Goal: Information Seeking & Learning: Find specific fact

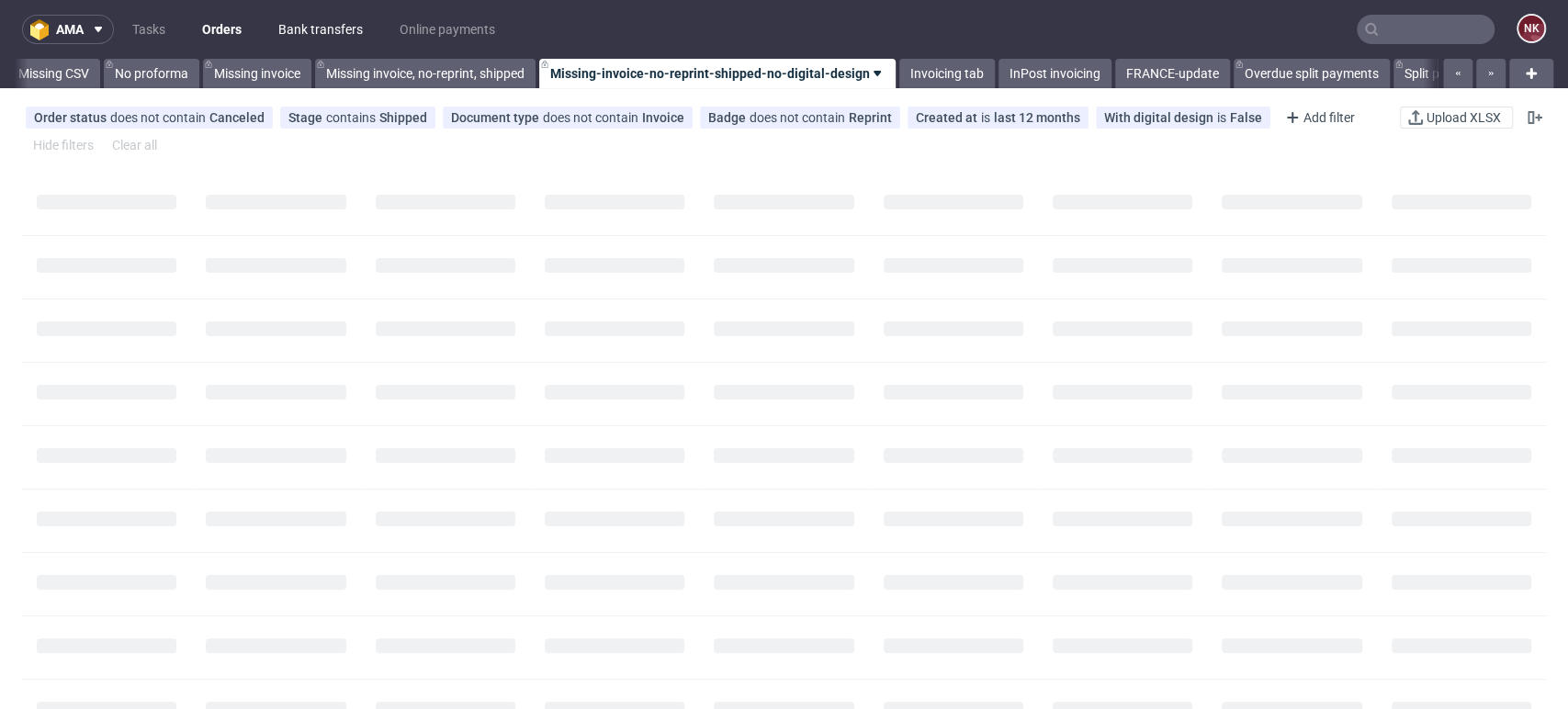
scroll to position [0, 2601]
click at [302, 26] on link "Bank transfers" at bounding box center [321, 29] width 107 height 29
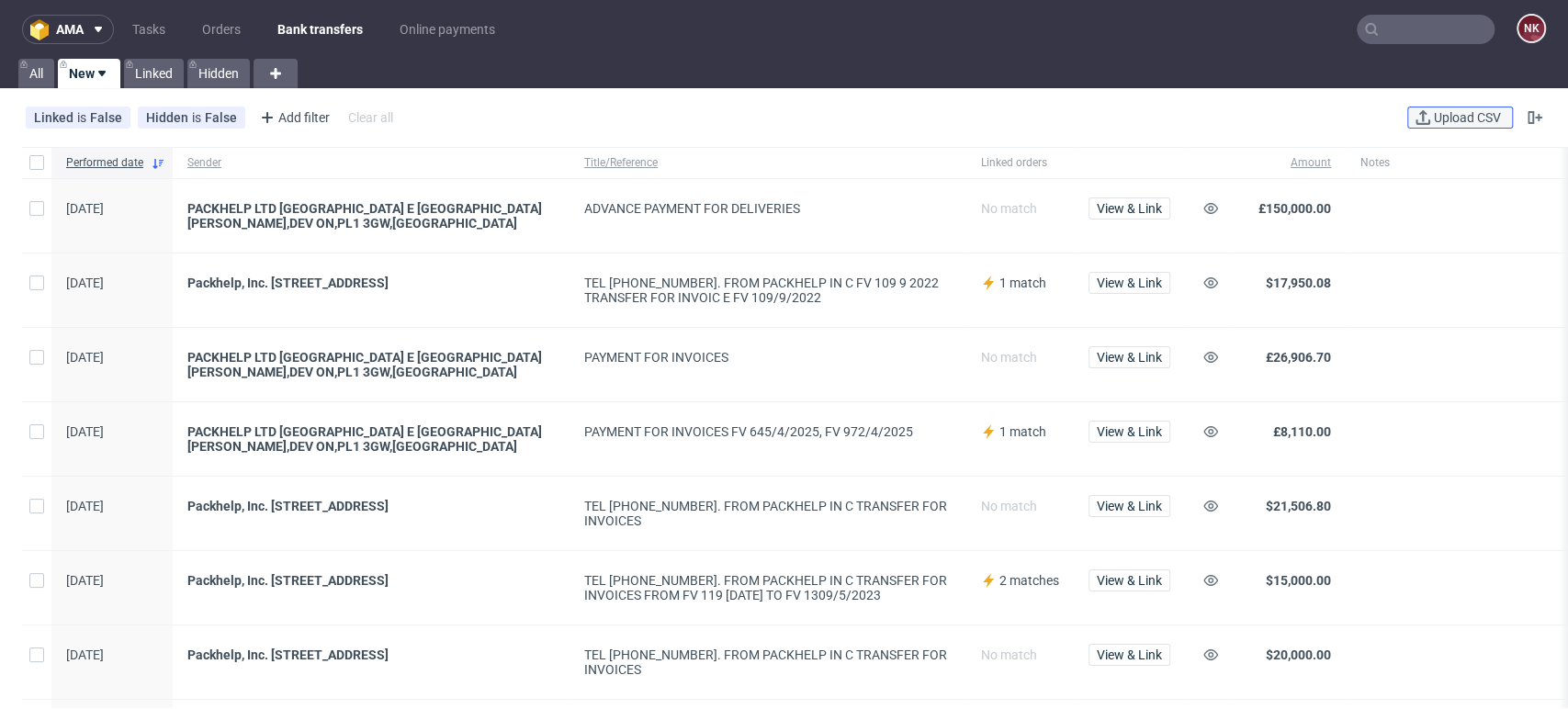
click at [1456, 116] on span "Upload CSV" at bounding box center [1467, 117] width 75 height 13
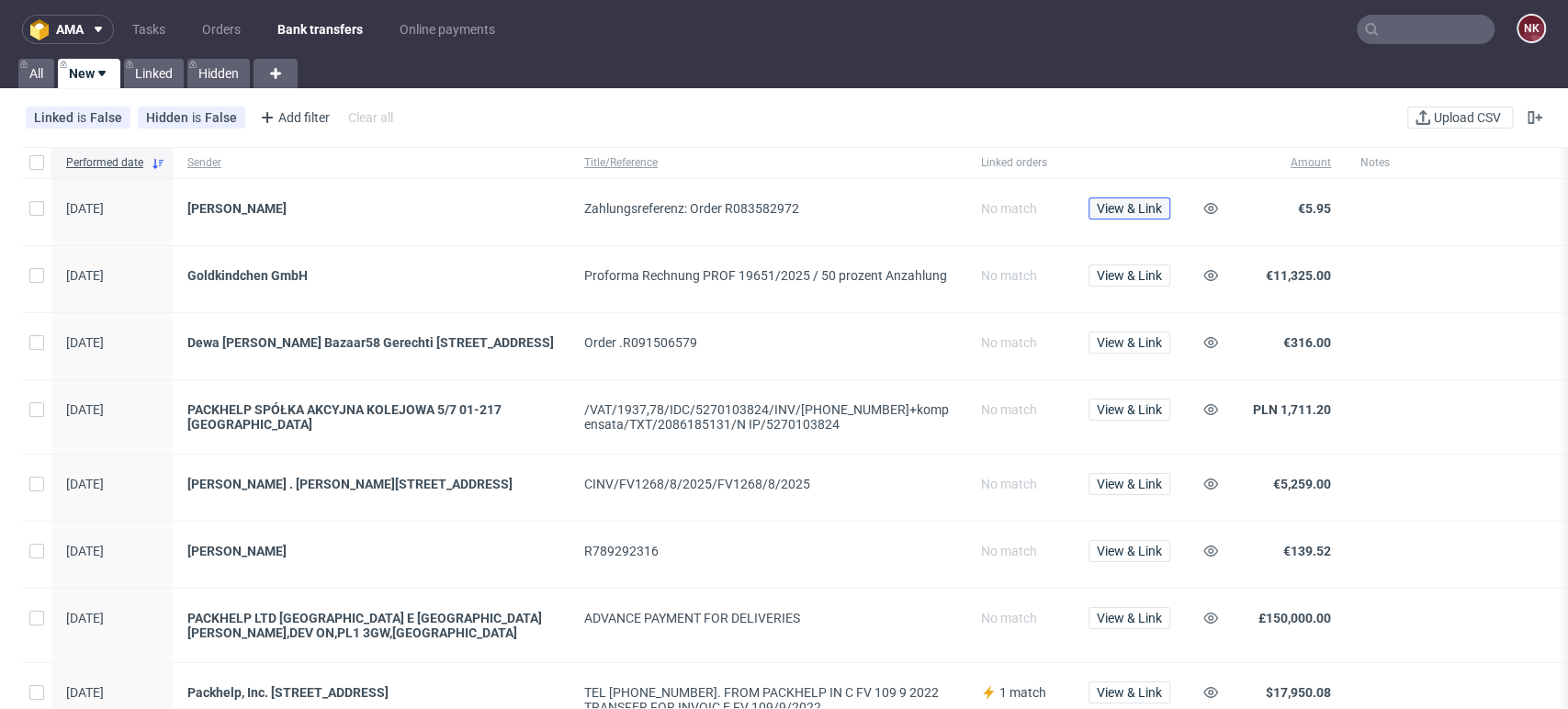
click at [1152, 208] on span "View & Link" at bounding box center [1129, 208] width 65 height 13
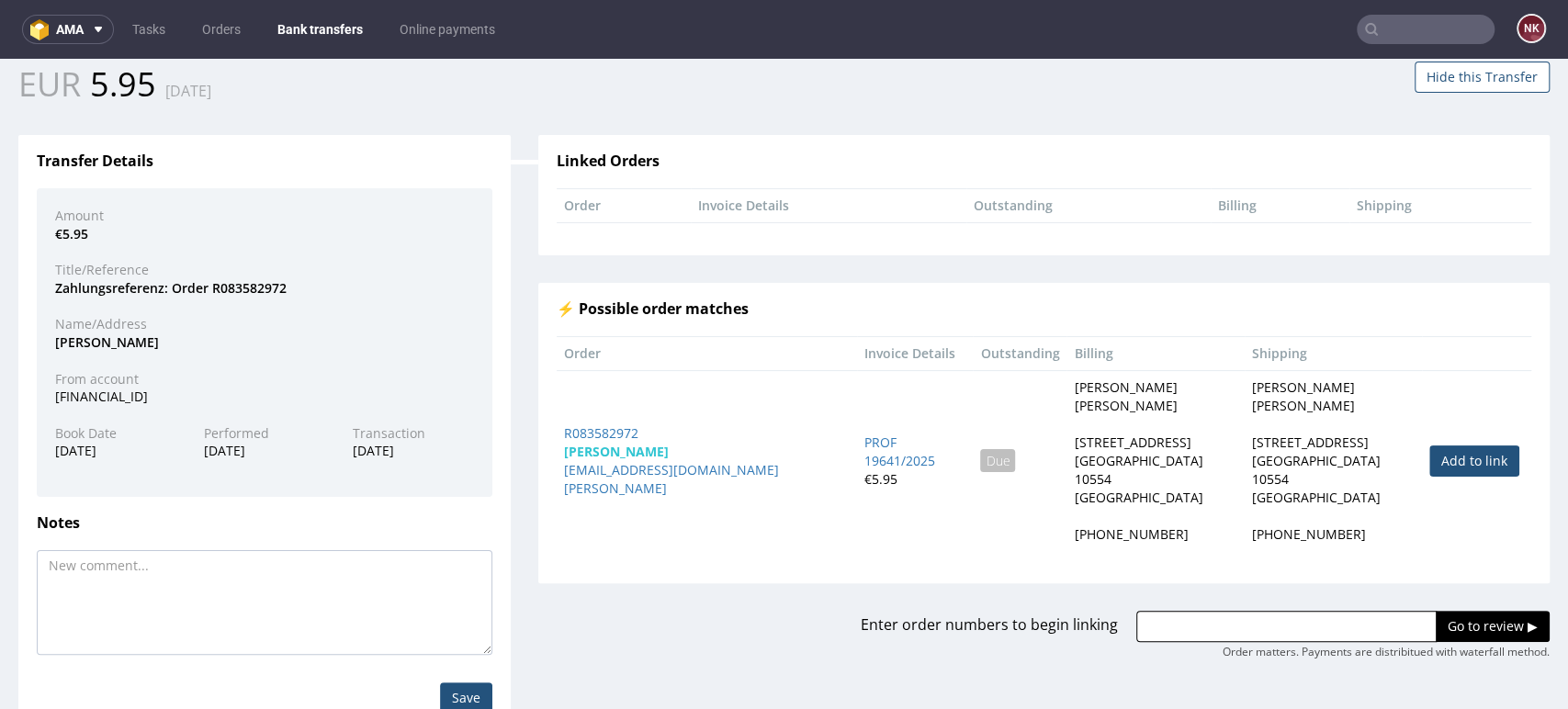
scroll to position [128, 0]
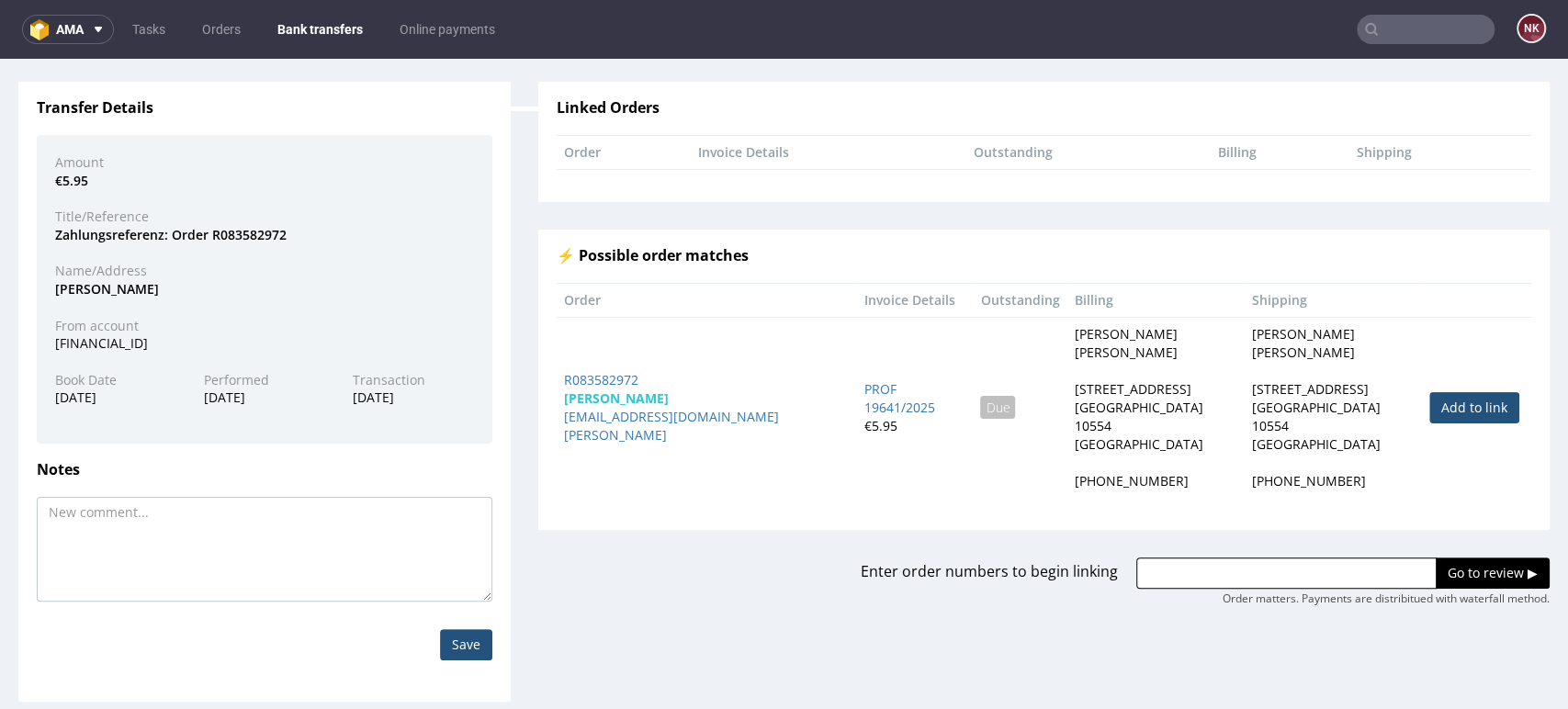
click at [1430, 395] on link "Add to link" at bounding box center [1475, 407] width 90 height 31
type input "R083582972"
click at [1450, 558] on input "Go to review ▶" at bounding box center [1492, 573] width 114 height 31
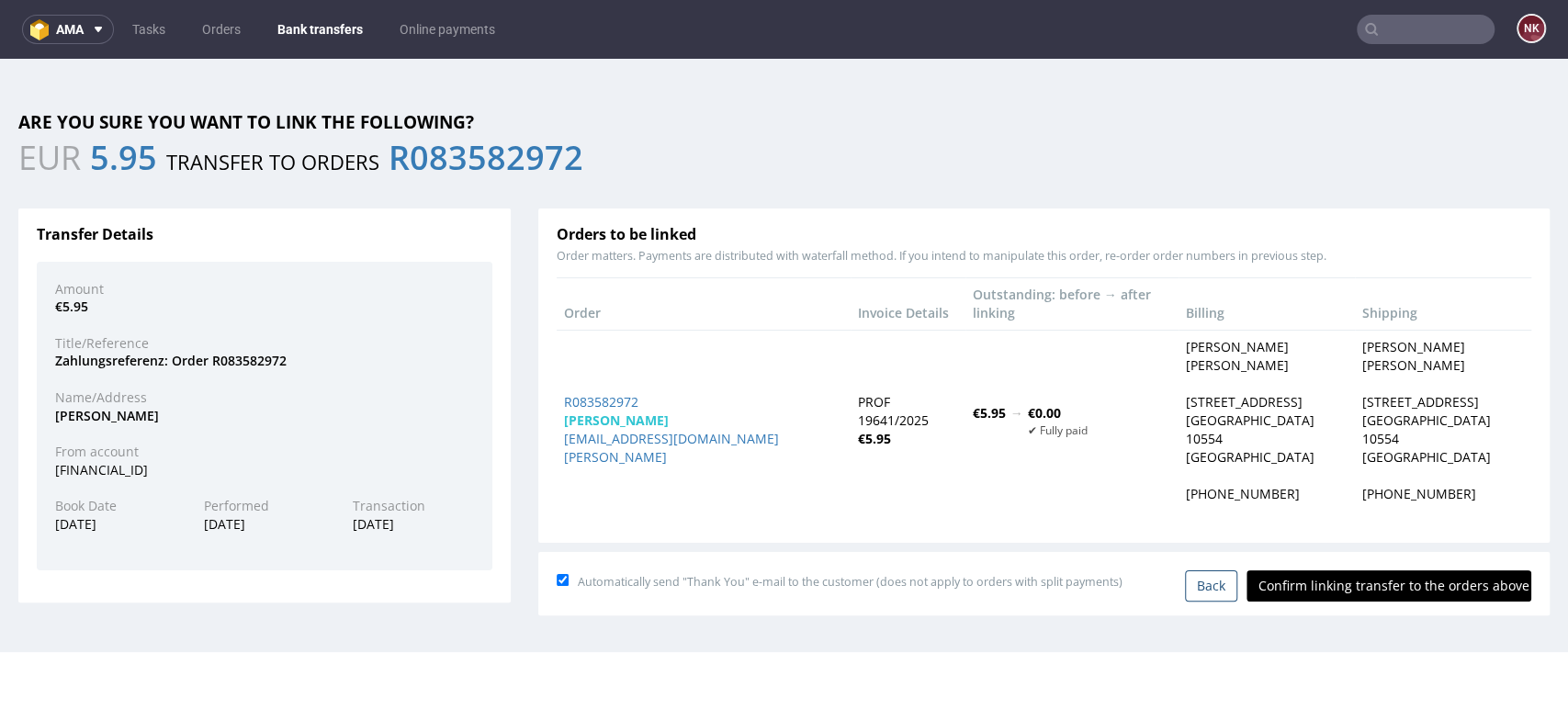
scroll to position [0, 0]
click at [1400, 570] on input "Confirm linking transfer to the orders above" at bounding box center [1389, 586] width 285 height 31
type input "In progress..."
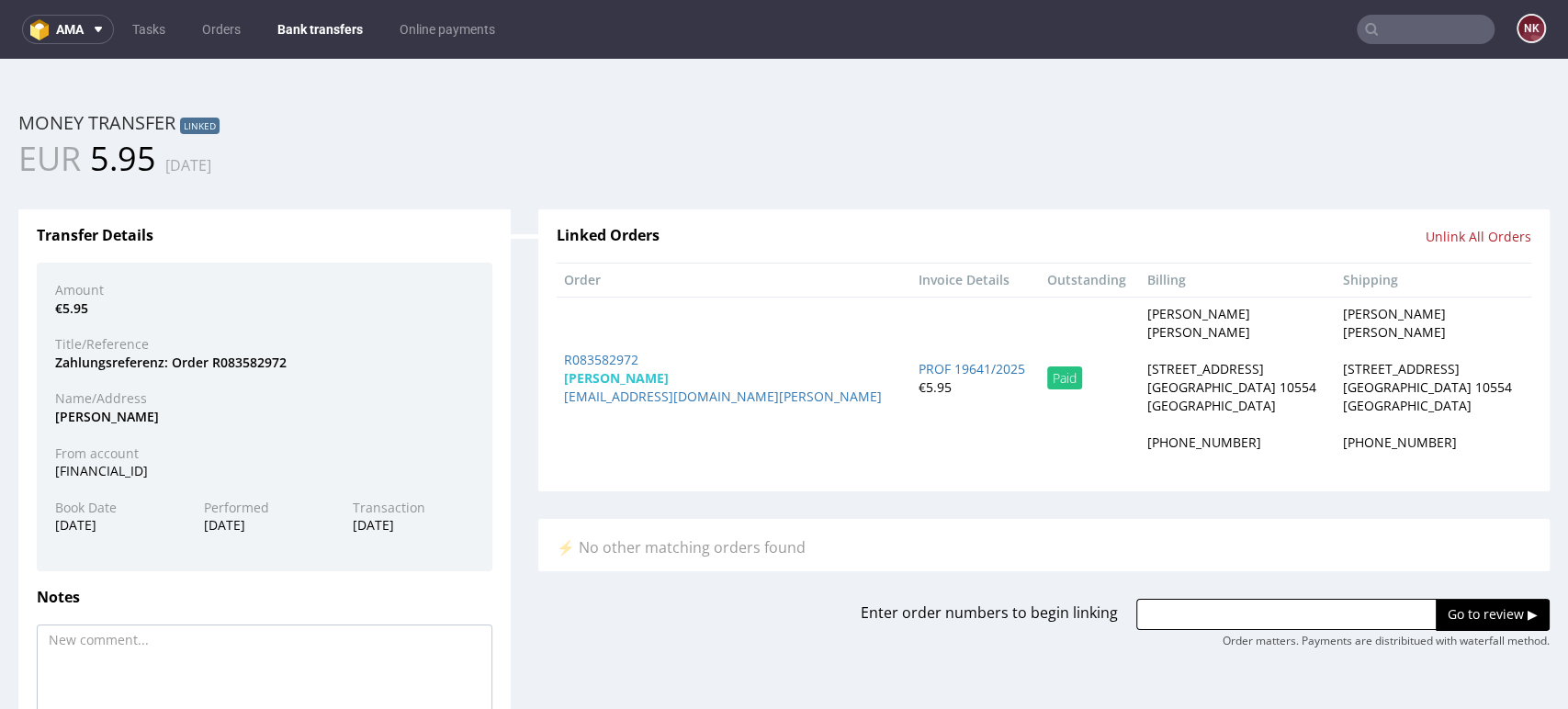
click at [1481, 557] on div "⚡ No other matching orders found" at bounding box center [1044, 547] width 975 height 20
click at [334, 40] on link "Bank transfers" at bounding box center [320, 29] width 108 height 29
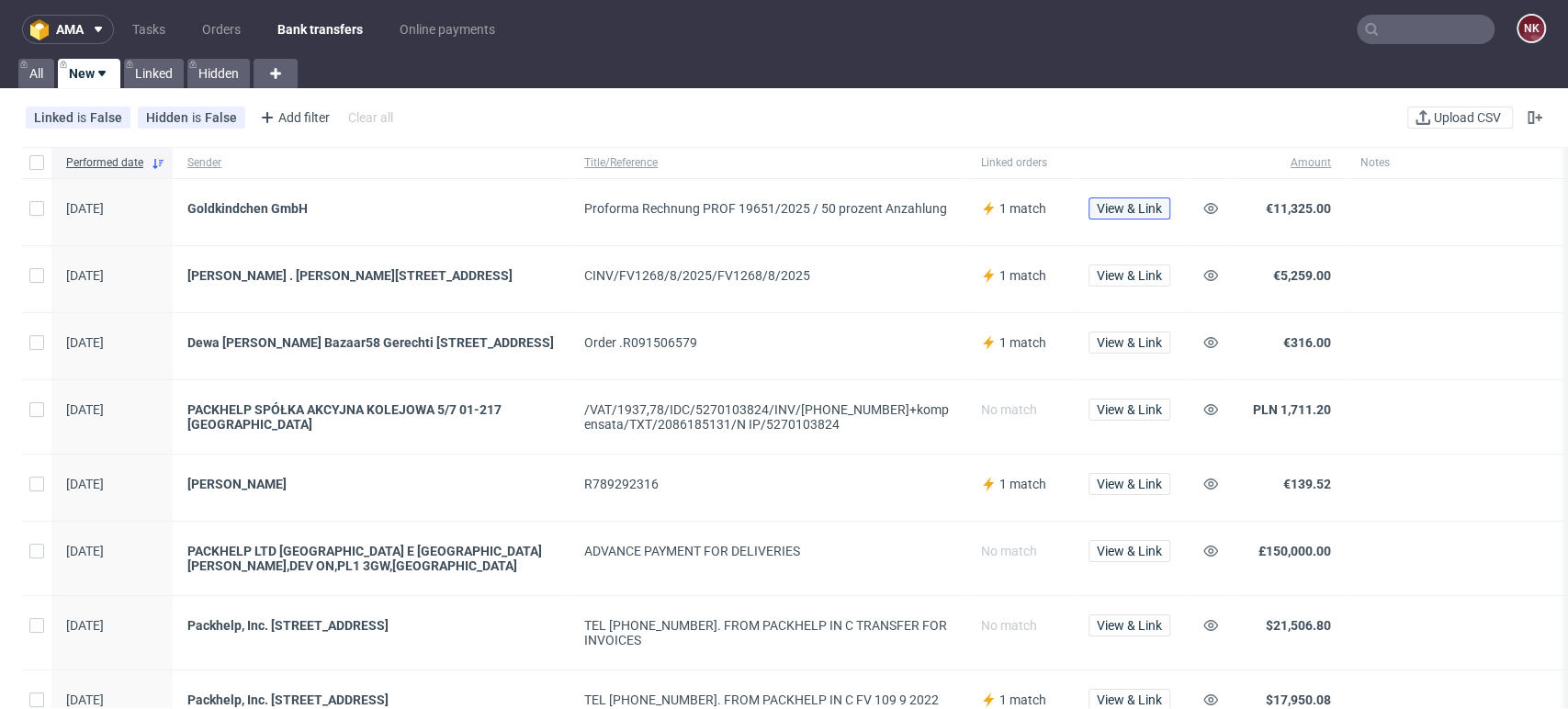
click at [1122, 210] on span "View & Link" at bounding box center [1129, 208] width 65 height 13
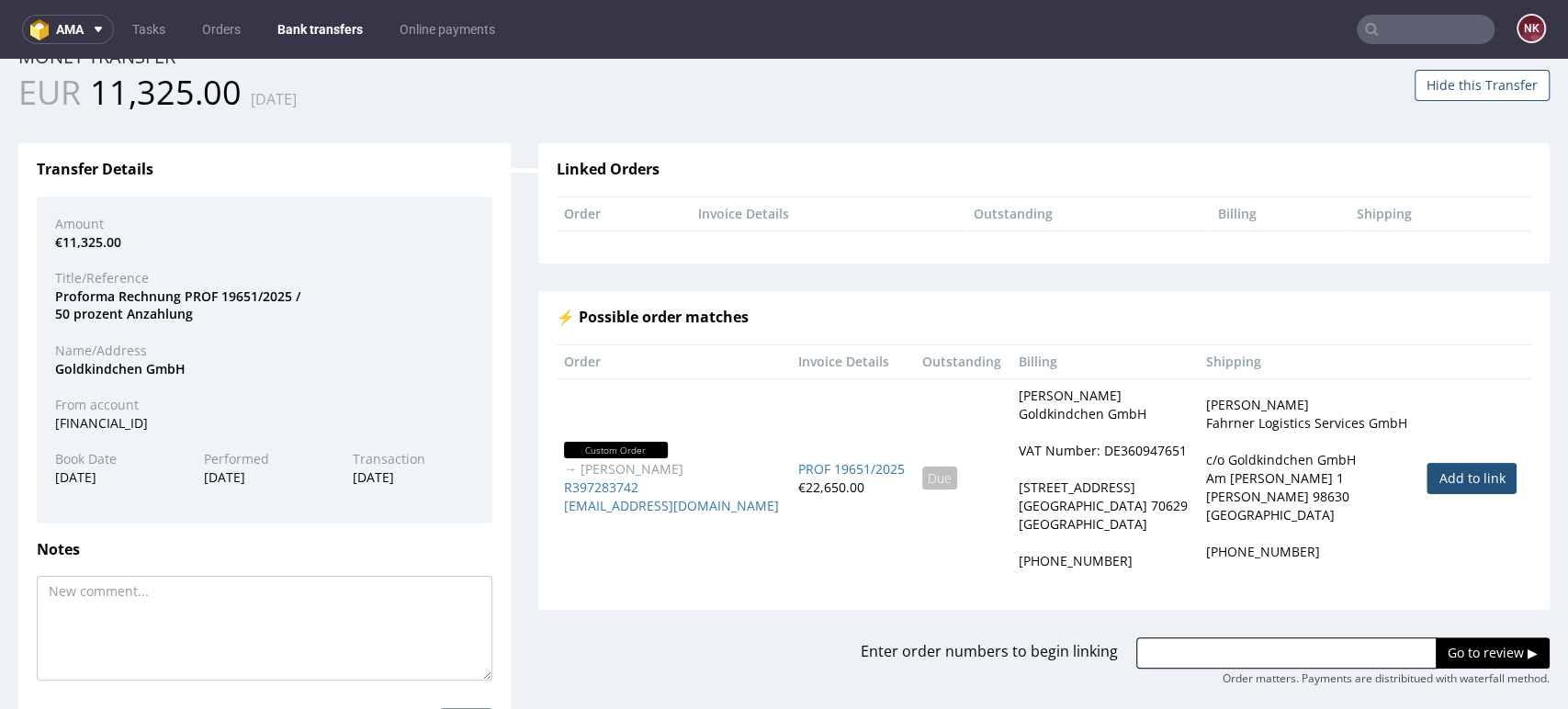
scroll to position [102, 0]
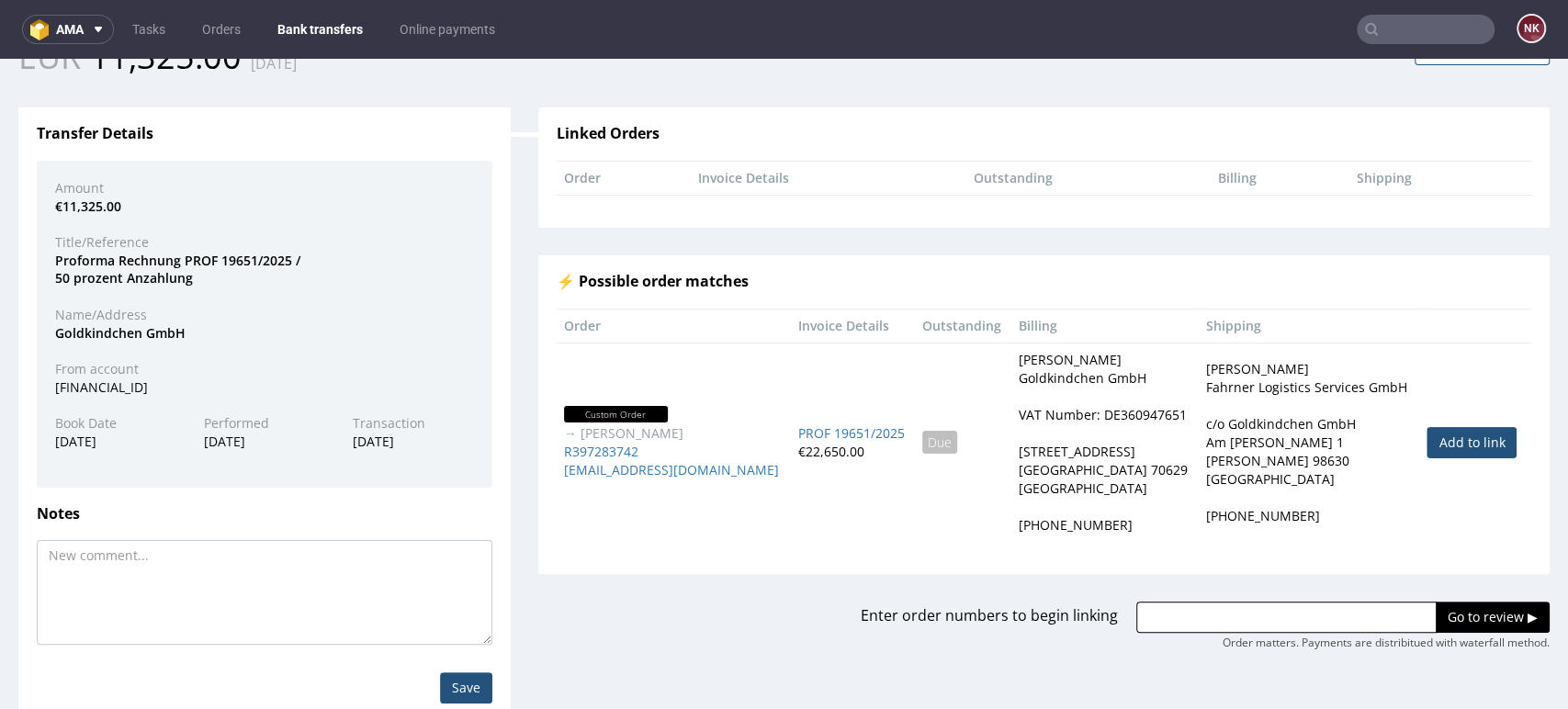
click at [1427, 451] on link "Add to link" at bounding box center [1472, 442] width 90 height 31
type input "R397283742"
click at [1438, 615] on input "Go to review ▶" at bounding box center [1492, 617] width 114 height 31
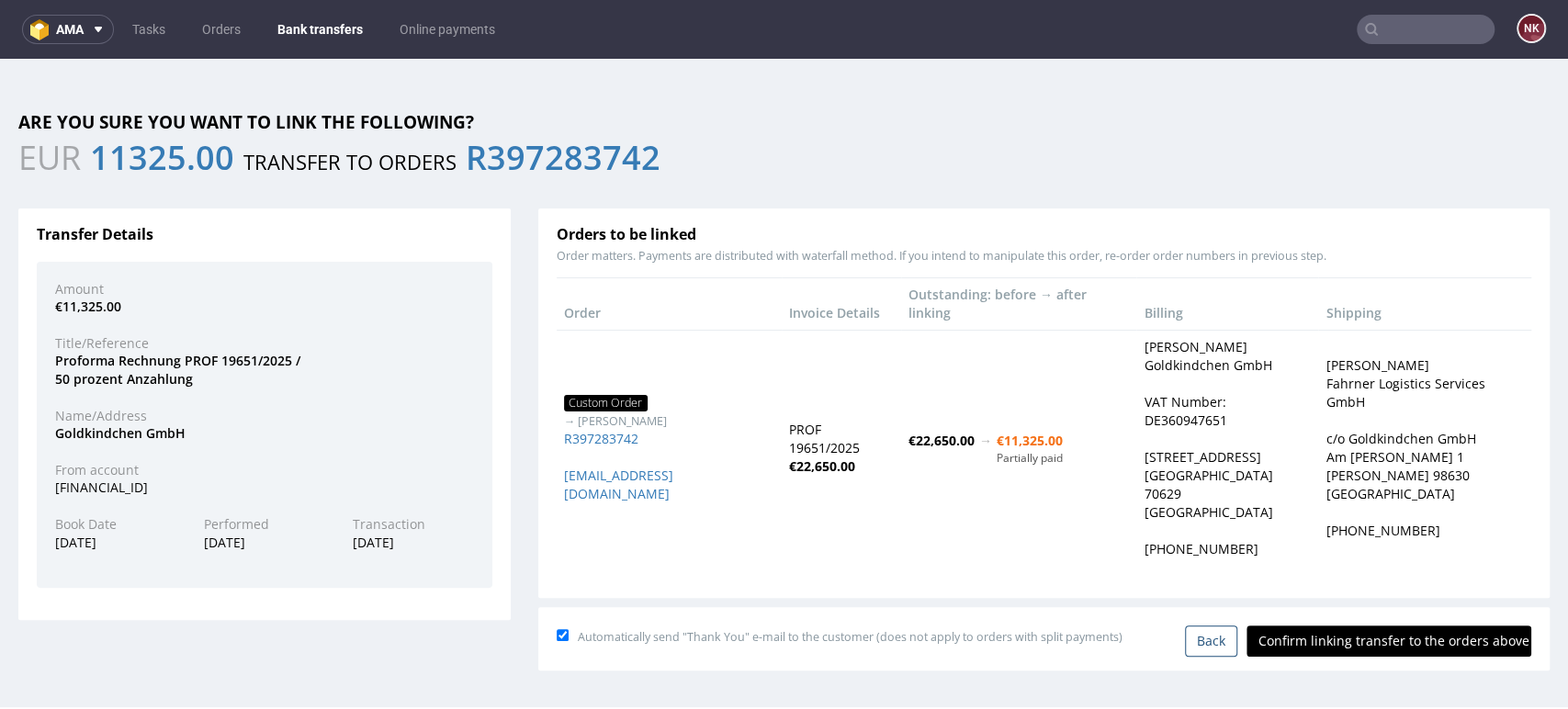
scroll to position [0, 0]
click at [1375, 626] on input "Confirm linking transfer to the orders above" at bounding box center [1389, 641] width 285 height 31
type input "In progress..."
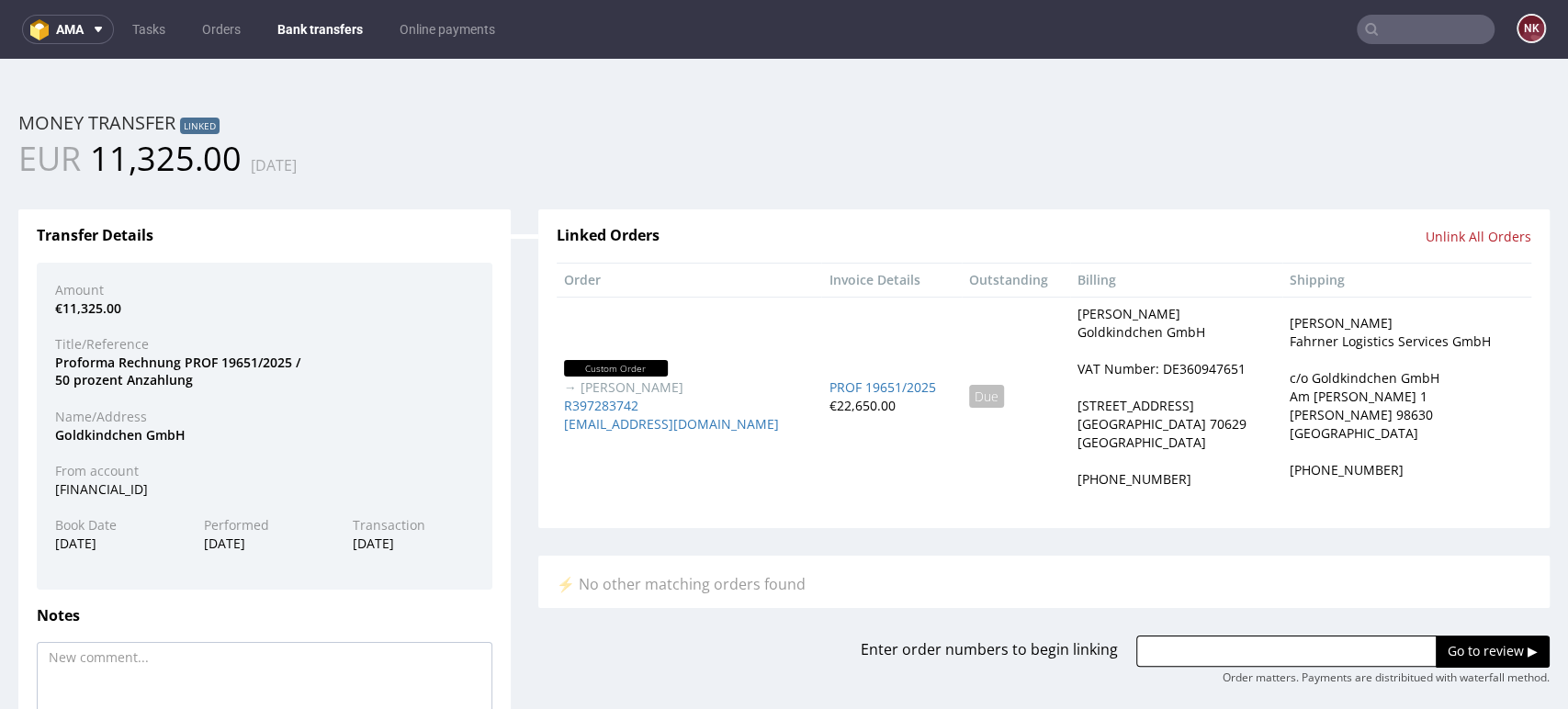
click at [294, 34] on link "Bank transfers" at bounding box center [320, 29] width 108 height 29
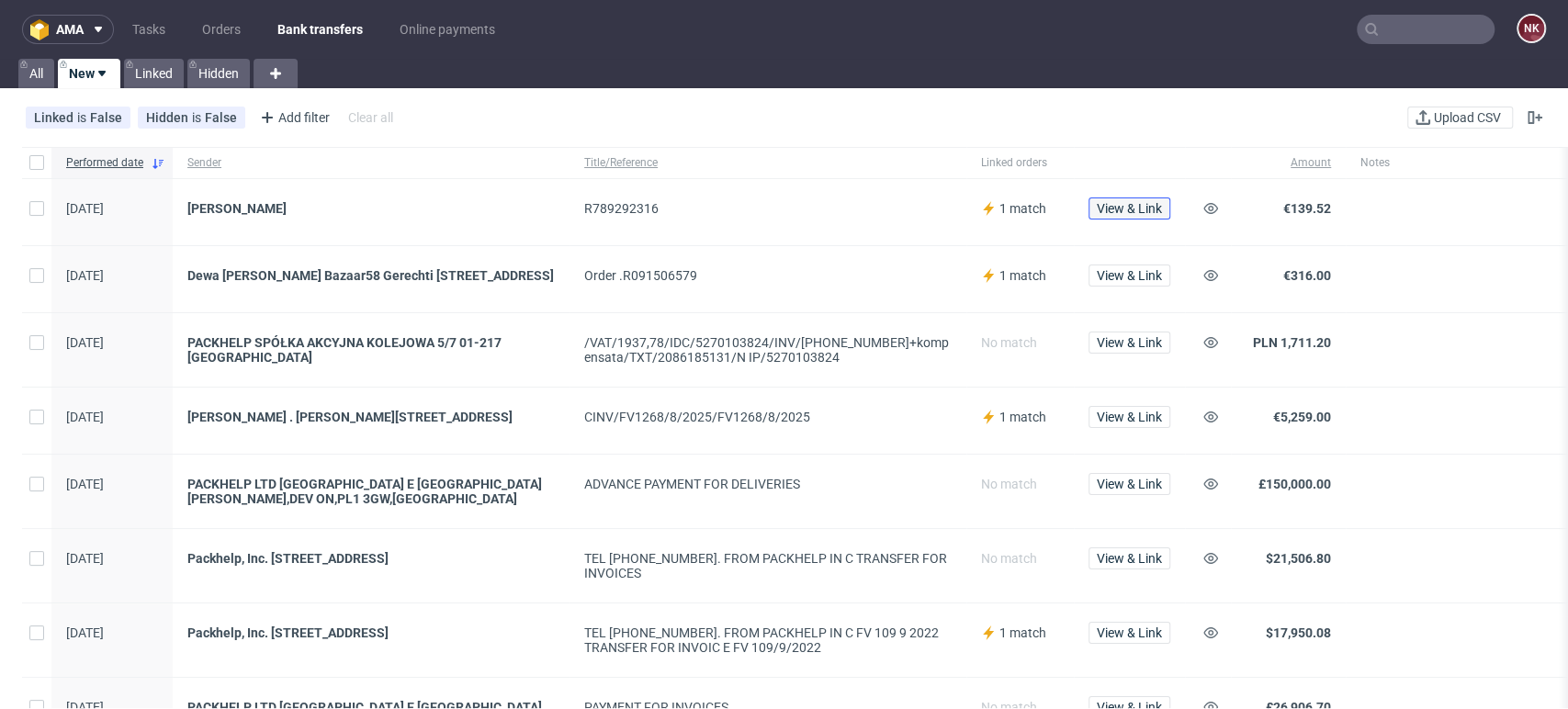
click at [1117, 216] on button "View & Link" at bounding box center [1129, 209] width 82 height 22
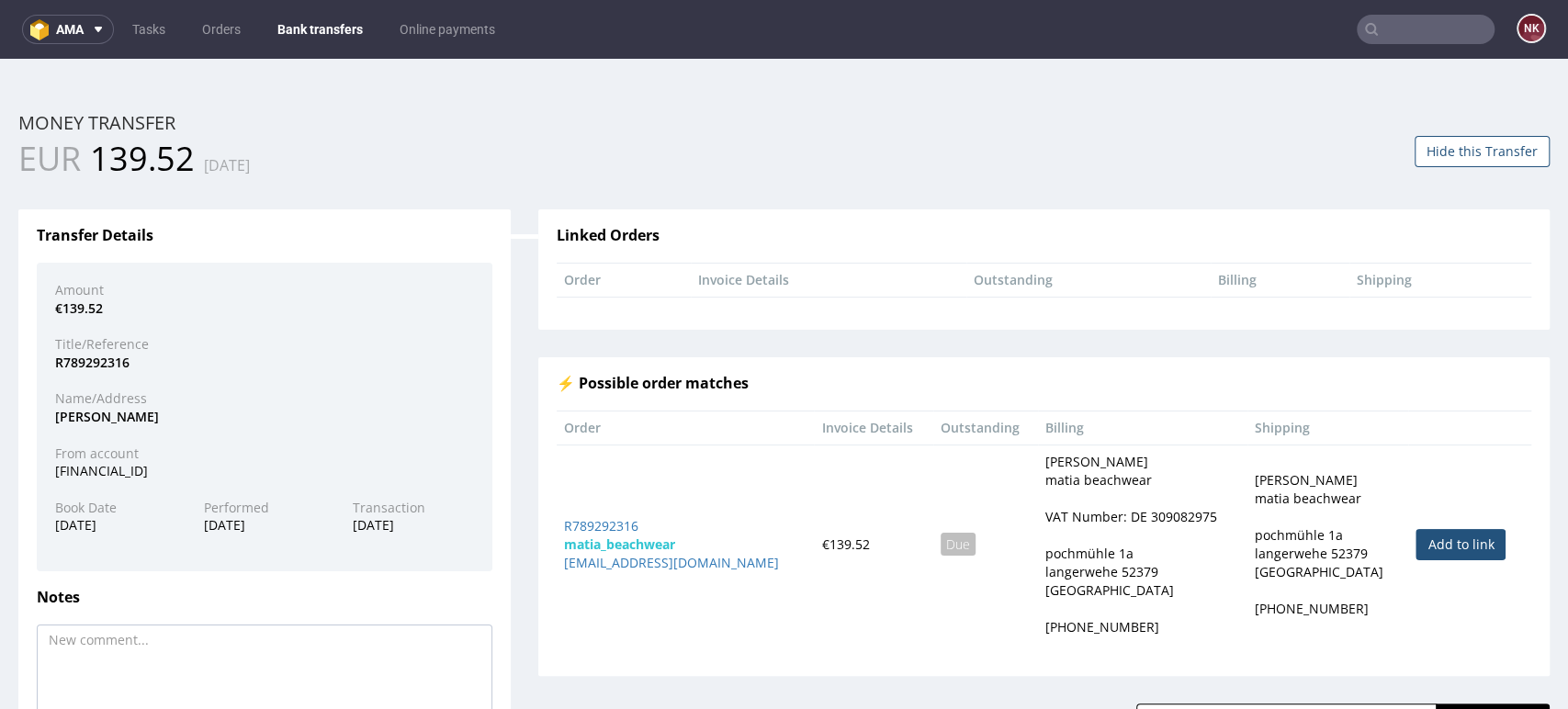
scroll to position [102, 0]
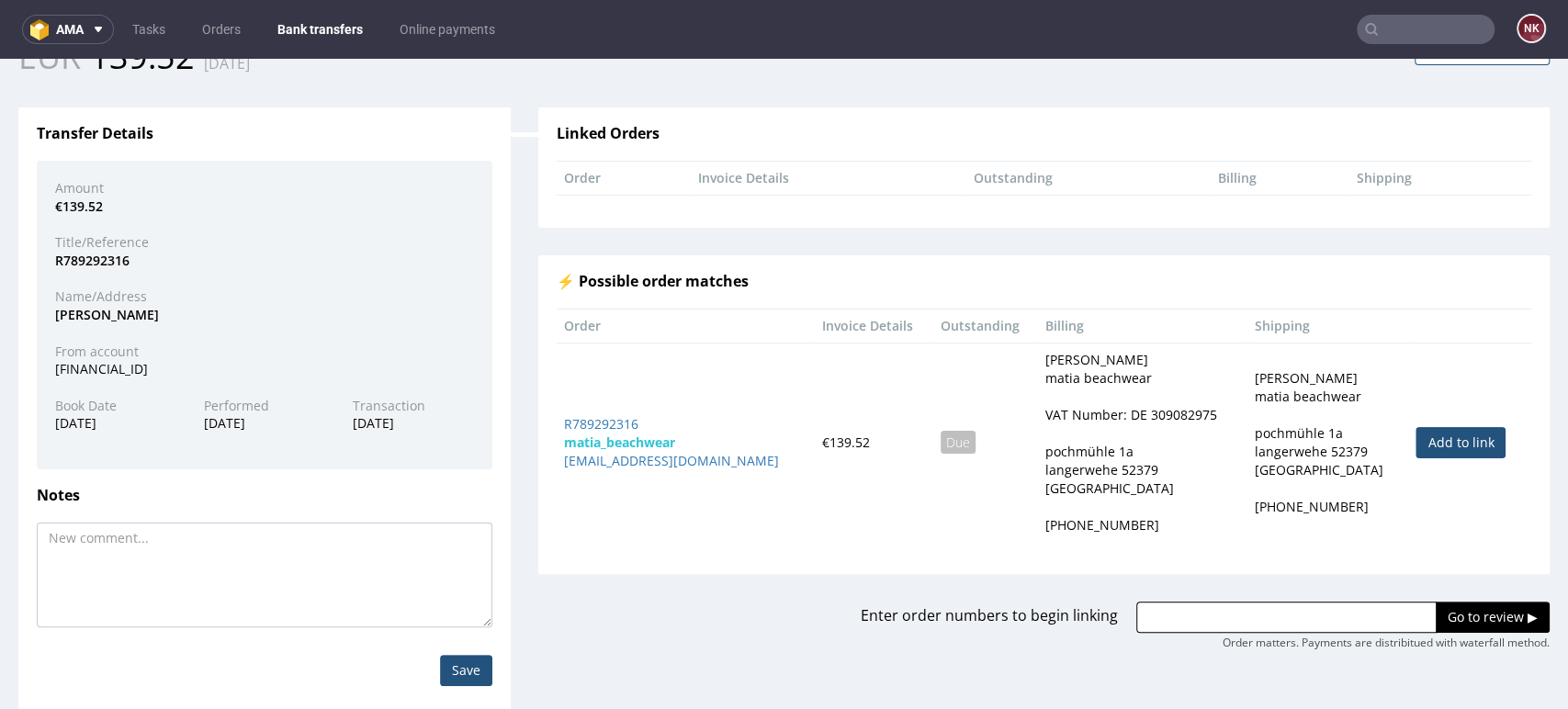
click at [1426, 454] on link "Add to link" at bounding box center [1460, 442] width 90 height 31
type input "R789292316"
click at [1456, 610] on input "Go to review ▶" at bounding box center [1492, 617] width 114 height 31
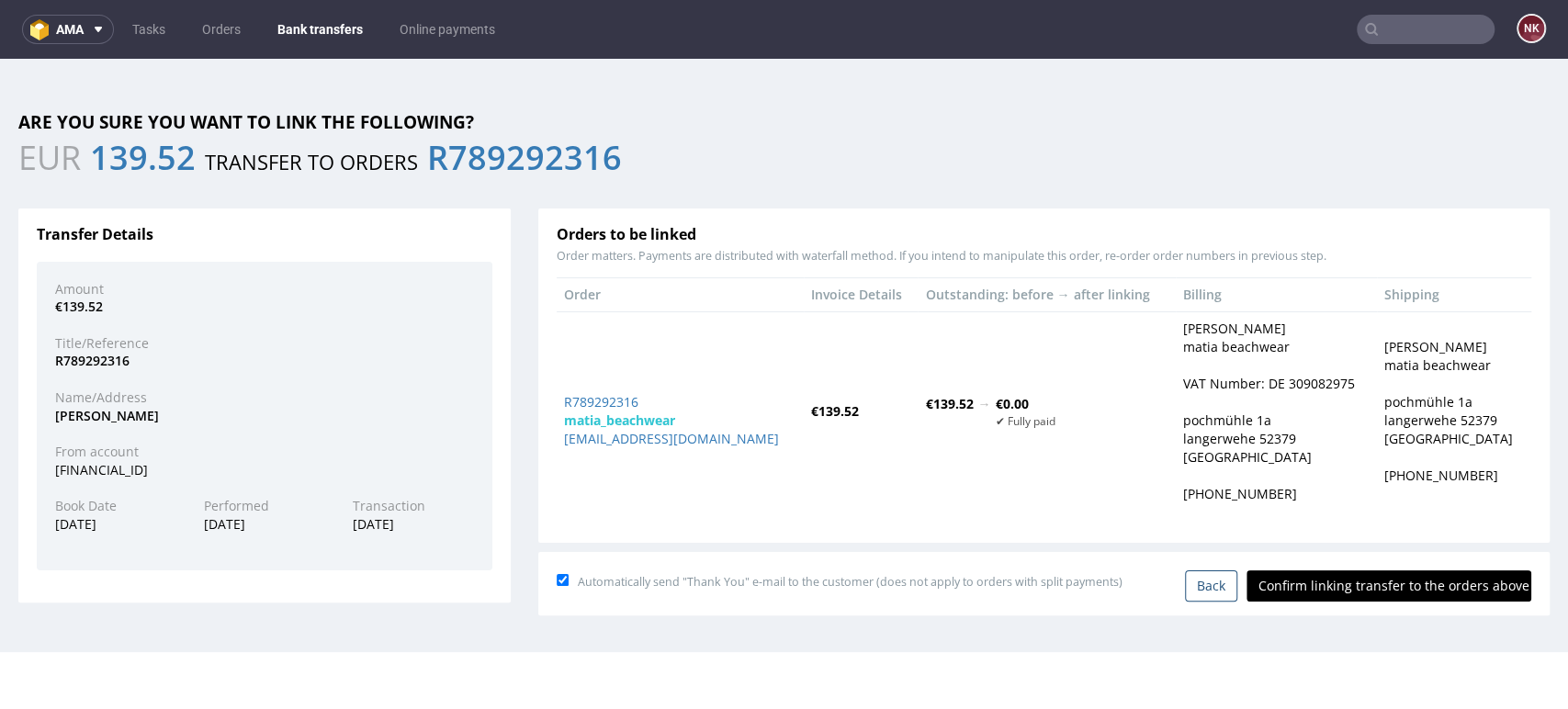
scroll to position [0, 0]
click at [1395, 582] on input "Confirm linking transfer to the orders above" at bounding box center [1389, 586] width 285 height 31
type input "In progress..."
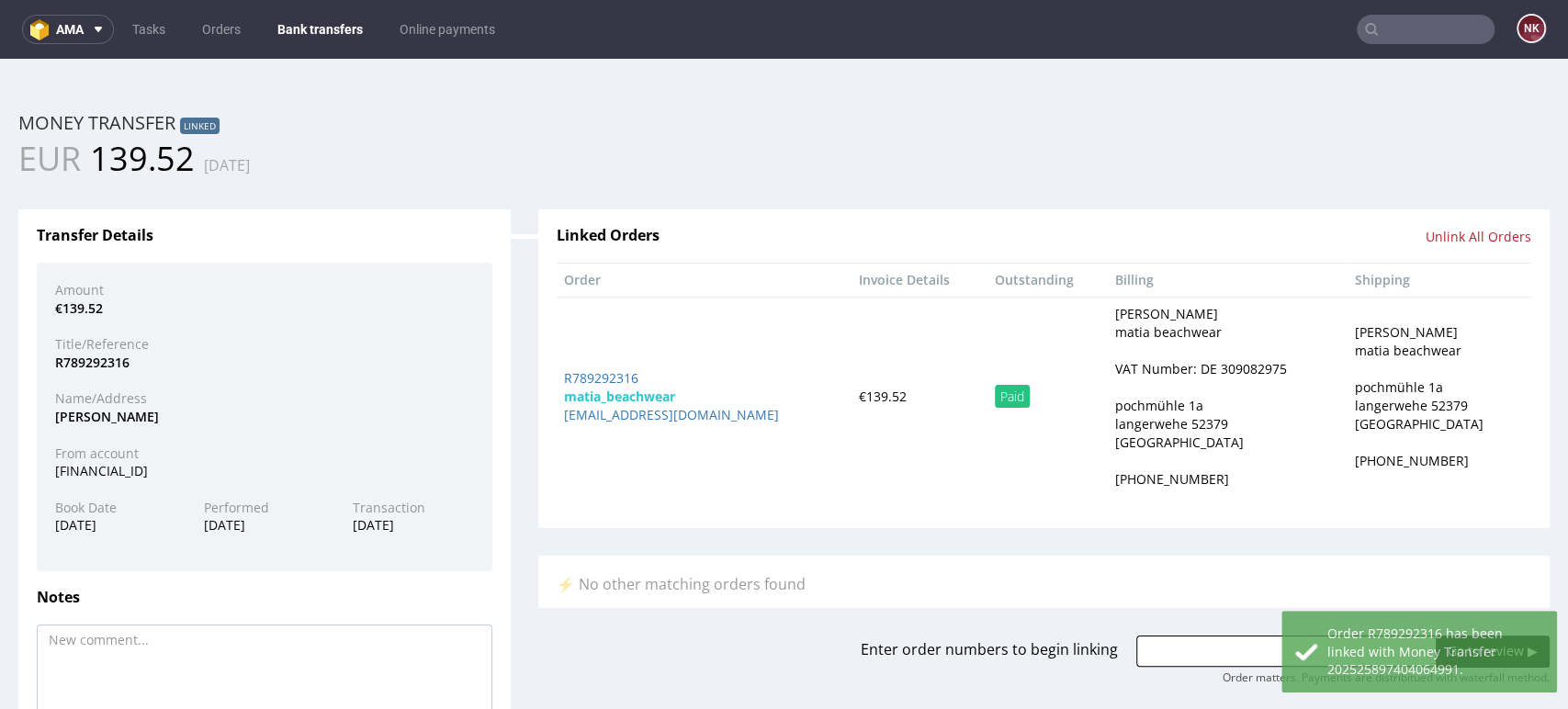
click at [350, 30] on link "Bank transfers" at bounding box center [320, 29] width 108 height 29
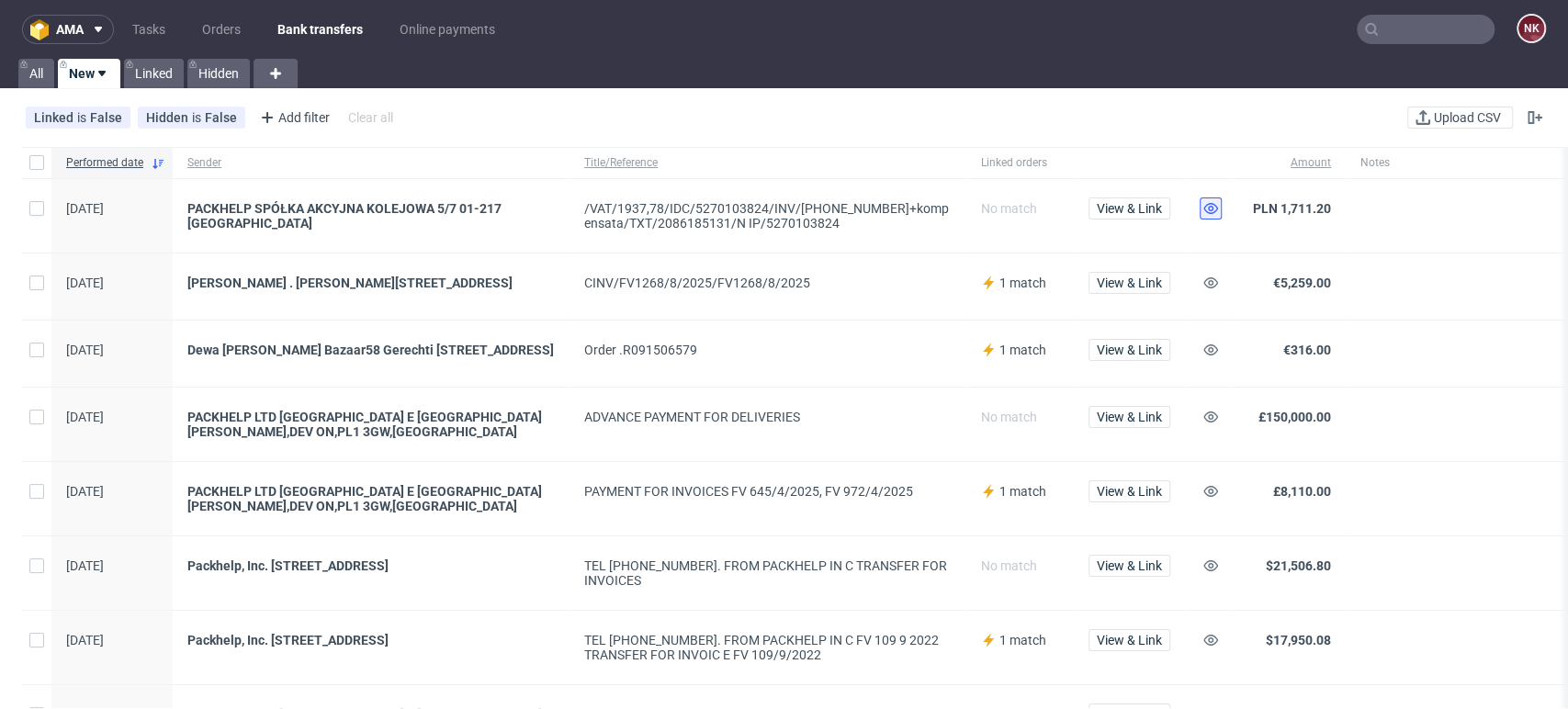
click at [1207, 203] on icon at bounding box center [1211, 208] width 15 height 15
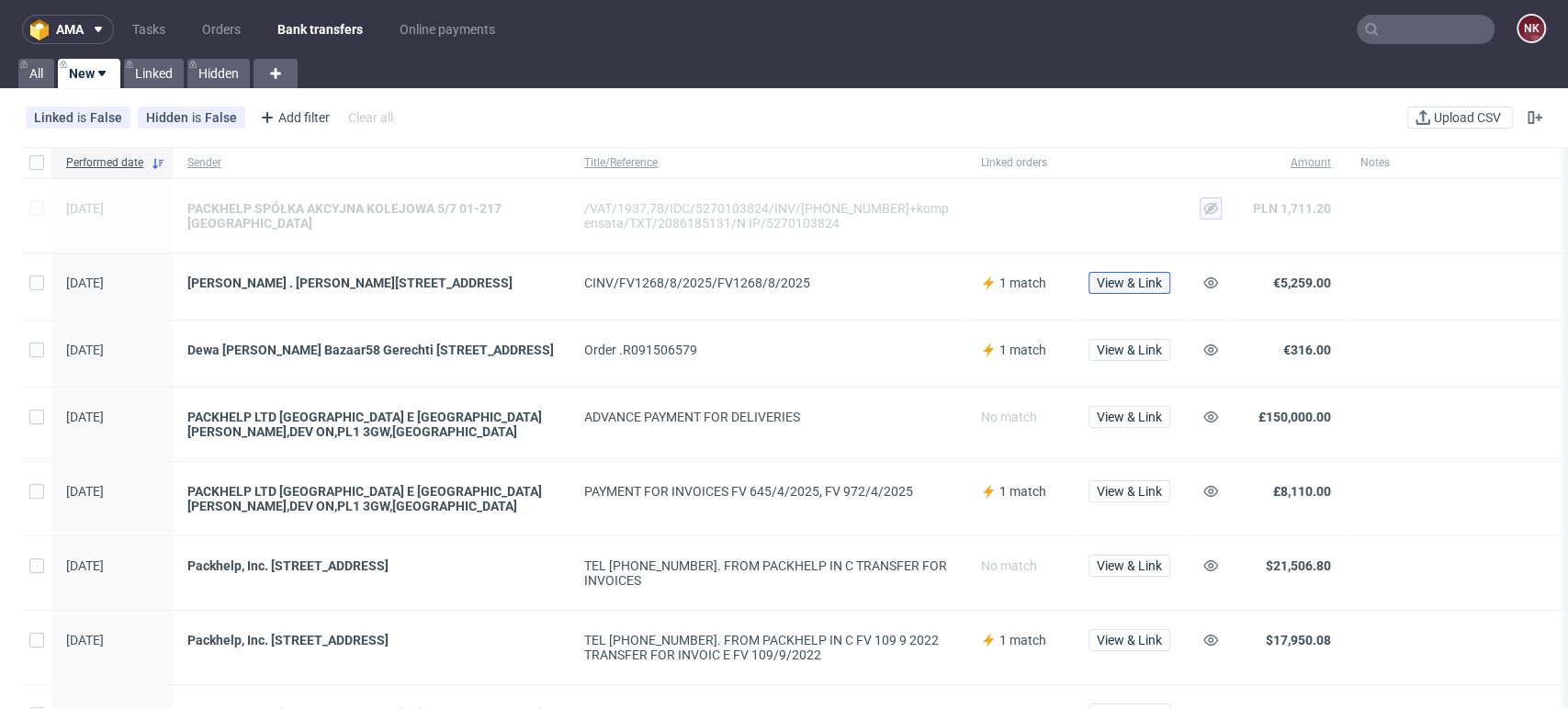
click at [1146, 286] on span "View & Link" at bounding box center [1129, 282] width 65 height 13
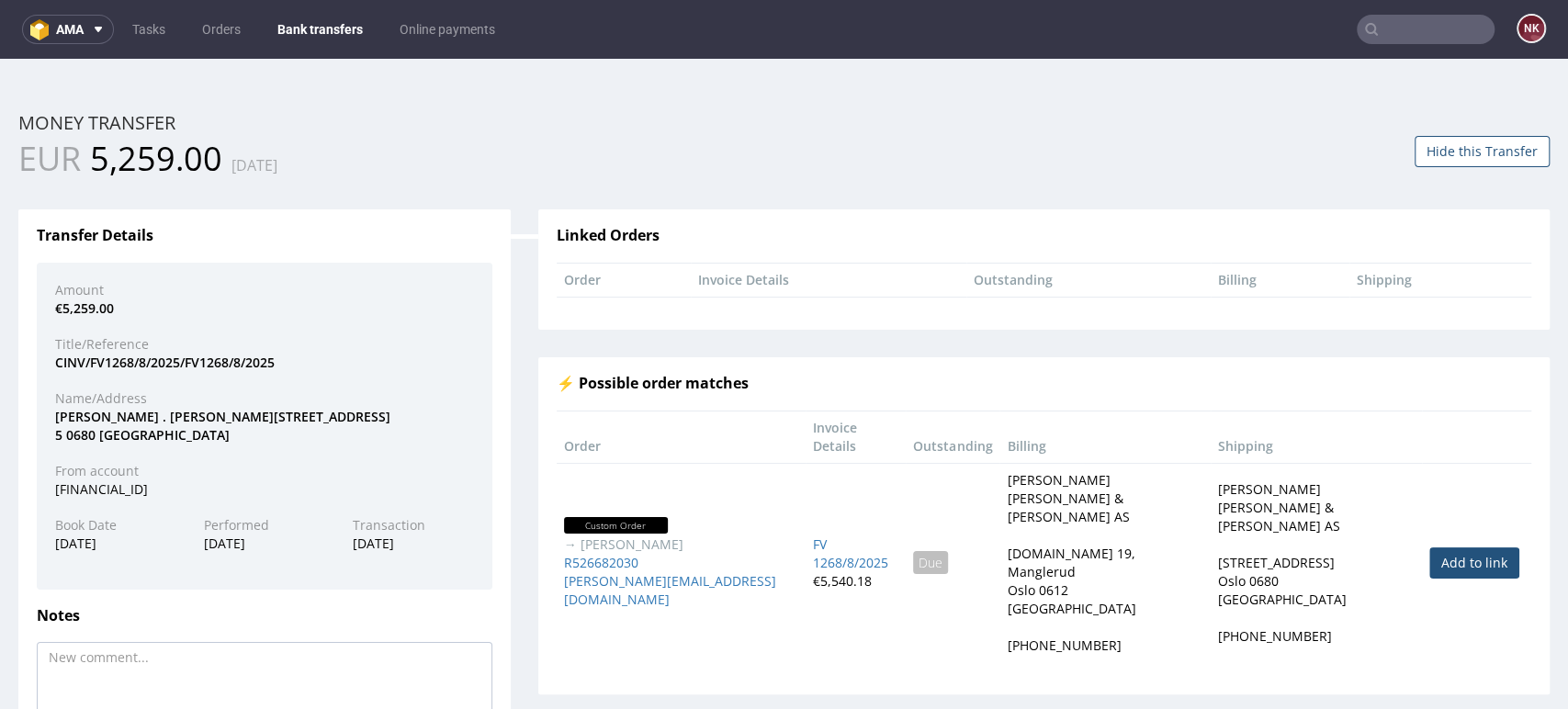
scroll to position [102, 0]
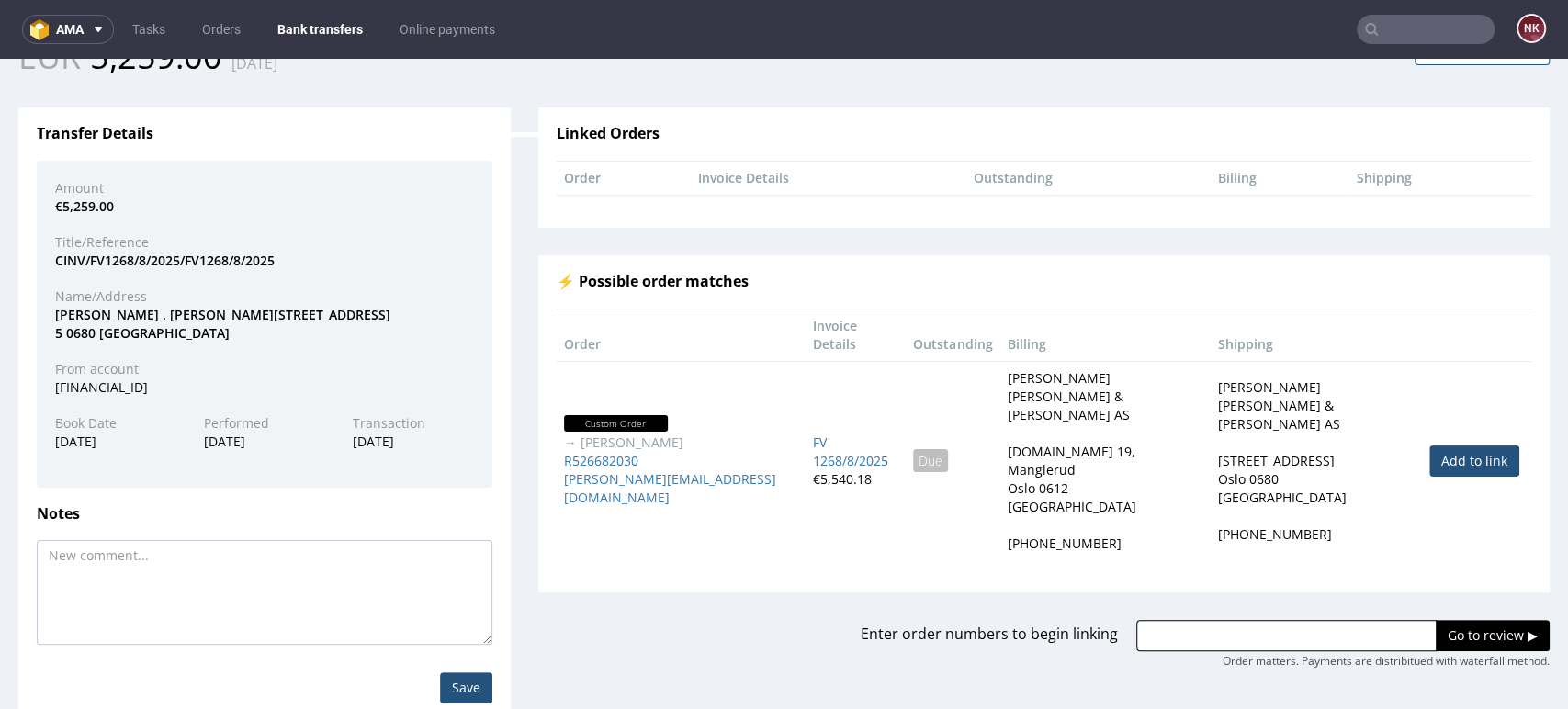
click at [1430, 445] on link "Add to link" at bounding box center [1475, 461] width 90 height 31
type input "R526682030"
click at [1441, 620] on input "Go to review ▶" at bounding box center [1492, 635] width 114 height 31
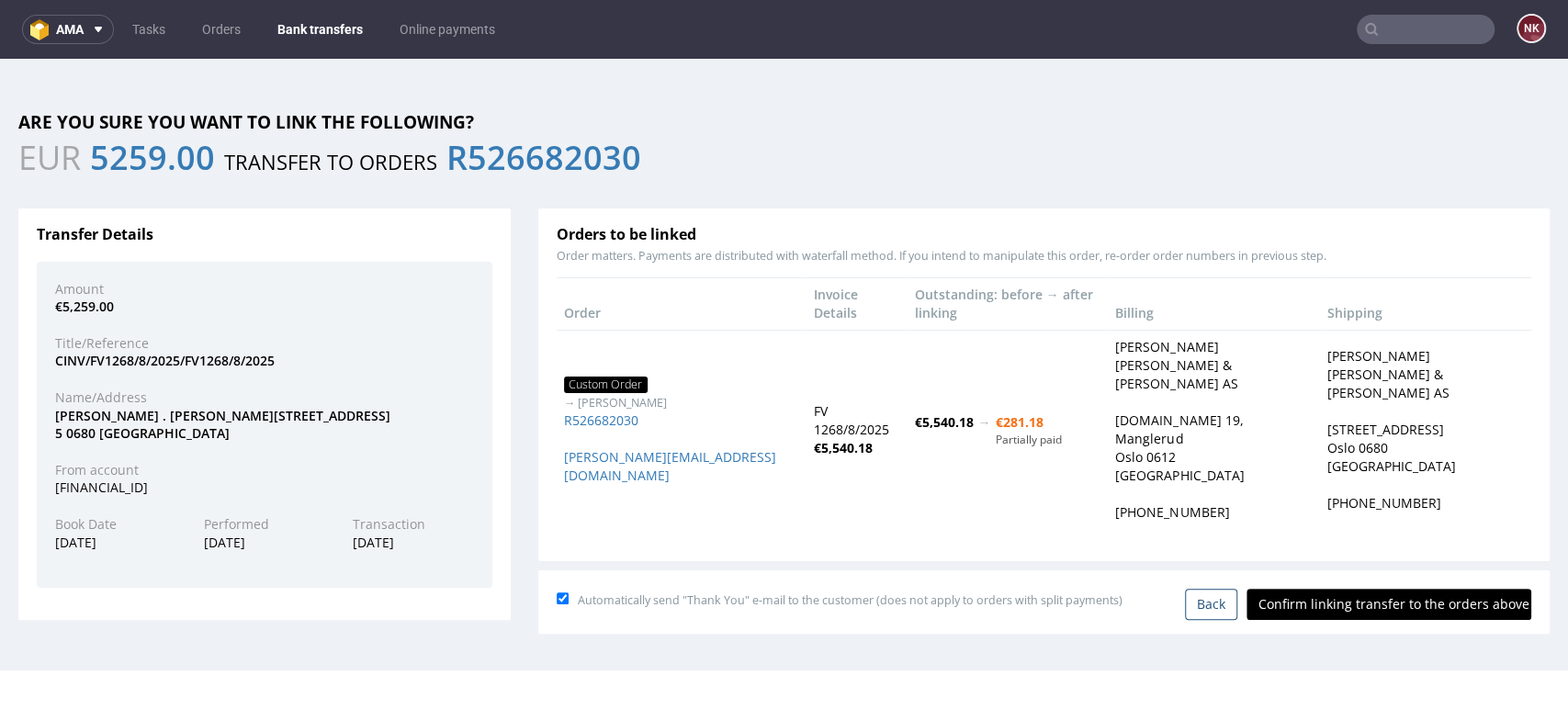
scroll to position [0, 0]
click at [1345, 589] on input "Confirm linking transfer to the orders above" at bounding box center [1389, 604] width 285 height 31
type input "In progress..."
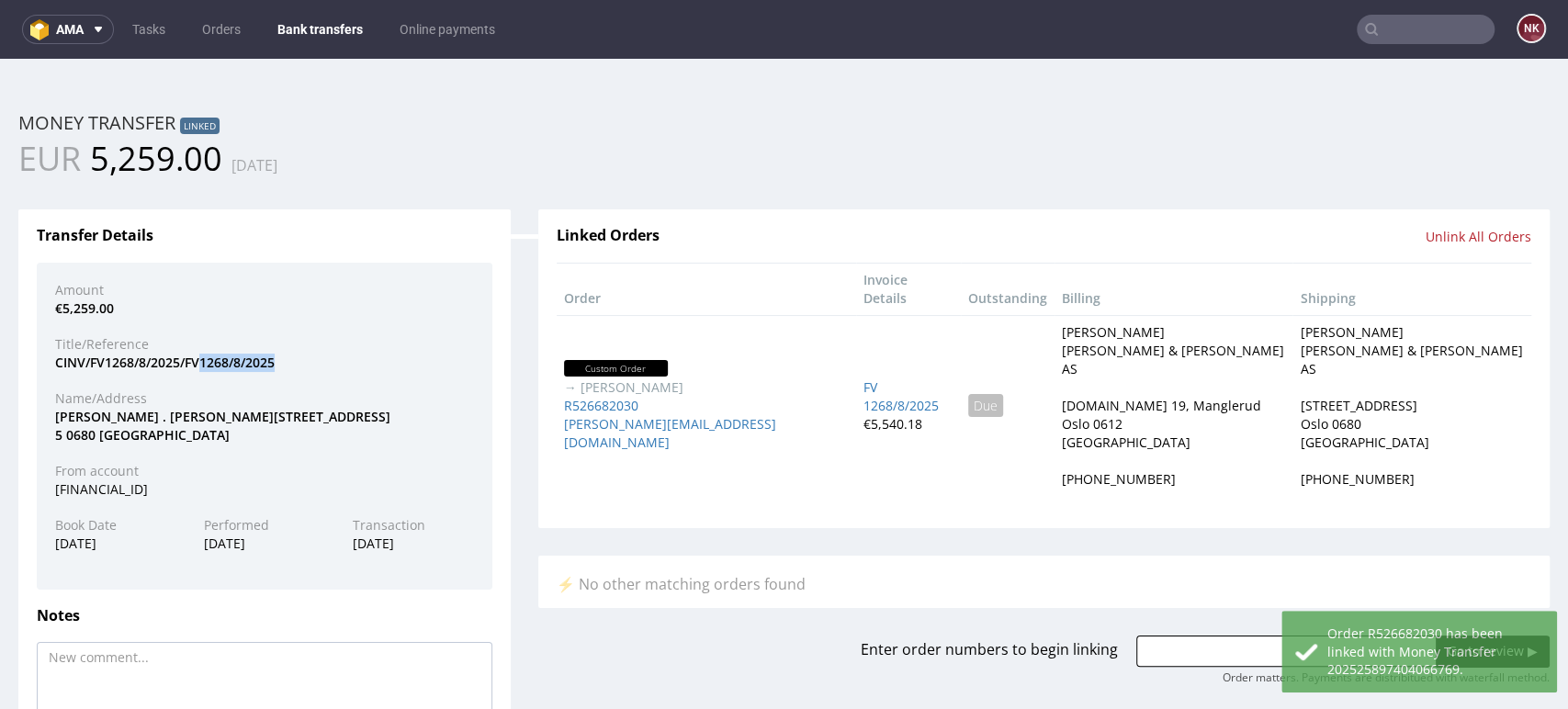
drag, startPoint x: 278, startPoint y: 365, endPoint x: 203, endPoint y: 364, distance: 75.0
click at [203, 364] on div "CINV/FV1268/8/2025/FV1268/8/2025" at bounding box center [265, 363] width 446 height 18
copy div "1268/8/2025"
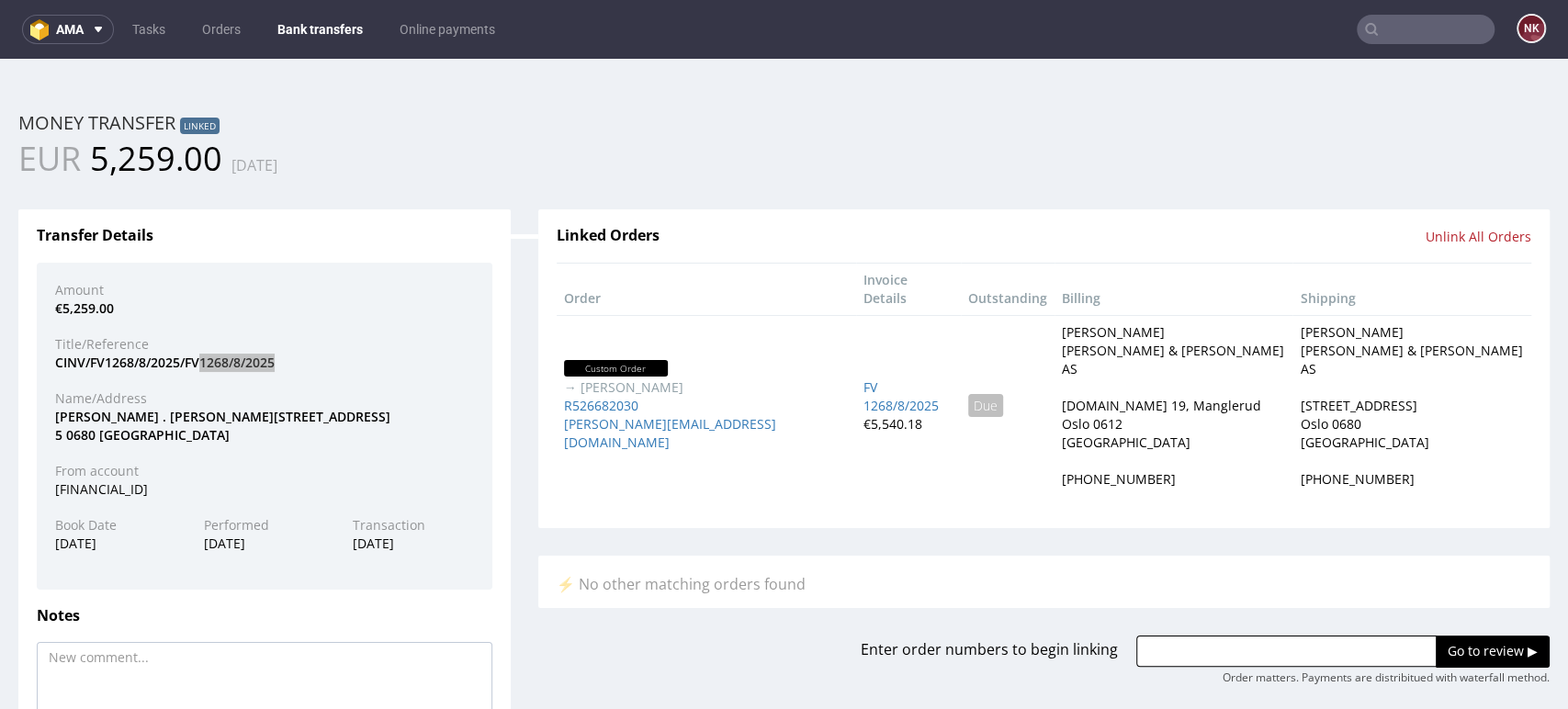
click at [327, 18] on link "Bank transfers" at bounding box center [320, 29] width 108 height 29
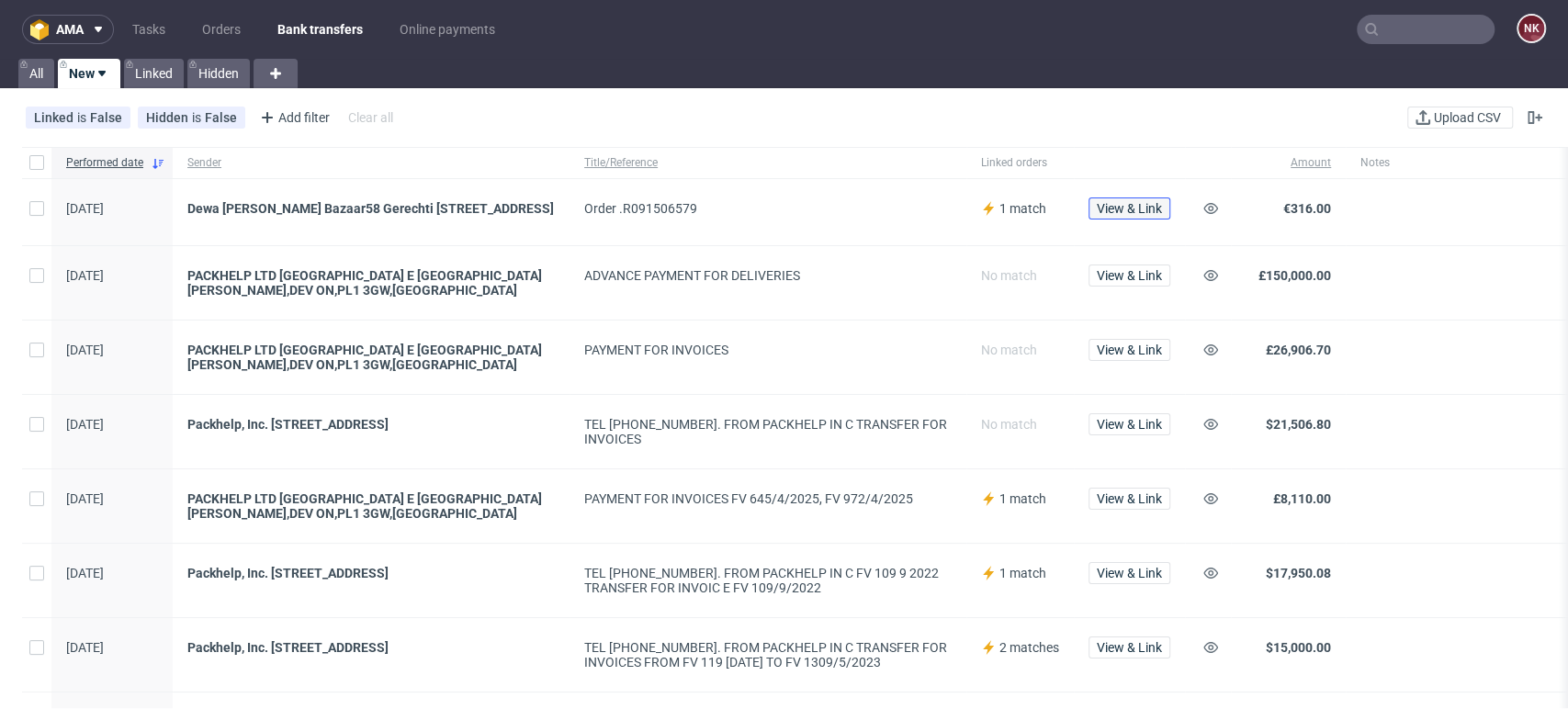
click at [1141, 208] on span "View & Link" at bounding box center [1129, 208] width 65 height 13
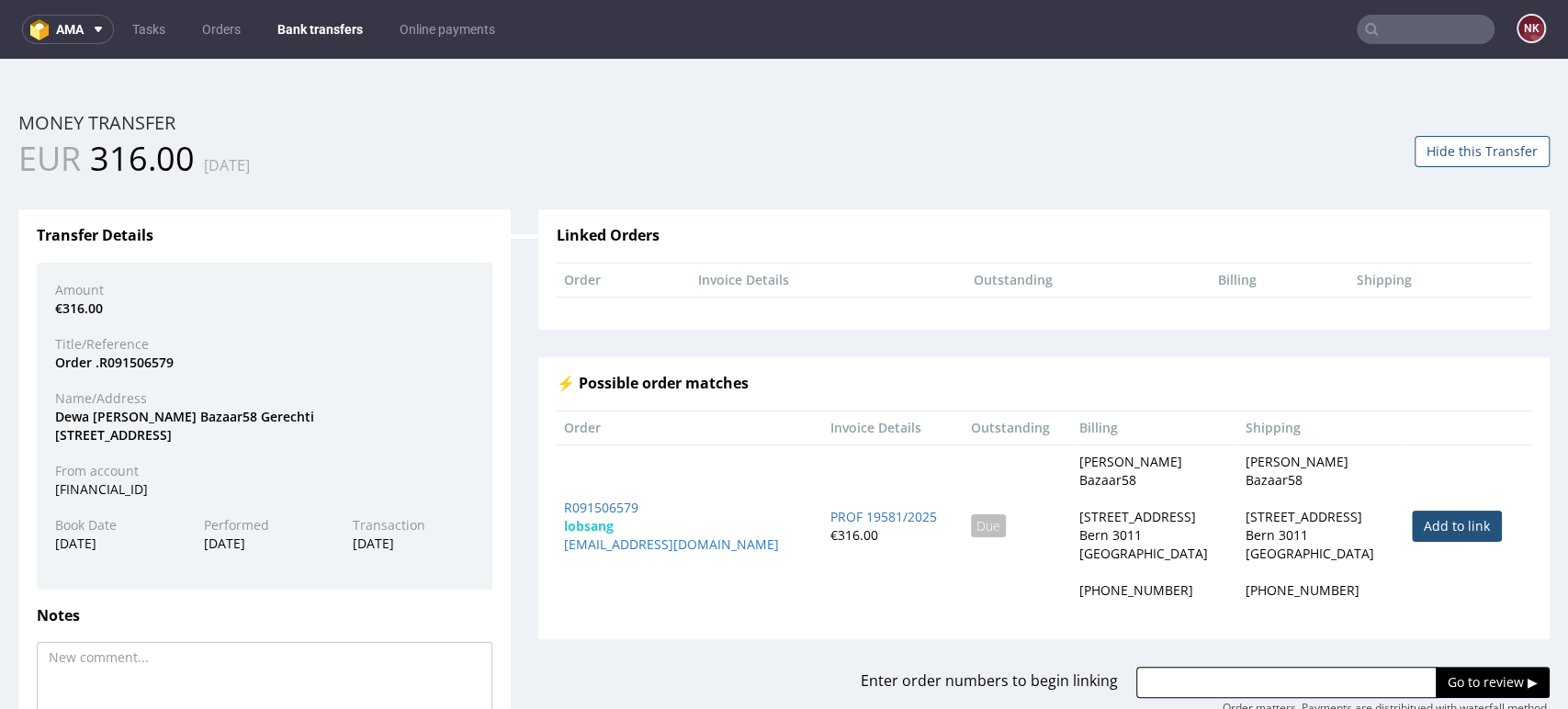
scroll to position [102, 0]
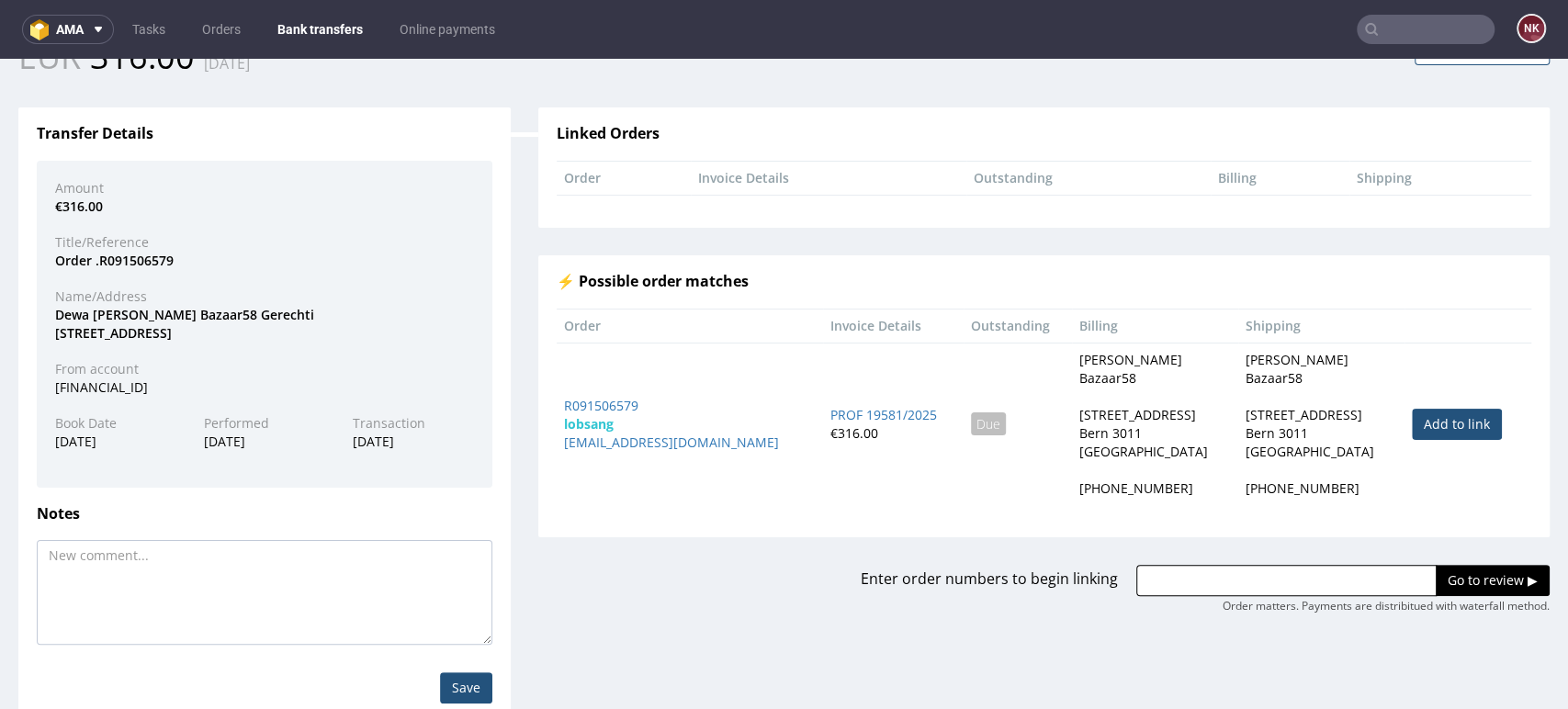
click at [1413, 422] on link "Add to link" at bounding box center [1457, 424] width 90 height 31
type input "R091506579"
click at [1427, 553] on div "Enter order numbers to begin linking R091506579 Go to review ▶ Order matters. P…" at bounding box center [1044, 576] width 1039 height 78
click at [1436, 572] on input "Go to review ▶" at bounding box center [1492, 580] width 114 height 31
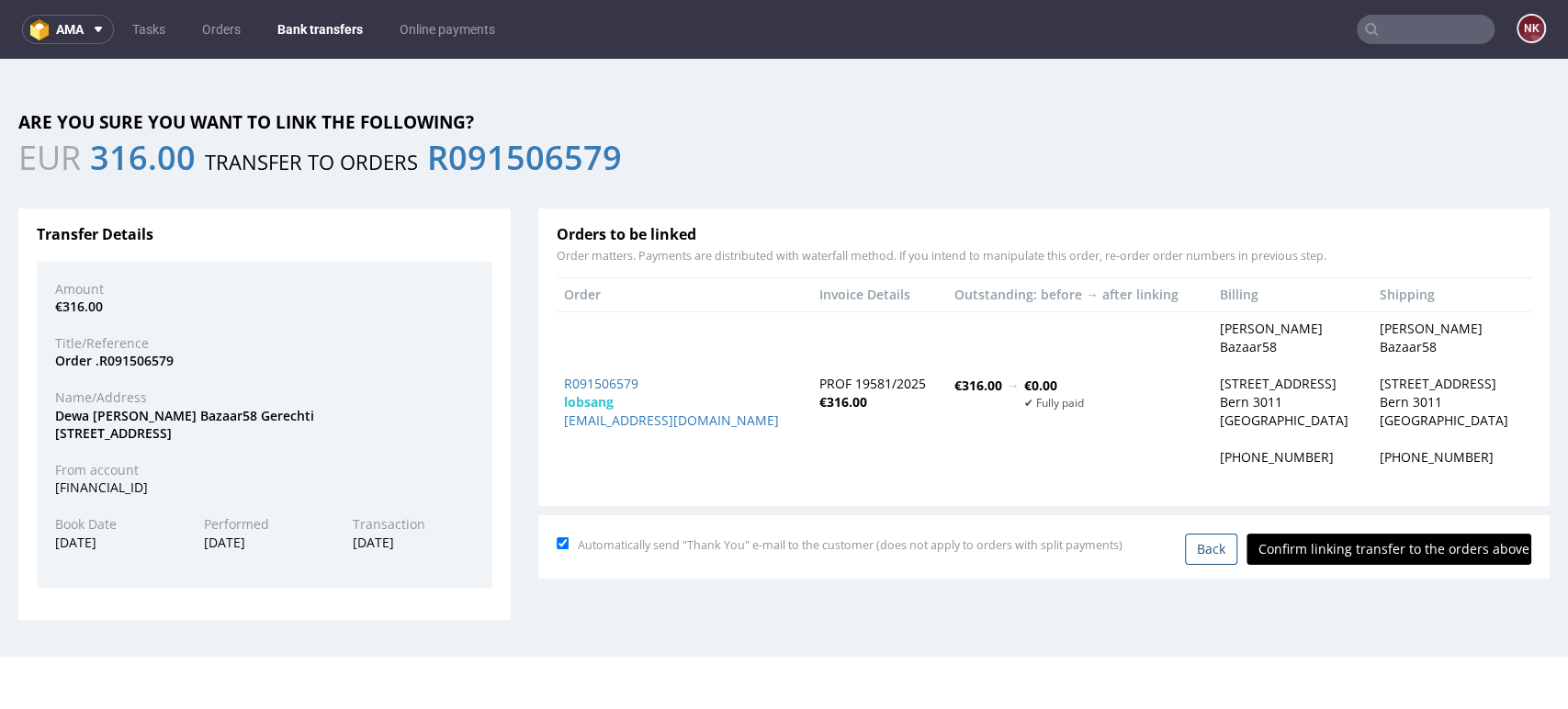
scroll to position [0, 0]
click at [1392, 543] on input "Confirm linking transfer to the orders above" at bounding box center [1389, 549] width 285 height 31
type input "In progress..."
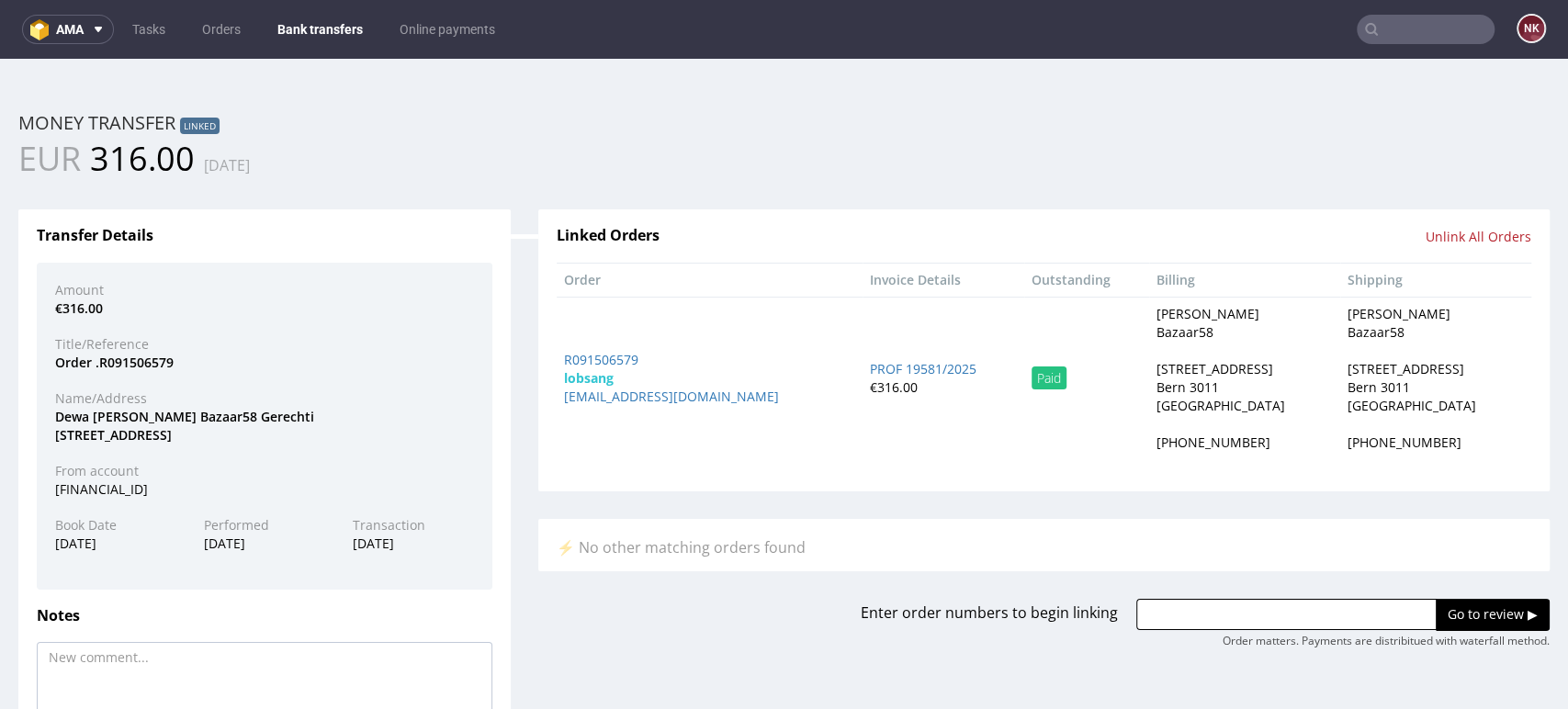
click at [278, 32] on link "Bank transfers" at bounding box center [320, 29] width 108 height 29
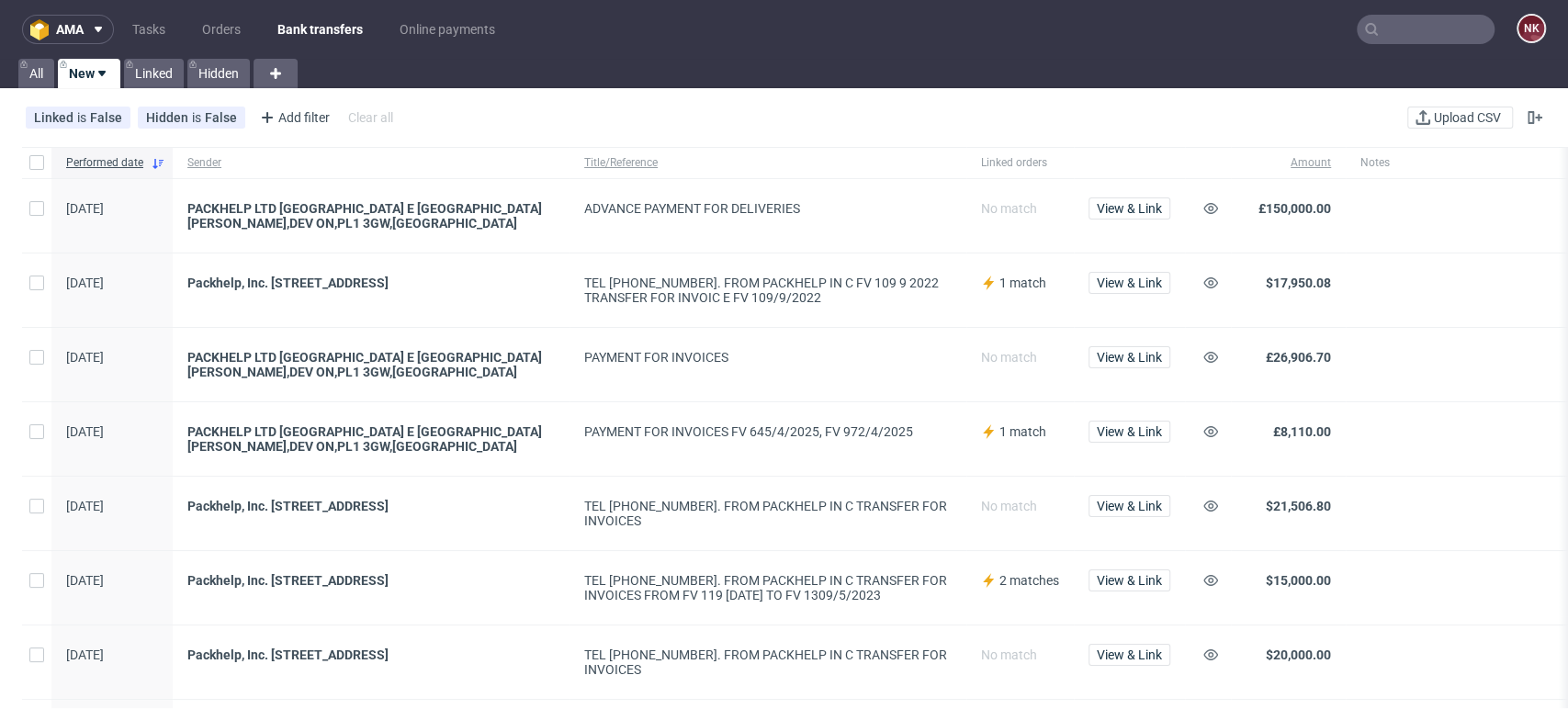
click at [1487, 351] on span at bounding box center [1498, 365] width 276 height 29
click at [226, 28] on link "Orders" at bounding box center [221, 29] width 61 height 29
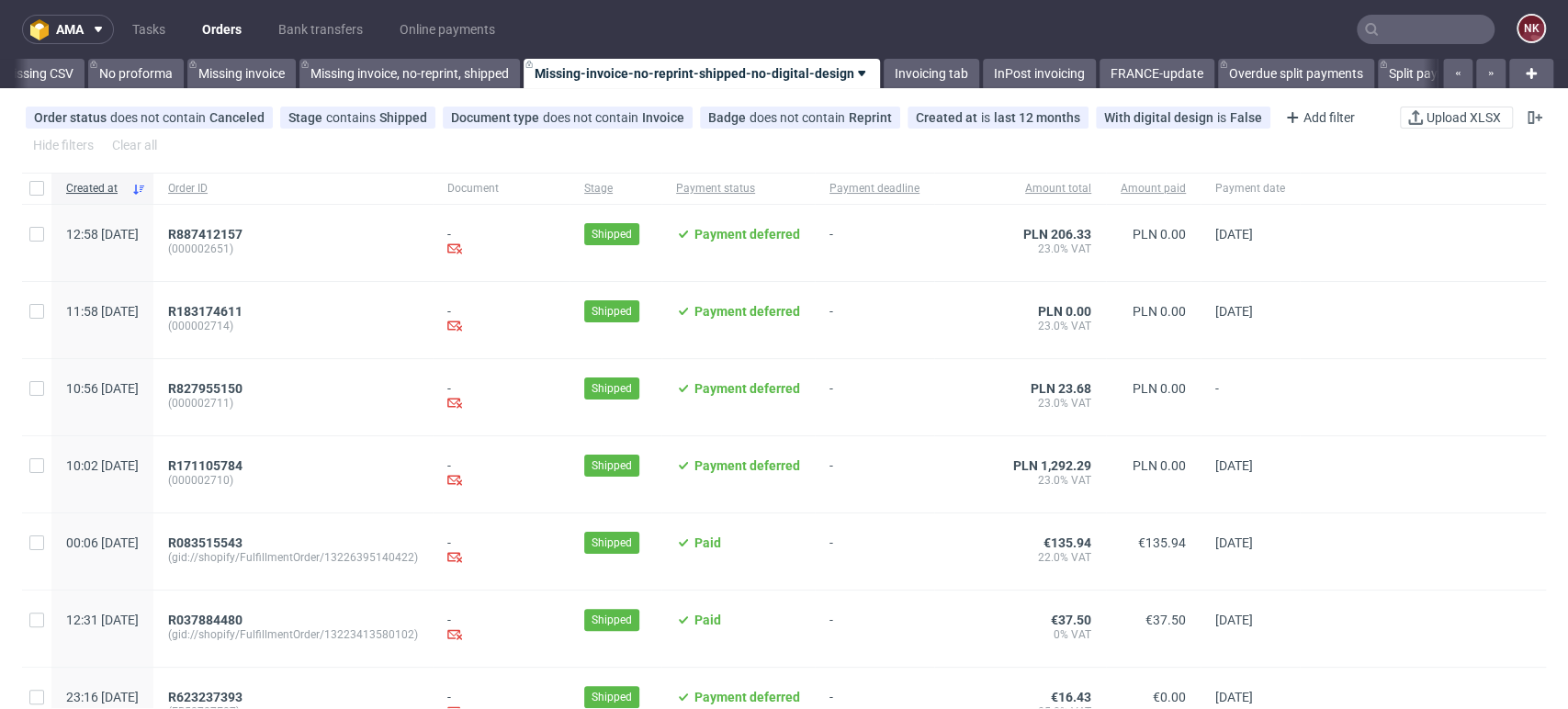
scroll to position [0, 2601]
click at [1426, 37] on input "text" at bounding box center [1426, 29] width 138 height 29
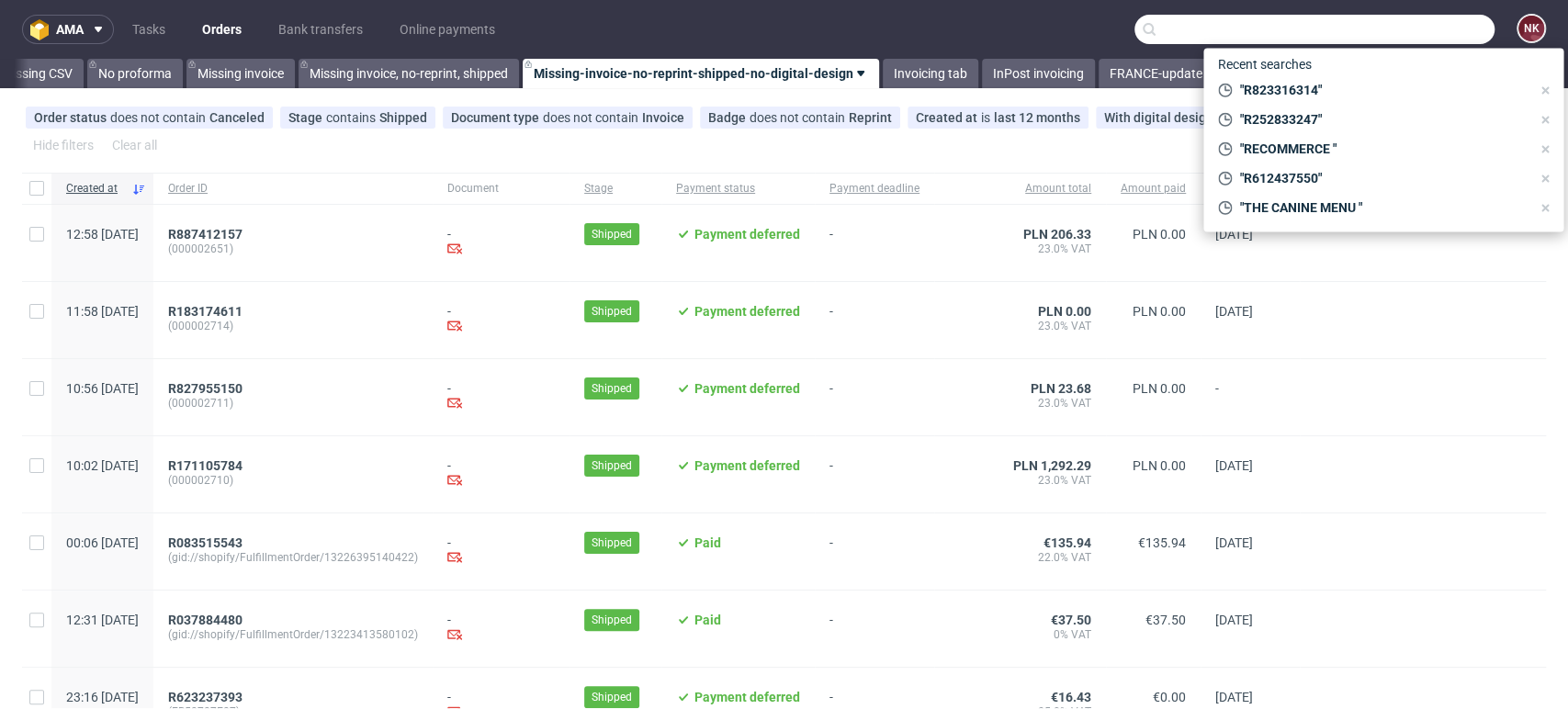
paste input "R307127084"
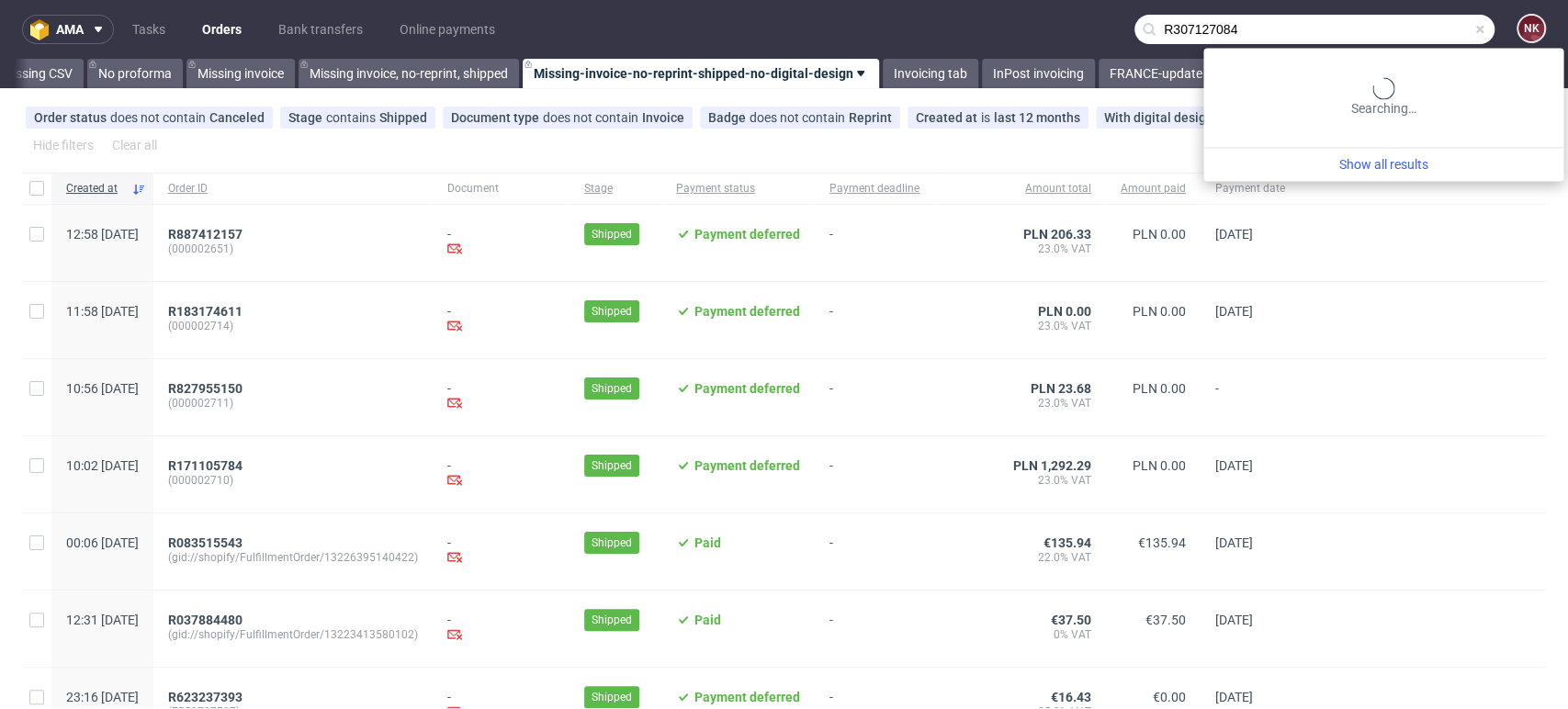
type input "R307127084"
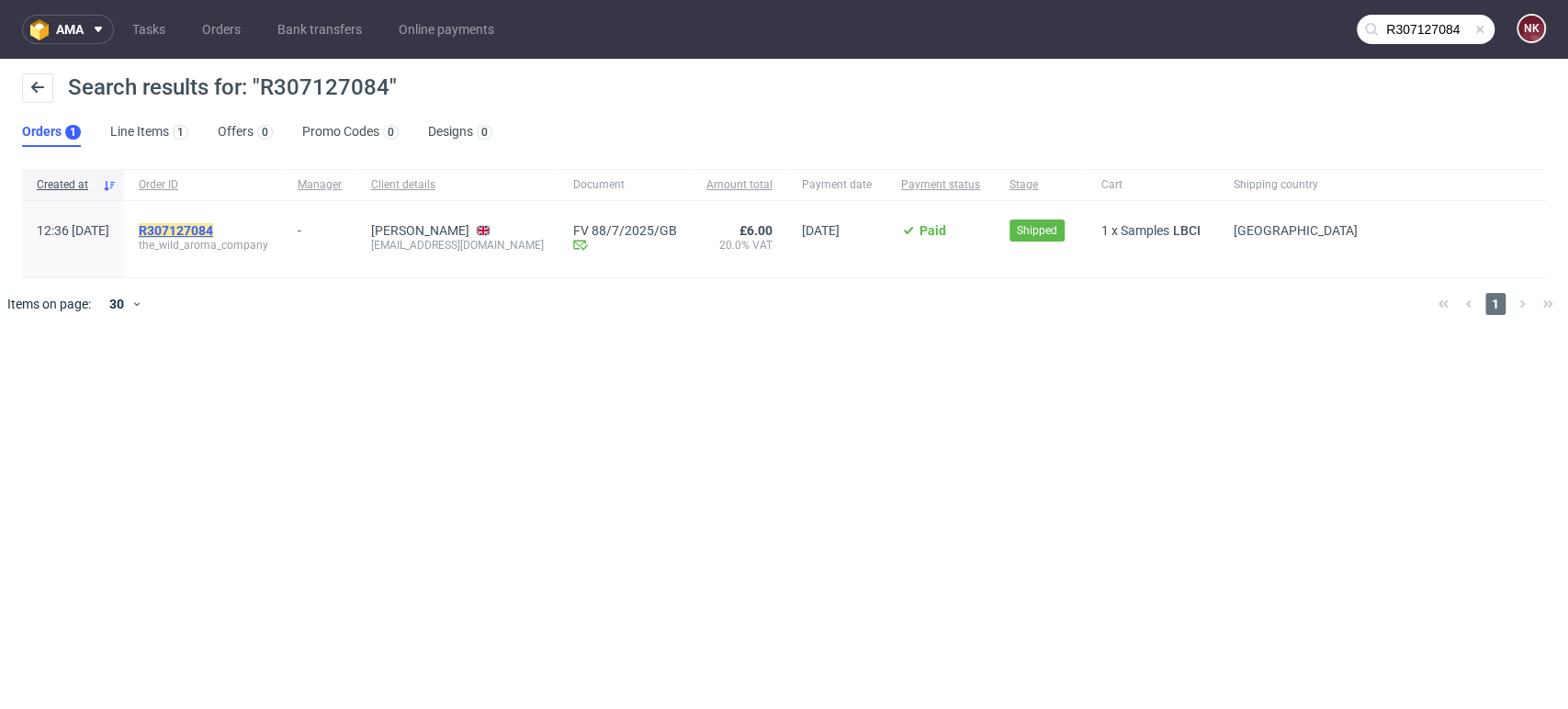
click at [213, 226] on mark "R307127084" at bounding box center [176, 230] width 75 height 15
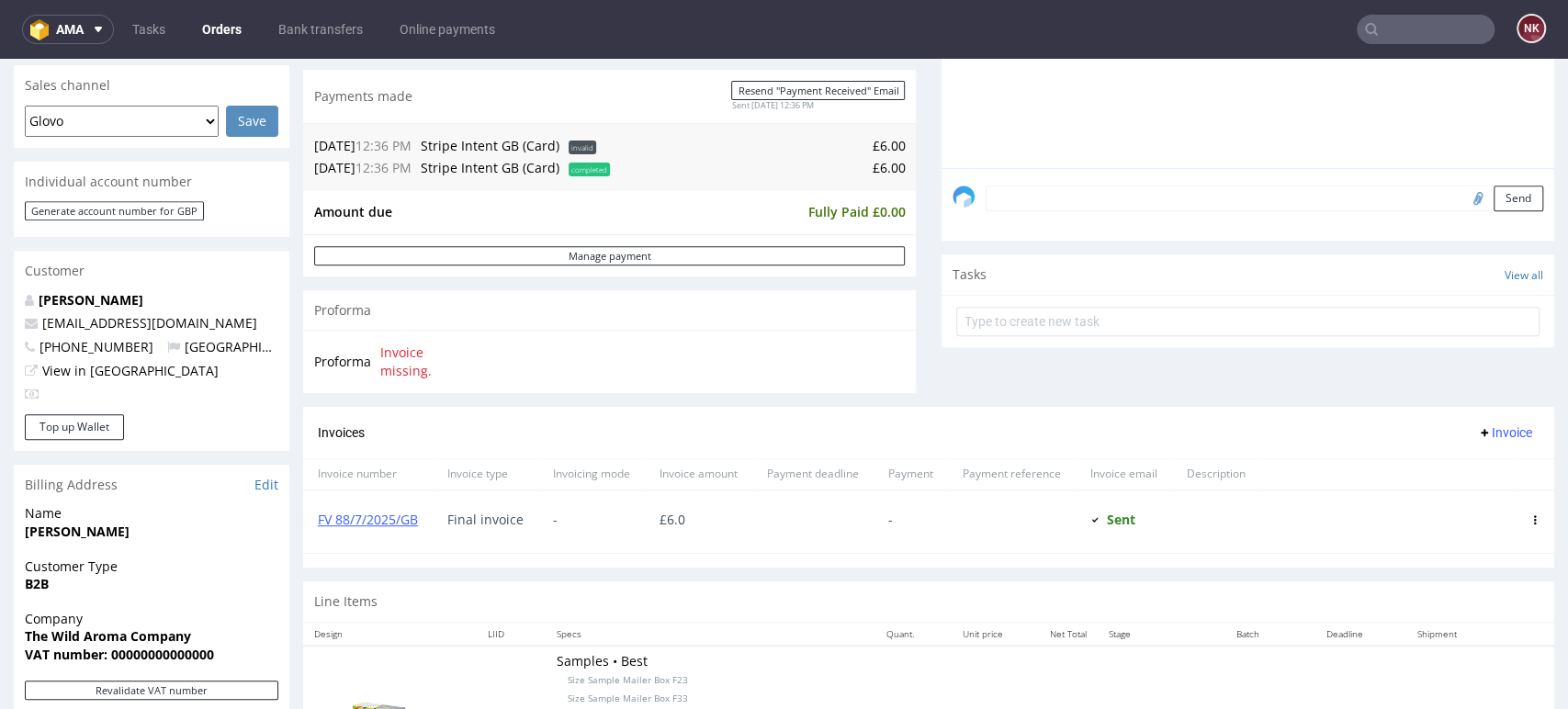
scroll to position [510, 0]
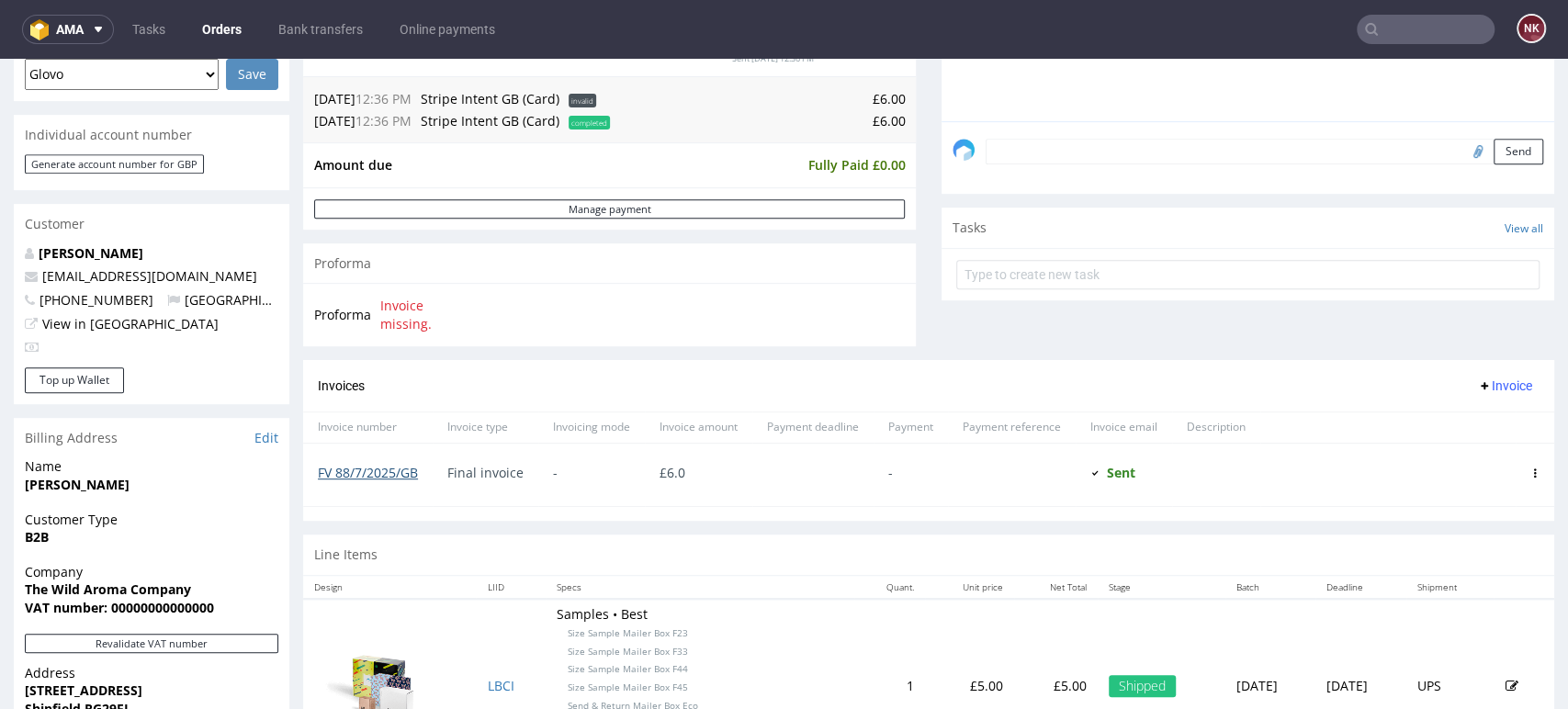
click at [397, 477] on link "FV 88/7/2025/GB" at bounding box center [368, 472] width 100 height 17
click at [1408, 43] on input "text" at bounding box center [1426, 29] width 138 height 29
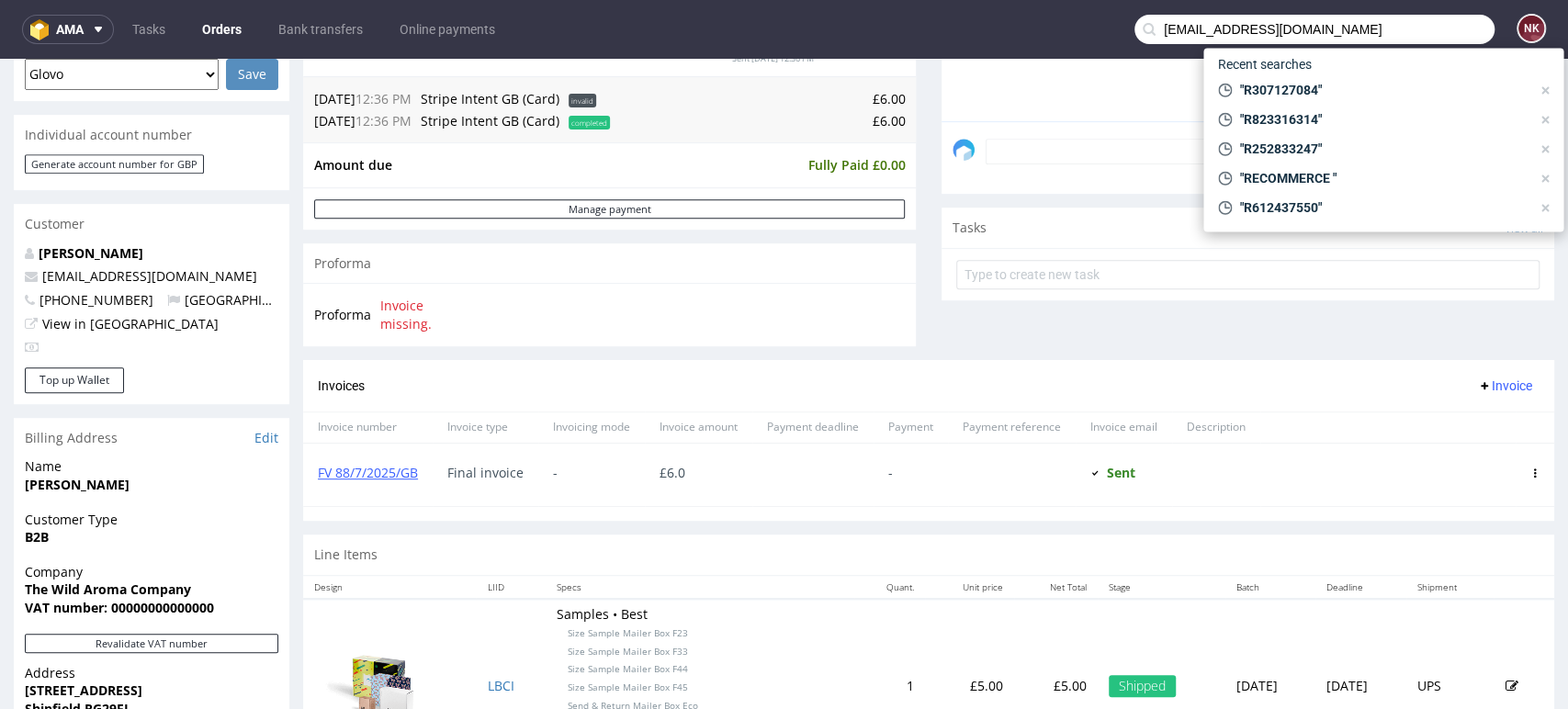
type input "alexander@pyramidoutdoor.com"
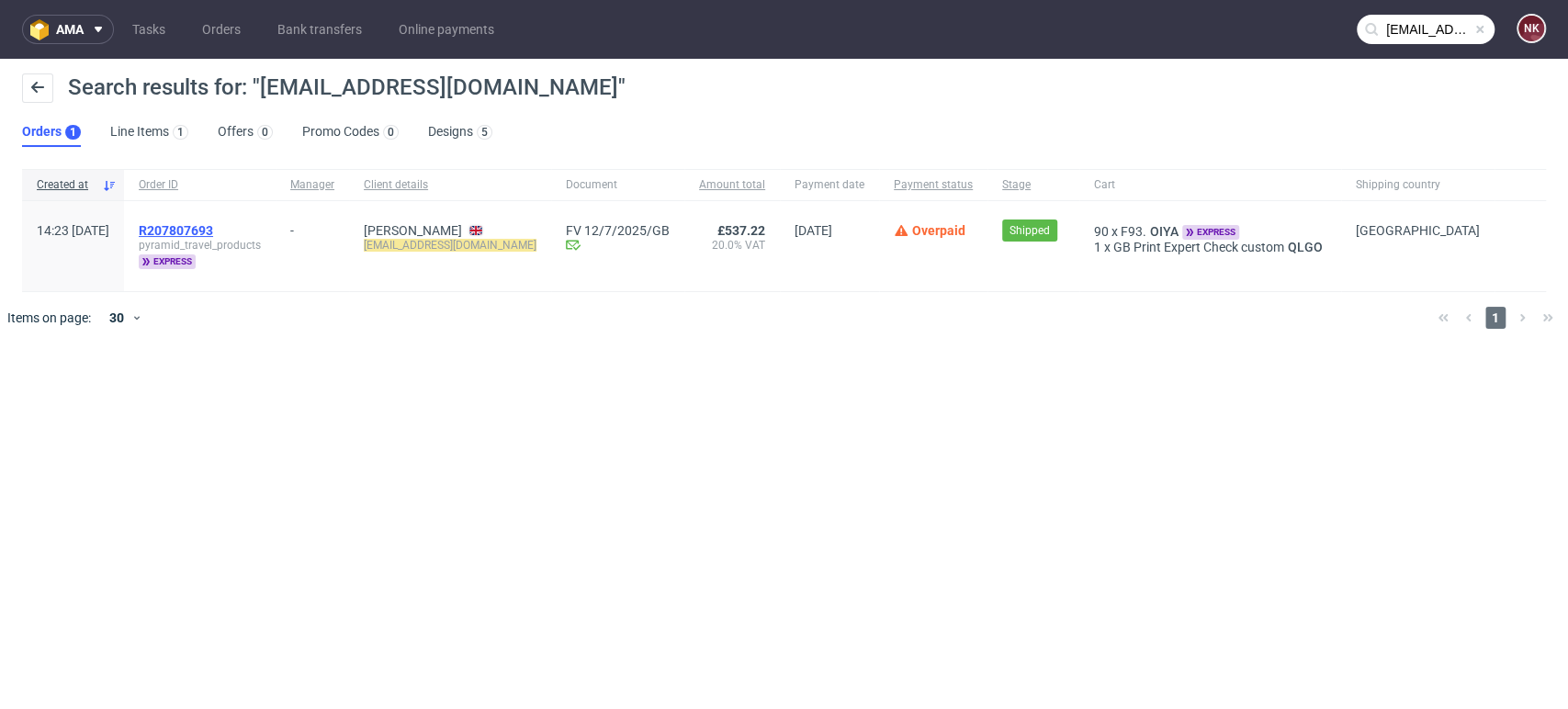
click at [213, 229] on span "R207807693" at bounding box center [176, 230] width 75 height 15
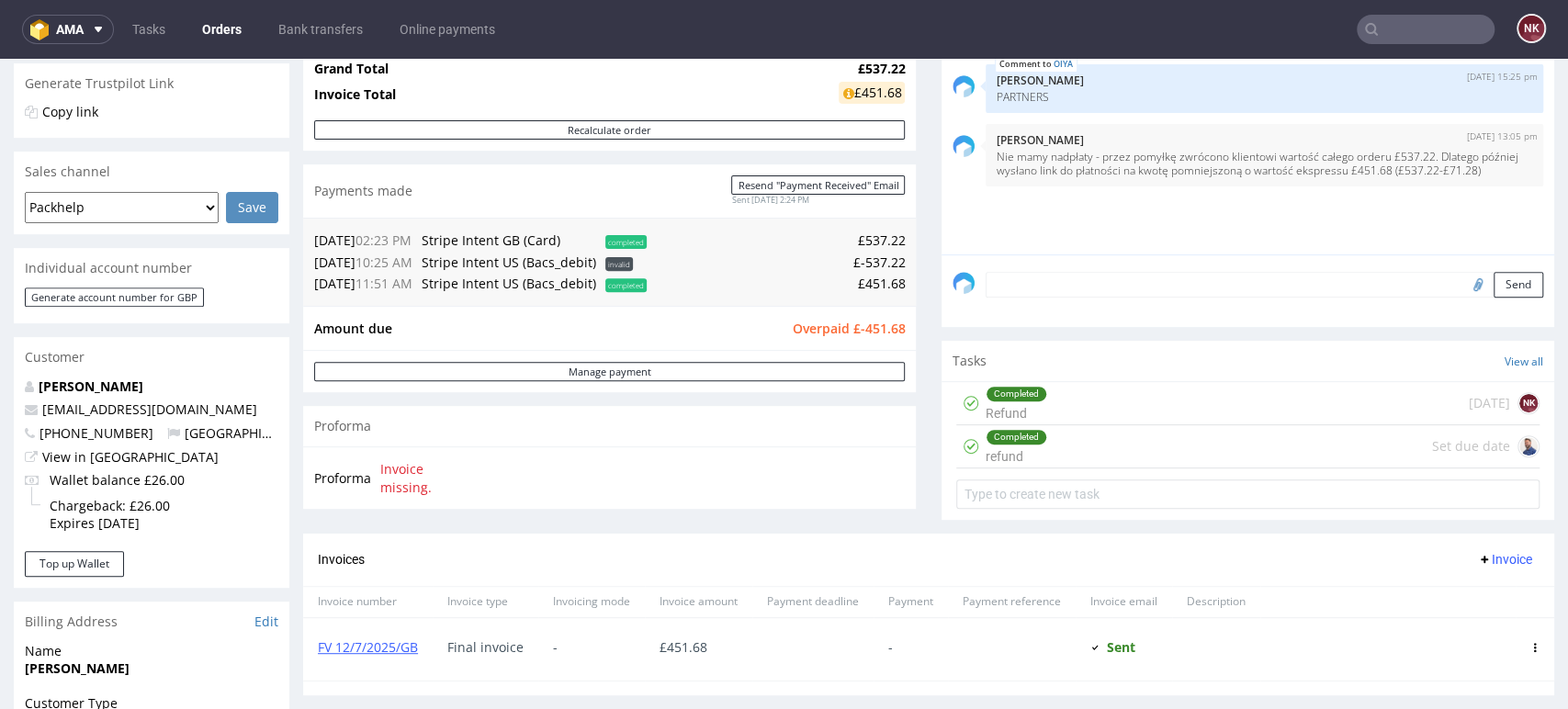
scroll to position [407, 0]
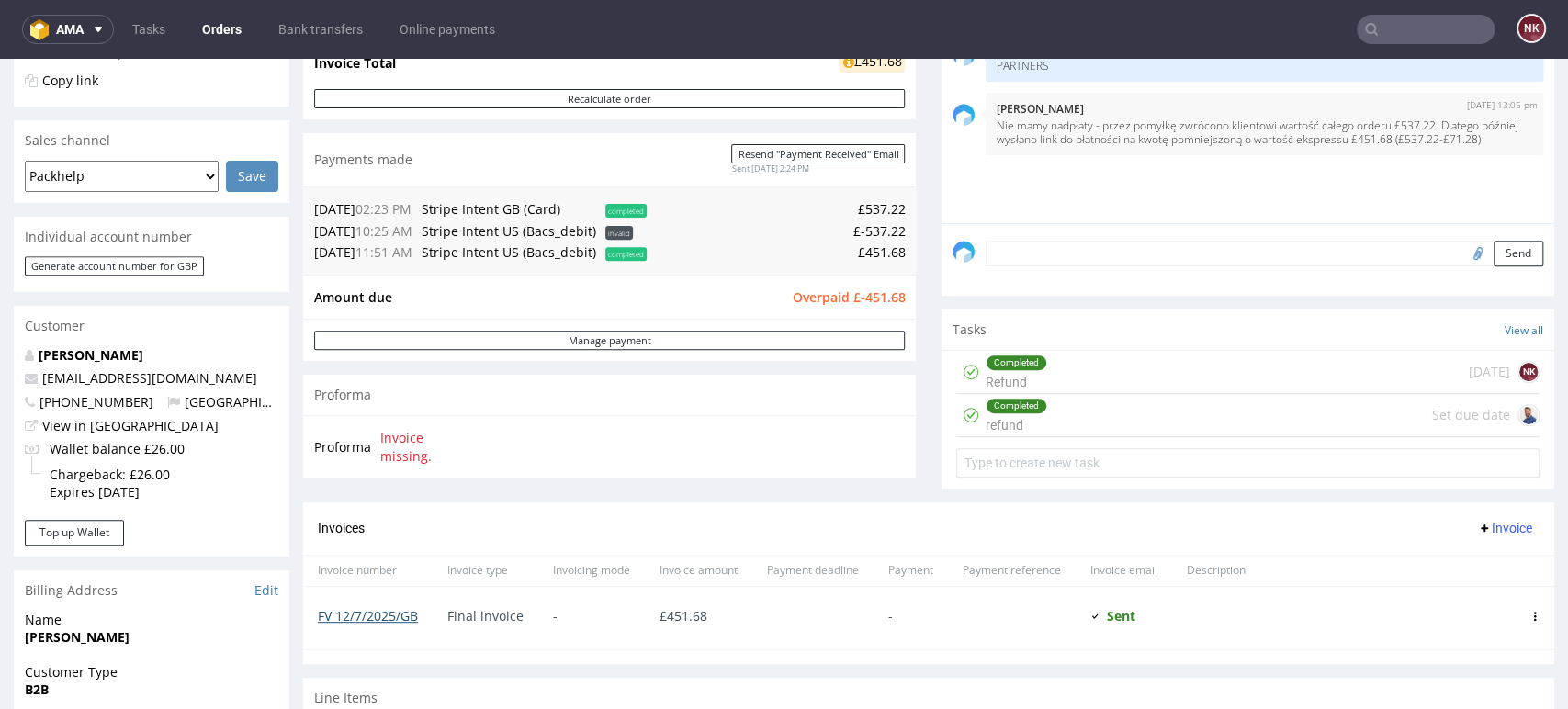
click at [372, 614] on link "FV 12/7/2025/GB" at bounding box center [368, 616] width 100 height 17
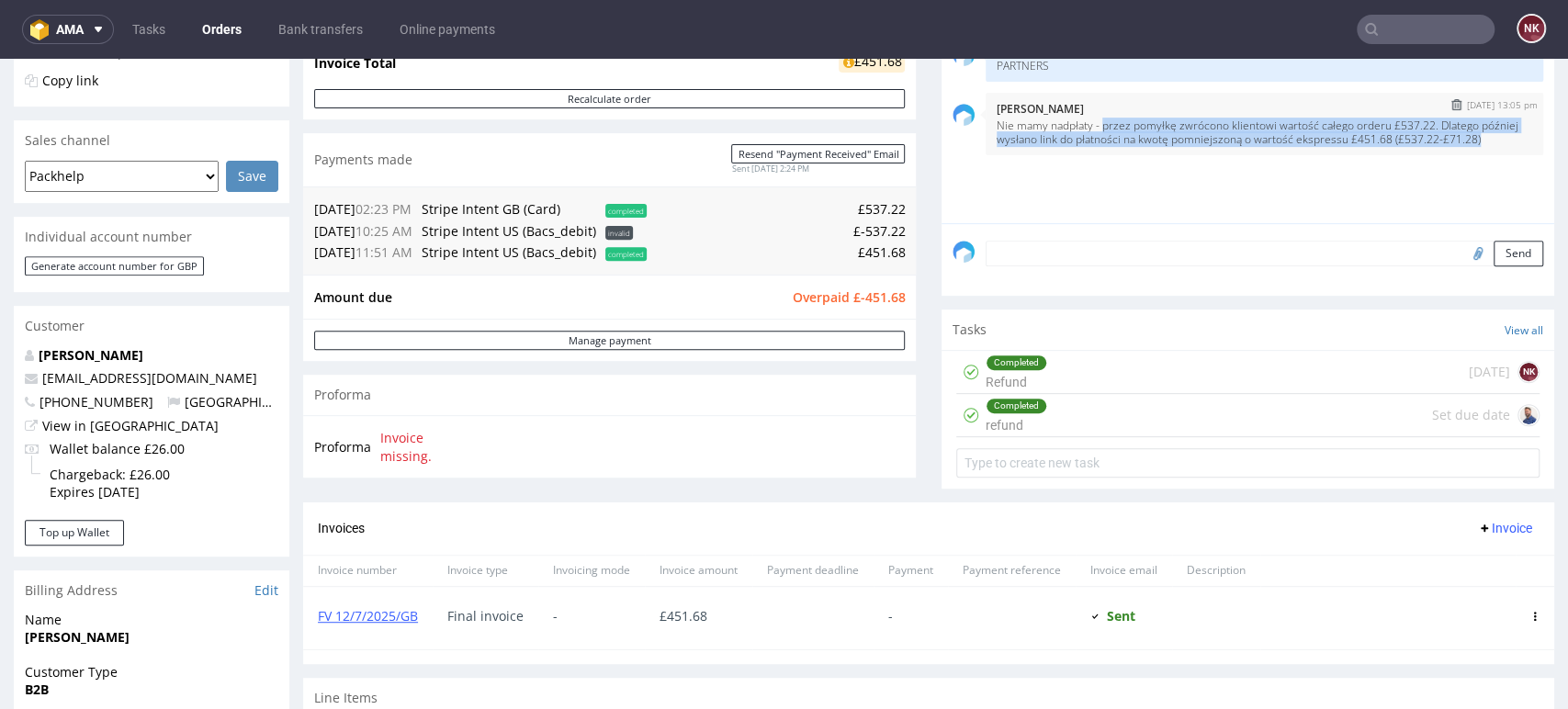
drag, startPoint x: 1464, startPoint y: 135, endPoint x: 1083, endPoint y: 121, distance: 381.3
click at [1083, 121] on p "Nie mamy nadpłaty - przez pomyłkę zwrócono klientowi wartość całego orderu £537…" at bounding box center [1264, 132] width 536 height 27
copy p "przez pomyłkę zwrócono klientowi wartość całego orderu £537.22. Dlatego później…"
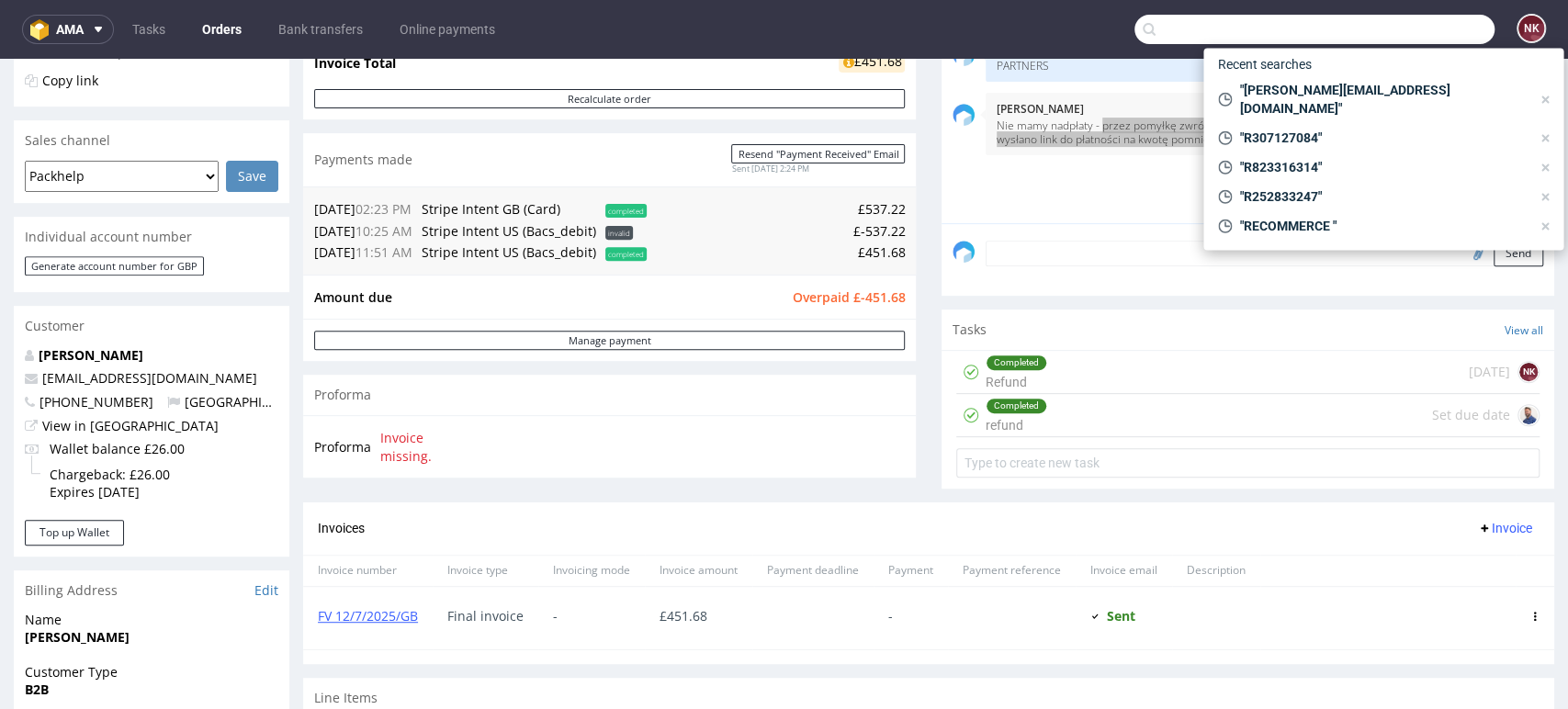
click at [1435, 20] on input "text" at bounding box center [1315, 29] width 360 height 29
paste input "ap@acidsiiia.com"
type input "ap@acidsiiia.com"
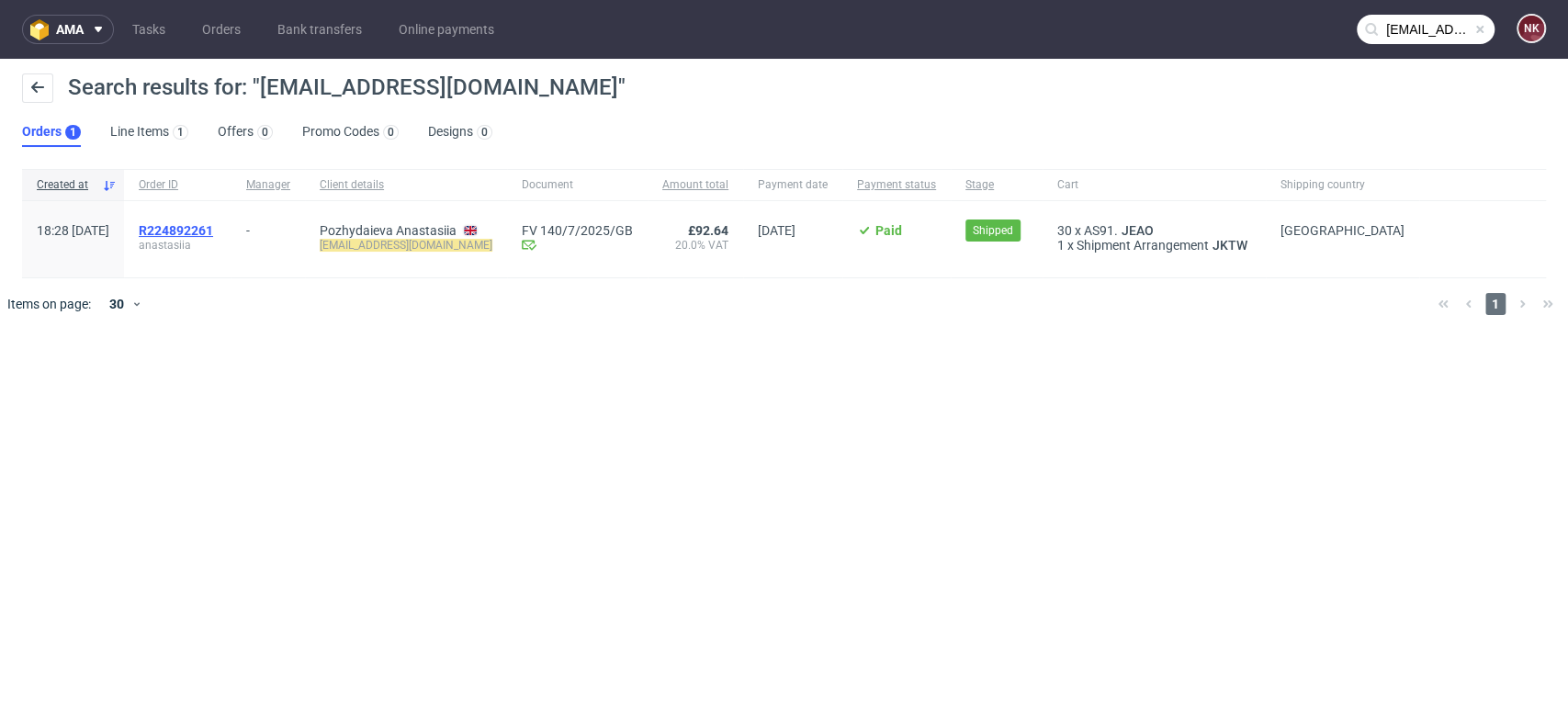
click at [213, 226] on span "R224892261" at bounding box center [176, 230] width 75 height 15
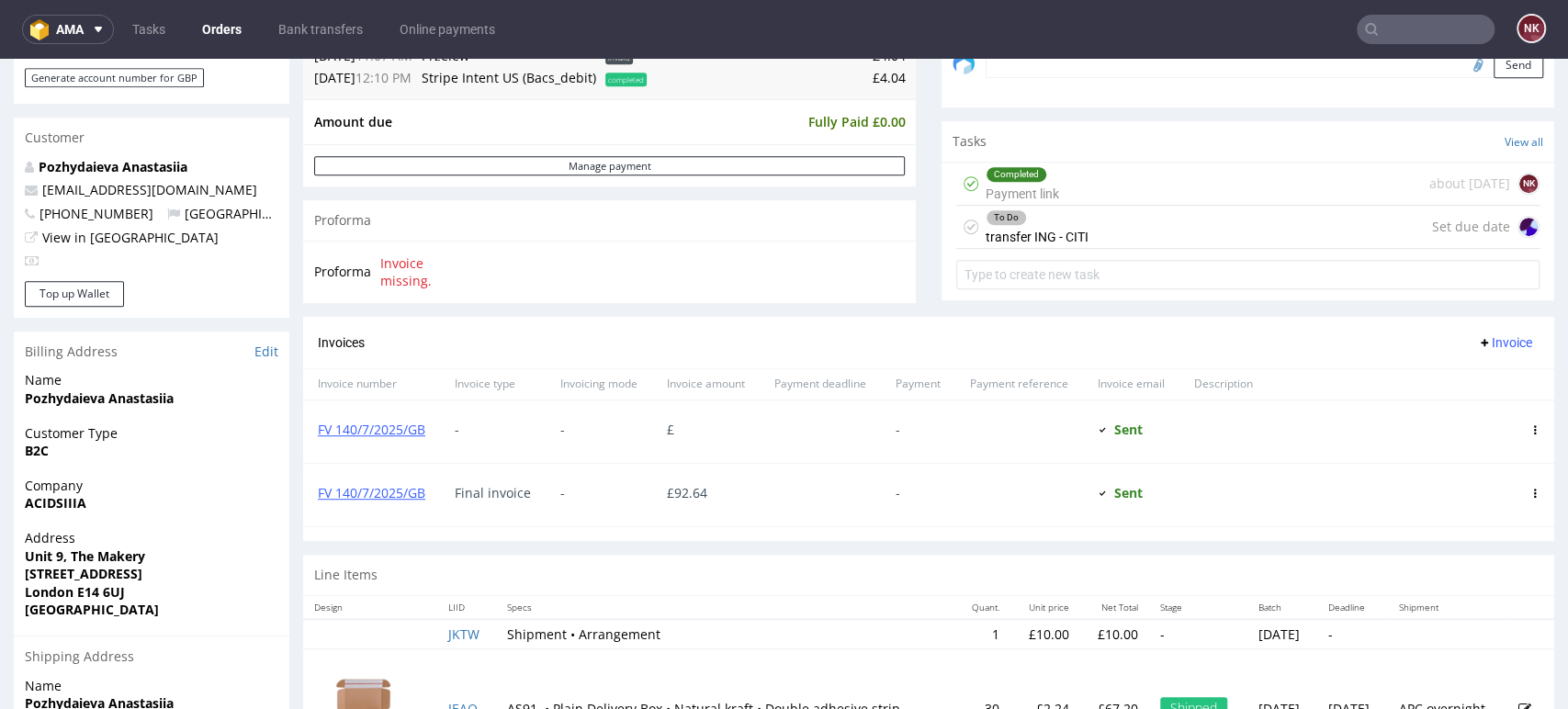
scroll to position [612, 0]
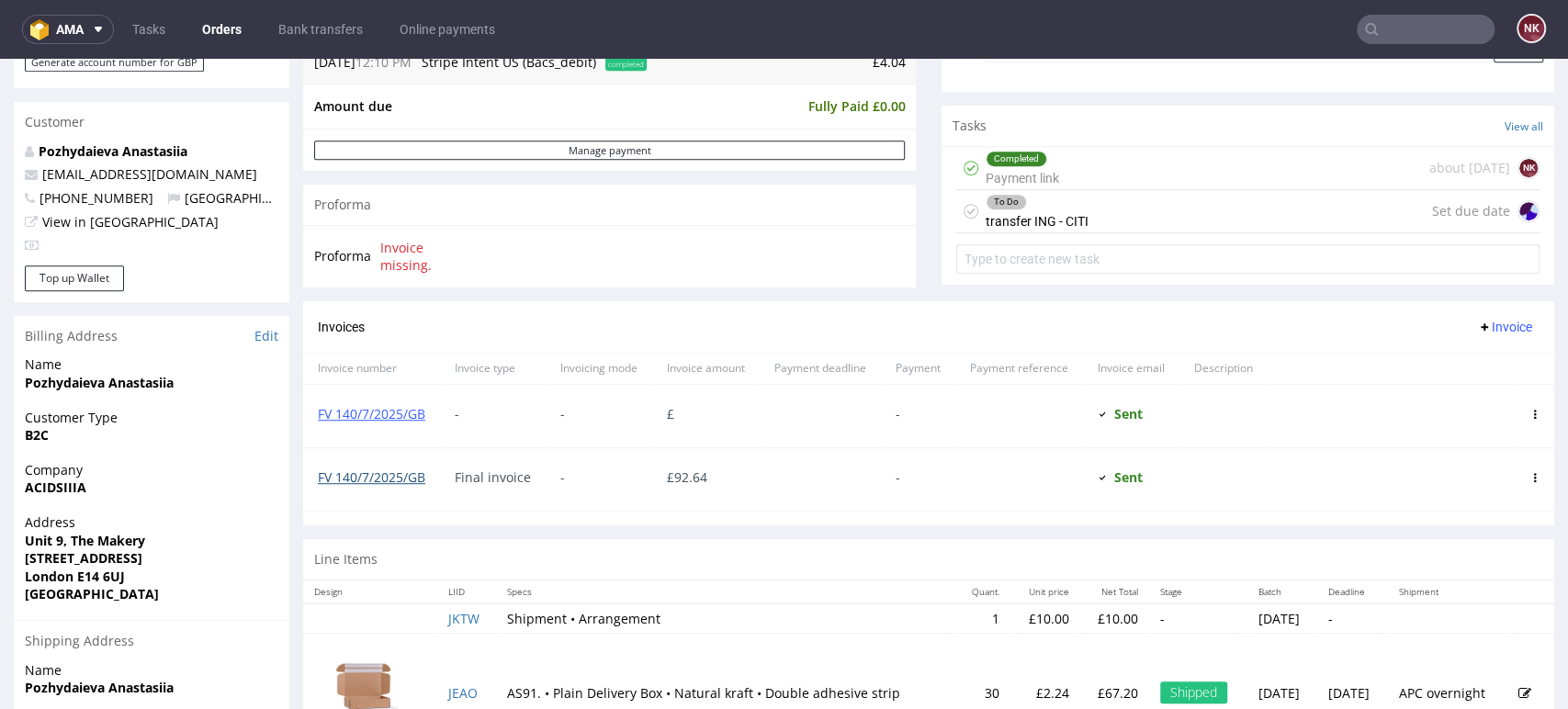
click at [355, 483] on link "FV 140/7/2025/GB" at bounding box center [372, 477] width 108 height 17
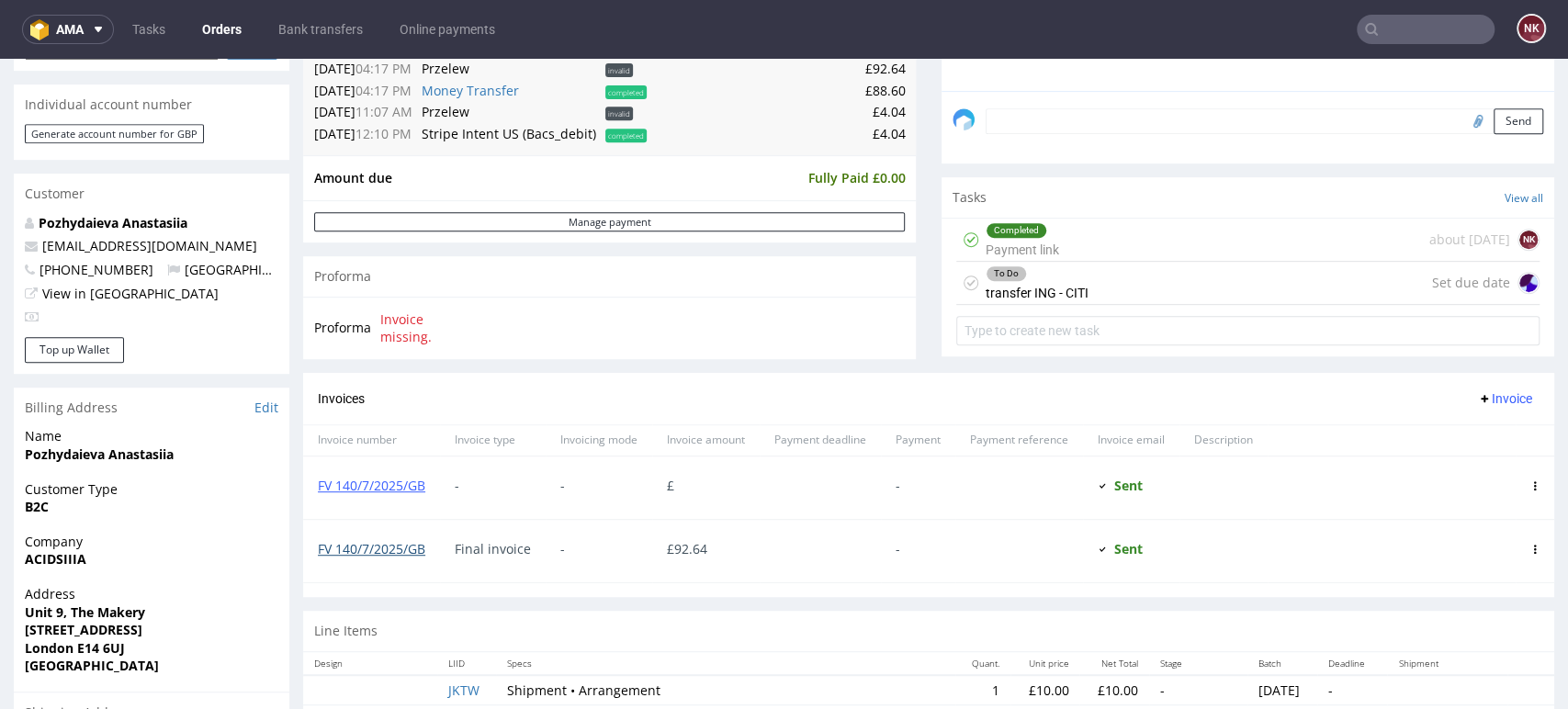
scroll to position [510, 0]
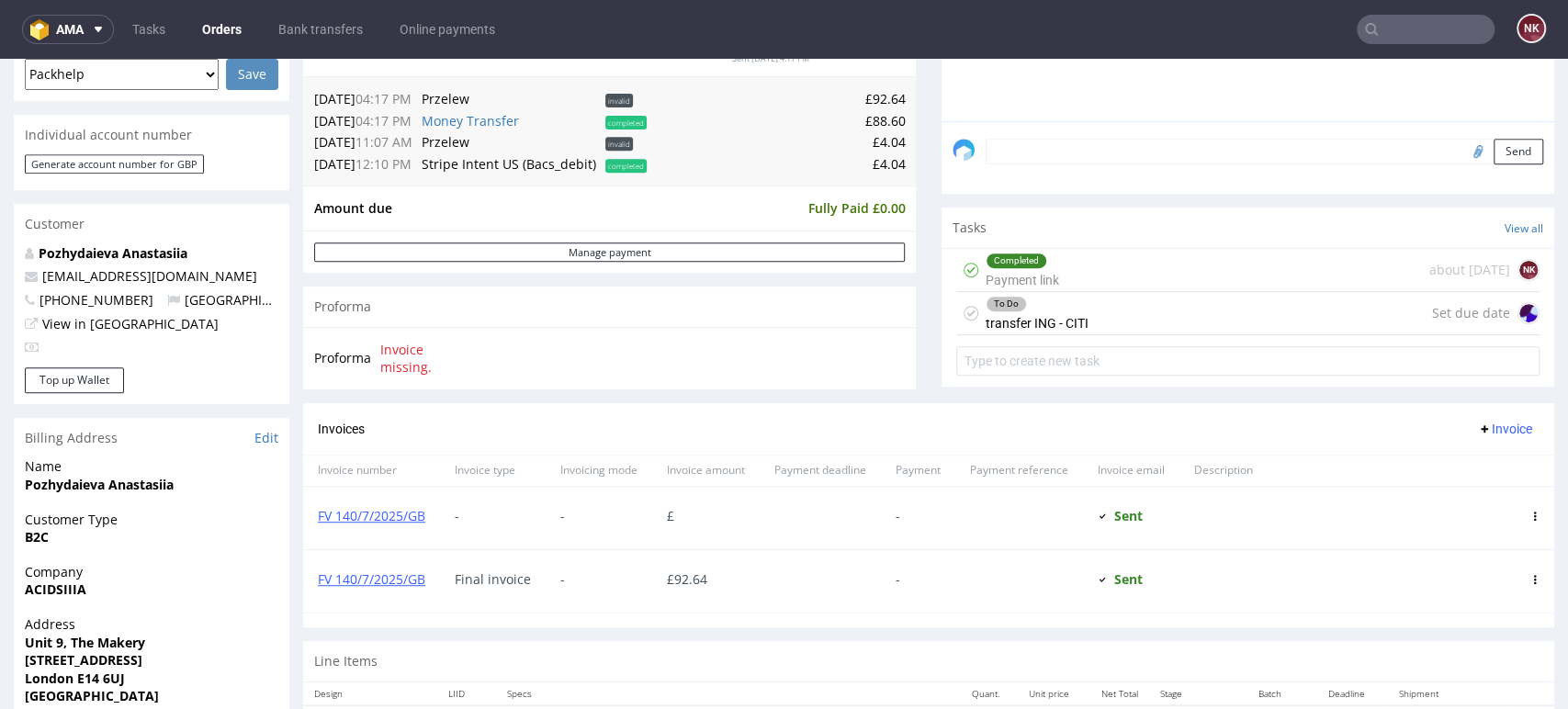
click at [874, 97] on td "£92.64" at bounding box center [777, 99] width 253 height 22
click at [875, 115] on td "£88.60" at bounding box center [777, 121] width 253 height 22
copy td "88.60"
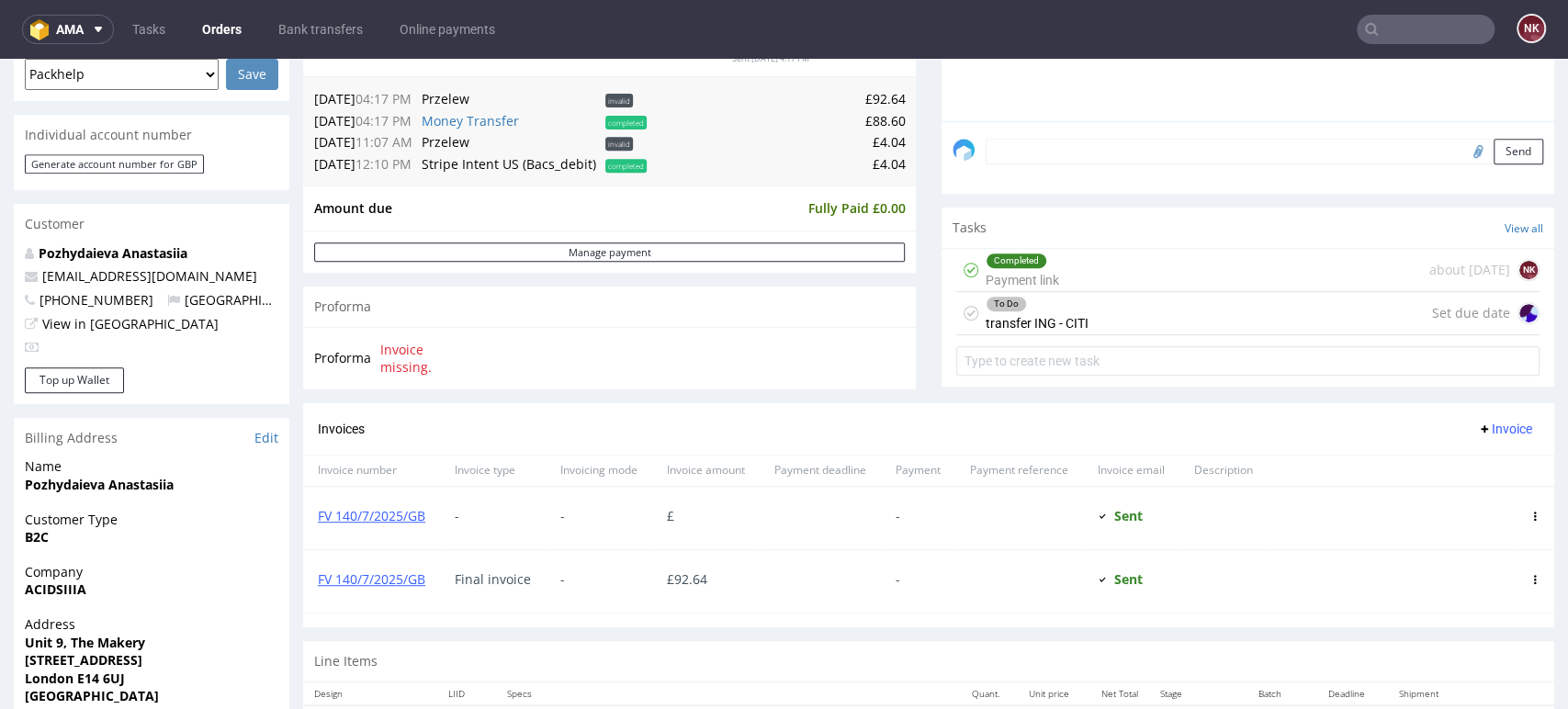
click at [881, 380] on div "Proforma Invoice missing." at bounding box center [610, 358] width 613 height 62
click at [1478, 398] on div "Comments User (1) Order (1) Automatic (0) Attachments (0) All (1) View all (1) …" at bounding box center [1249, 67] width 613 height 672
click at [911, 444] on div "Invoices Invoice" at bounding box center [930, 430] width 1252 height 52
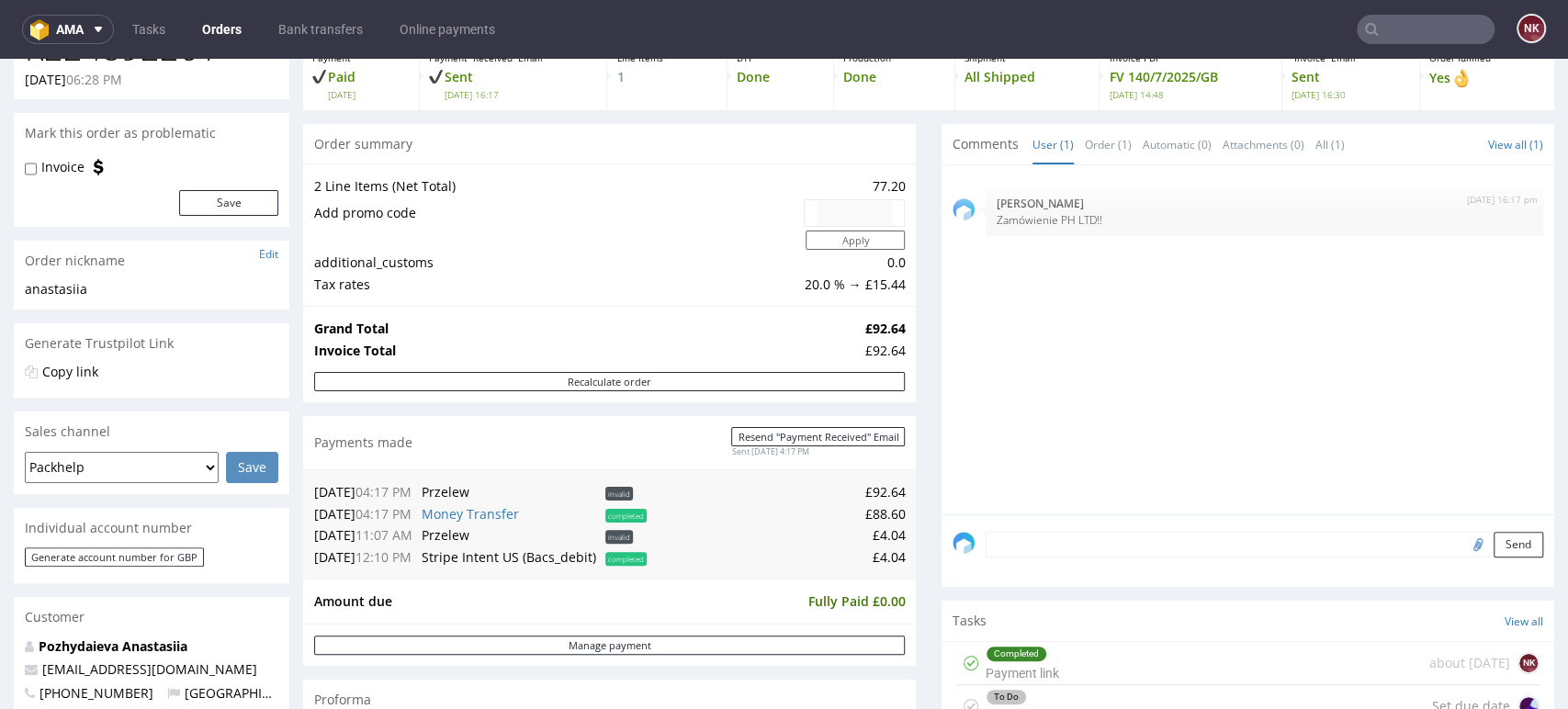
scroll to position [0, 0]
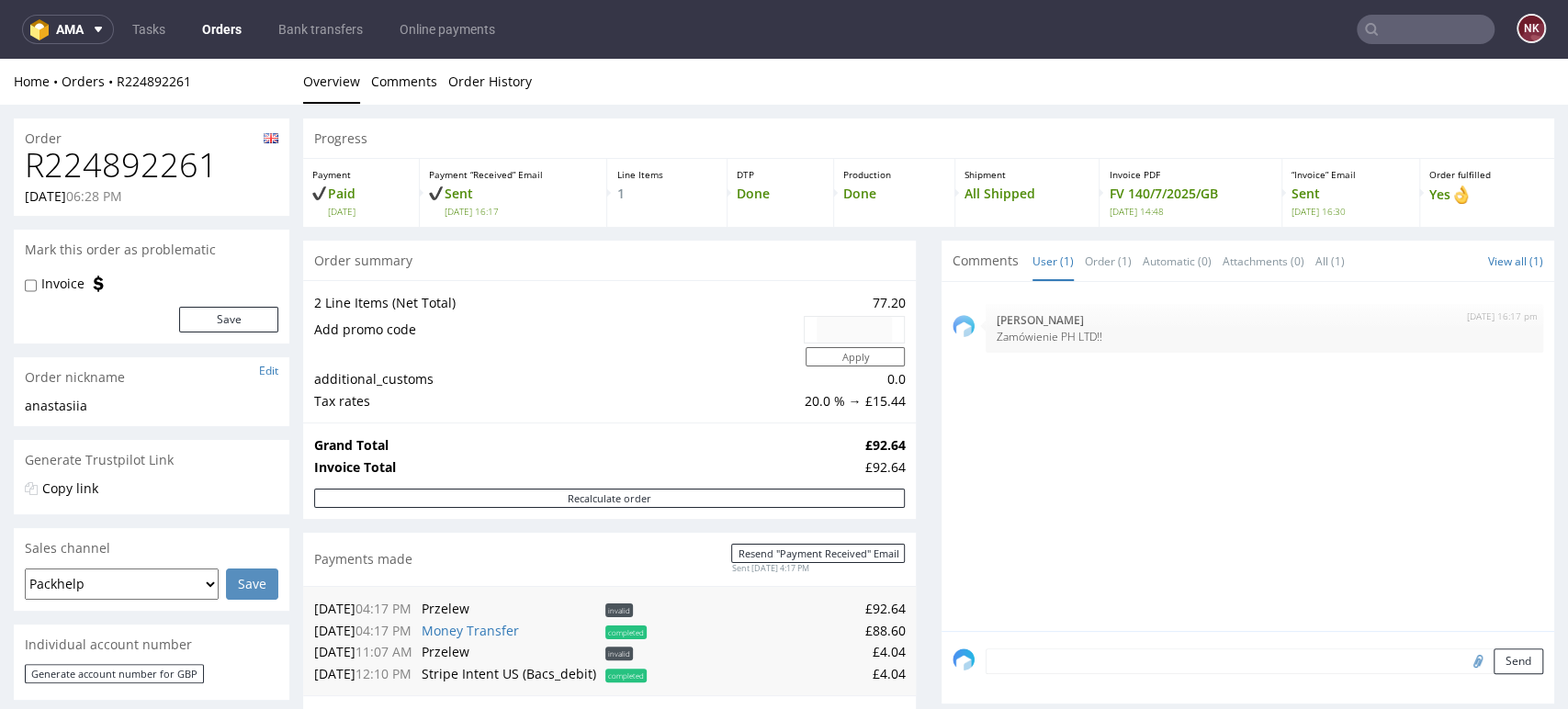
click at [1388, 26] on input "text" at bounding box center [1426, 29] width 138 height 29
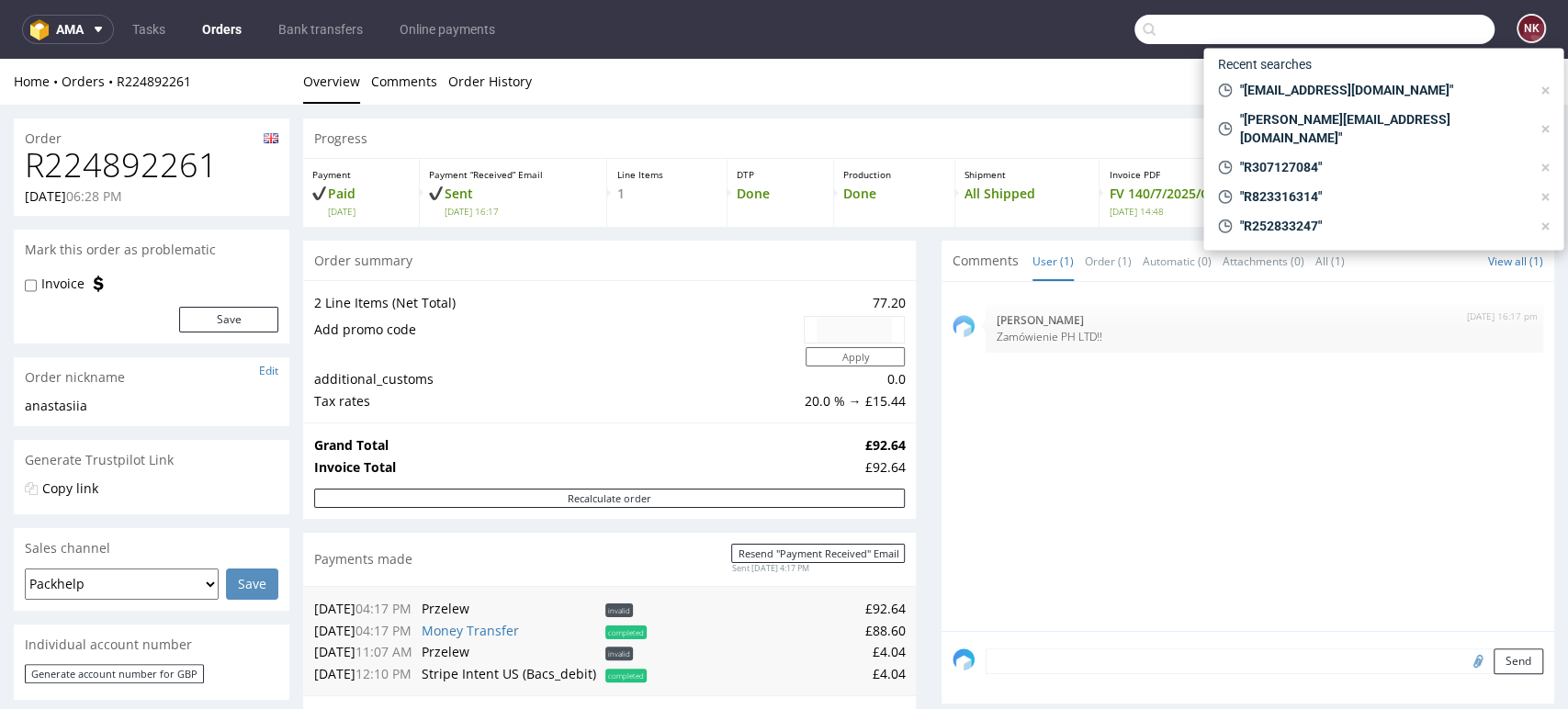
paste input "R117878293"
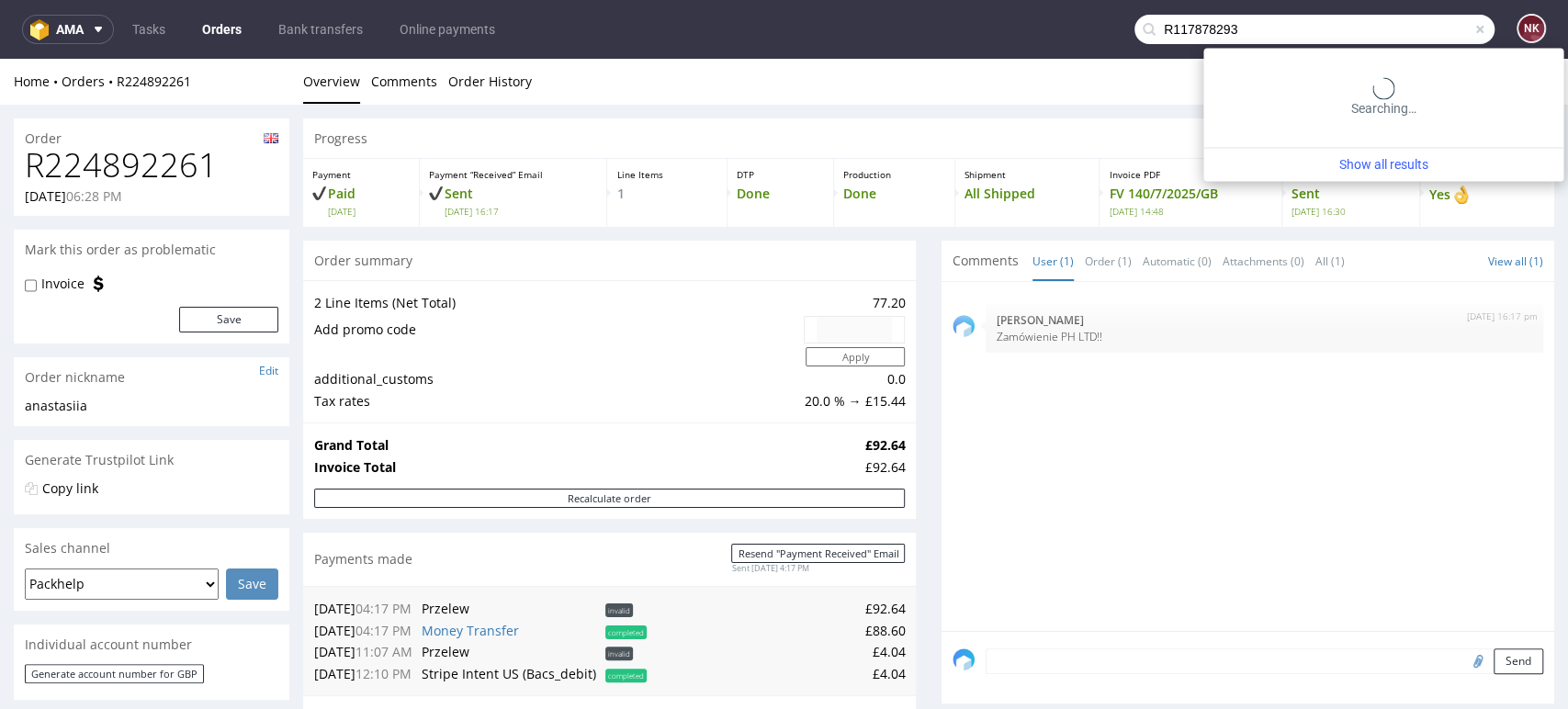
type input "R117878293"
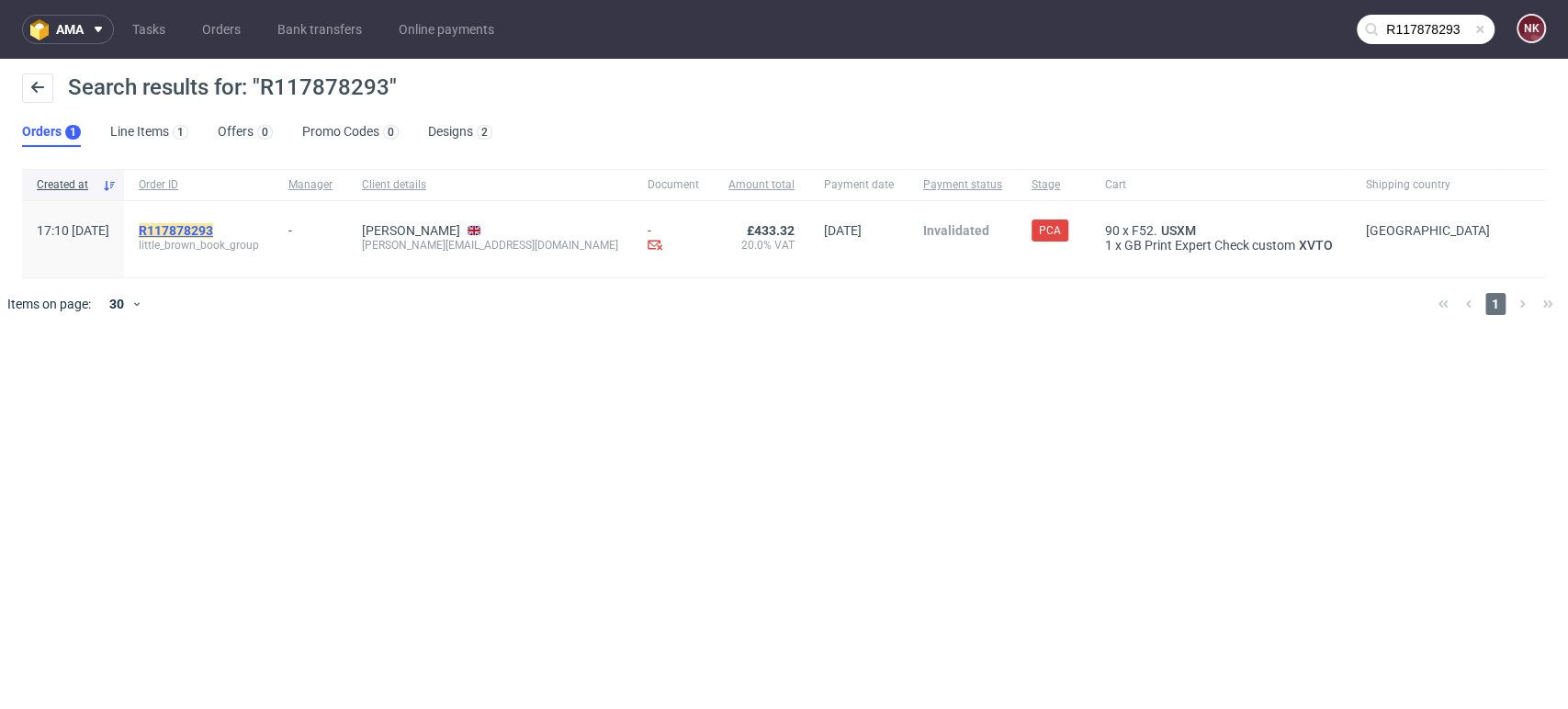
click at [213, 229] on mark "R117878293" at bounding box center [176, 230] width 75 height 15
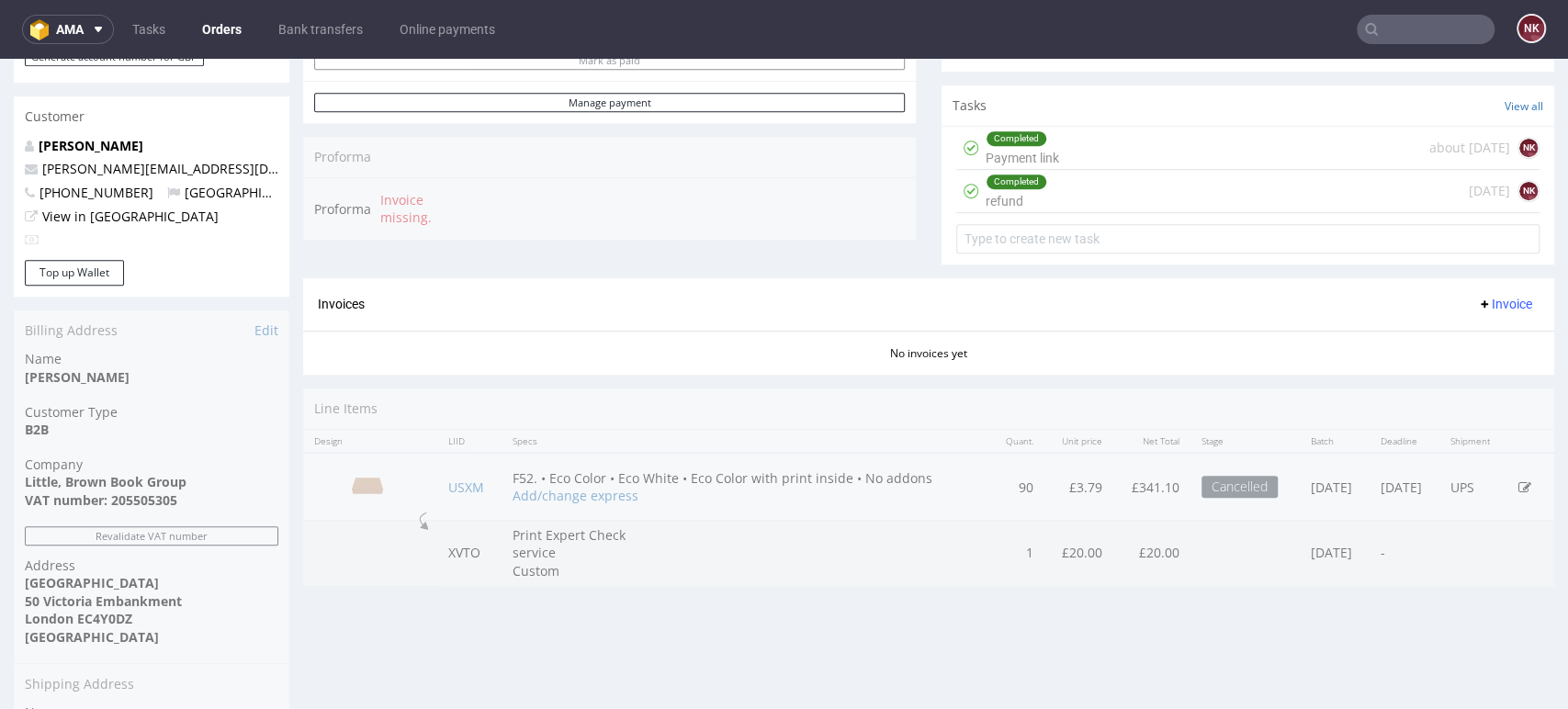
scroll to position [510, 0]
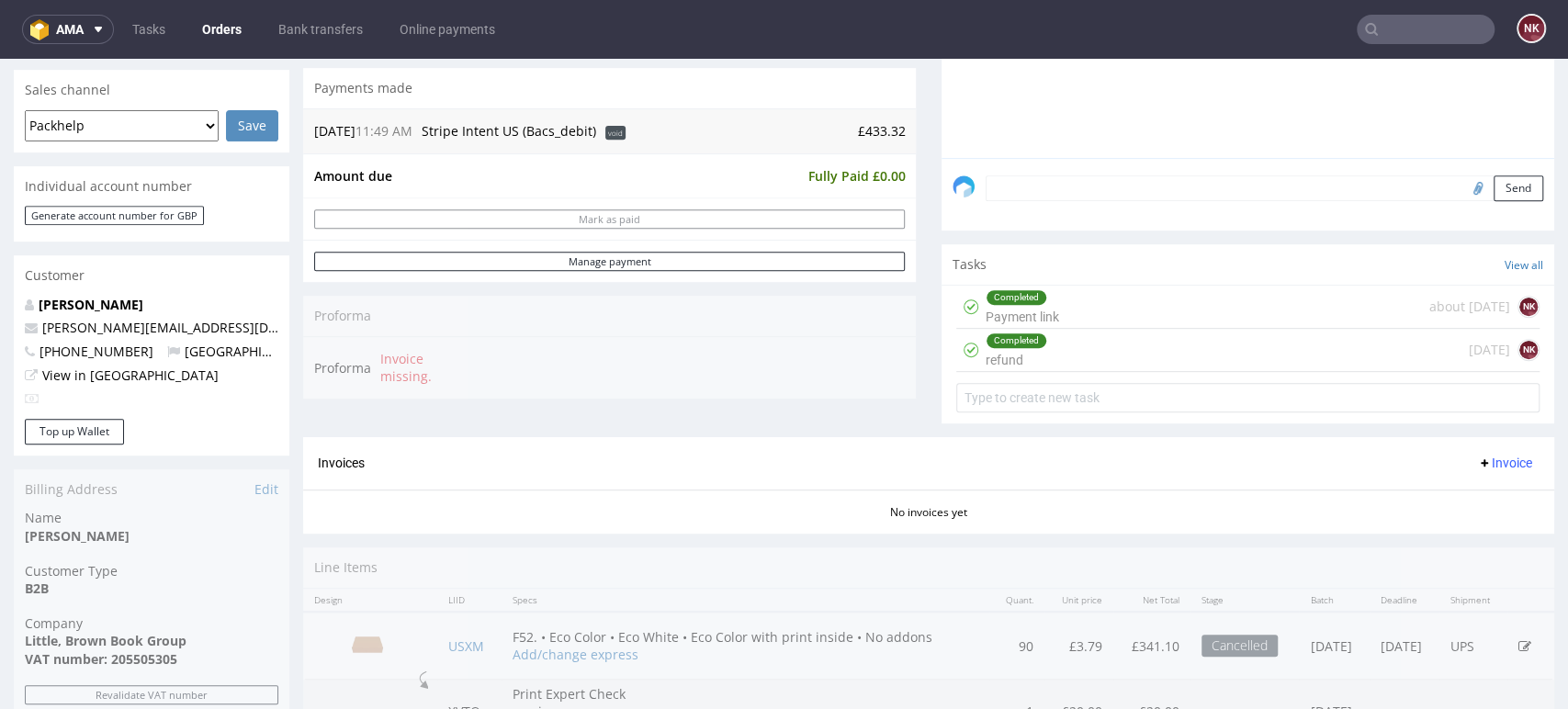
click at [1089, 338] on div "Completed refund 6 days ago NK" at bounding box center [1248, 350] width 583 height 44
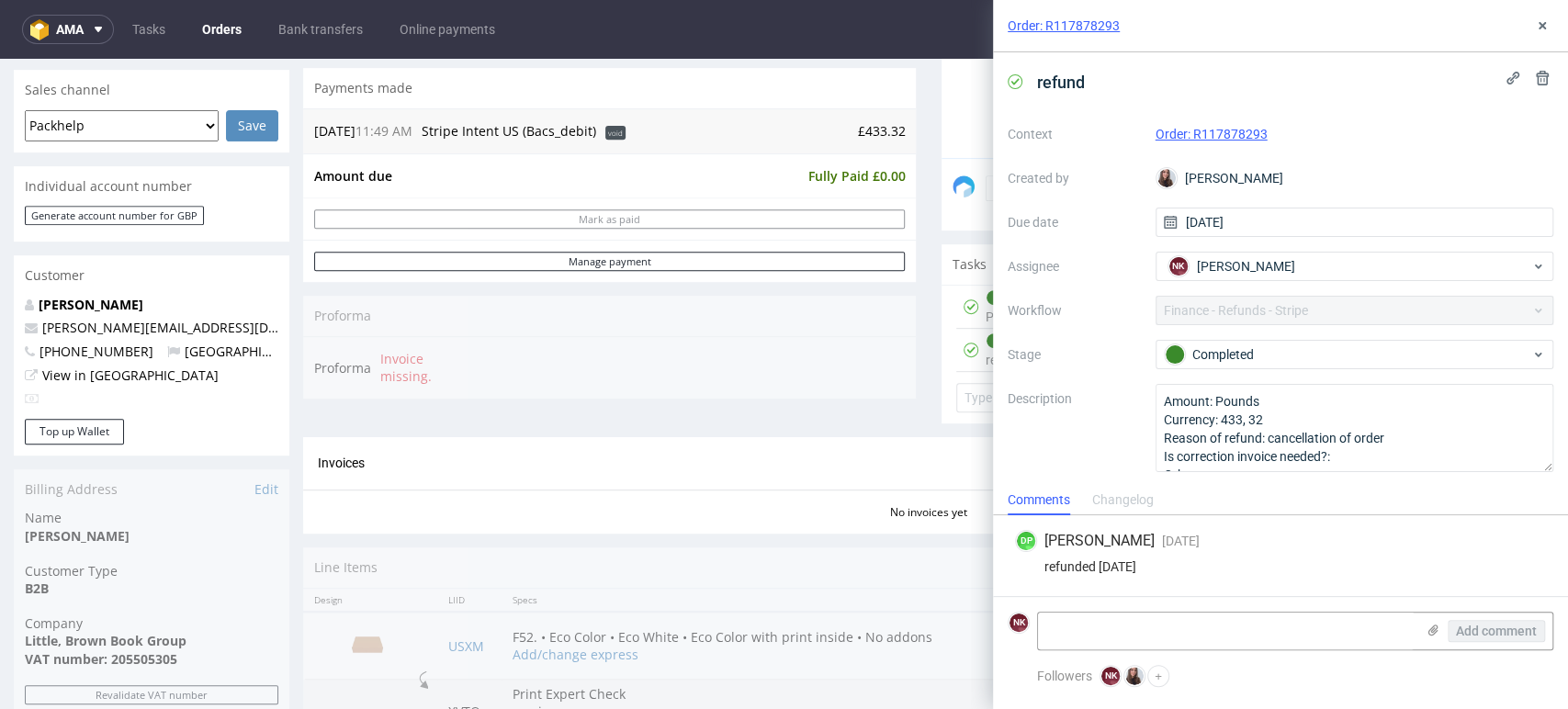
click at [1122, 565] on div "refunded 11.09.25" at bounding box center [1280, 566] width 531 height 15
copy div "11.09.25"
click at [1544, 21] on icon at bounding box center [1542, 25] width 15 height 15
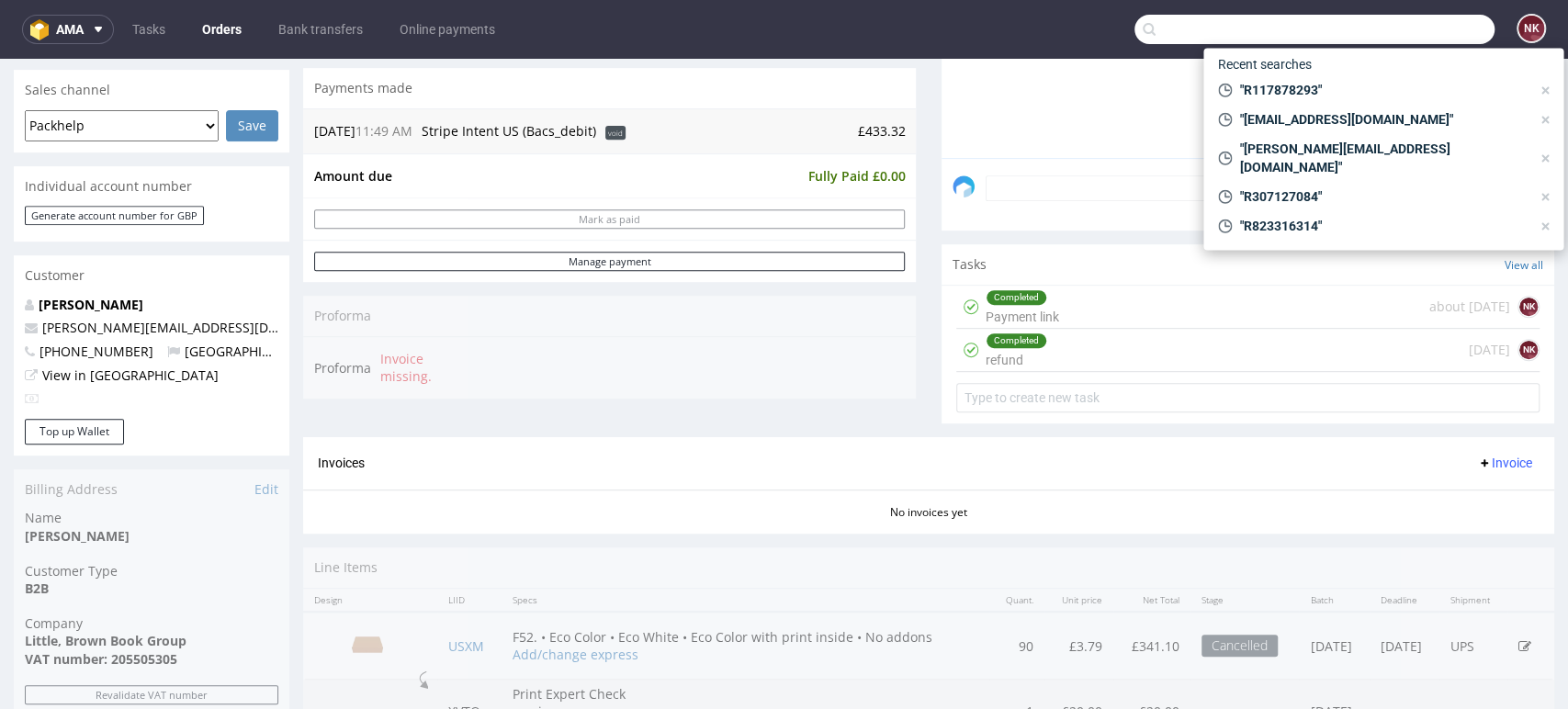
click at [1380, 38] on input "text" at bounding box center [1315, 29] width 360 height 29
paste input "orders@actionpromote.co.uk"
type input "orders@actionpromote.co.uk"
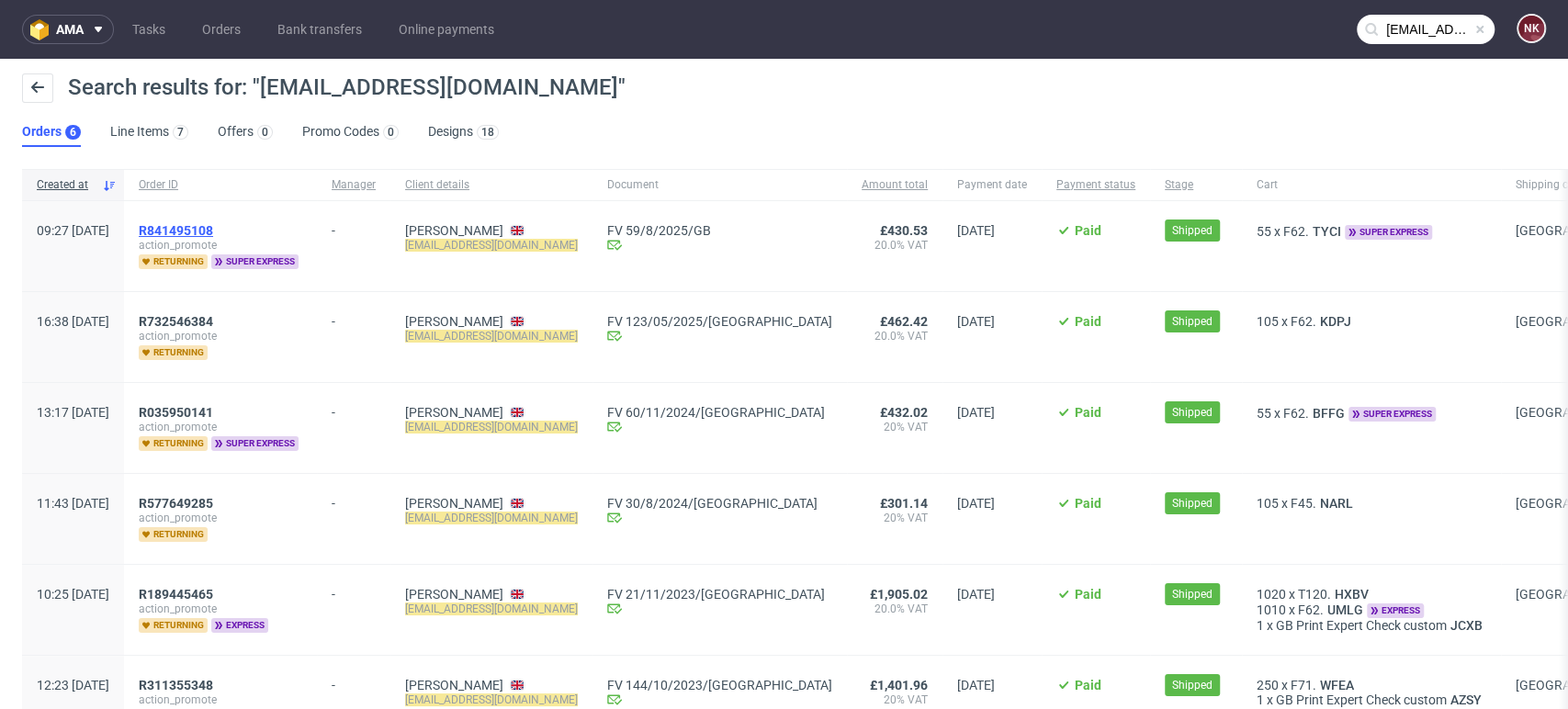
click at [213, 226] on span "R841495108" at bounding box center [176, 230] width 75 height 15
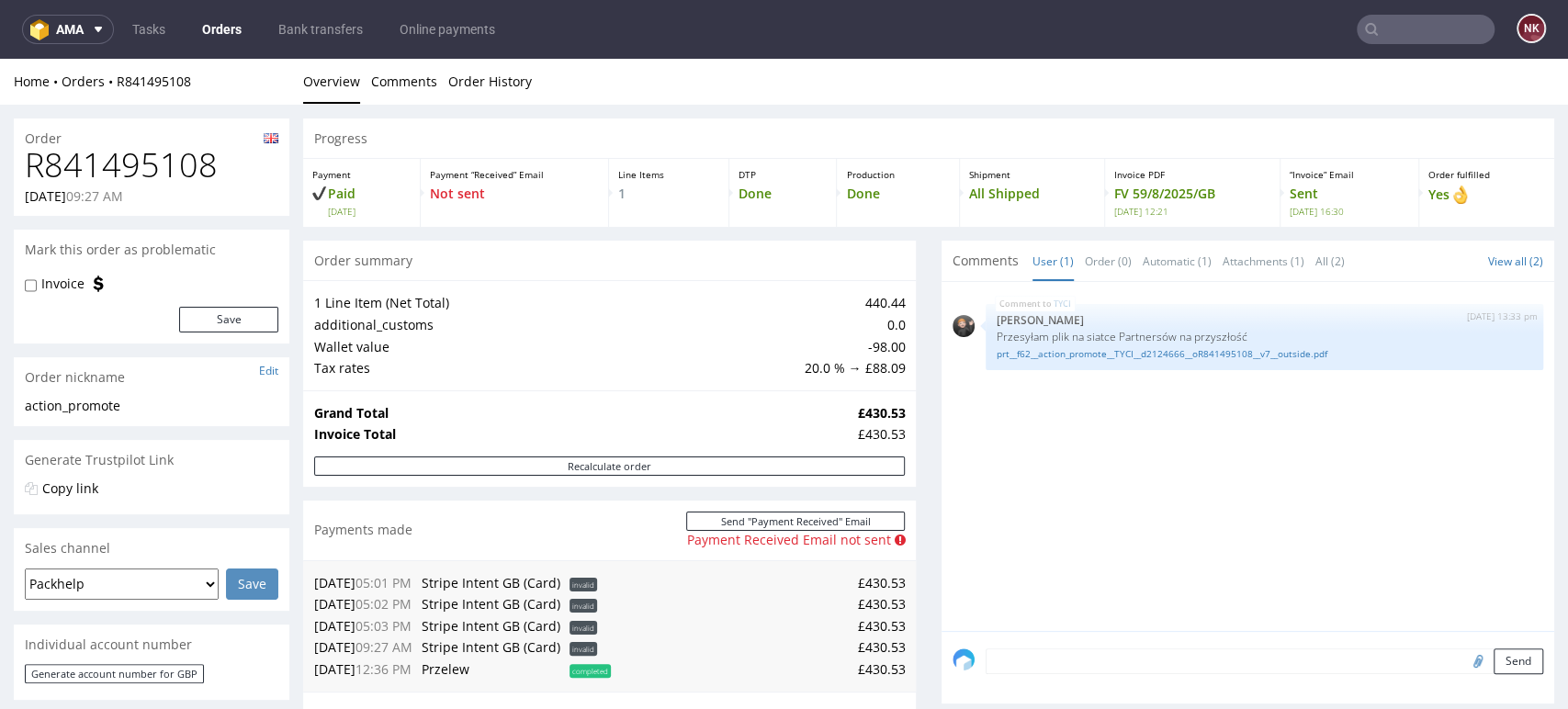
click at [182, 167] on h1 "R841495108" at bounding box center [151, 166] width 253 height 37
copy h1 "R841495108"
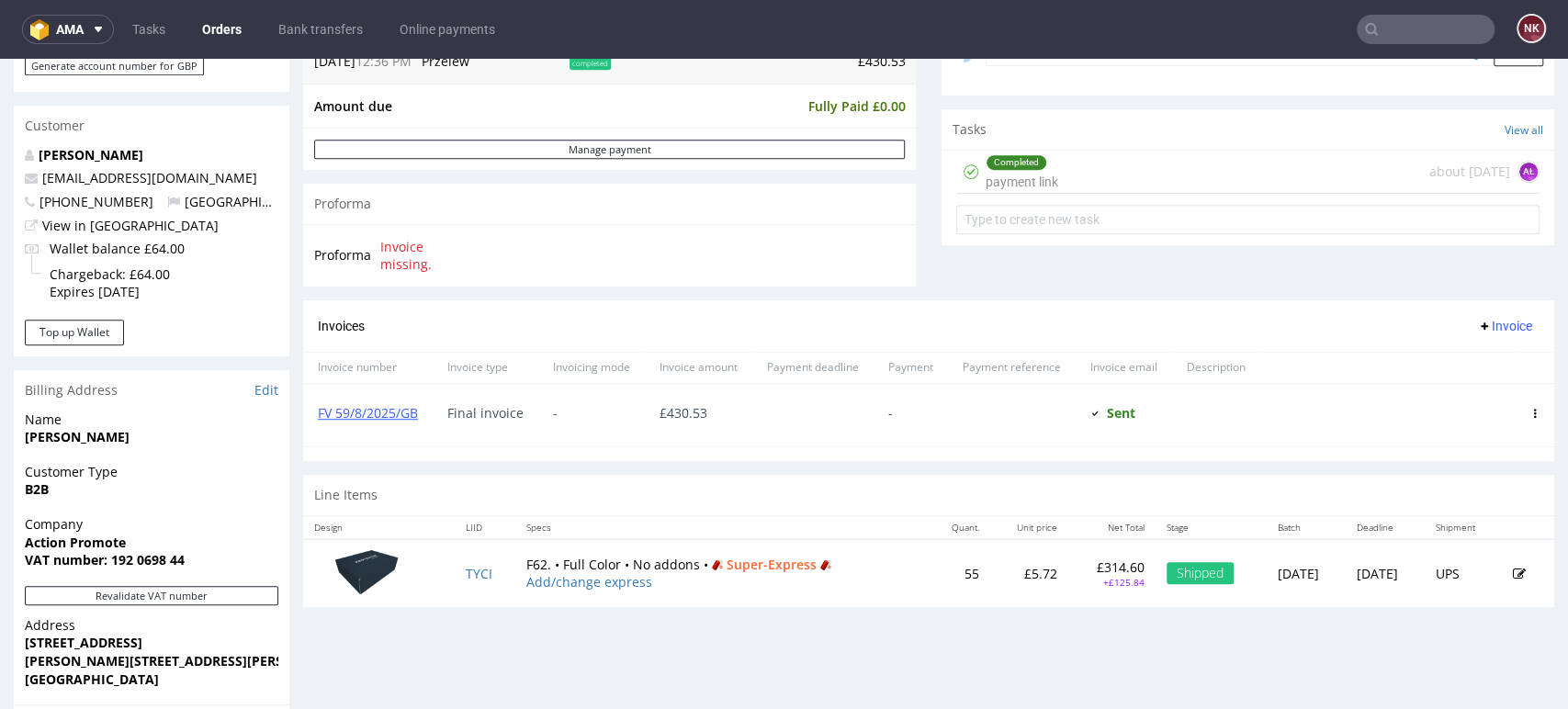
scroll to position [612, 0]
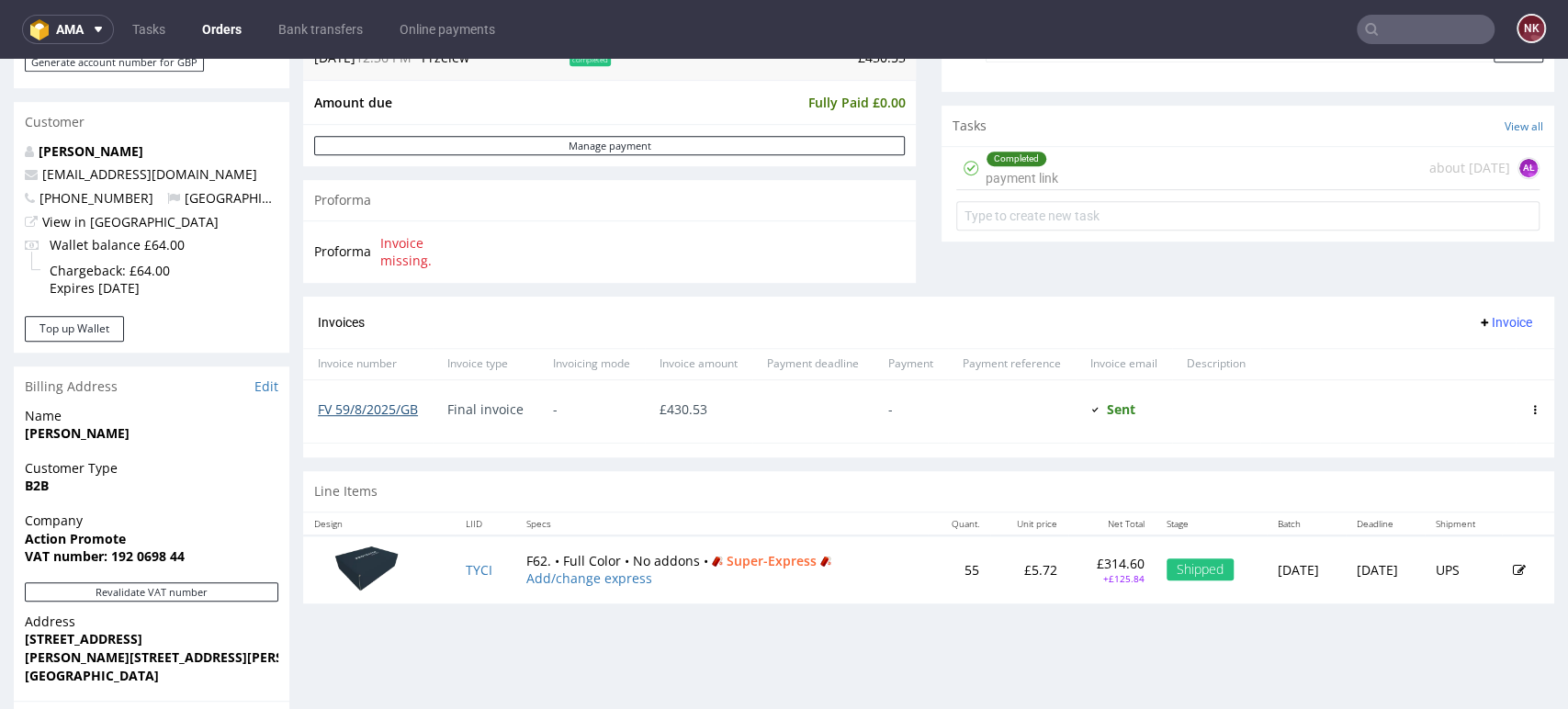
click at [405, 413] on link "FV 59/8/2025/GB" at bounding box center [368, 409] width 100 height 17
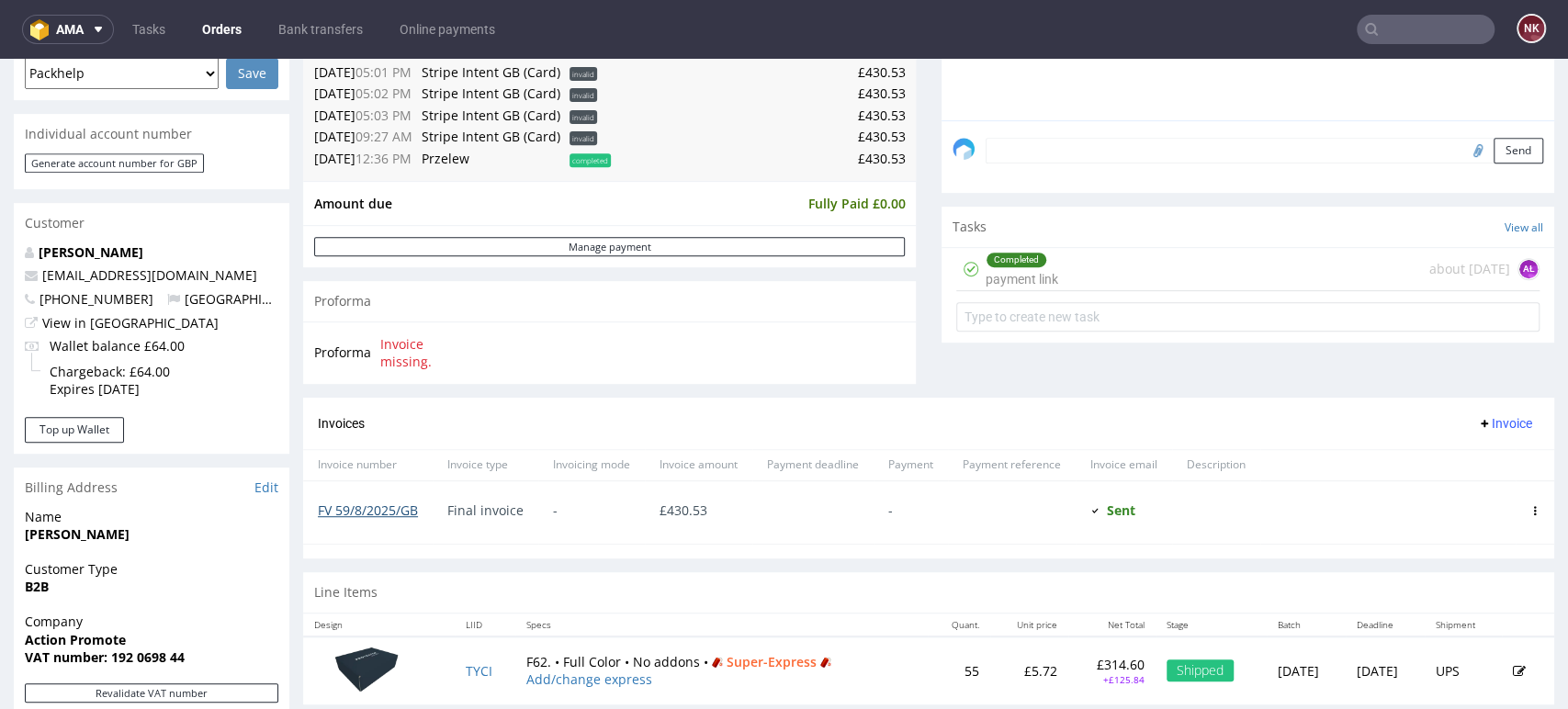
scroll to position [306, 0]
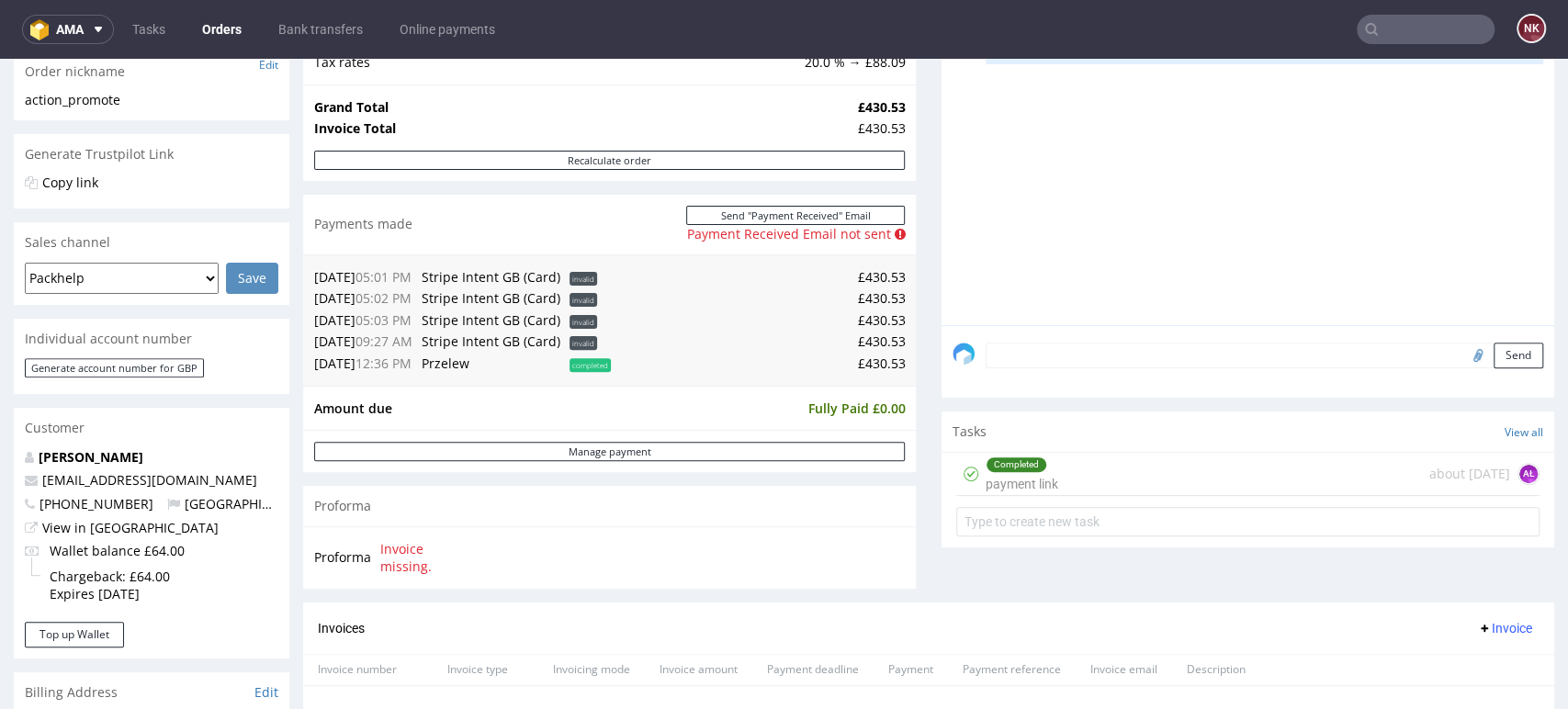
click at [1448, 33] on input "text" at bounding box center [1426, 29] width 138 height 29
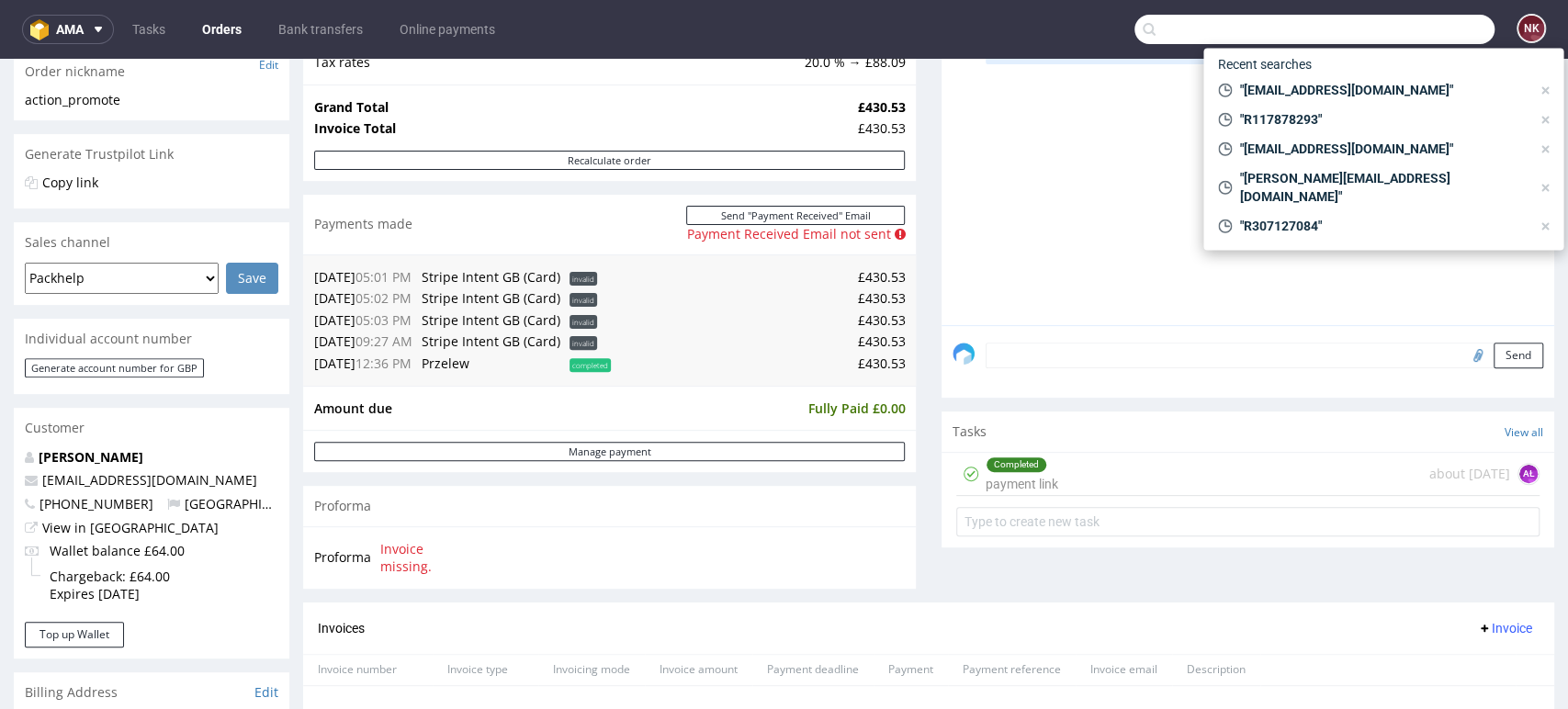
paste input "lee.hall@bunzl.co.uk"
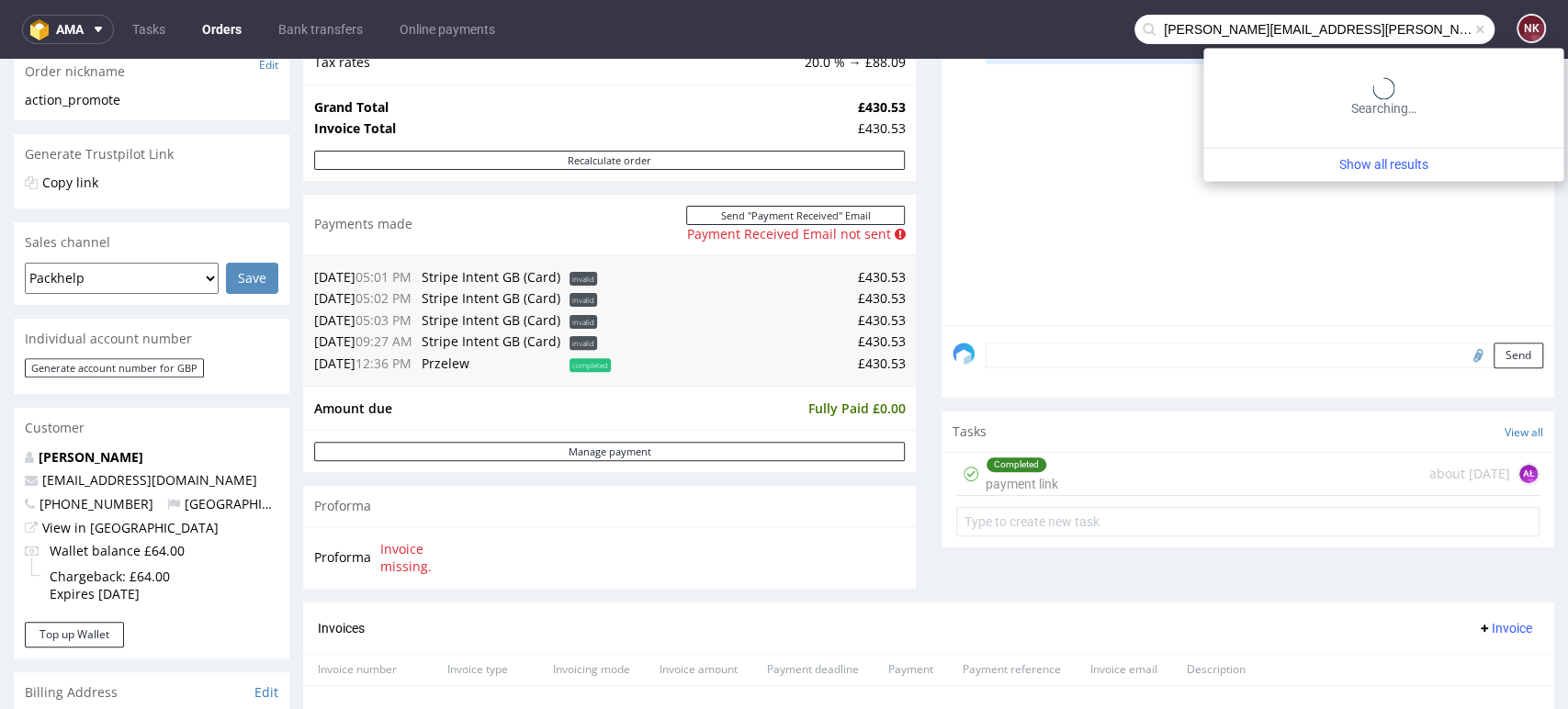
type input "lee.hall@bunzl.co.uk"
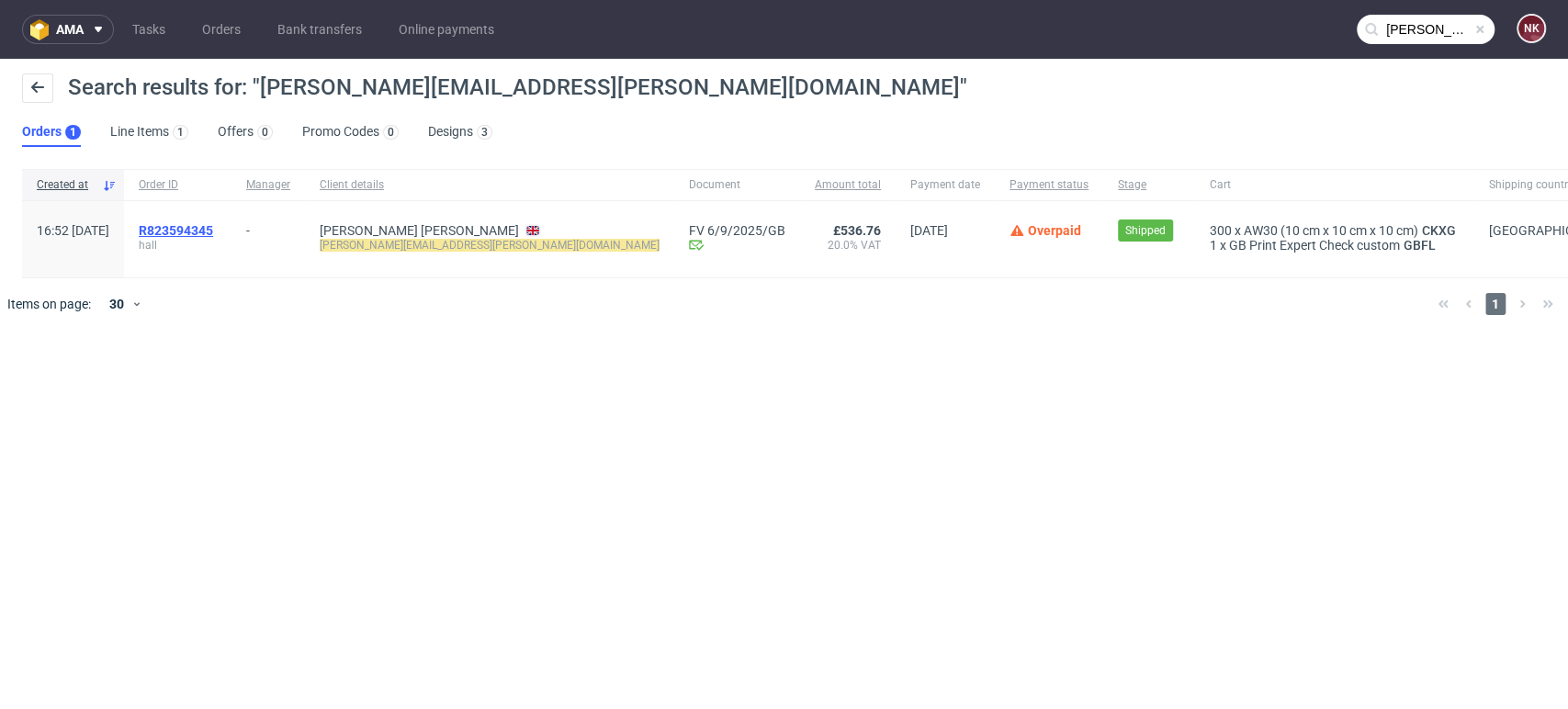
click at [213, 225] on span "R823594345" at bounding box center [176, 230] width 75 height 15
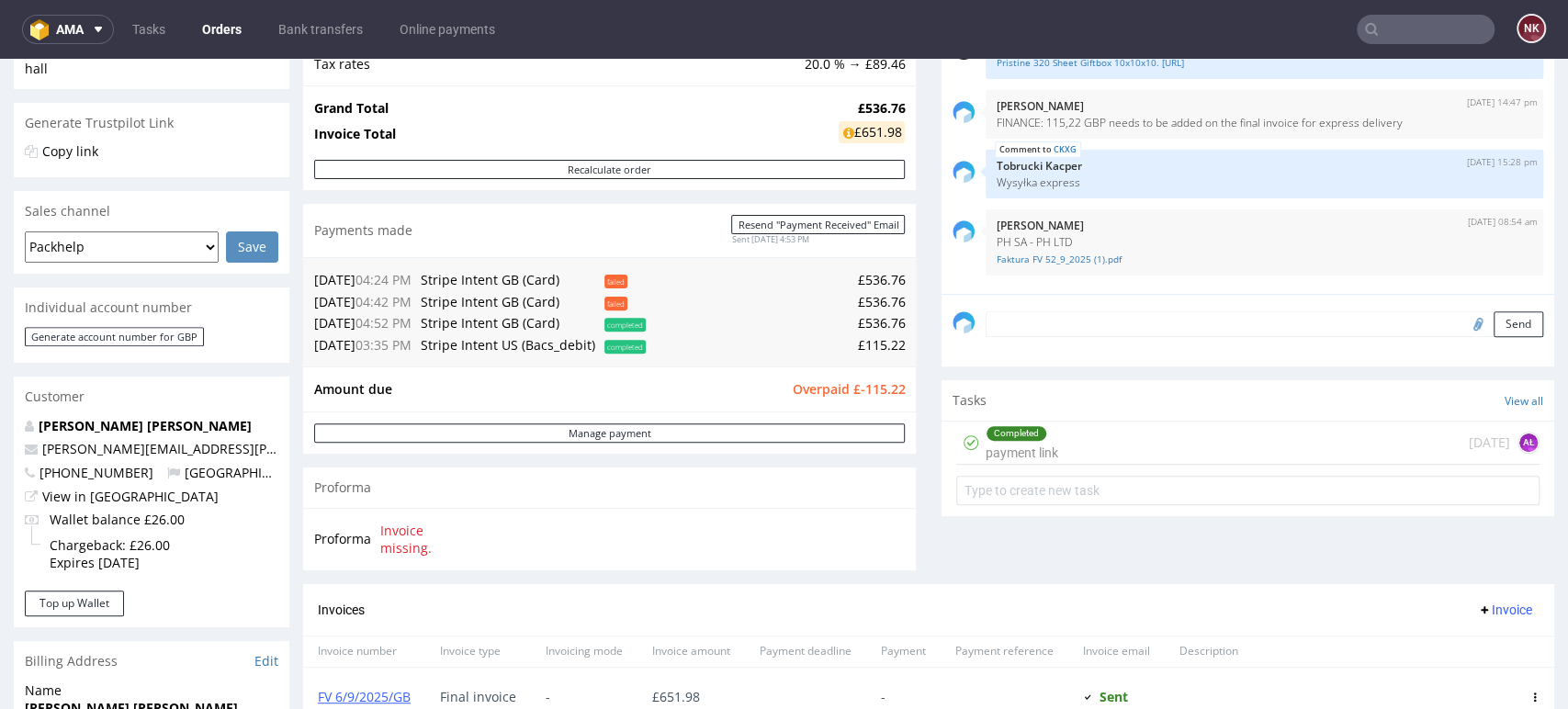
scroll to position [612, 0]
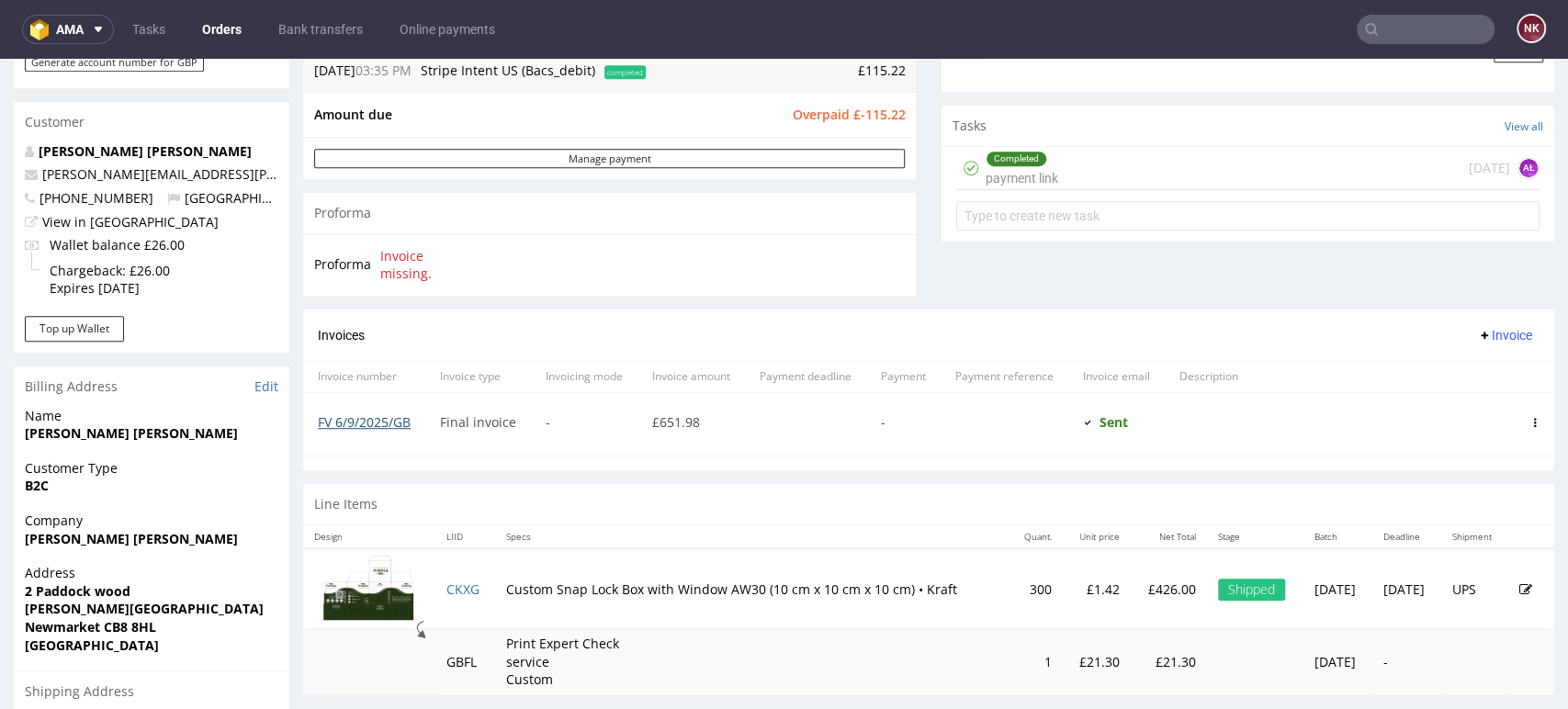
click at [390, 422] on link "FV 6/9/2025/GB" at bounding box center [365, 422] width 93 height 17
click at [678, 419] on span "£ 651.98" at bounding box center [675, 422] width 48 height 17
copy span "651.98"
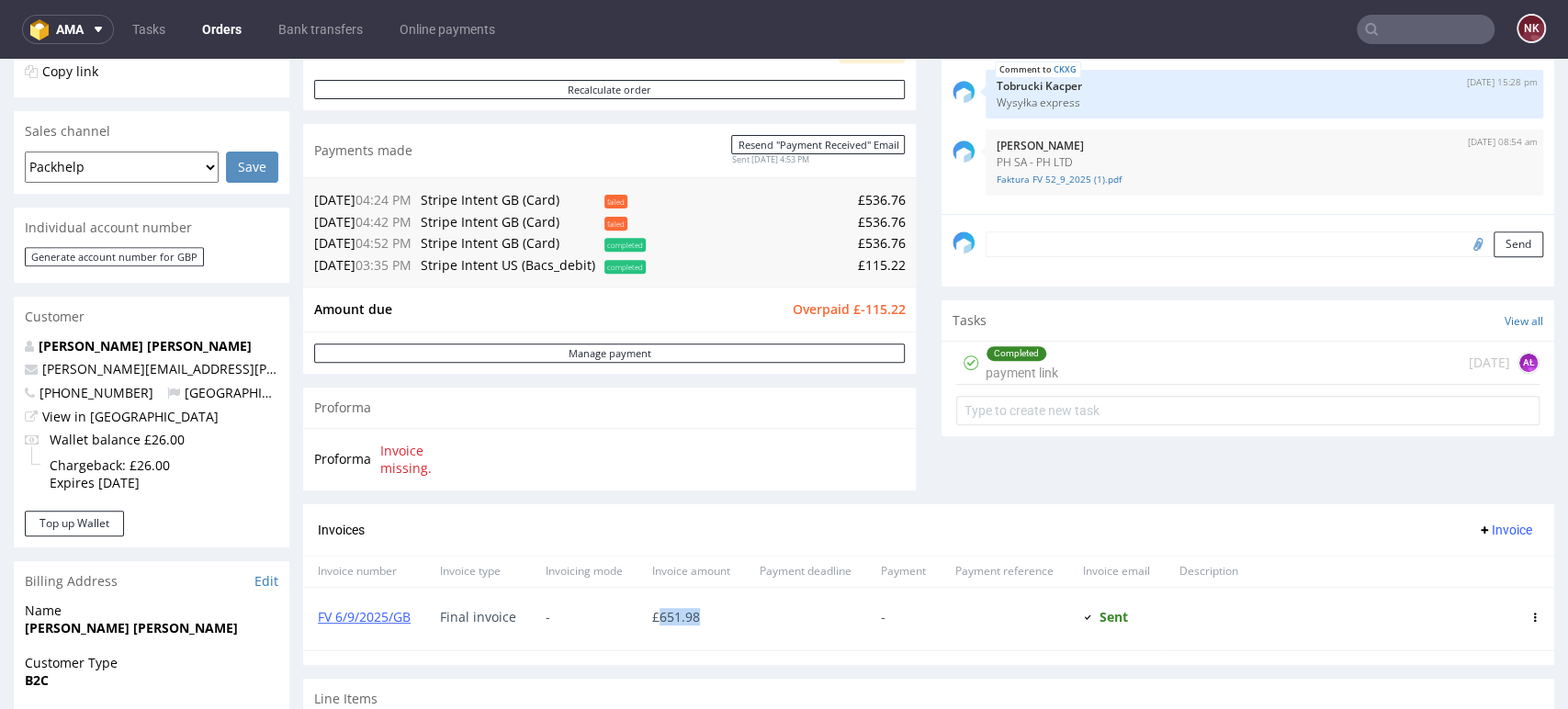
scroll to position [407, 0]
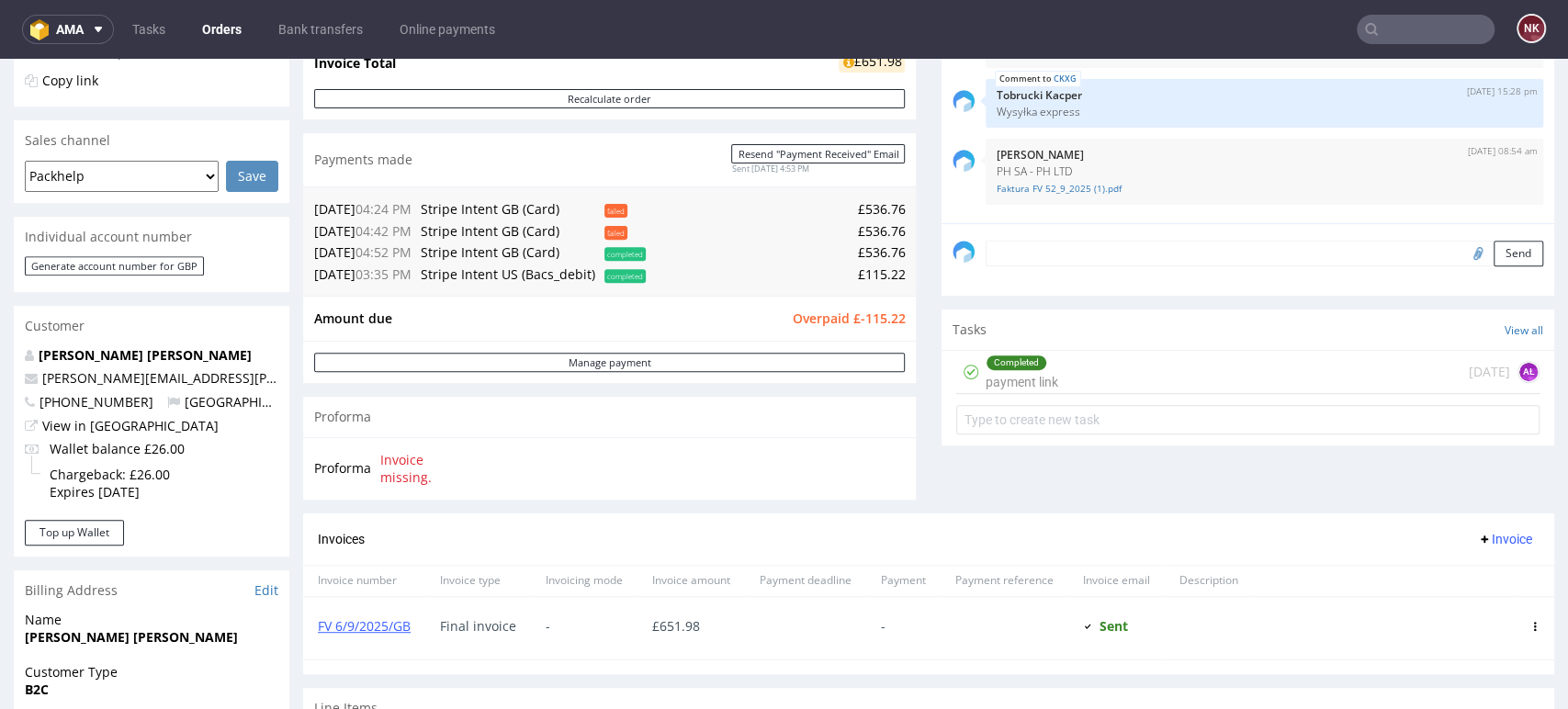
click at [875, 247] on td "£536.76" at bounding box center [777, 252] width 254 height 22
copy td "536.76"
click at [1110, 370] on div "Completed payment link 19 days ago AŁ" at bounding box center [1248, 372] width 583 height 44
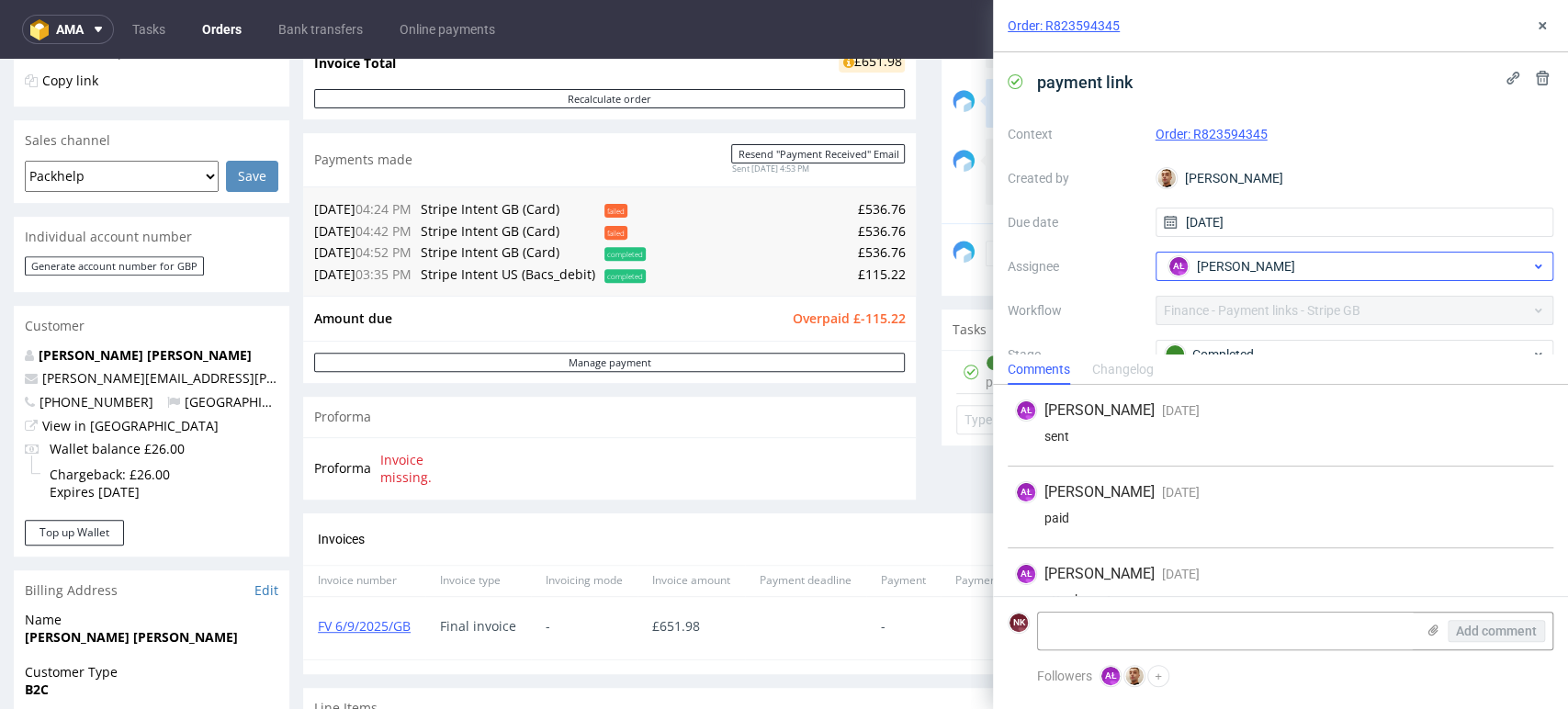
scroll to position [132, 0]
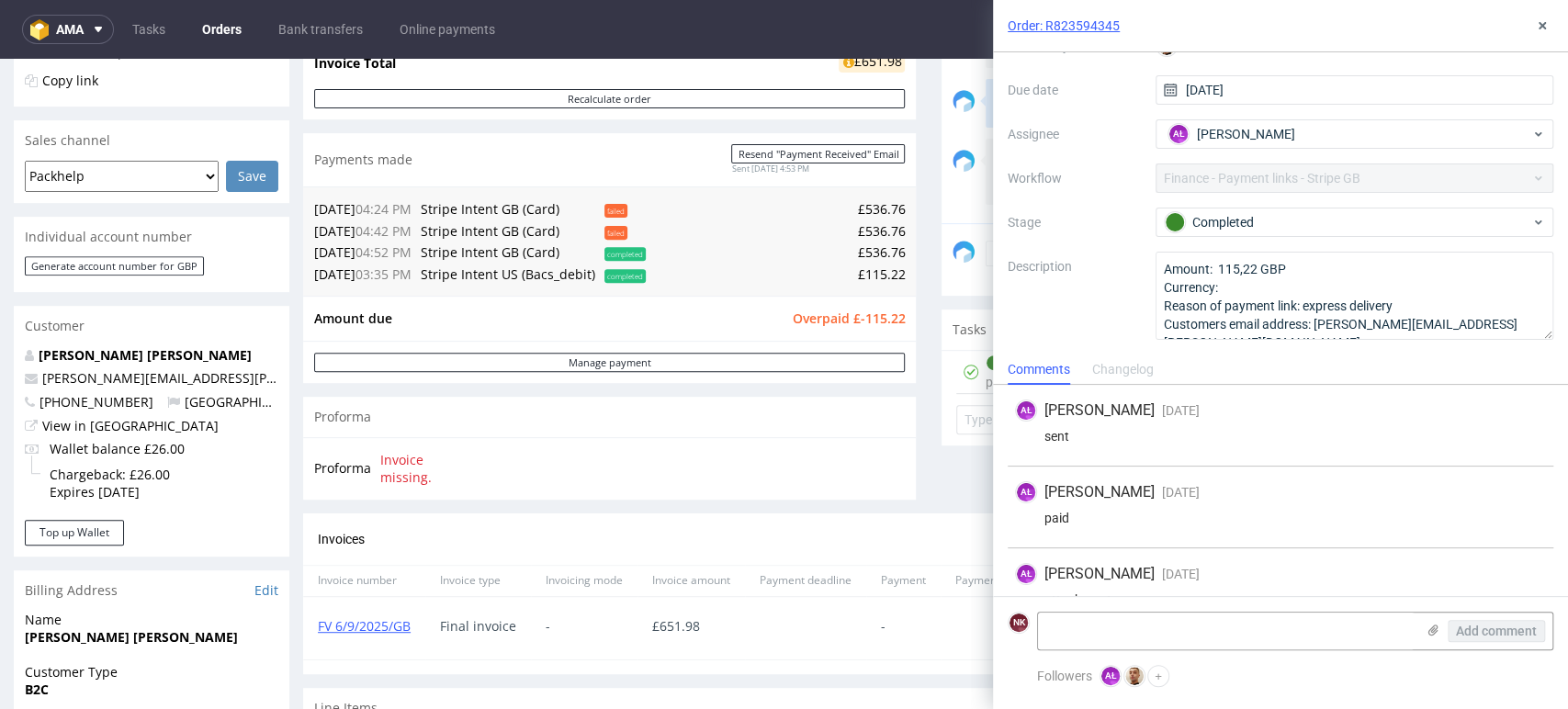
click at [345, 249] on td "07.08.25 04:52 PM" at bounding box center [365, 252] width 102 height 22
copy td "07.08.25"
click at [1541, 21] on icon at bounding box center [1542, 25] width 15 height 15
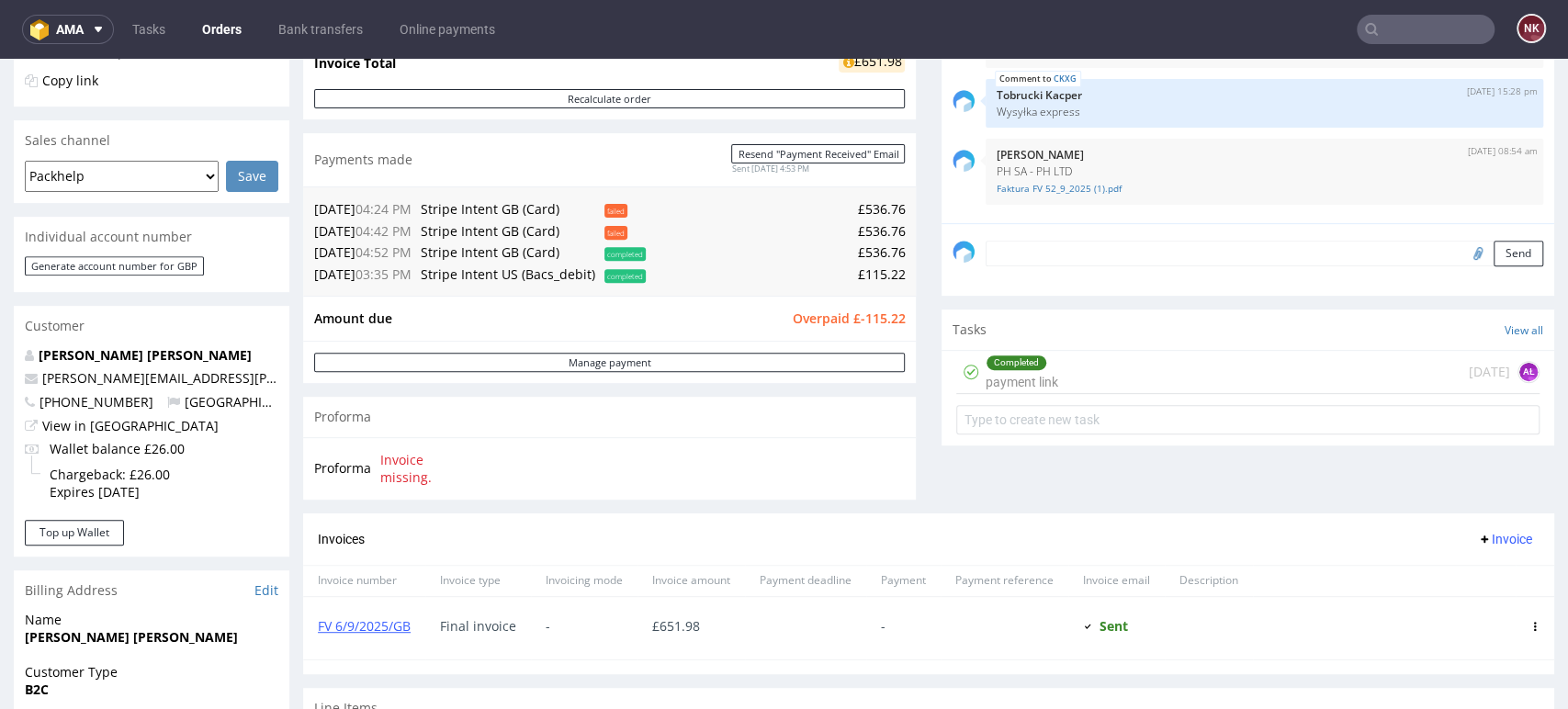
click at [942, 494] on div "Comments User (5) Order (2) Automatic (0) Attachments (2) All (5) View all (5) …" at bounding box center [1249, 174] width 613 height 681
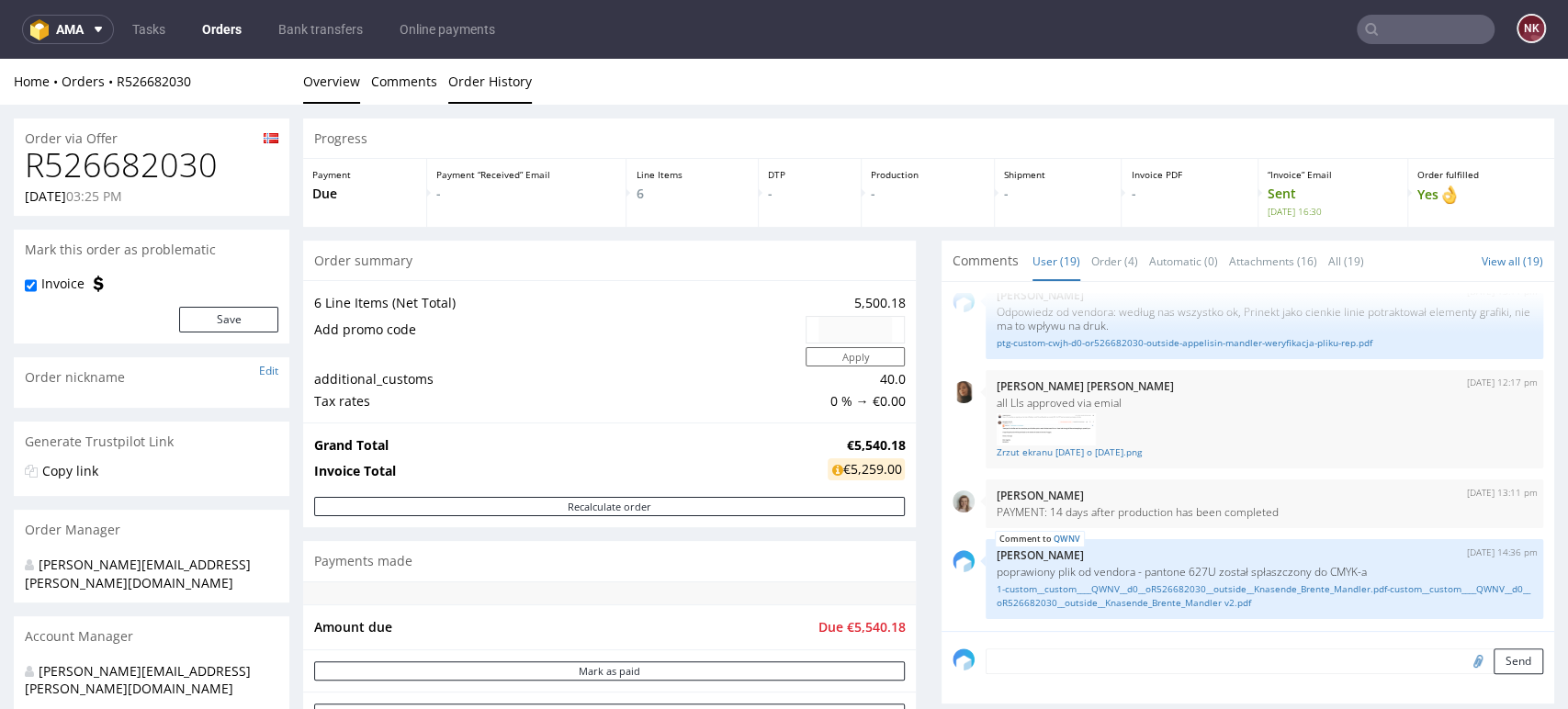
click at [478, 68] on link "Order History" at bounding box center [490, 81] width 83 height 45
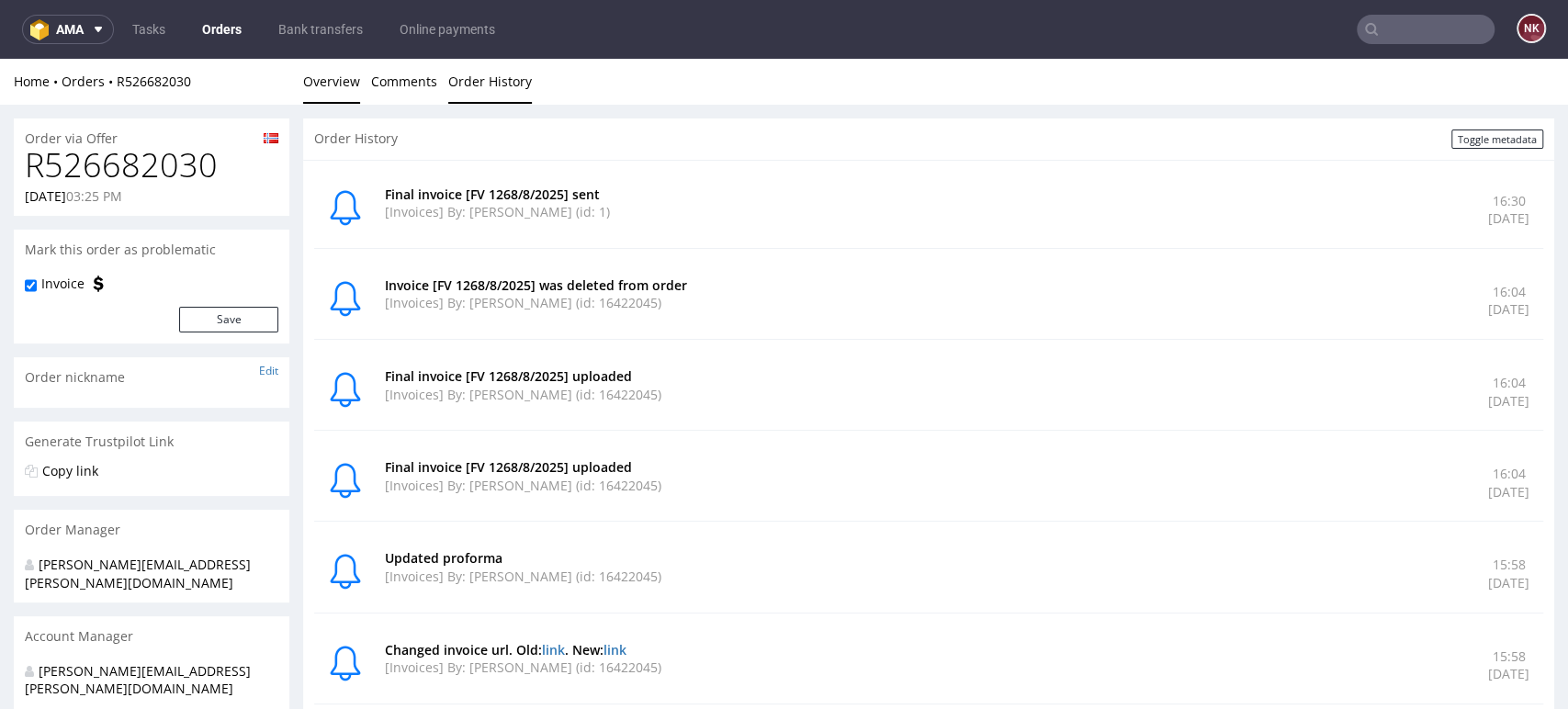
click at [325, 97] on link "Overview" at bounding box center [332, 81] width 57 height 45
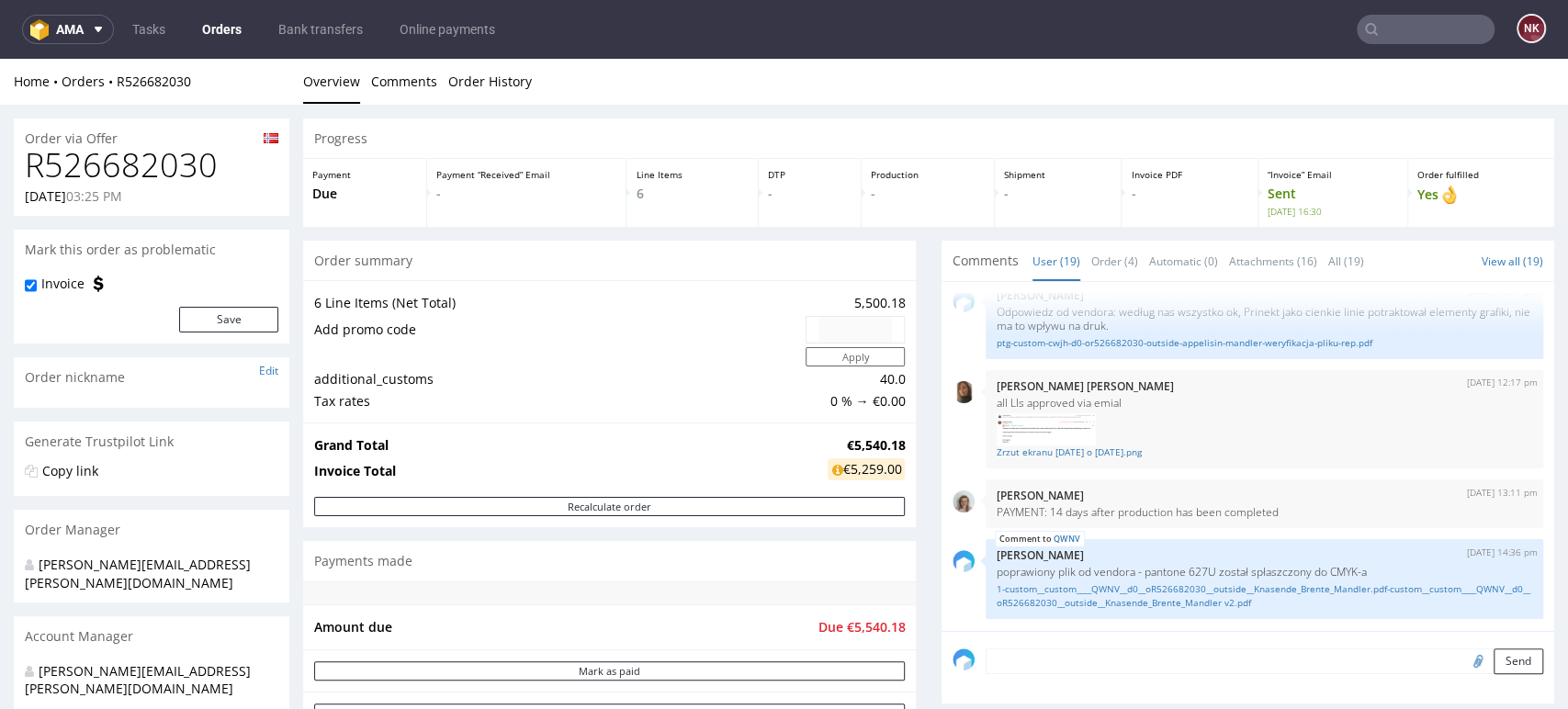
scroll to position [510, 0]
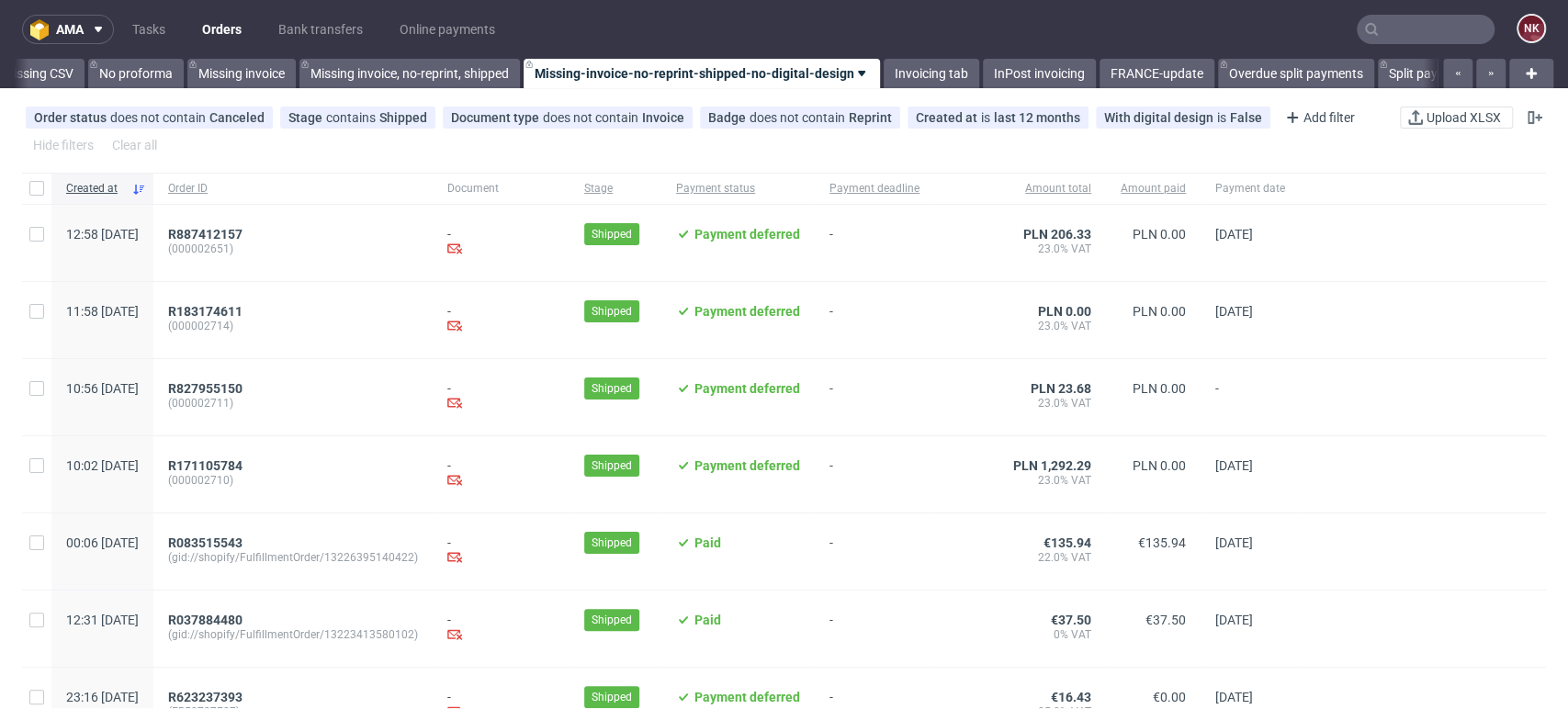
scroll to position [0, 2601]
click at [919, 75] on link "Invoicing tab" at bounding box center [931, 74] width 95 height 29
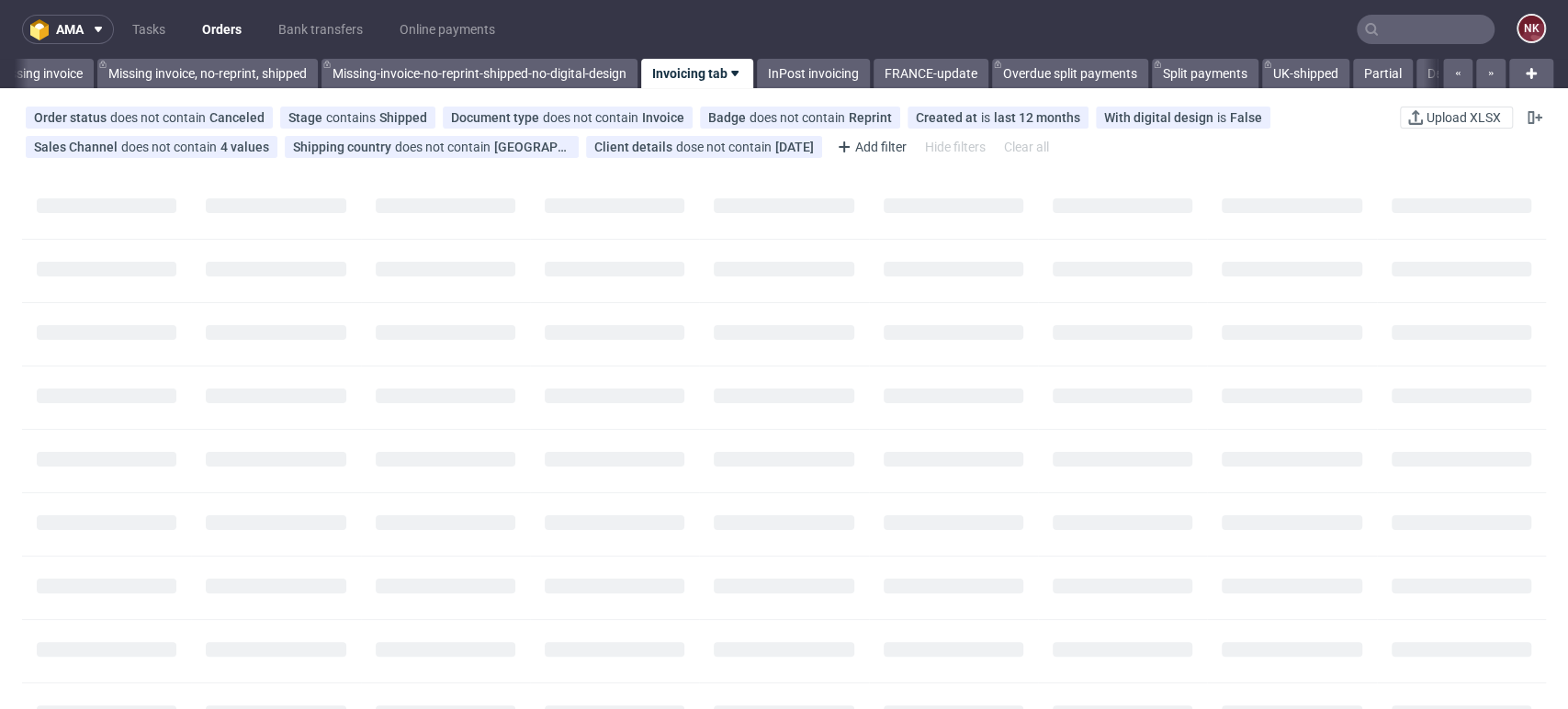
scroll to position [0, 2803]
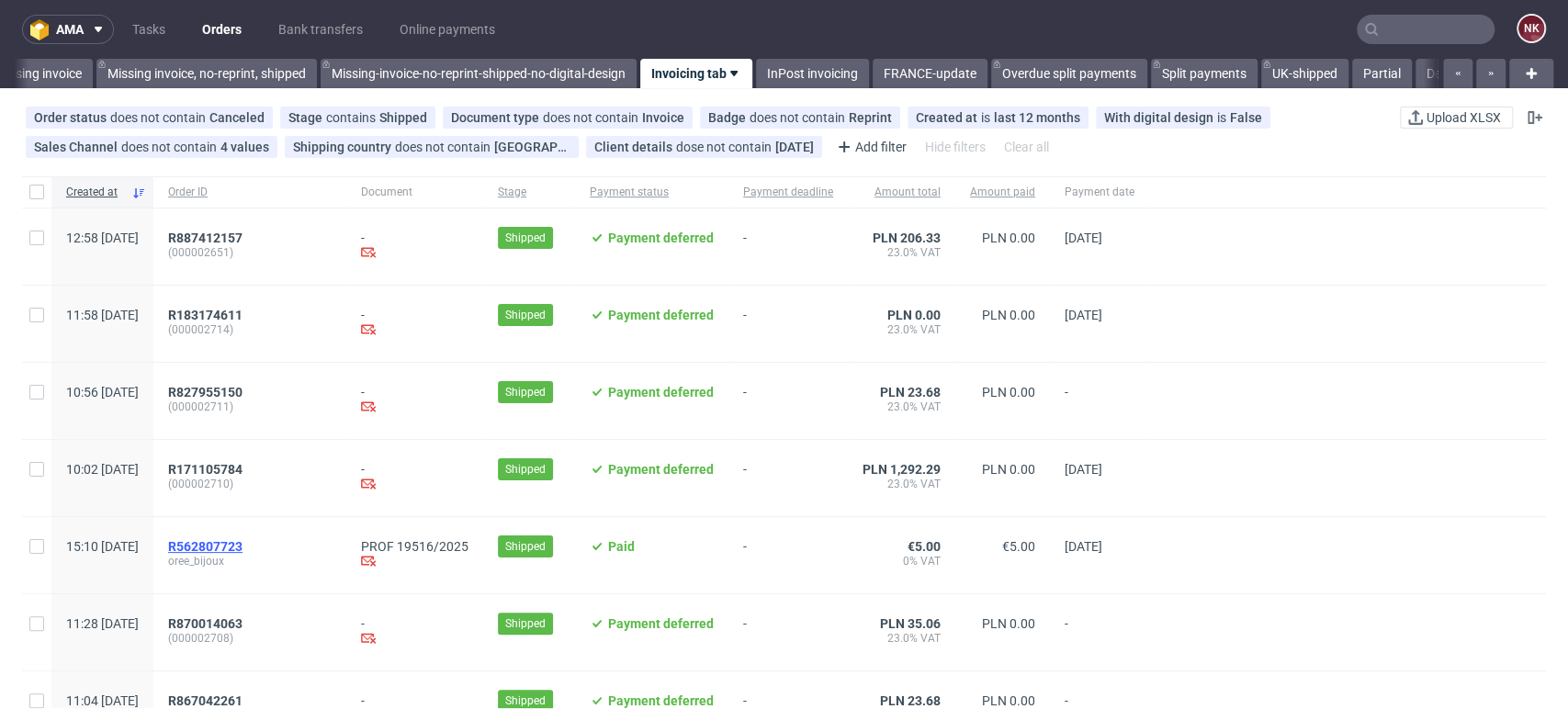
click at [243, 546] on span "R562807723" at bounding box center [205, 546] width 75 height 15
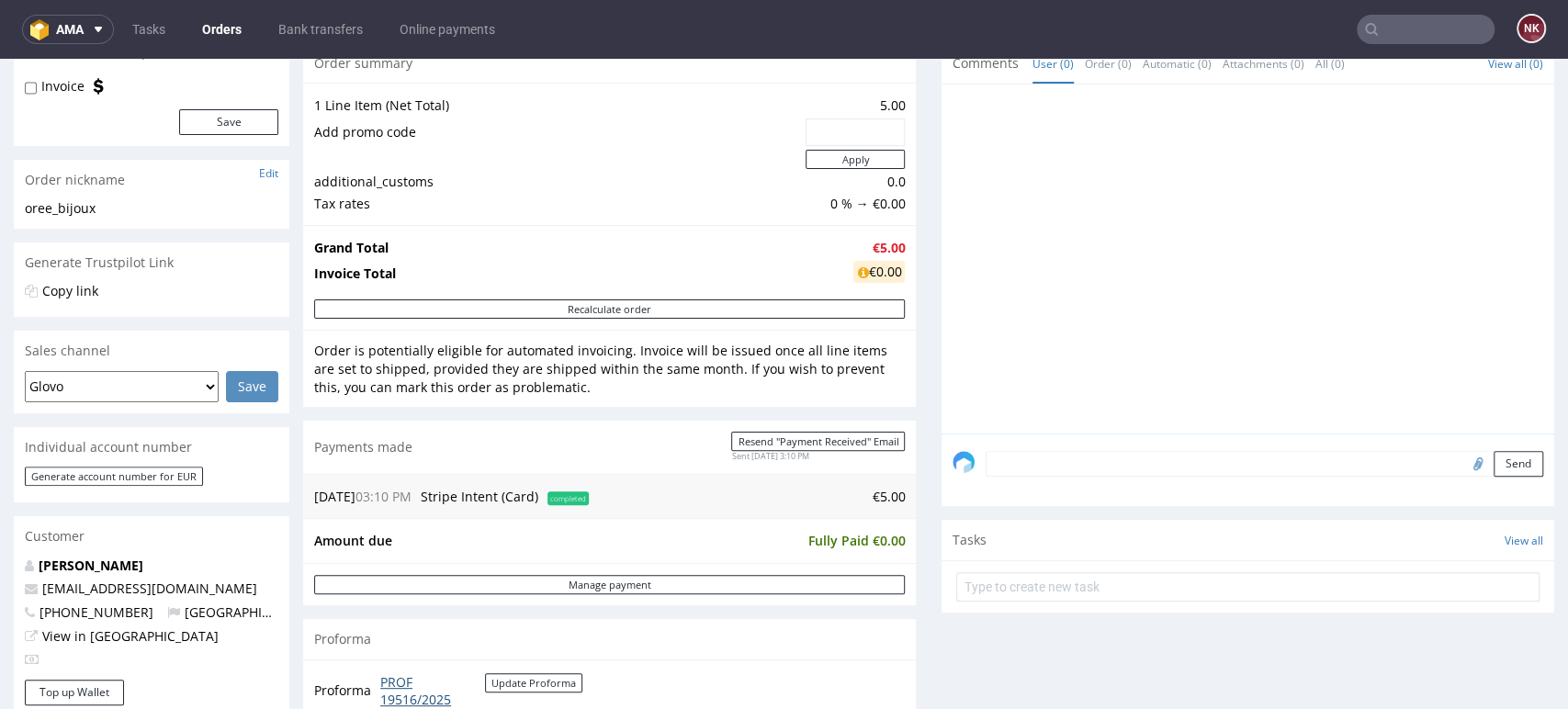
scroll to position [407, 0]
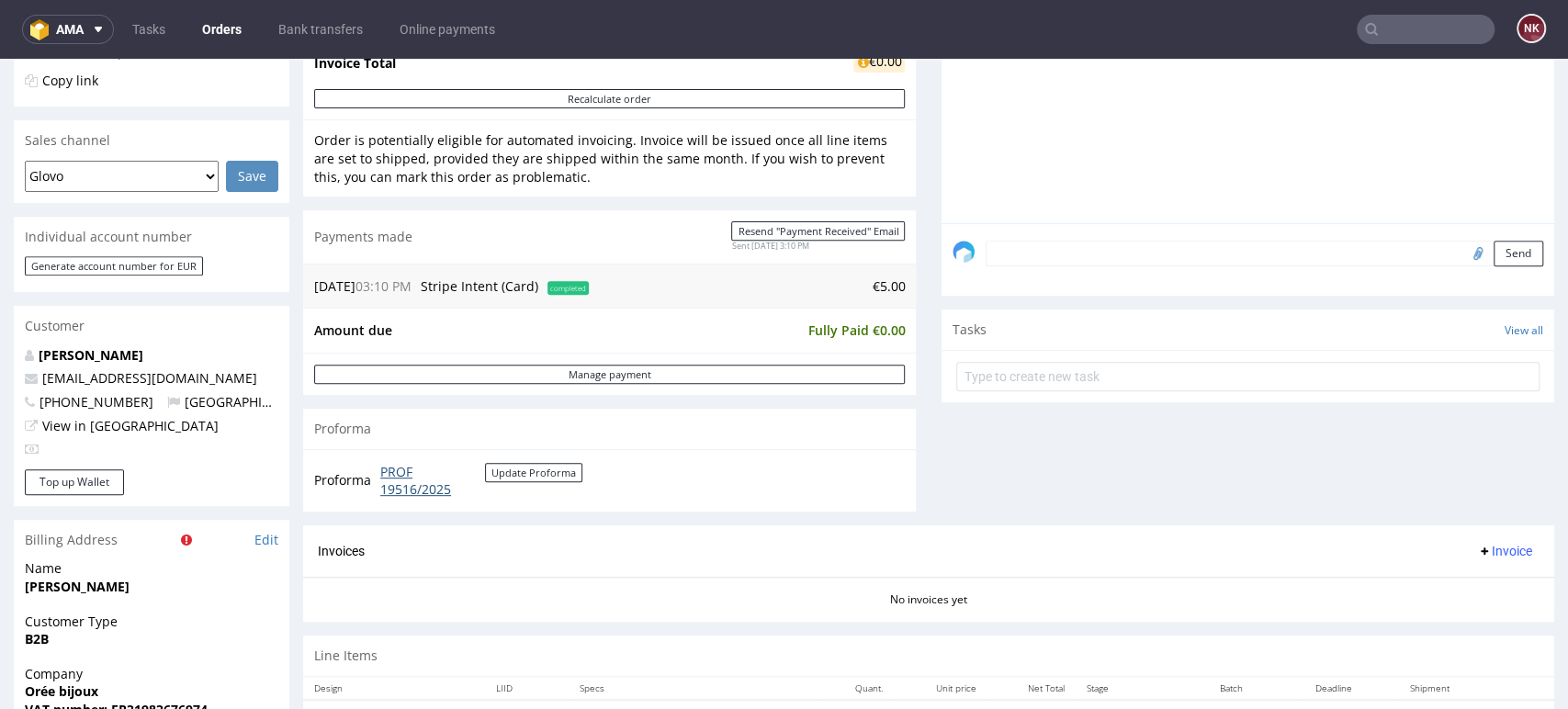
click at [408, 488] on link "PROF 19516/2025" at bounding box center [433, 480] width 105 height 36
click at [937, 533] on div "Invoices Invoice" at bounding box center [930, 552] width 1252 height 52
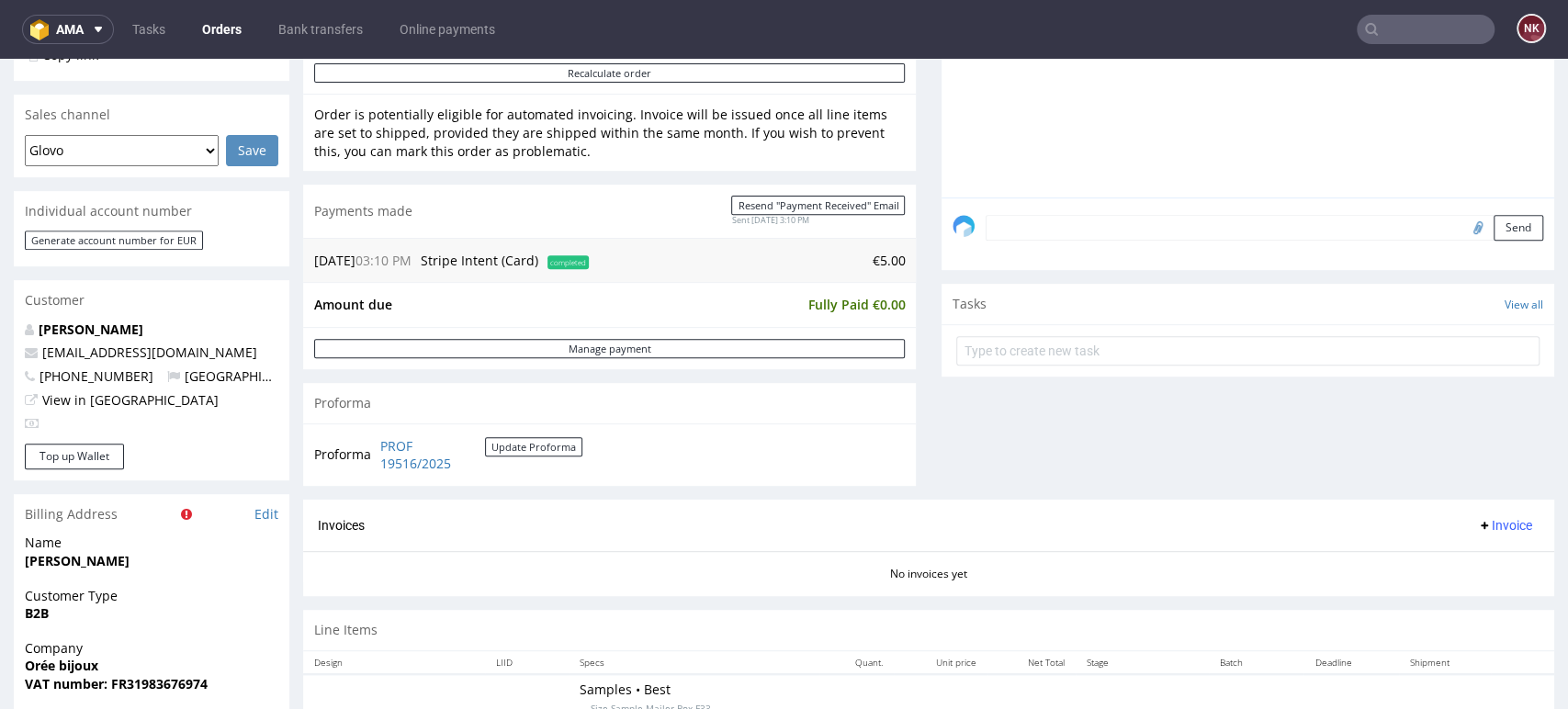
scroll to position [612, 0]
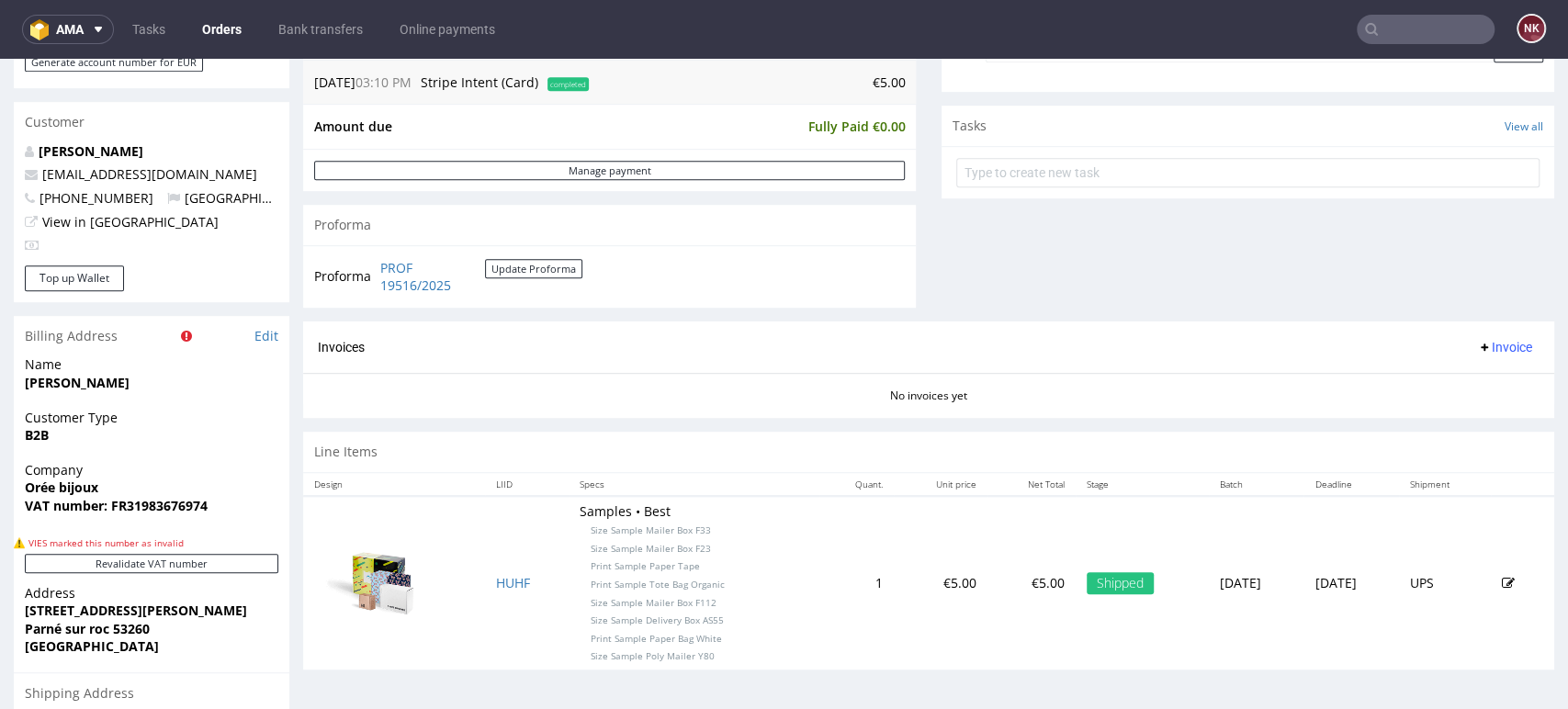
click at [909, 388] on div "No invoices yet" at bounding box center [930, 388] width 1252 height 31
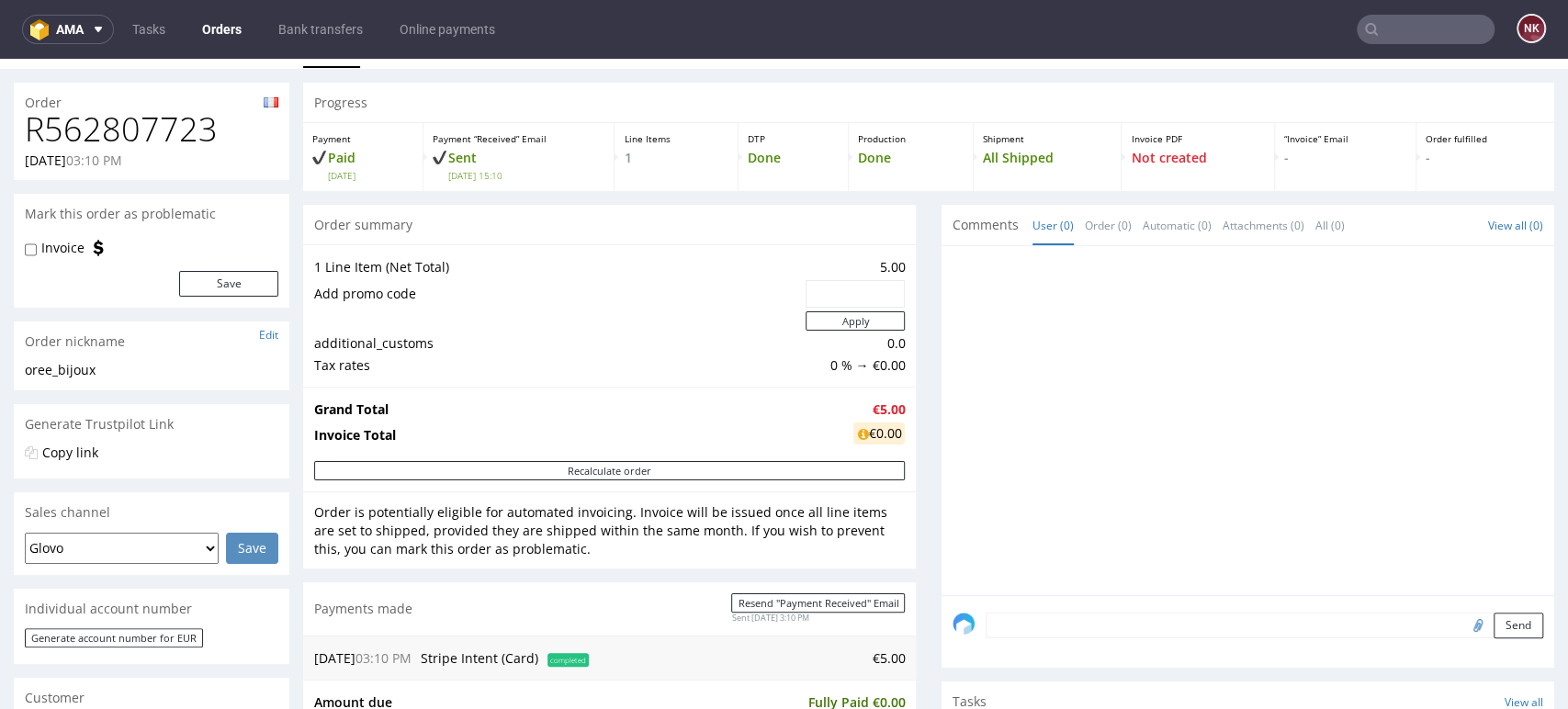
scroll to position [0, 0]
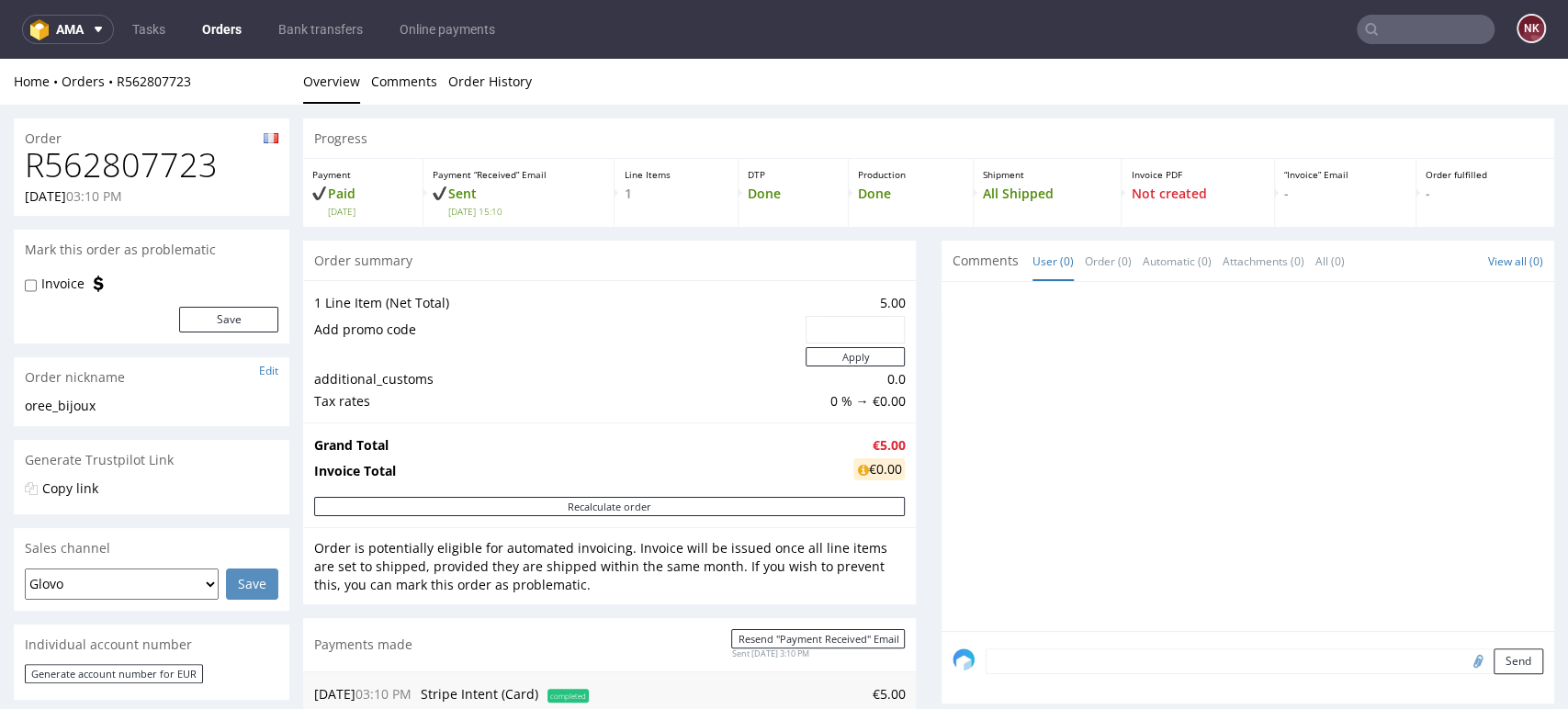
click at [1478, 464] on div at bounding box center [1254, 462] width 602 height 338
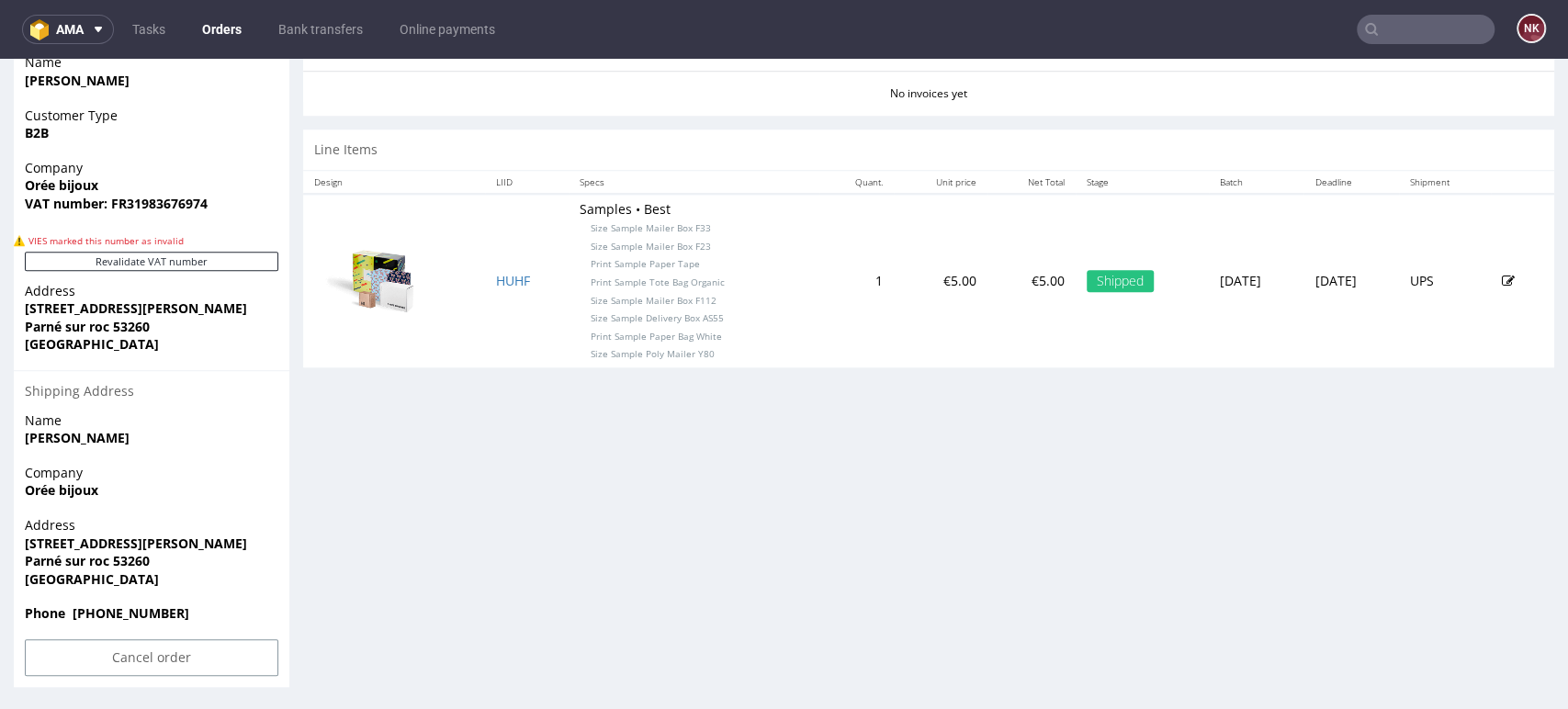
scroll to position [915, 0]
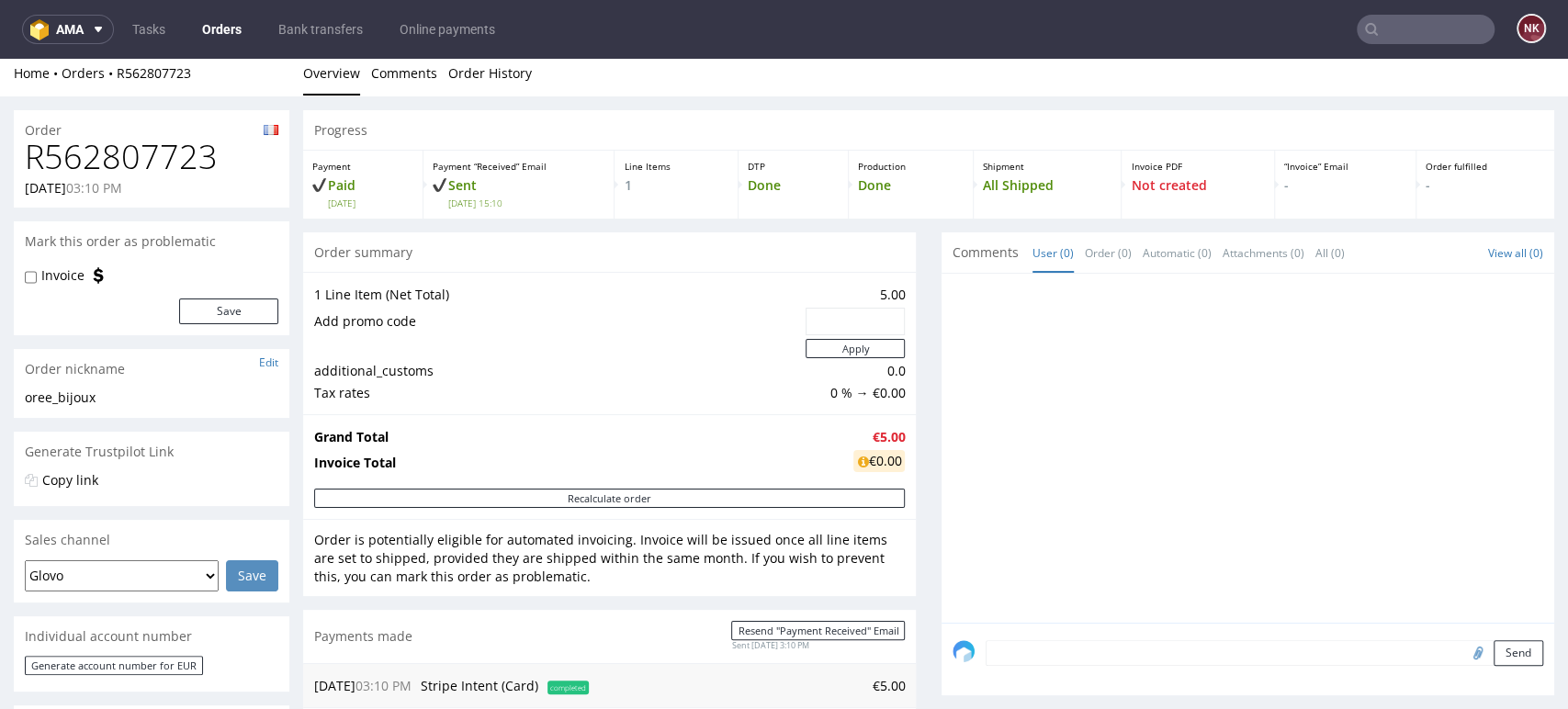
scroll to position [0, 0]
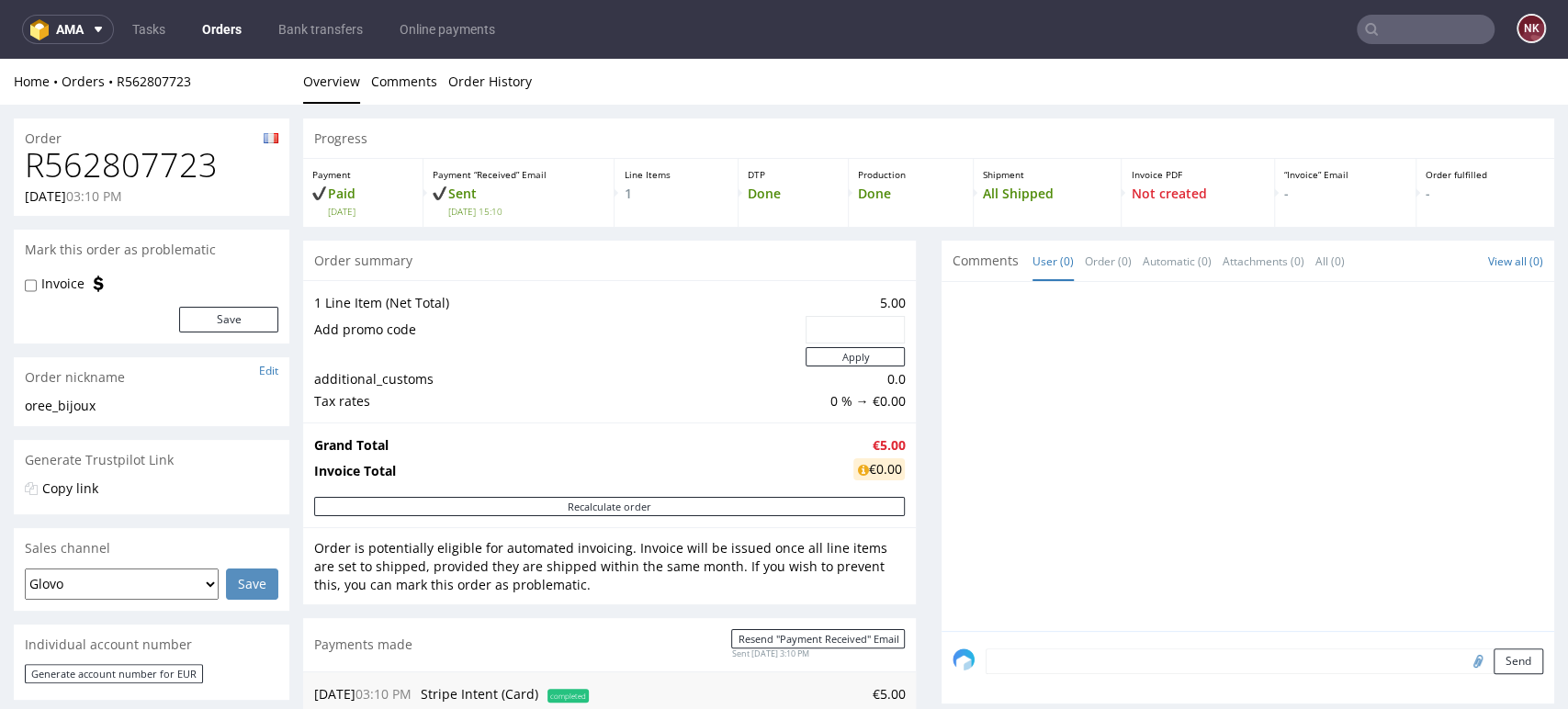
click at [911, 348] on div "Progress Payment Paid Fri 12 Sep Payment “Received” Email Sent Fri 12 Sep 15:10…" at bounding box center [930, 706] width 1252 height 1176
click at [909, 511] on div "Progress Payment Paid Fri 12 Sep Payment “Received” Email Sent Fri 12 Sep 15:10…" at bounding box center [930, 706] width 1252 height 1176
click at [240, 26] on link "Orders" at bounding box center [221, 29] width 61 height 29
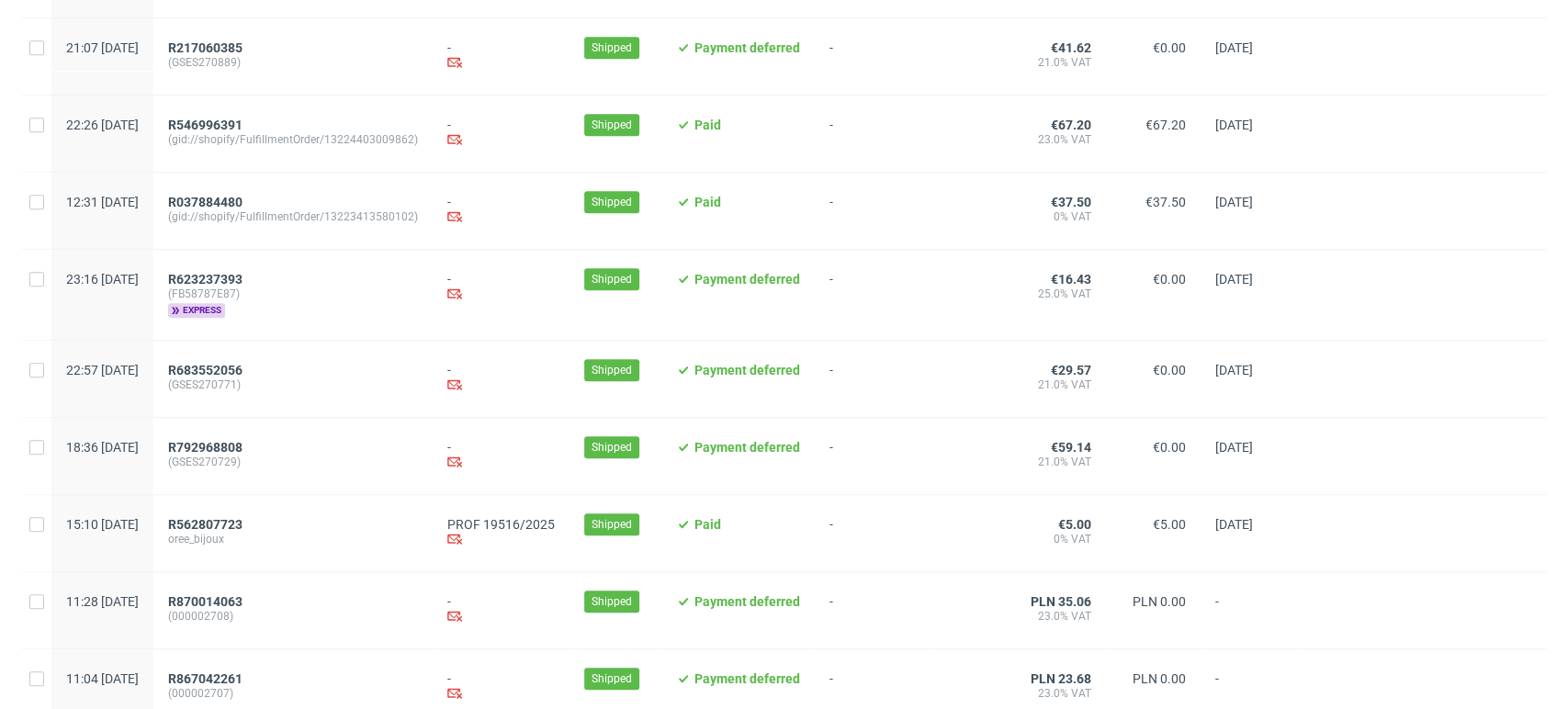
scroll to position [918, 0]
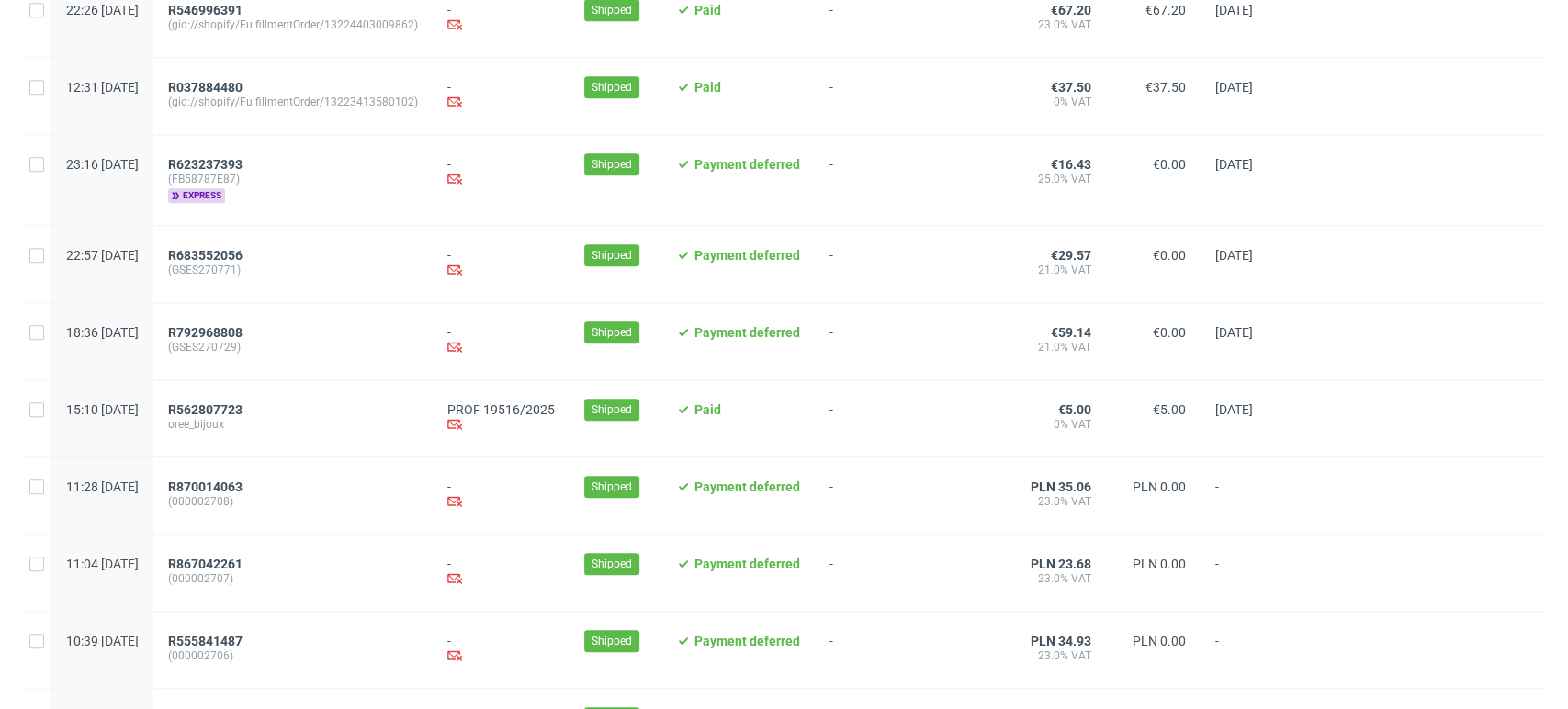
click at [1499, 490] on div at bounding box center [1423, 496] width 246 height 77
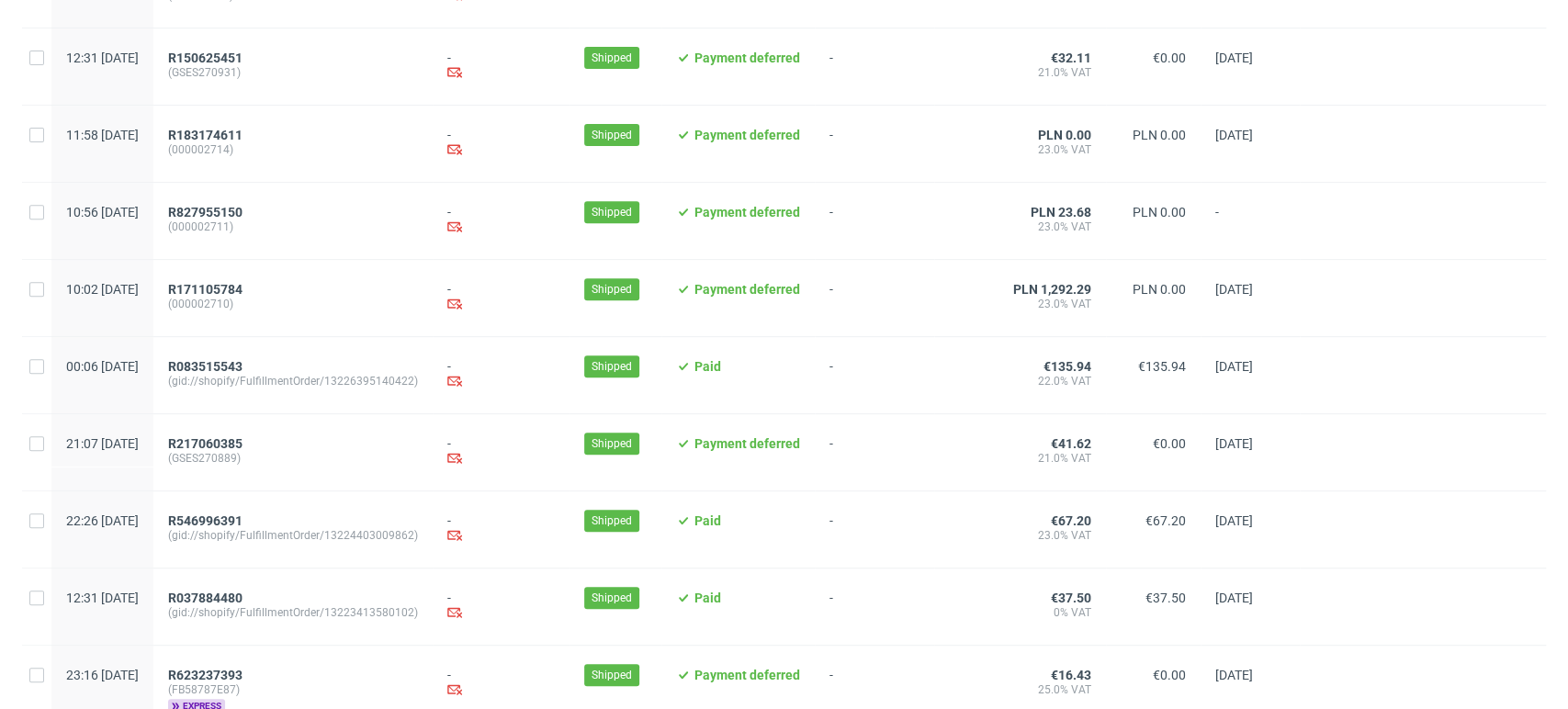
scroll to position [0, 0]
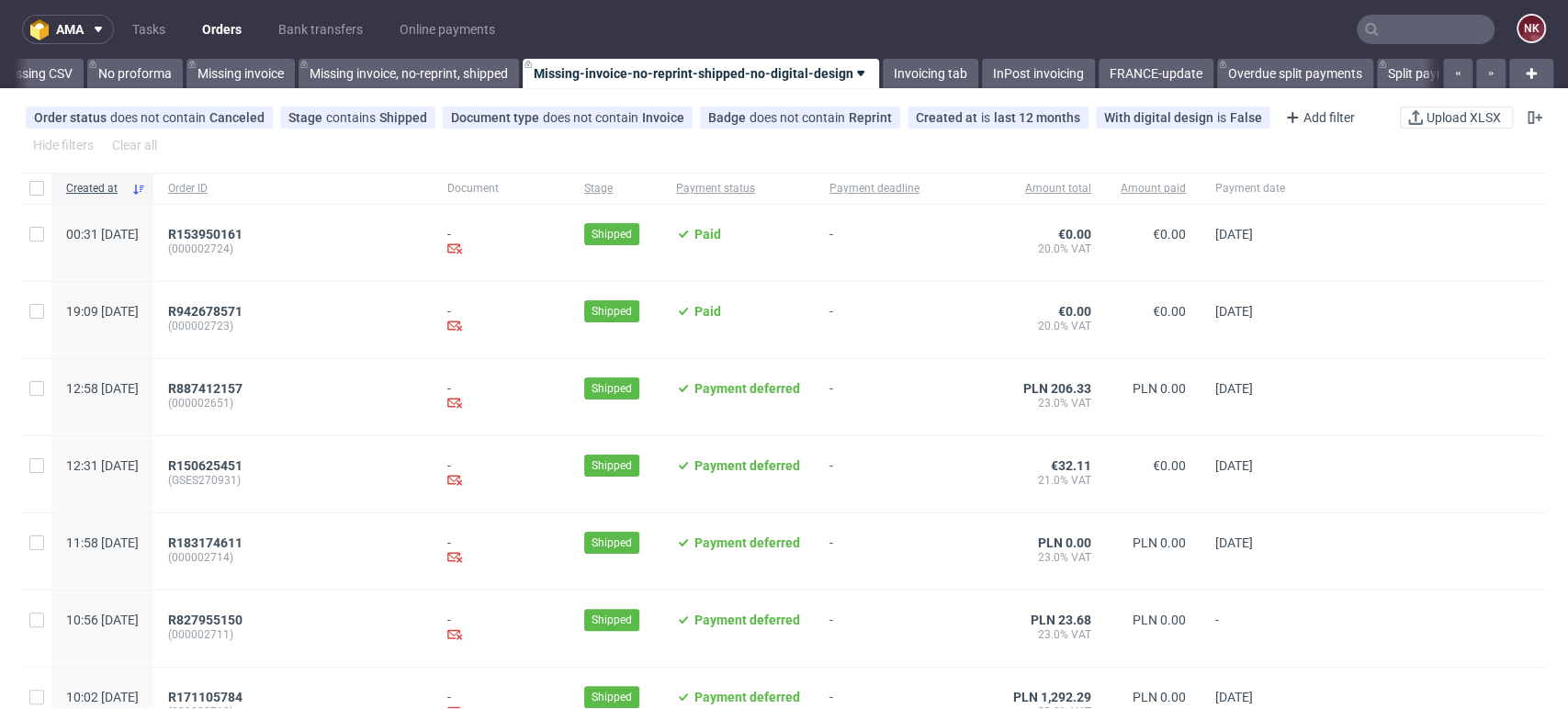
click at [1447, 32] on input "text" at bounding box center [1426, 29] width 138 height 29
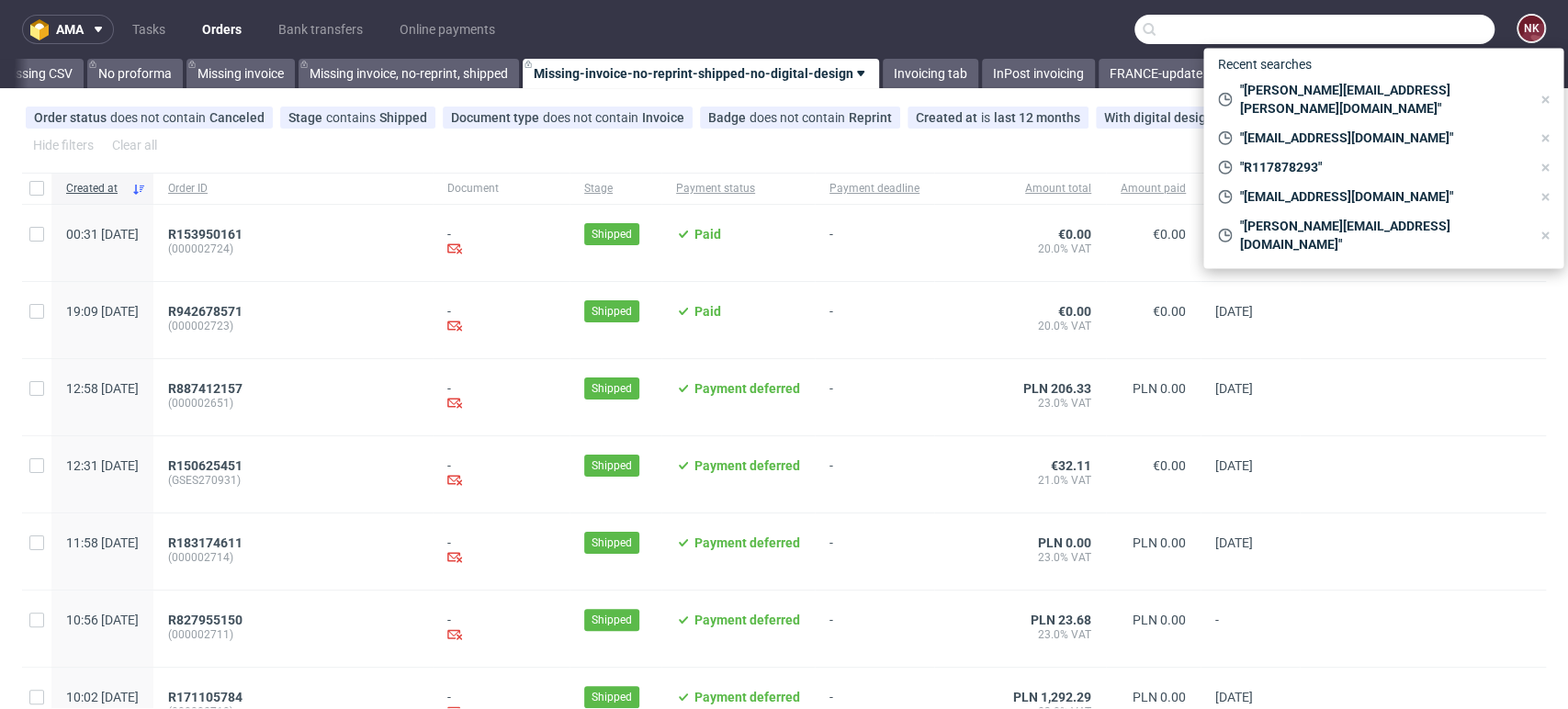
paste input "FV 1236/7/2025"
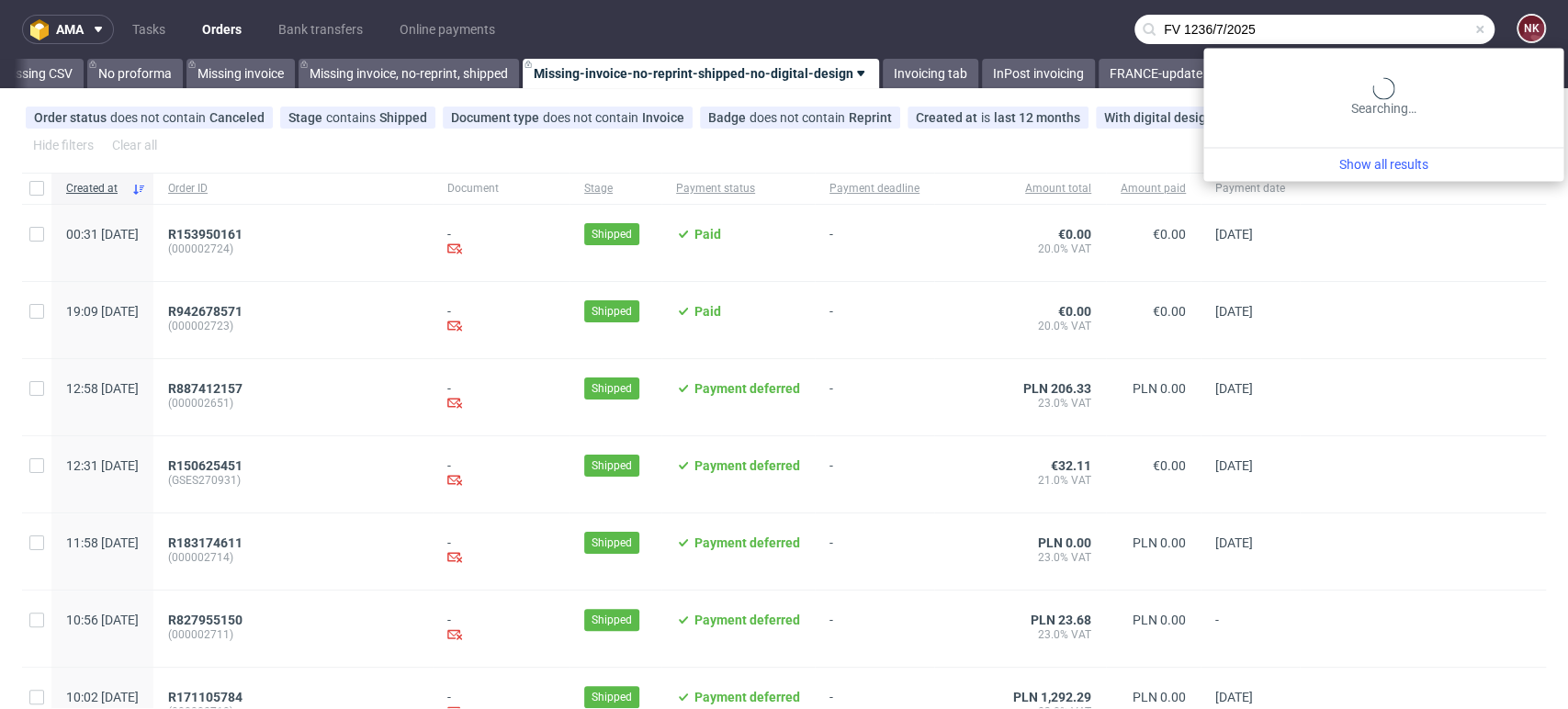
type input "FV 1236/7/2025"
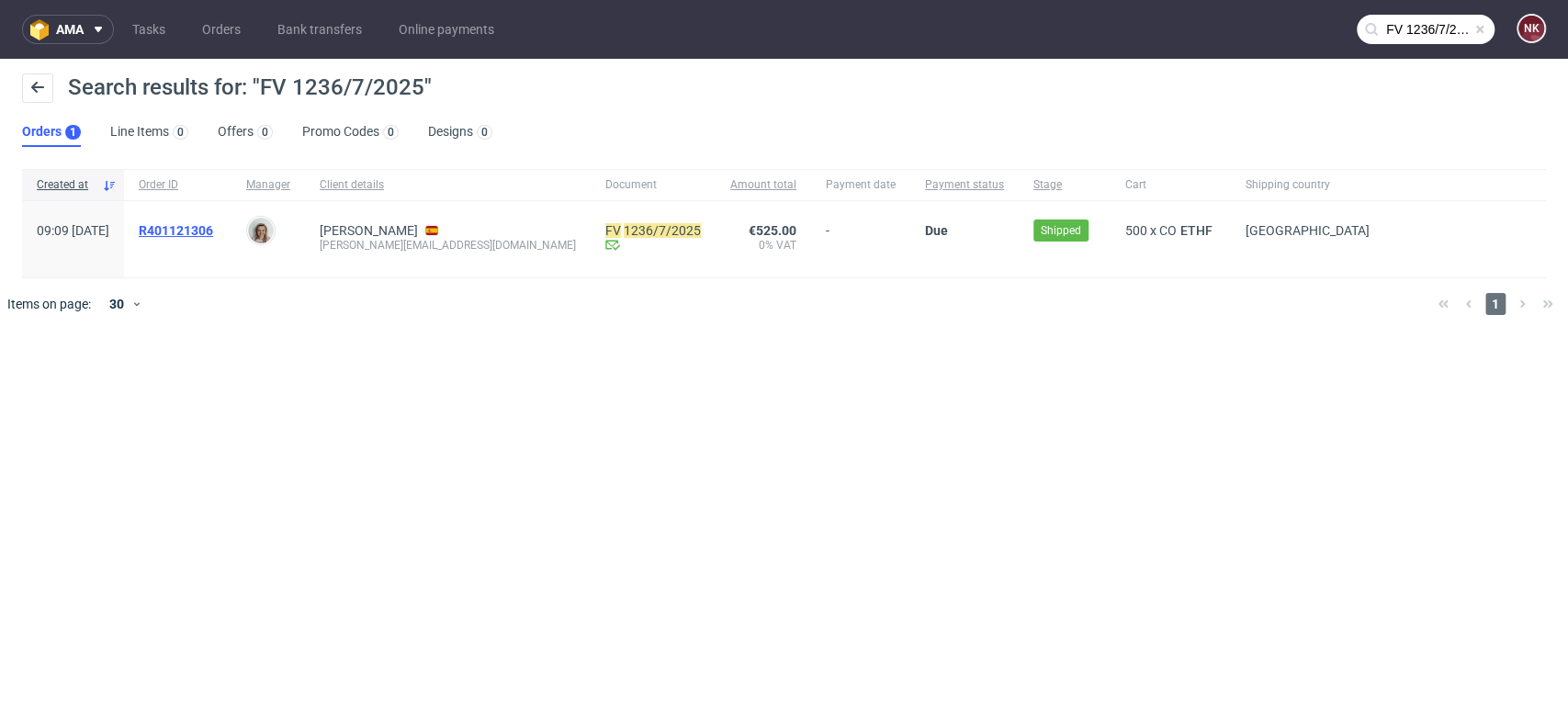
click at [212, 223] on span "R401121306" at bounding box center [176, 230] width 75 height 15
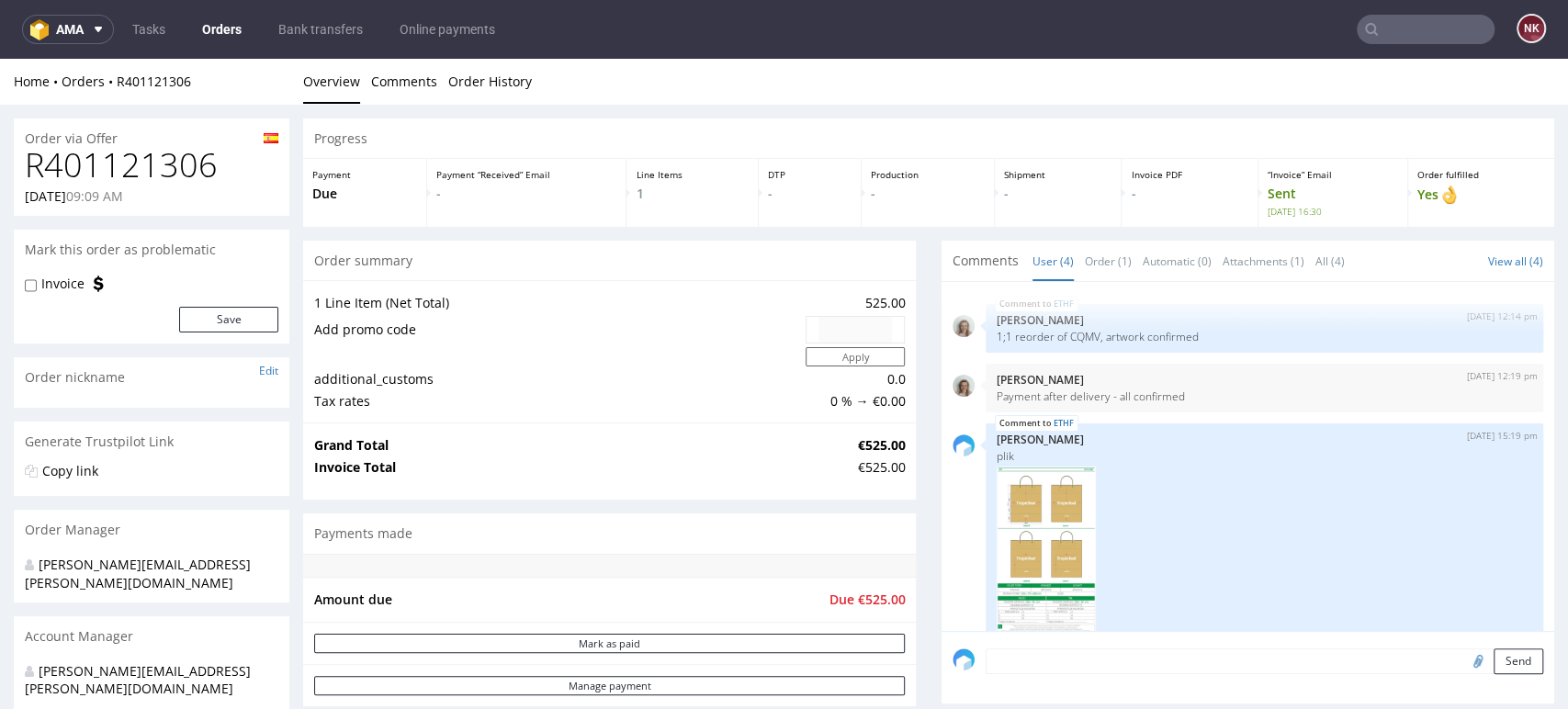
click at [113, 159] on h1 "R401121306" at bounding box center [151, 166] width 253 height 37
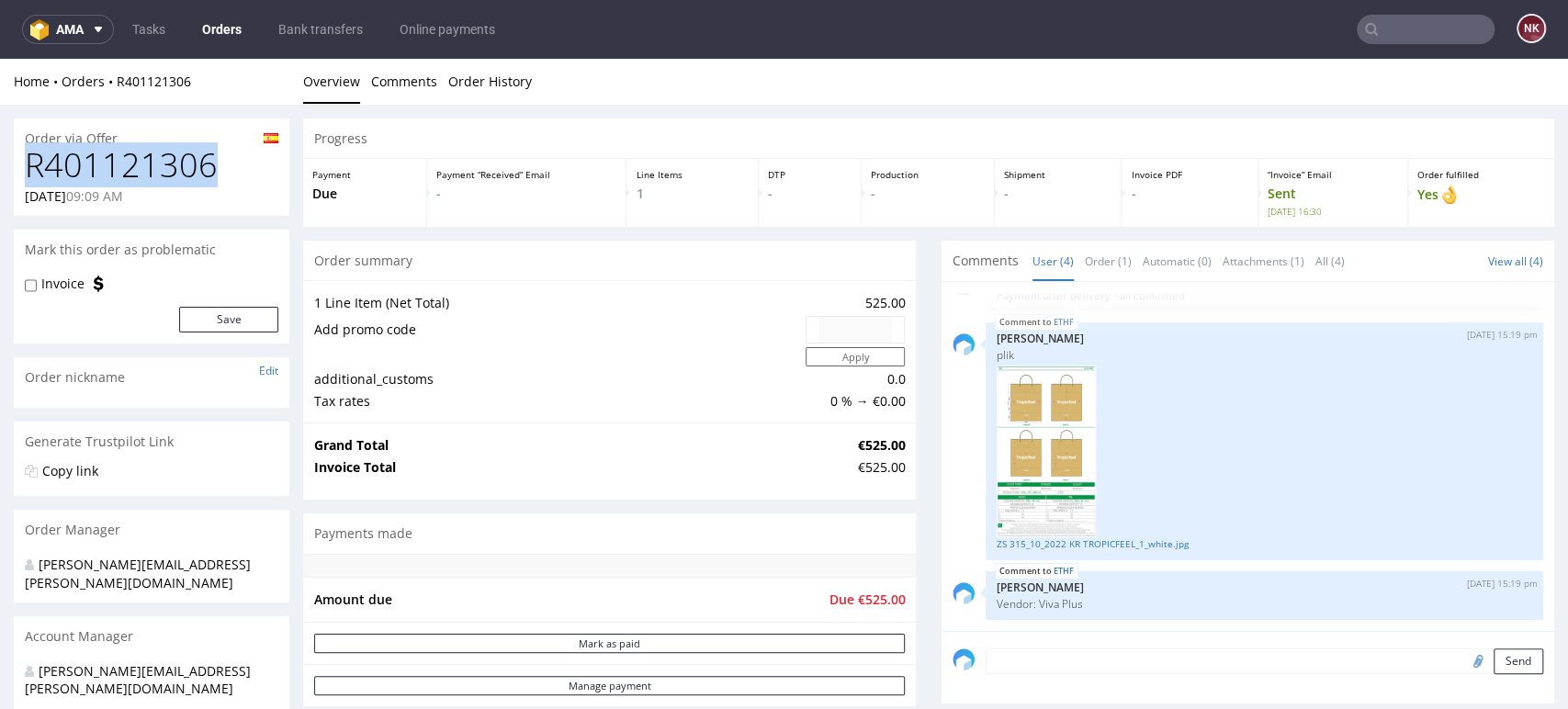
click at [113, 159] on h1 "R401121306" at bounding box center [151, 166] width 253 height 37
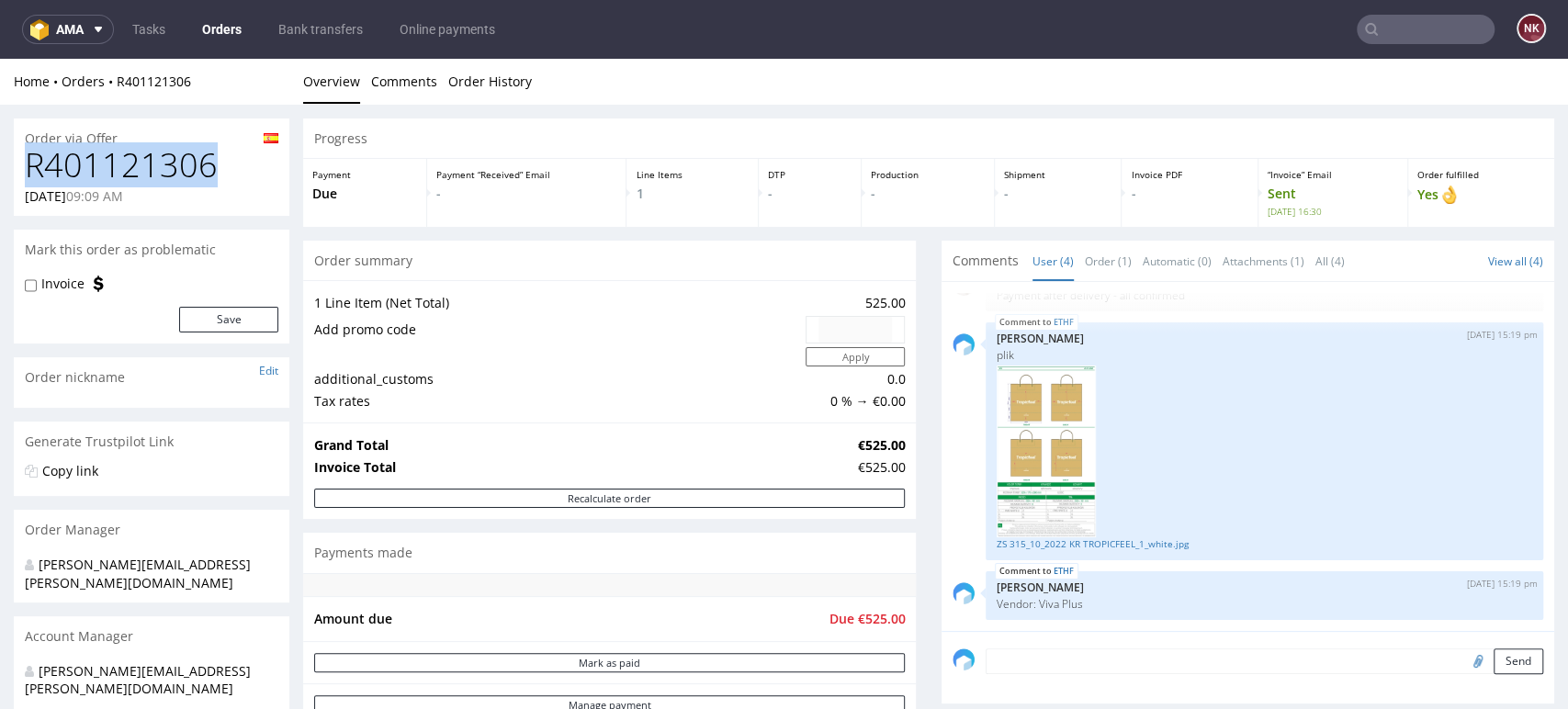
copy h1 "R401121306"
click at [1479, 194] on p "Yes" at bounding box center [1482, 194] width 128 height 20
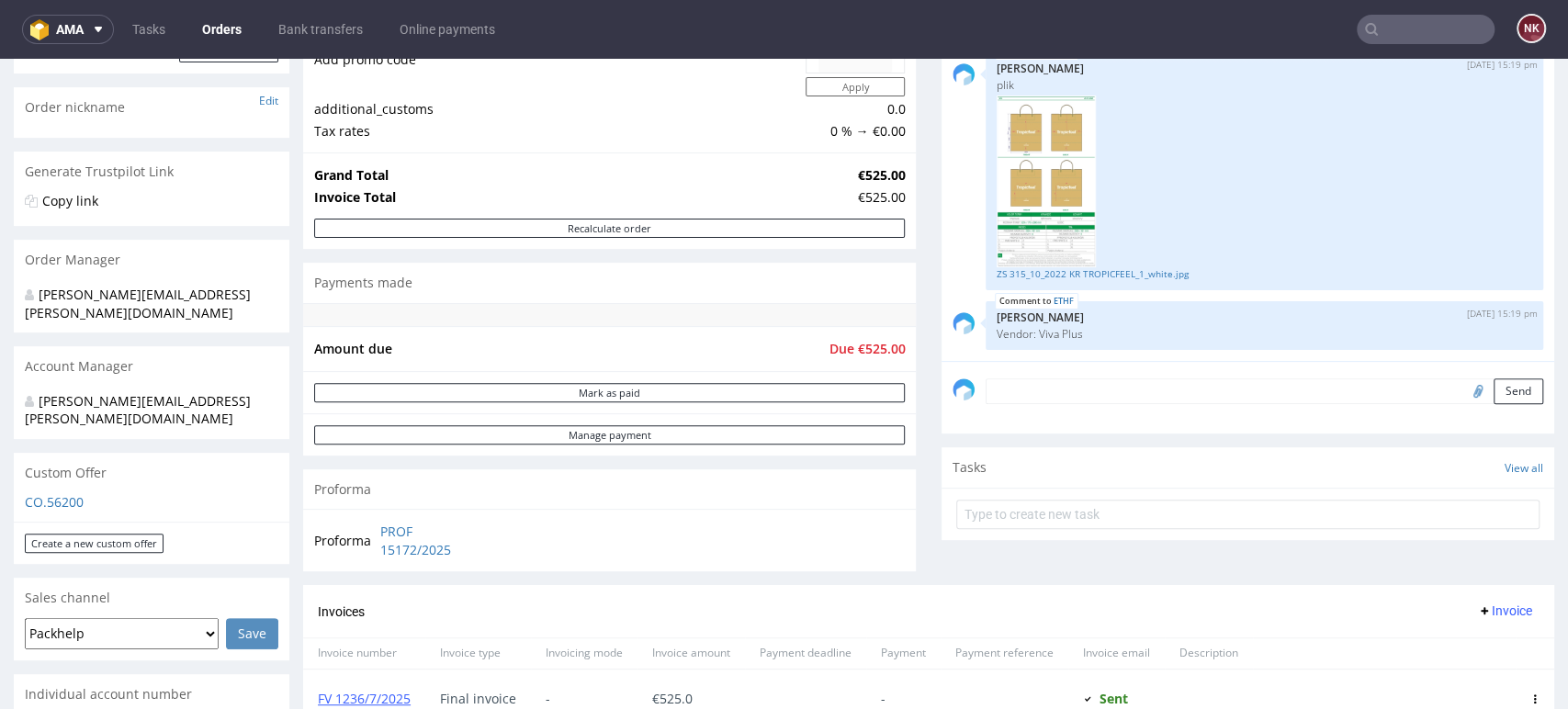
scroll to position [510, 0]
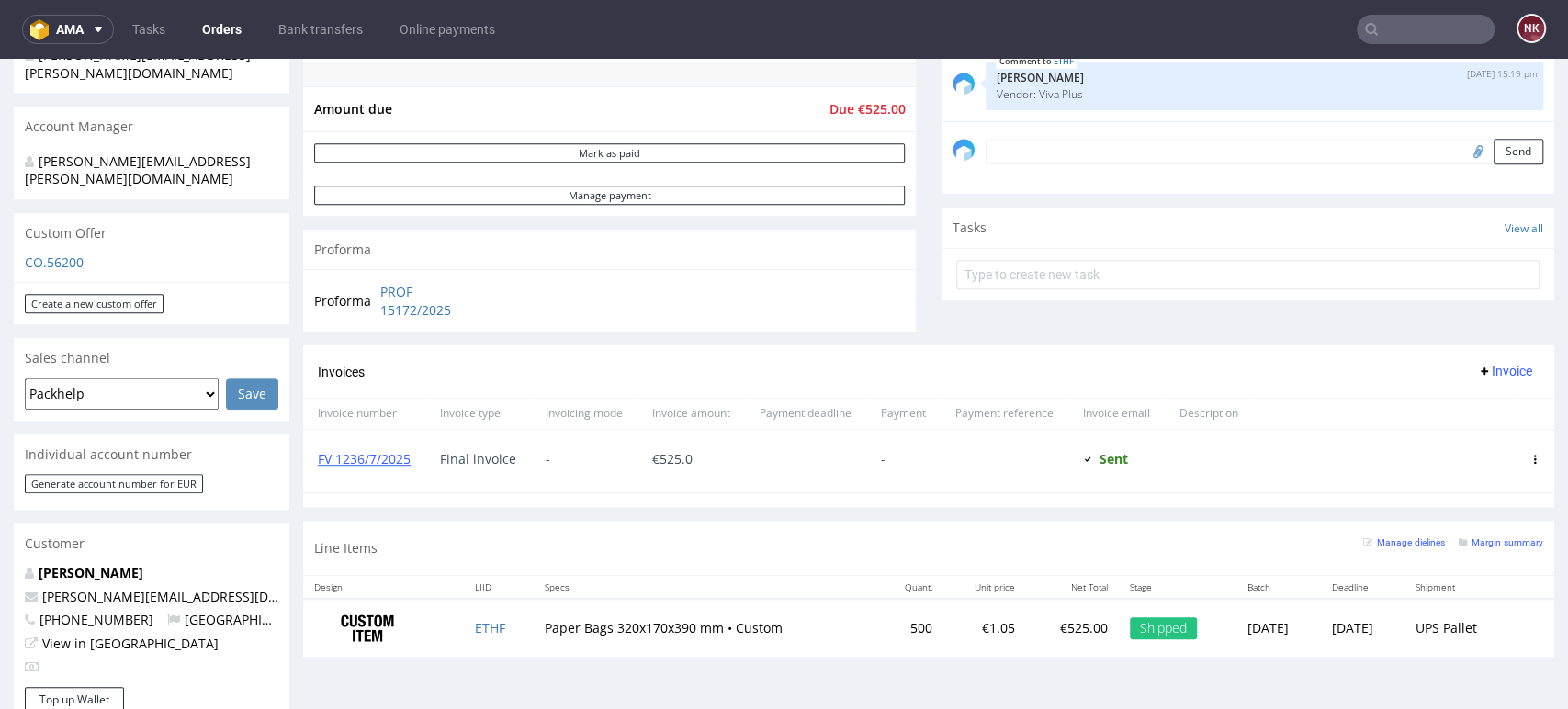
click at [668, 457] on span "€ 525.0" at bounding box center [672, 459] width 41 height 17
copy span "525.0"
click at [1470, 450] on div at bounding box center [1385, 461] width 263 height 62
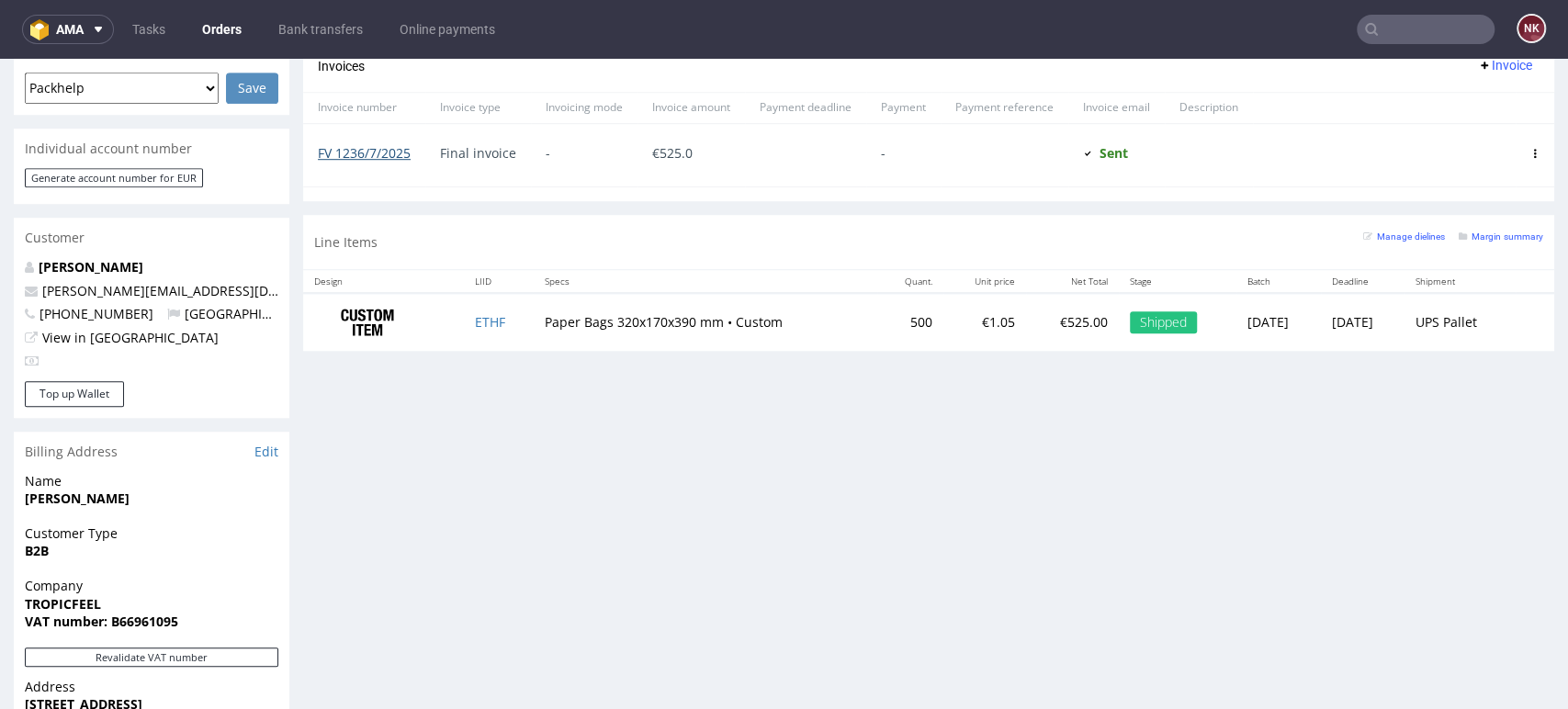
click at [382, 155] on link "FV 1236/7/2025" at bounding box center [365, 153] width 93 height 17
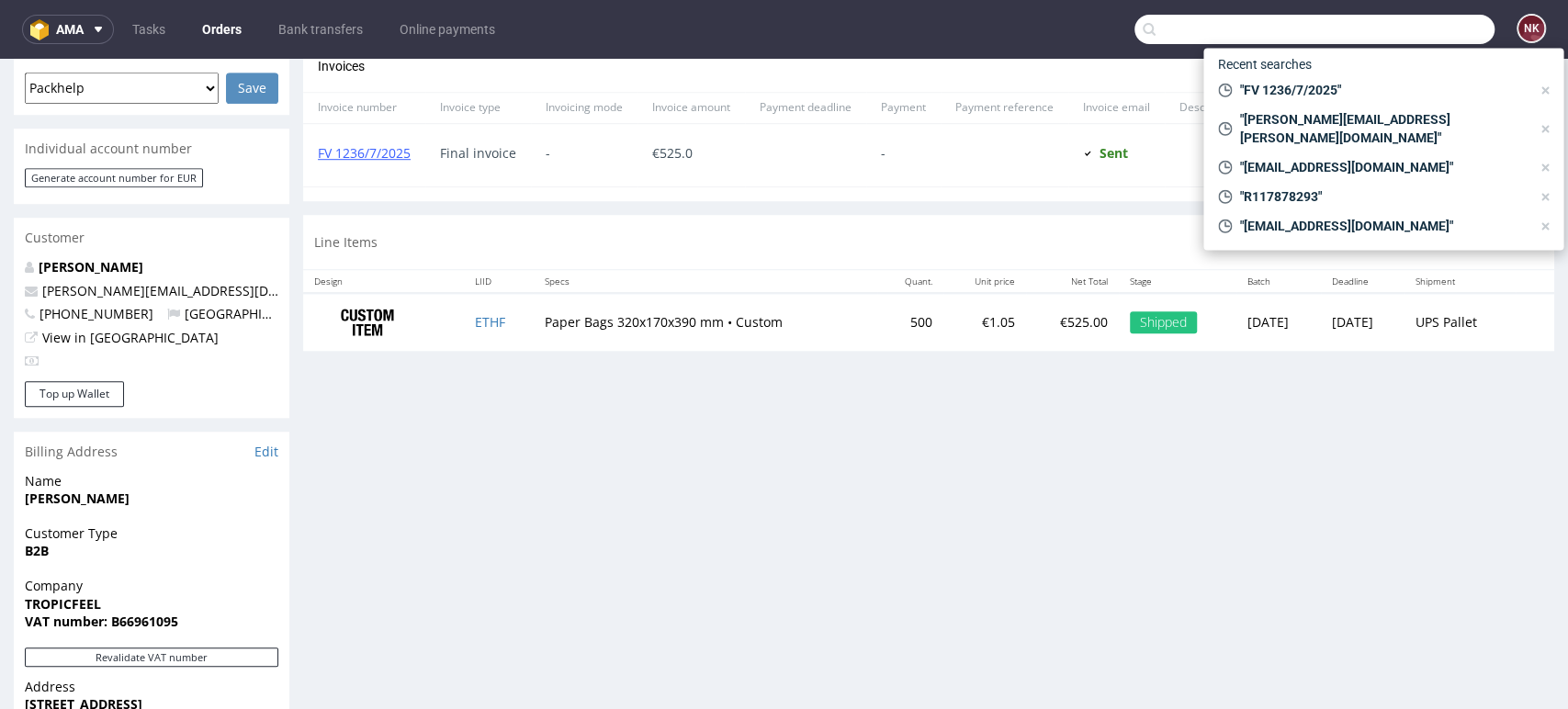
click at [1382, 15] on input "text" at bounding box center [1315, 29] width 360 height 29
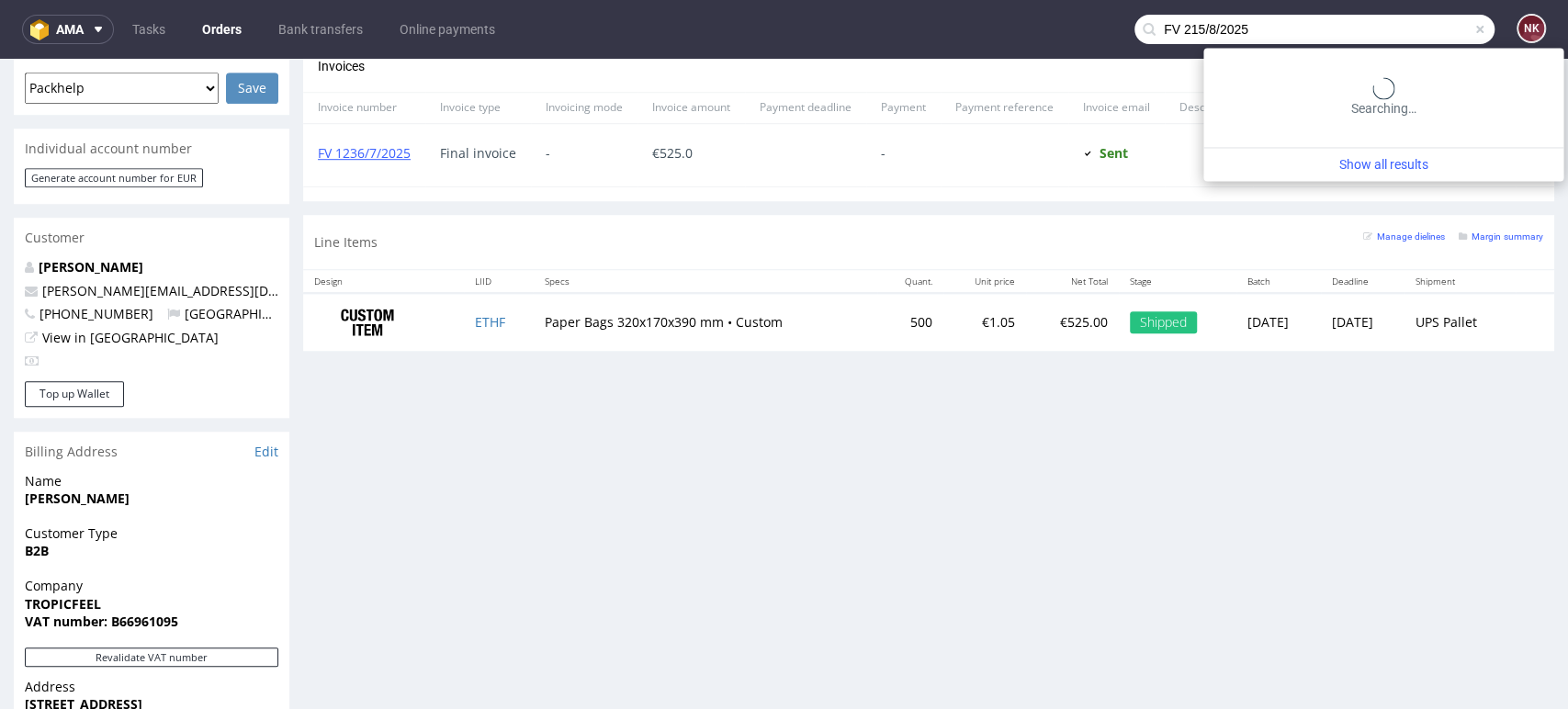
type input "FV 215/8/2025"
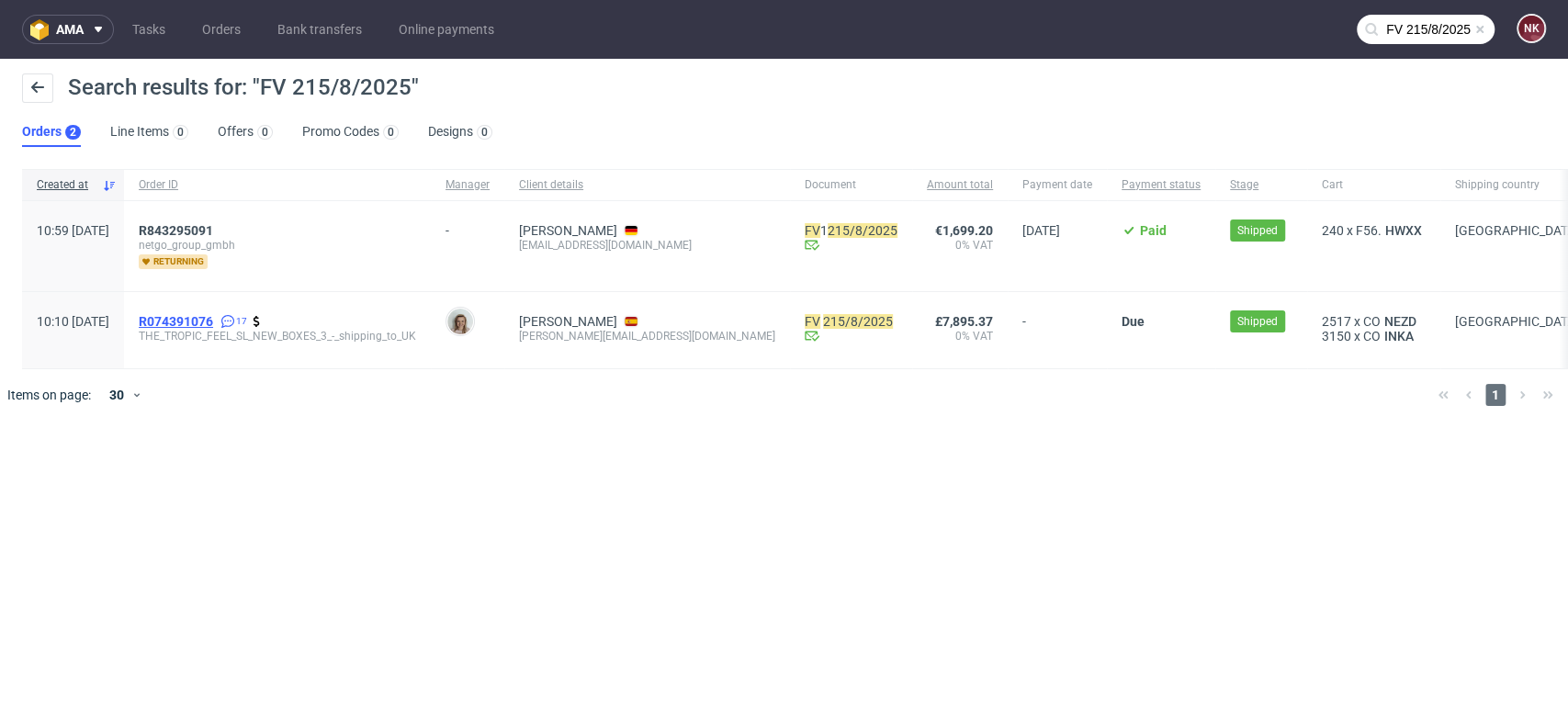
click at [213, 323] on span "R074391076" at bounding box center [176, 321] width 75 height 15
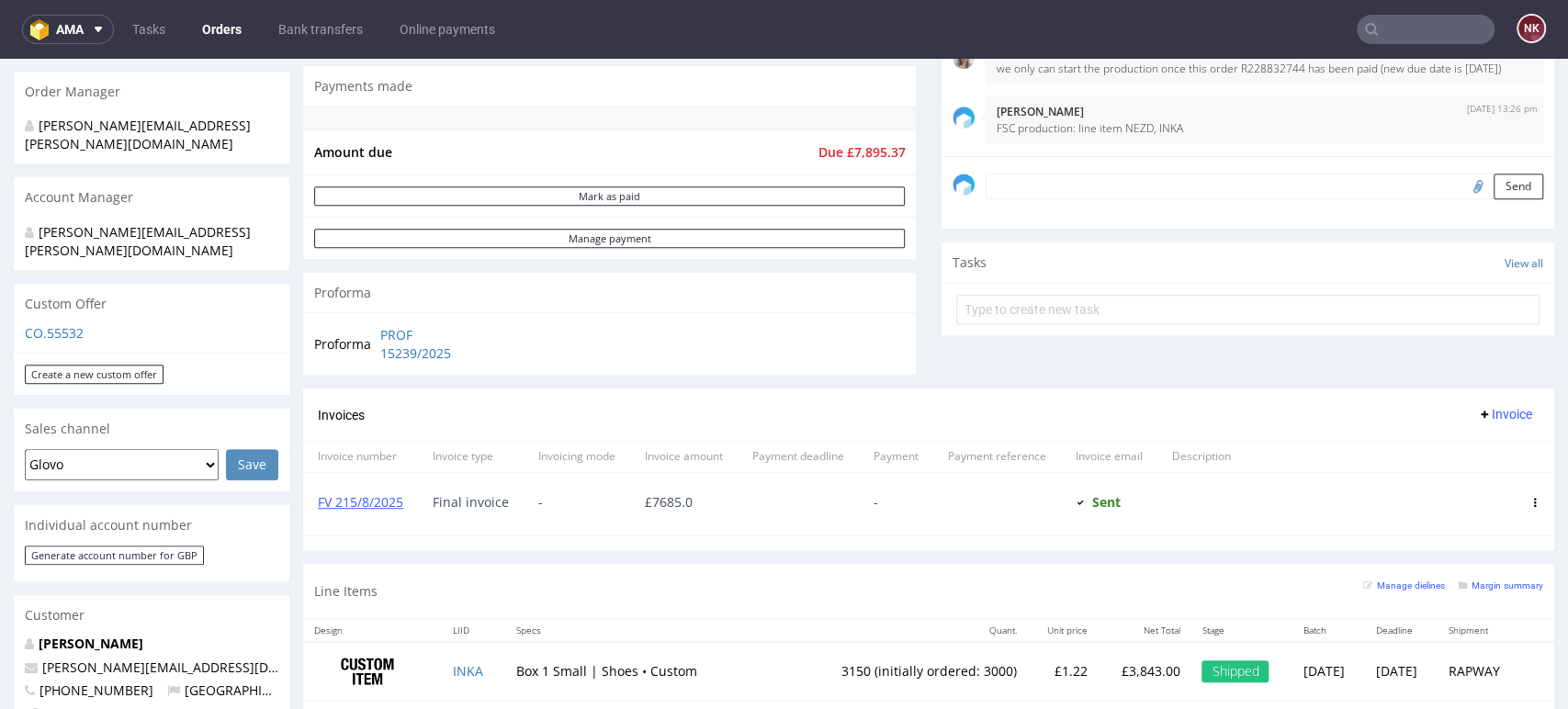
scroll to position [510, 0]
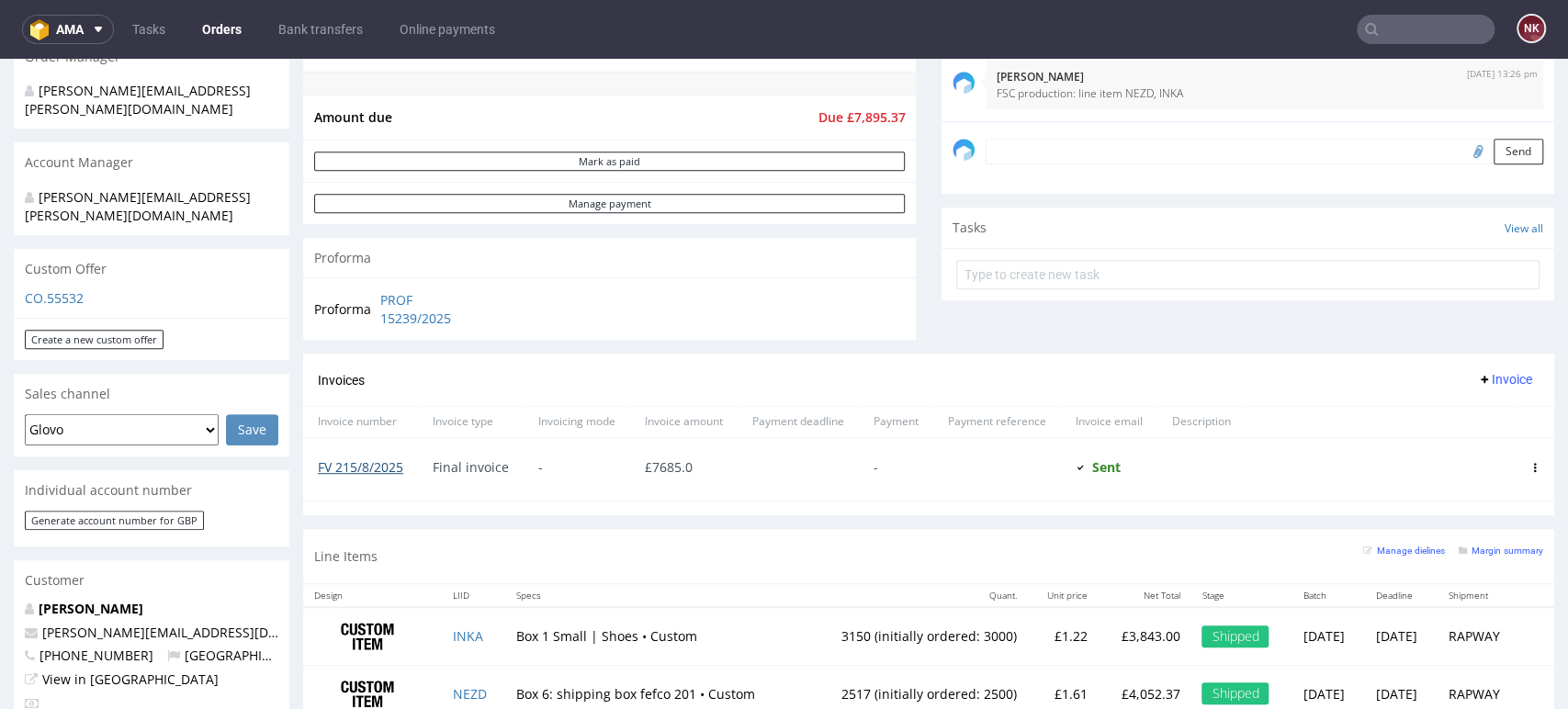
click at [354, 460] on link "FV 215/8/2025" at bounding box center [361, 467] width 85 height 17
click at [925, 346] on div "Progress Payment Due Payment “Received” Email - Line Items 2 DTP - Production -…" at bounding box center [930, 173] width 1252 height 1128
click at [1404, 29] on input "text" at bounding box center [1426, 29] width 138 height 29
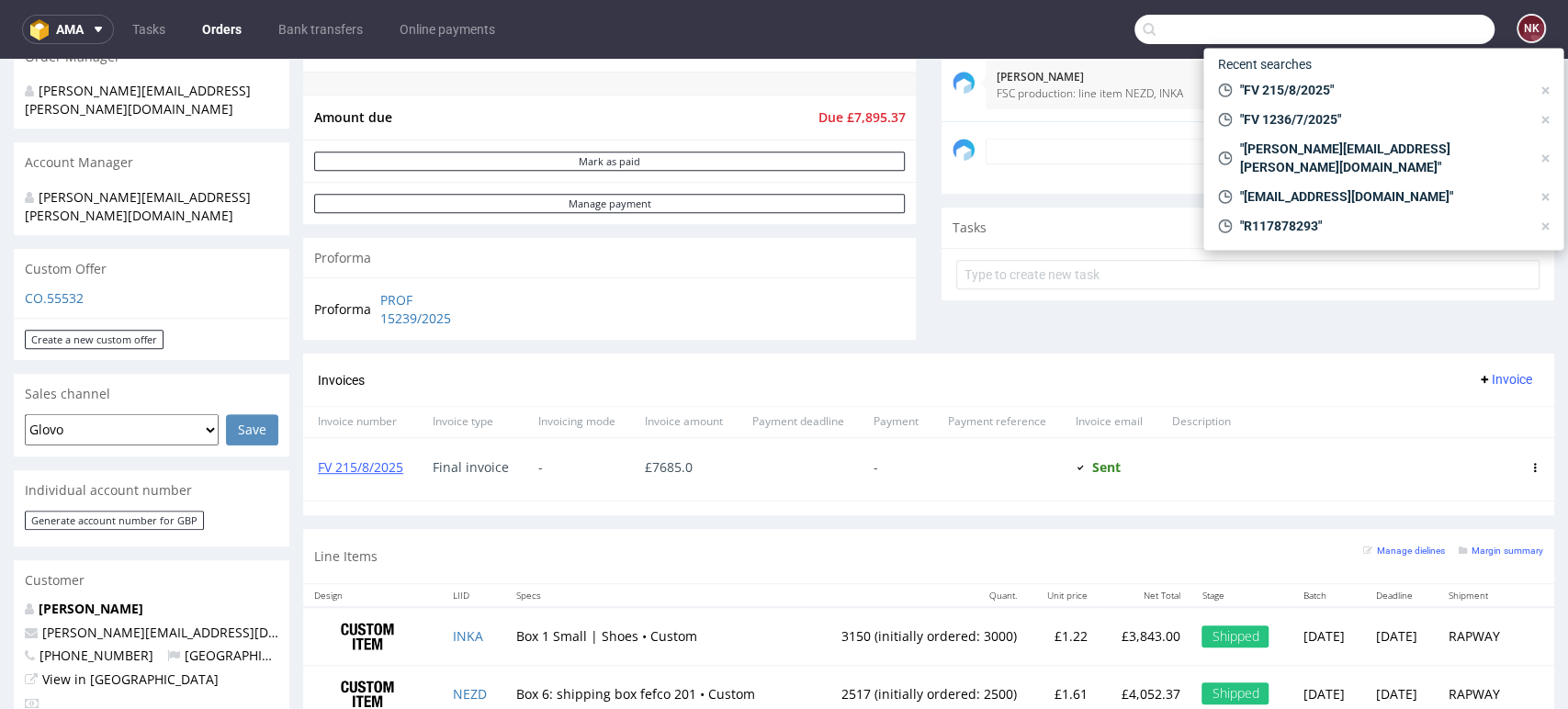
paste input "FV 441/8/2025"
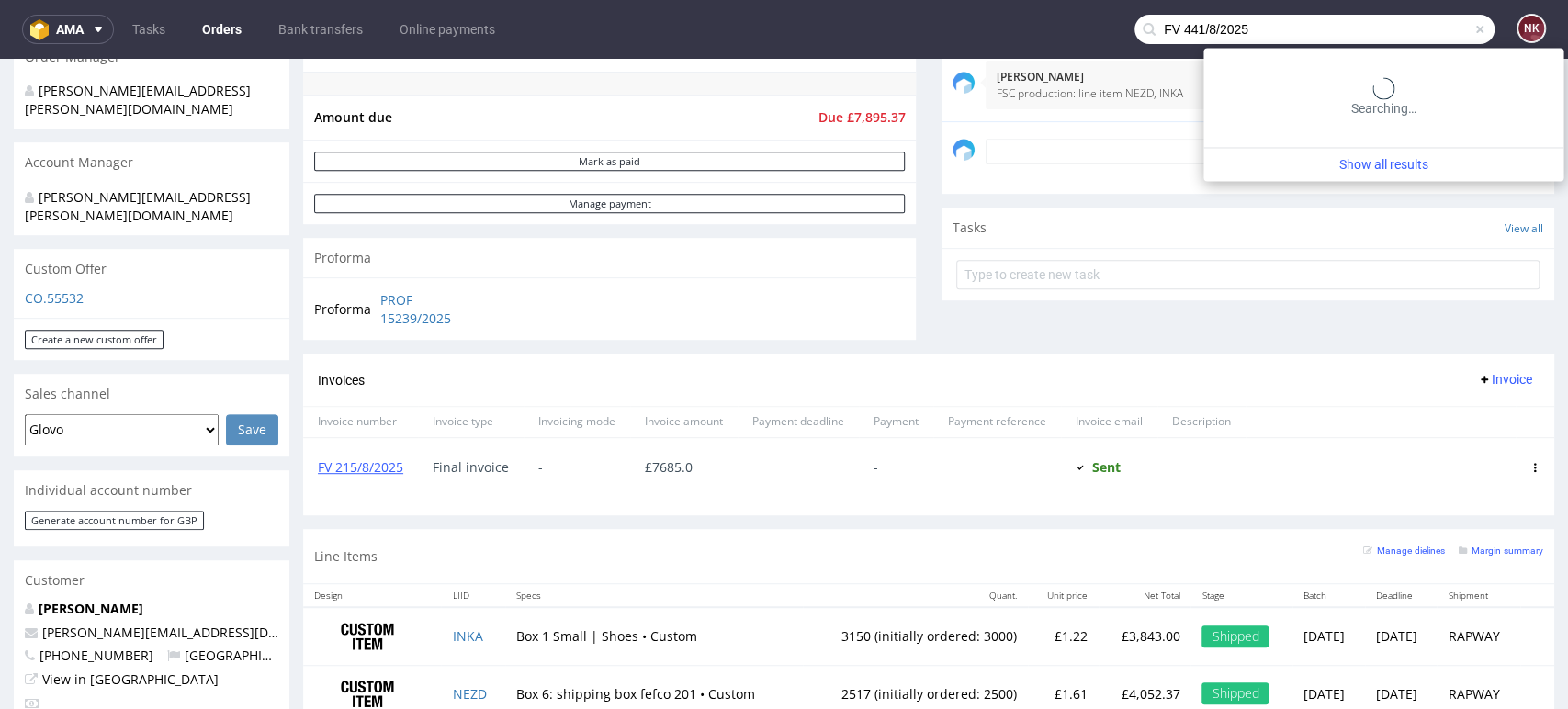
type input "FV 441/8/2025"
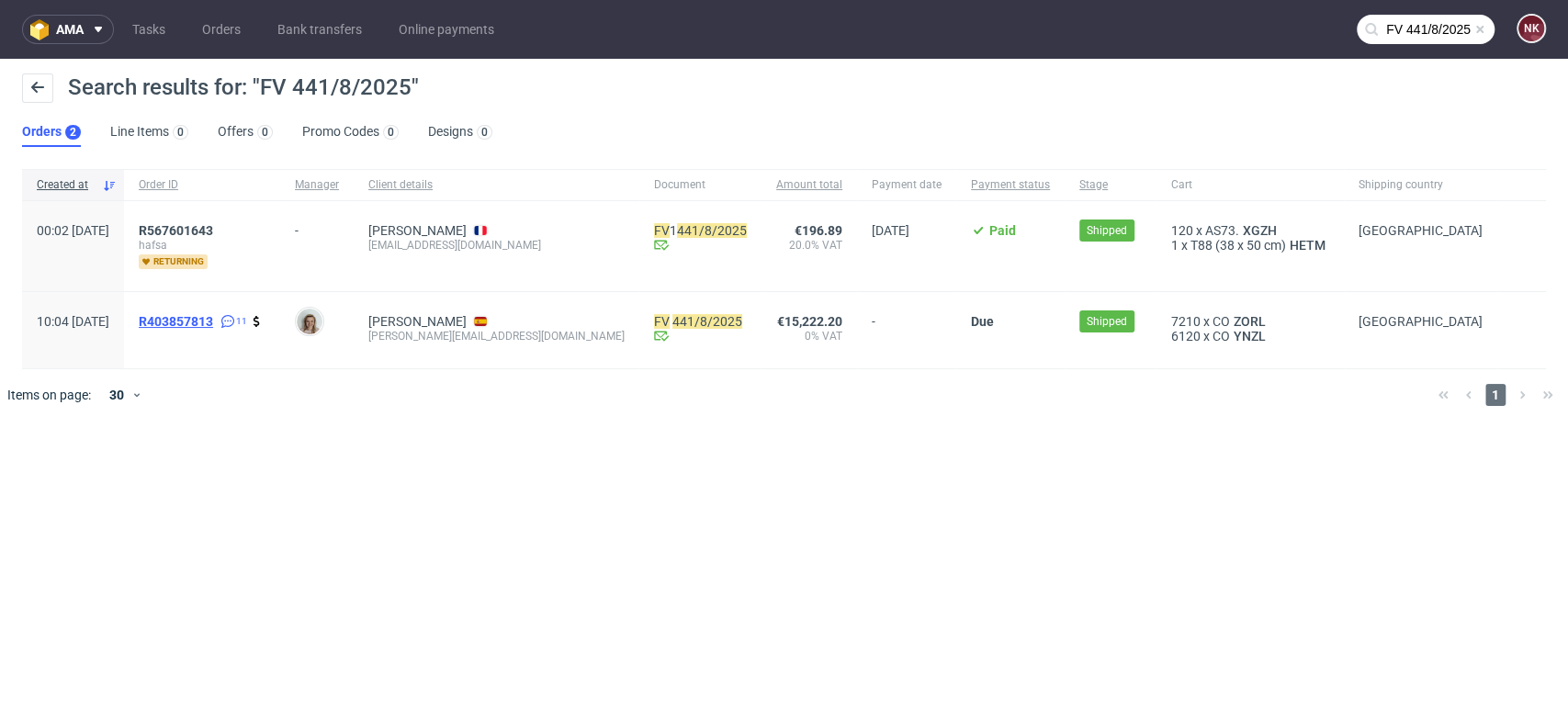
click at [213, 322] on span "R403857813" at bounding box center [176, 321] width 75 height 15
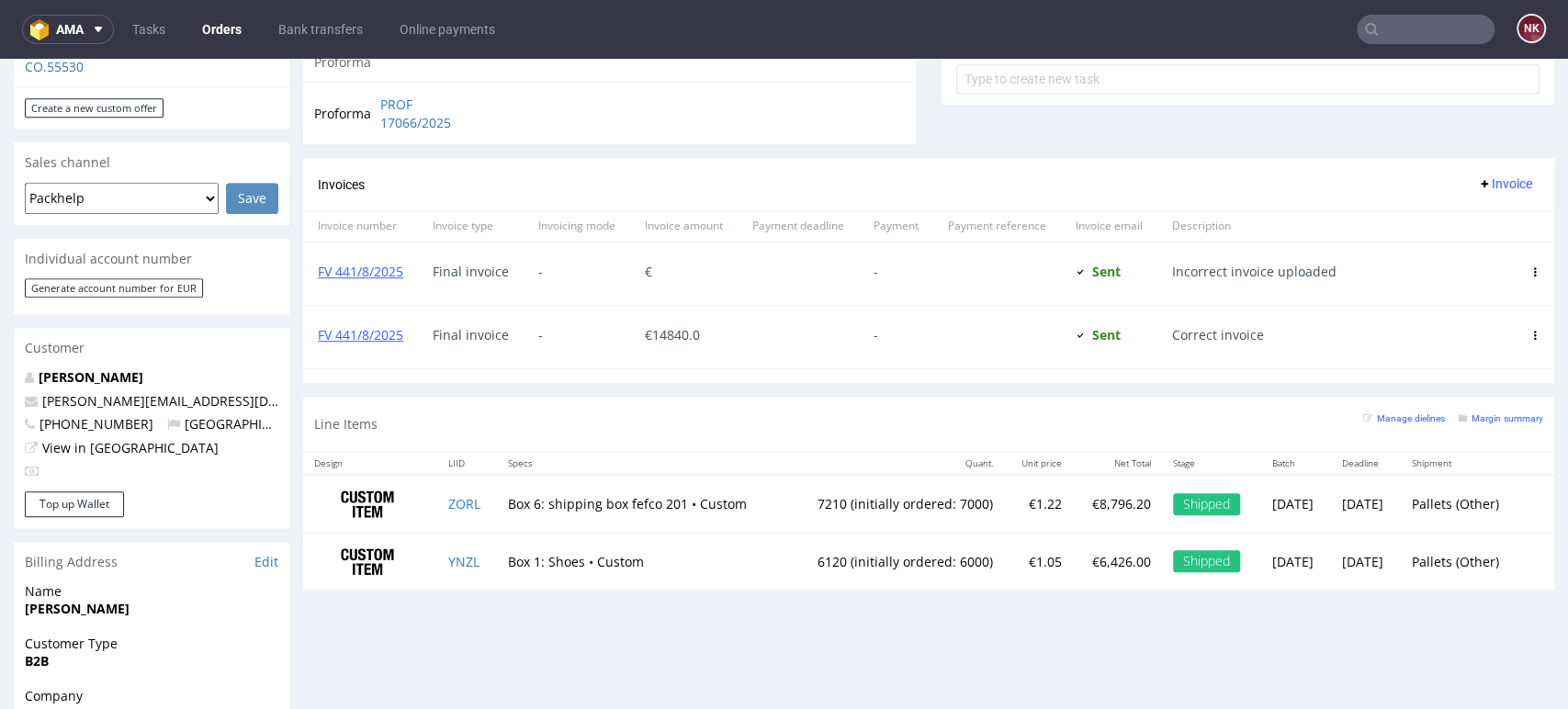
scroll to position [714, 0]
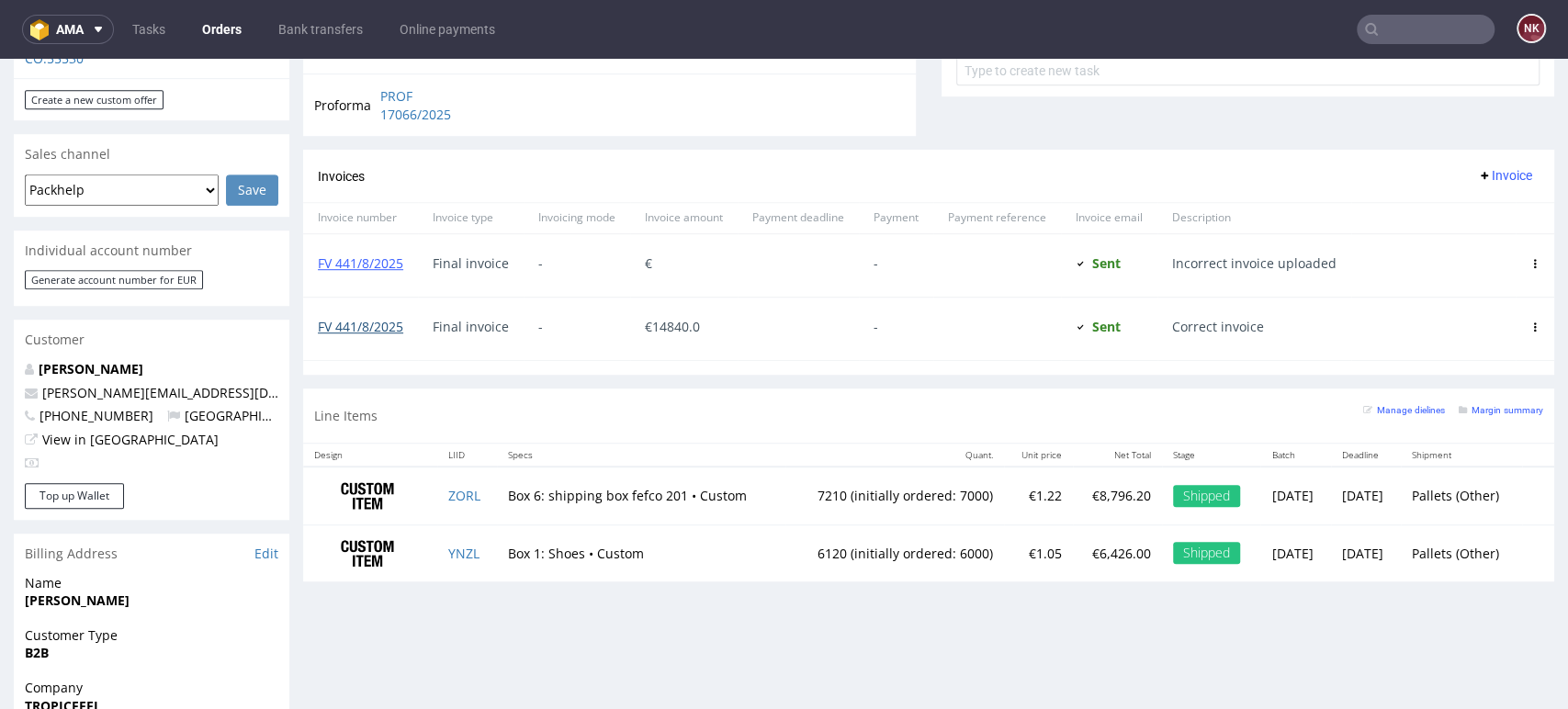
click at [370, 329] on link "FV 441/8/2025" at bounding box center [361, 327] width 85 height 17
click at [905, 403] on div "Line Items Manage dielines Margin summary" at bounding box center [930, 416] width 1252 height 54
click at [808, 417] on div "Line Items Manage dielines Margin summary" at bounding box center [930, 416] width 1252 height 54
click at [1519, 618] on div "Progress Payment Due Payment “Received” Email - Line Items 2 DTP - Production -…" at bounding box center [930, 312] width 1252 height 1817
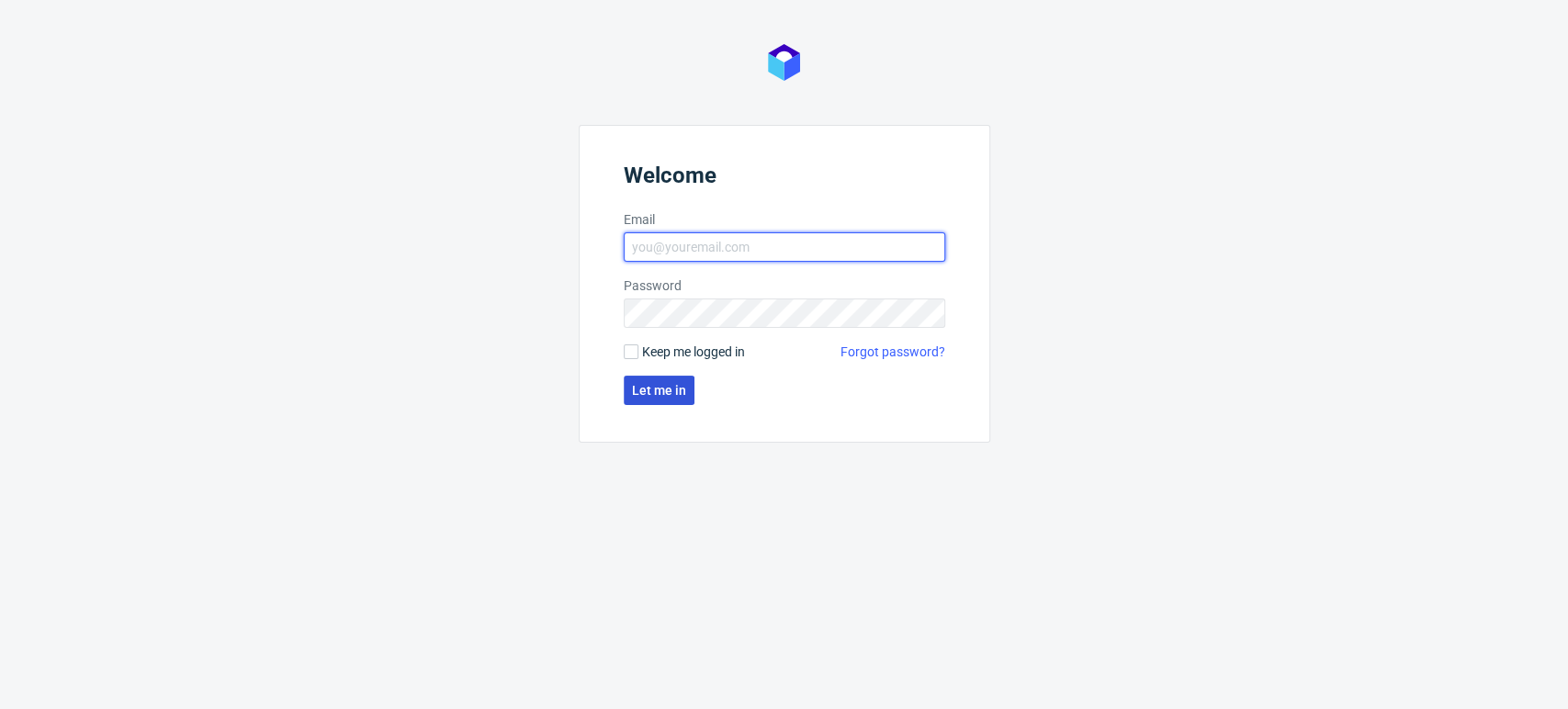
type input "[PERSON_NAME][EMAIL_ADDRESS][DOMAIN_NAME]"
click at [667, 403] on button "Let me in" at bounding box center [659, 390] width 71 height 29
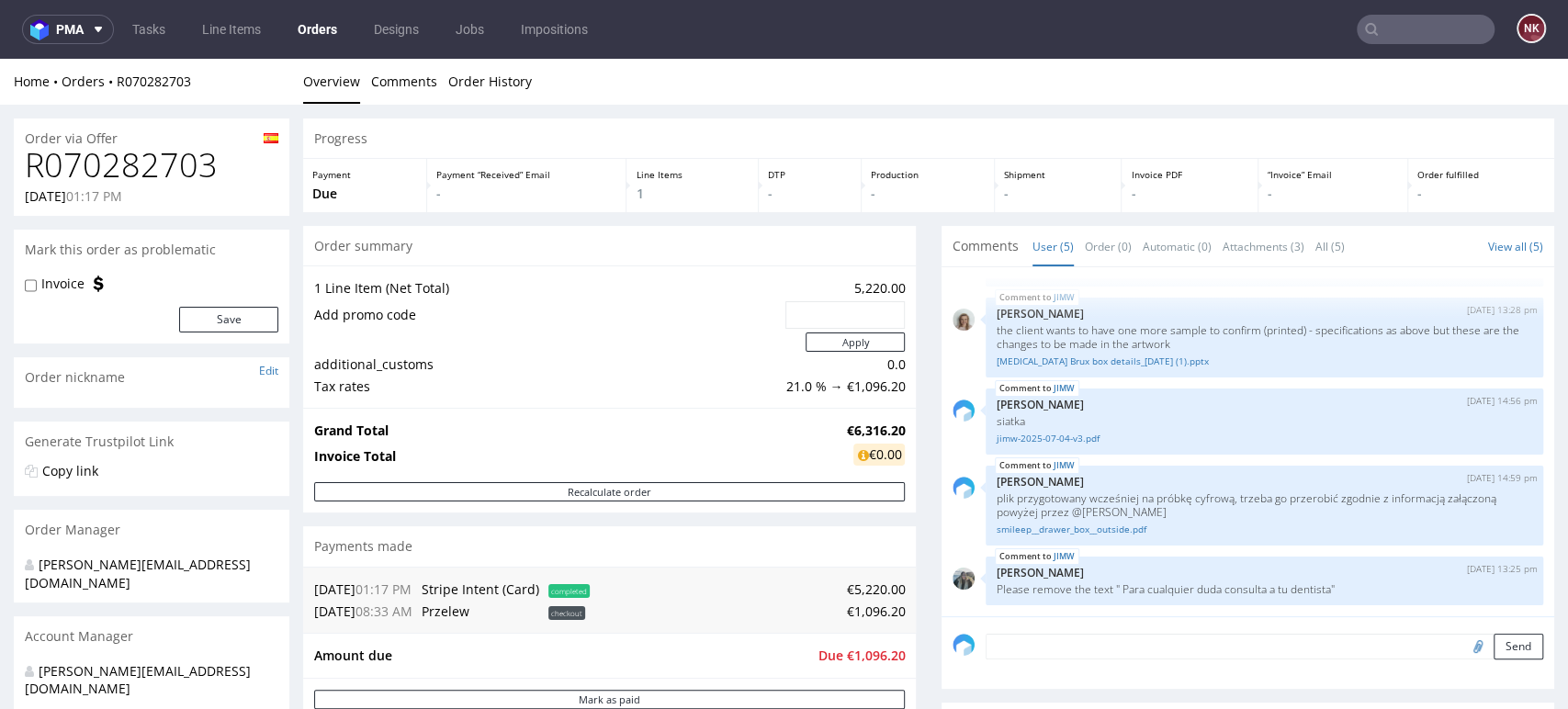
drag, startPoint x: 1520, startPoint y: 221, endPoint x: 1388, endPoint y: 241, distance: 133.5
click at [1520, 221] on div "Progress Payment Due Payment “Received” Email - Line Items 1 DTP - Production -…" at bounding box center [930, 635] width 1252 height 1034
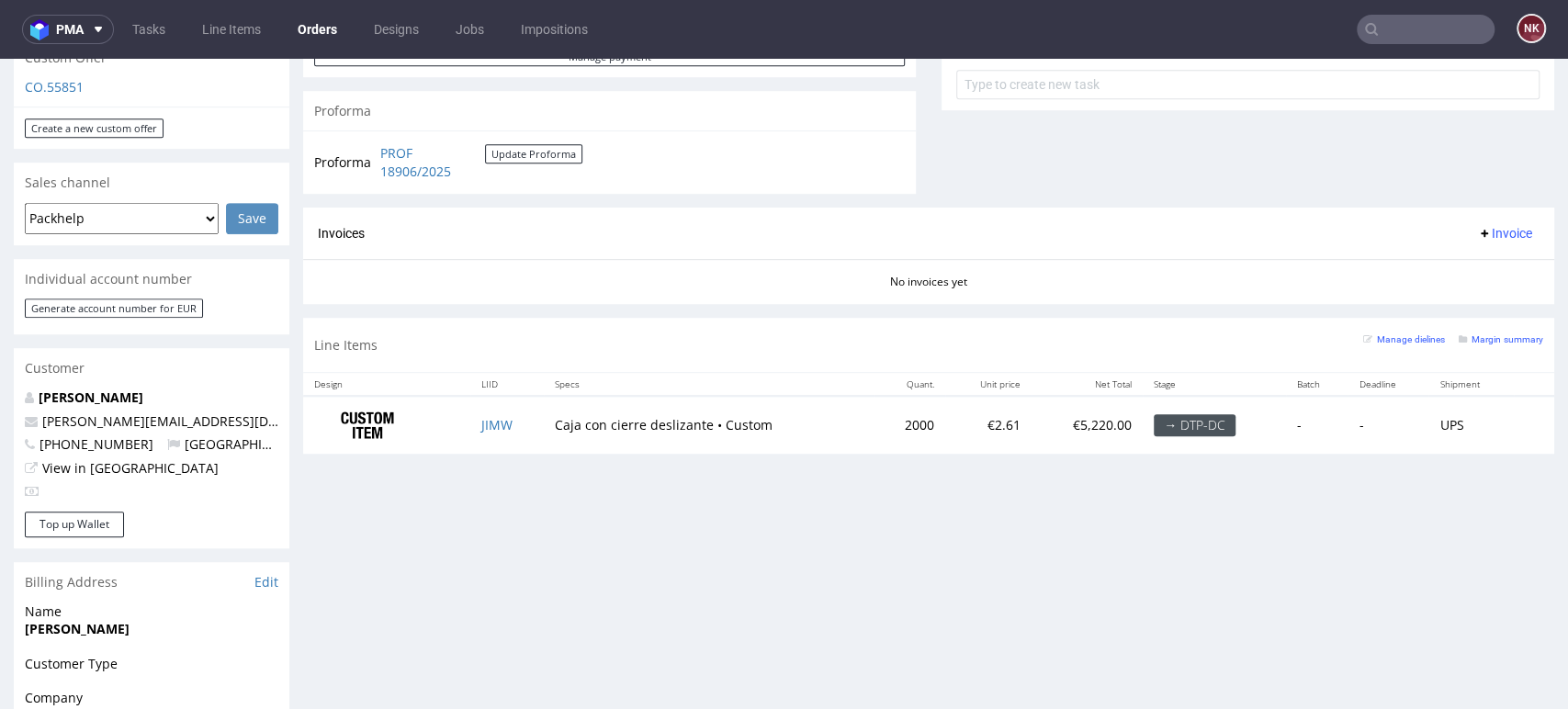
scroll to position [816, 0]
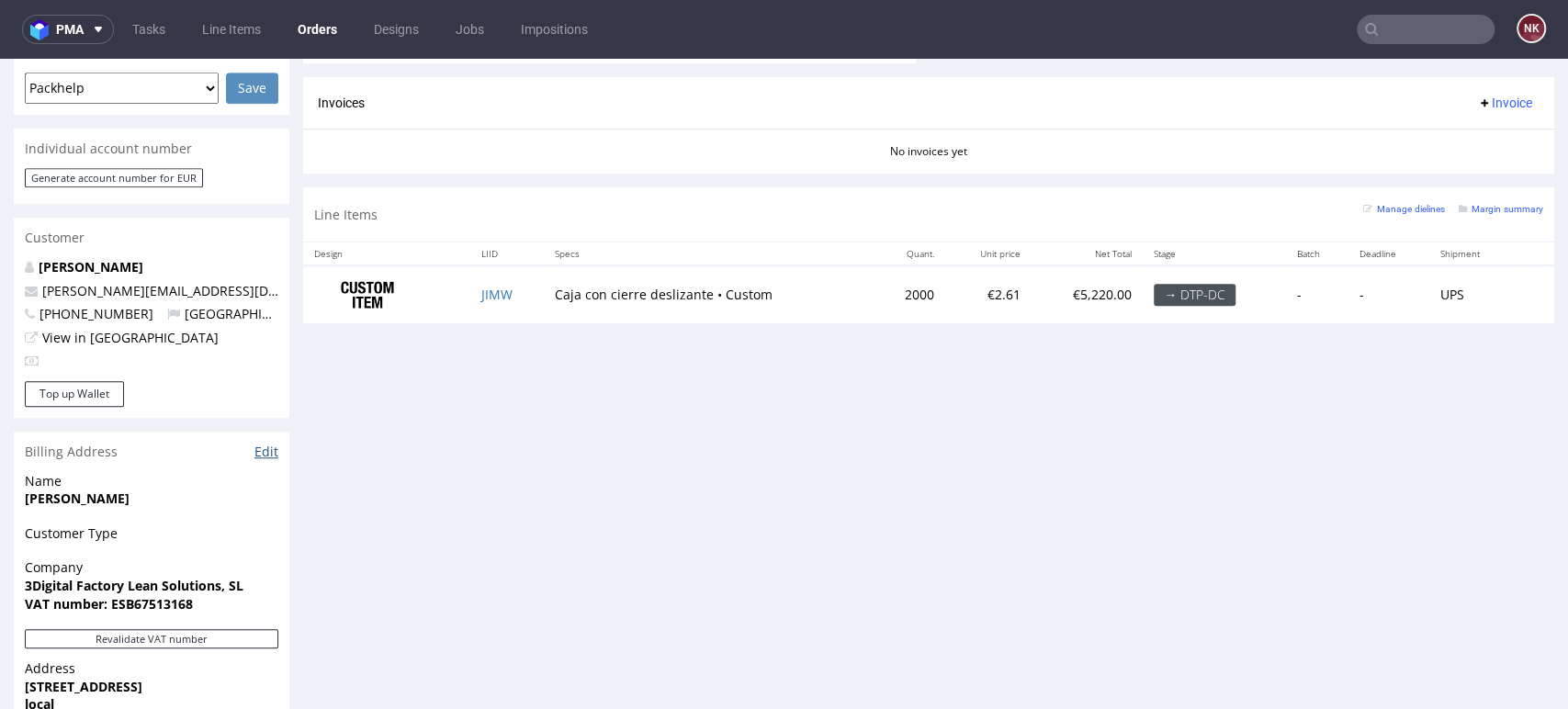
click at [265, 442] on link "Edit" at bounding box center [266, 451] width 24 height 18
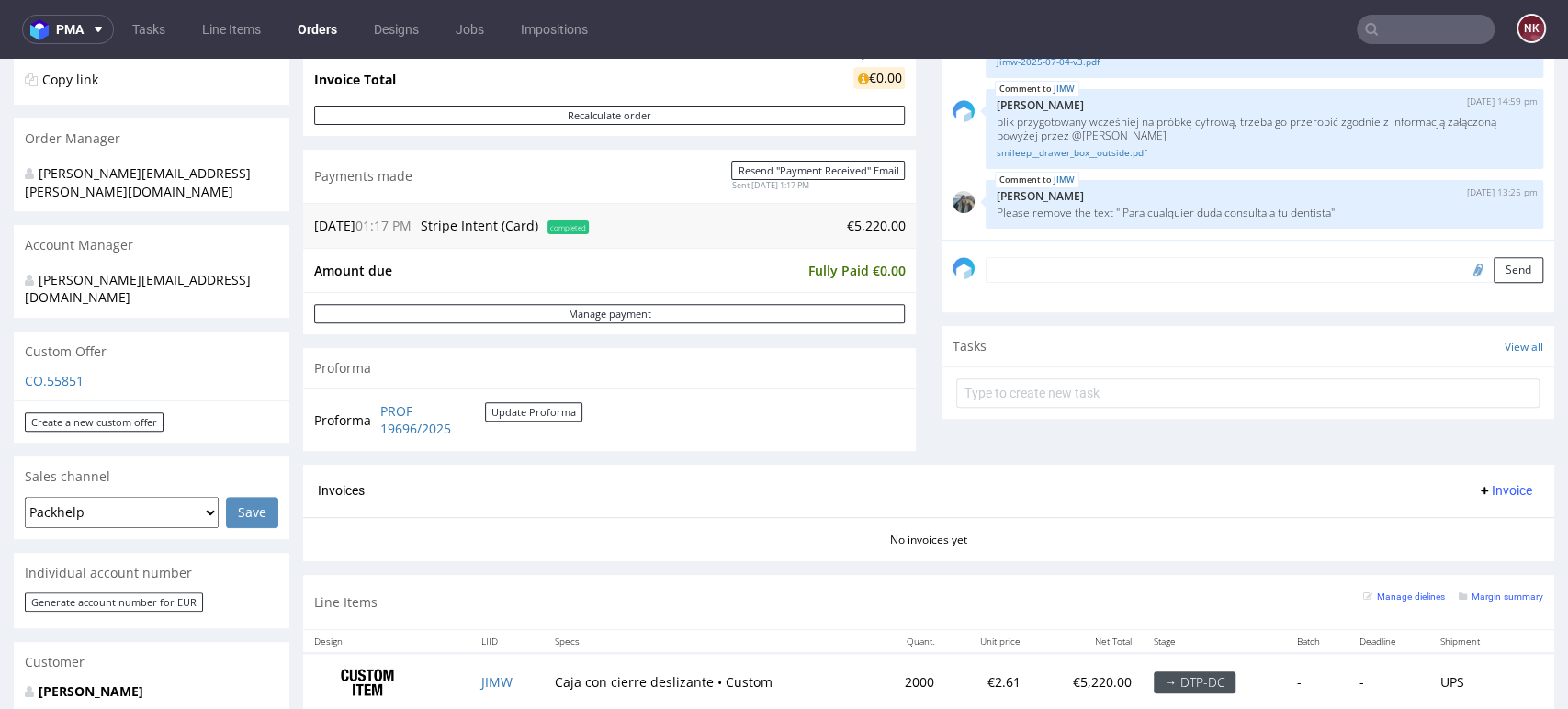
scroll to position [407, 0]
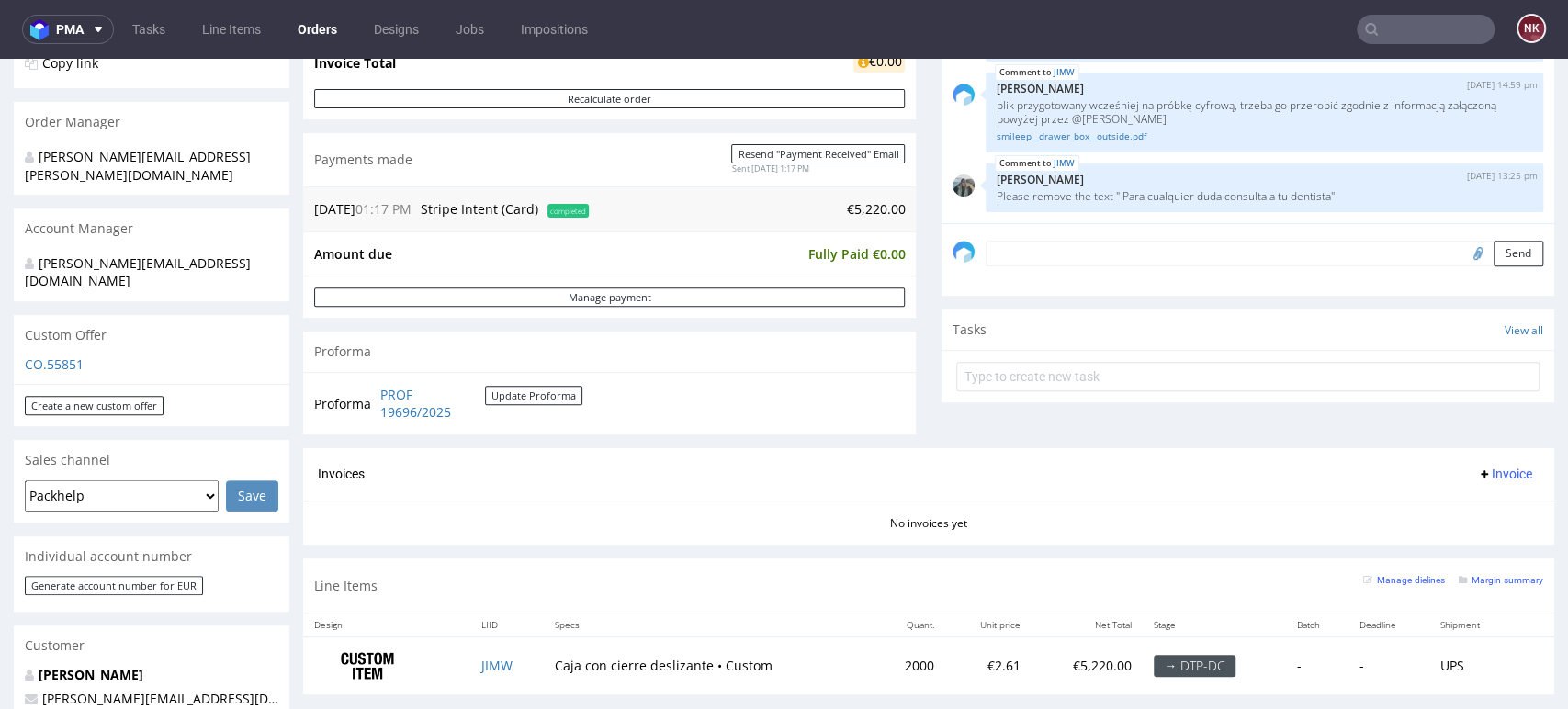
click at [1470, 432] on div "Comments User (5) Order (0) Automatic (0) Attachments (3) All (5) View all (5) …" at bounding box center [1249, 141] width 613 height 615
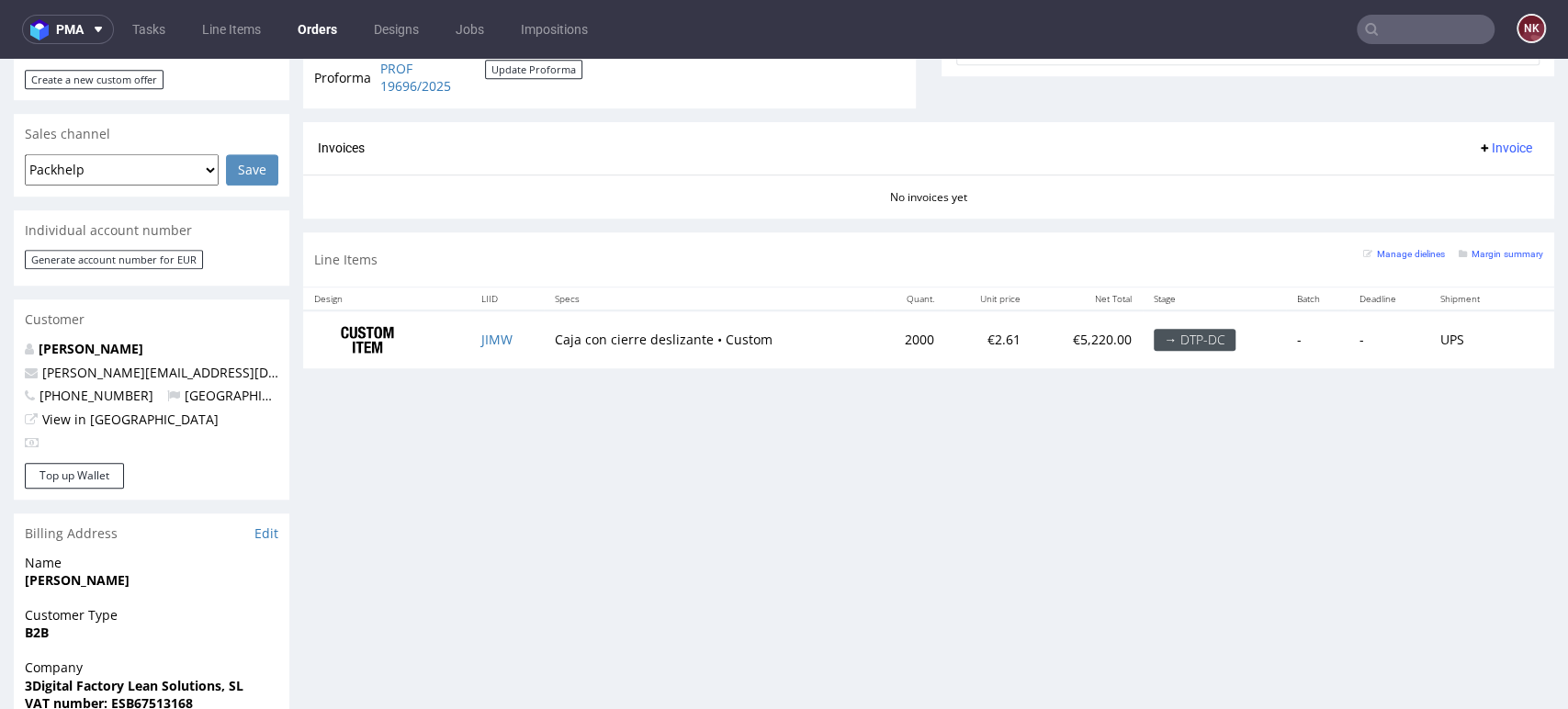
scroll to position [510, 0]
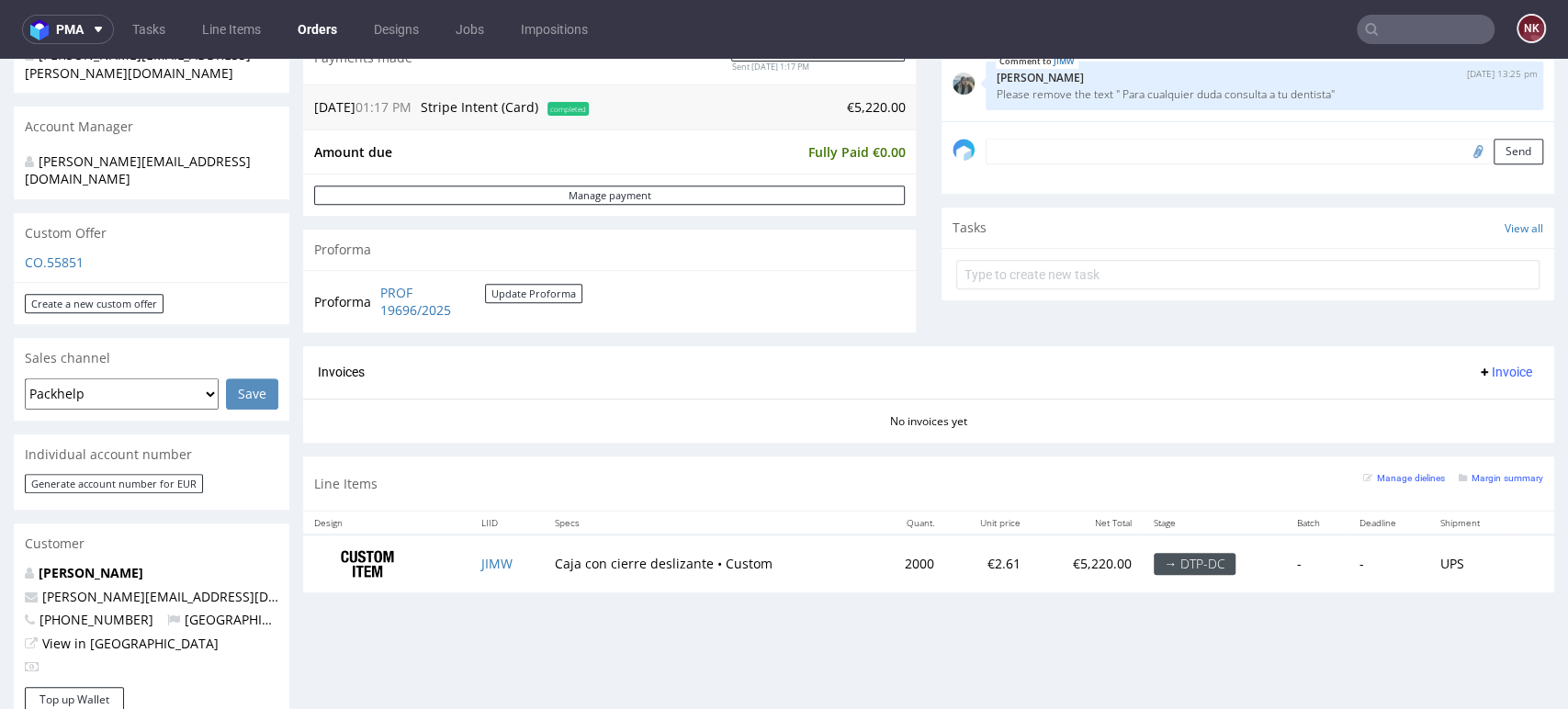
drag, startPoint x: 1464, startPoint y: 323, endPoint x: 1413, endPoint y: 235, distance: 101.7
click at [1464, 323] on div "Comments User (5) Order (0) Automatic (0) Attachments (3) All (5) View all (5) …" at bounding box center [1249, 39] width 613 height 615
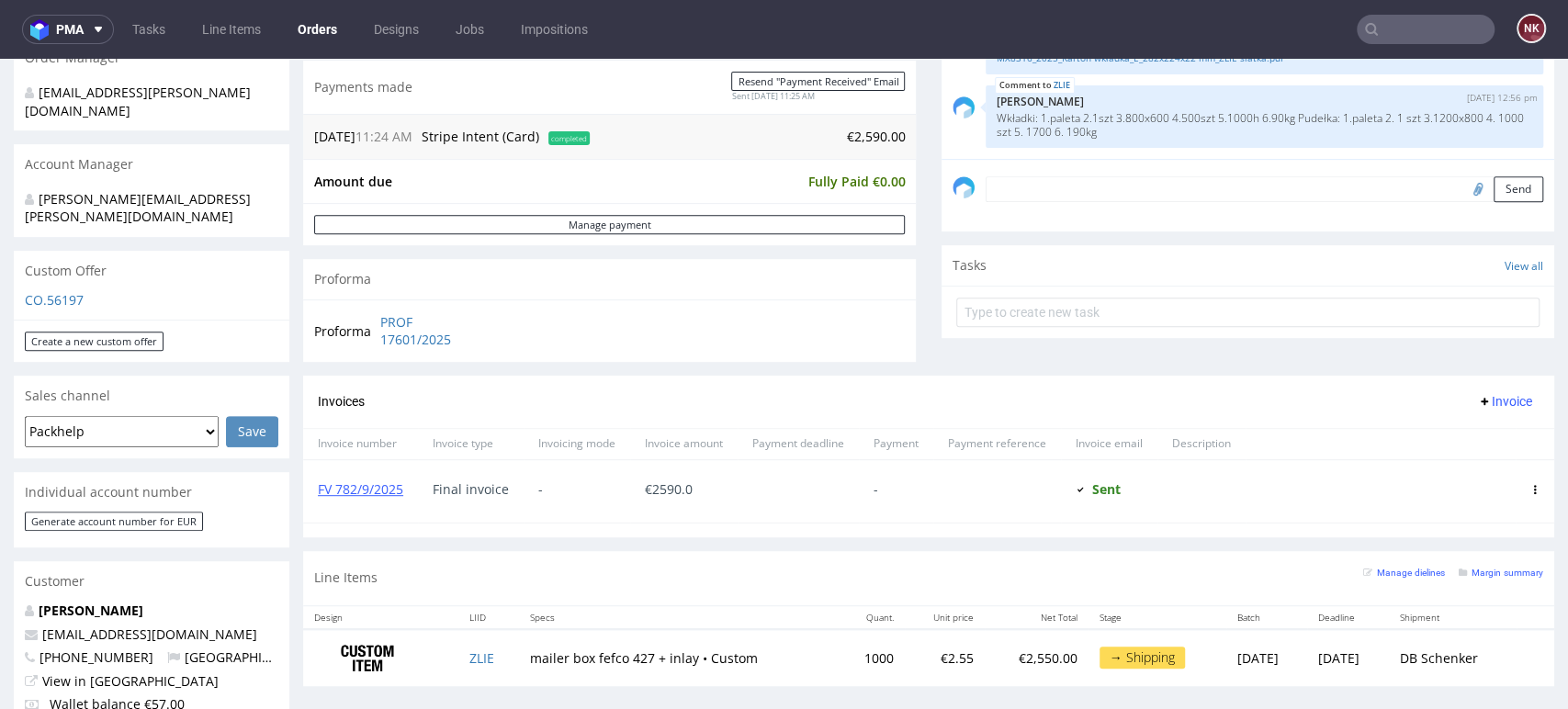
scroll to position [465, 0]
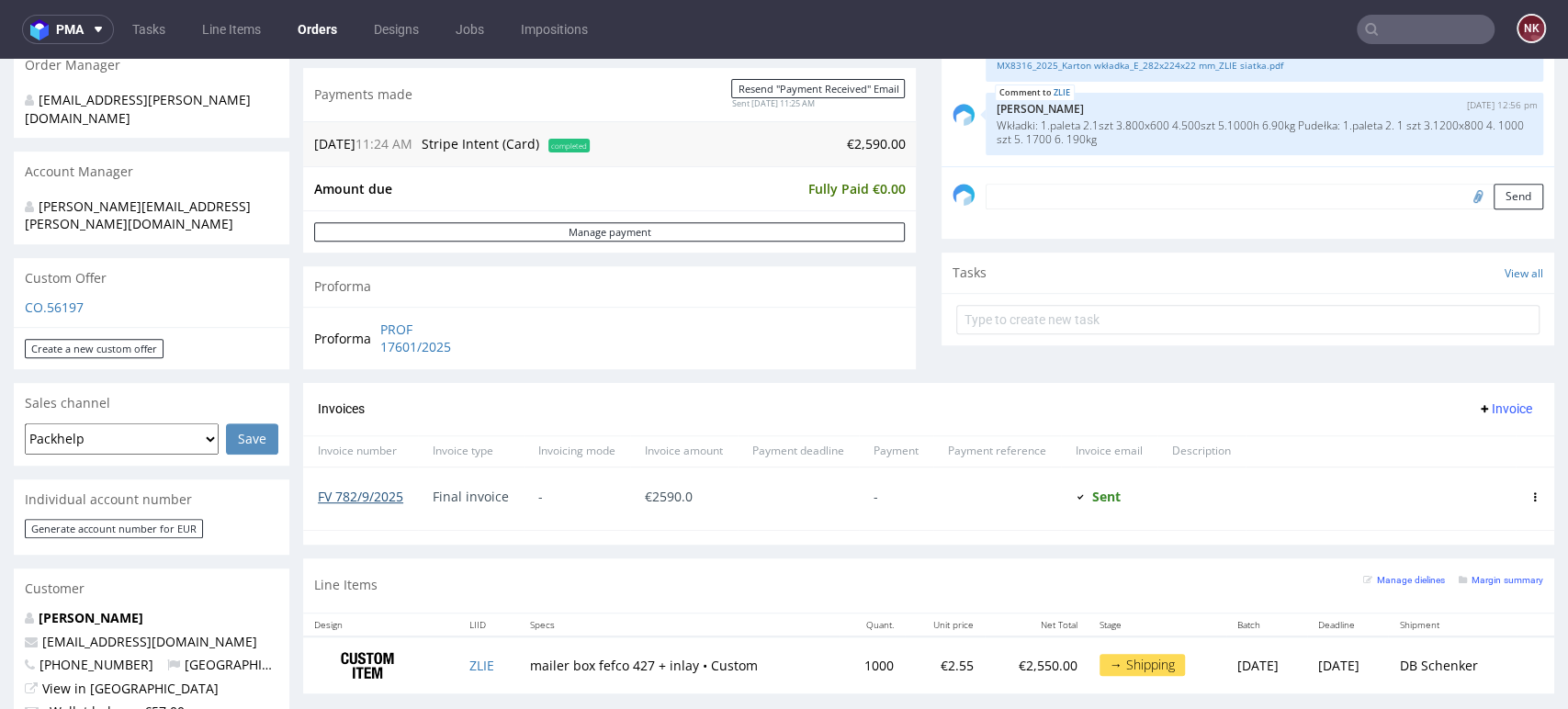
click at [388, 502] on link "FV 782/9/2025" at bounding box center [361, 497] width 85 height 17
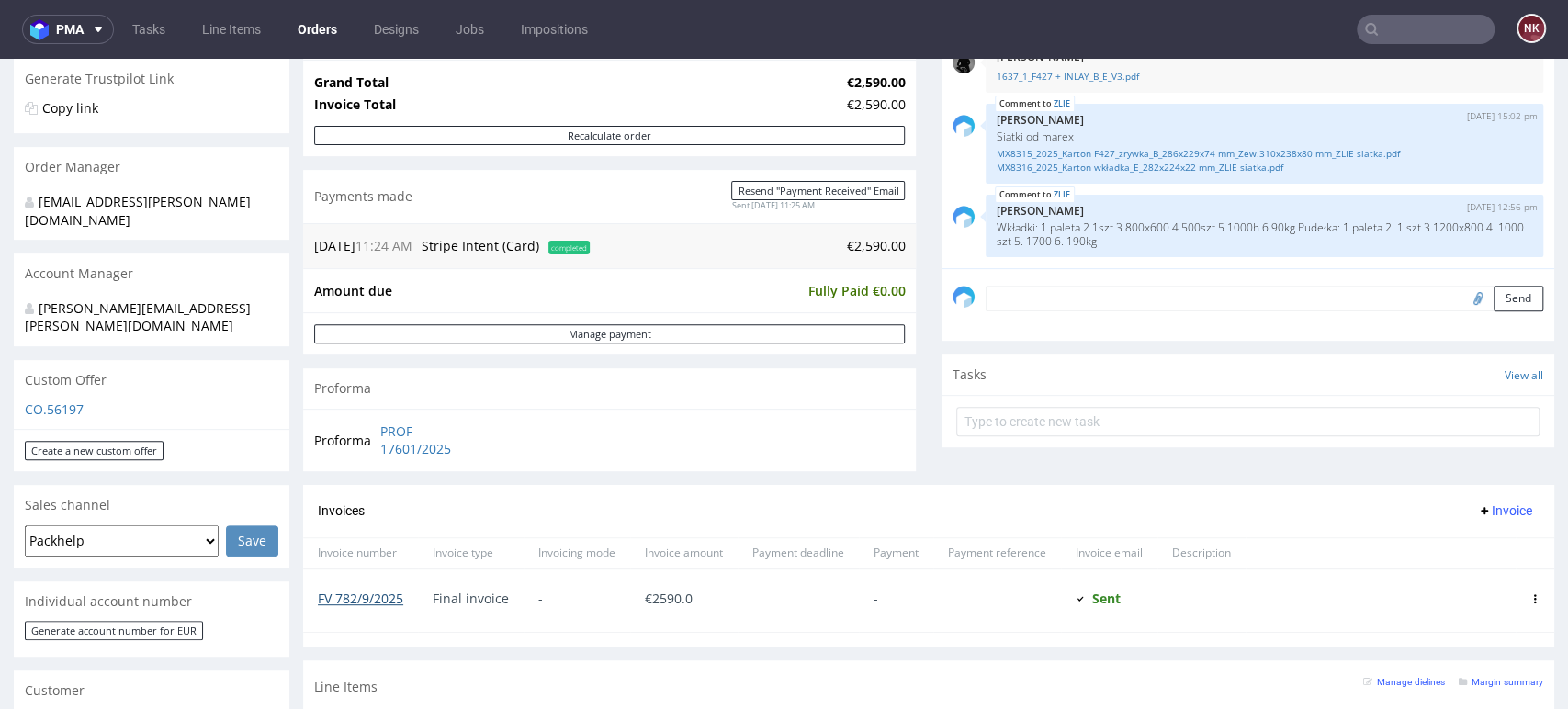
scroll to position [0, 0]
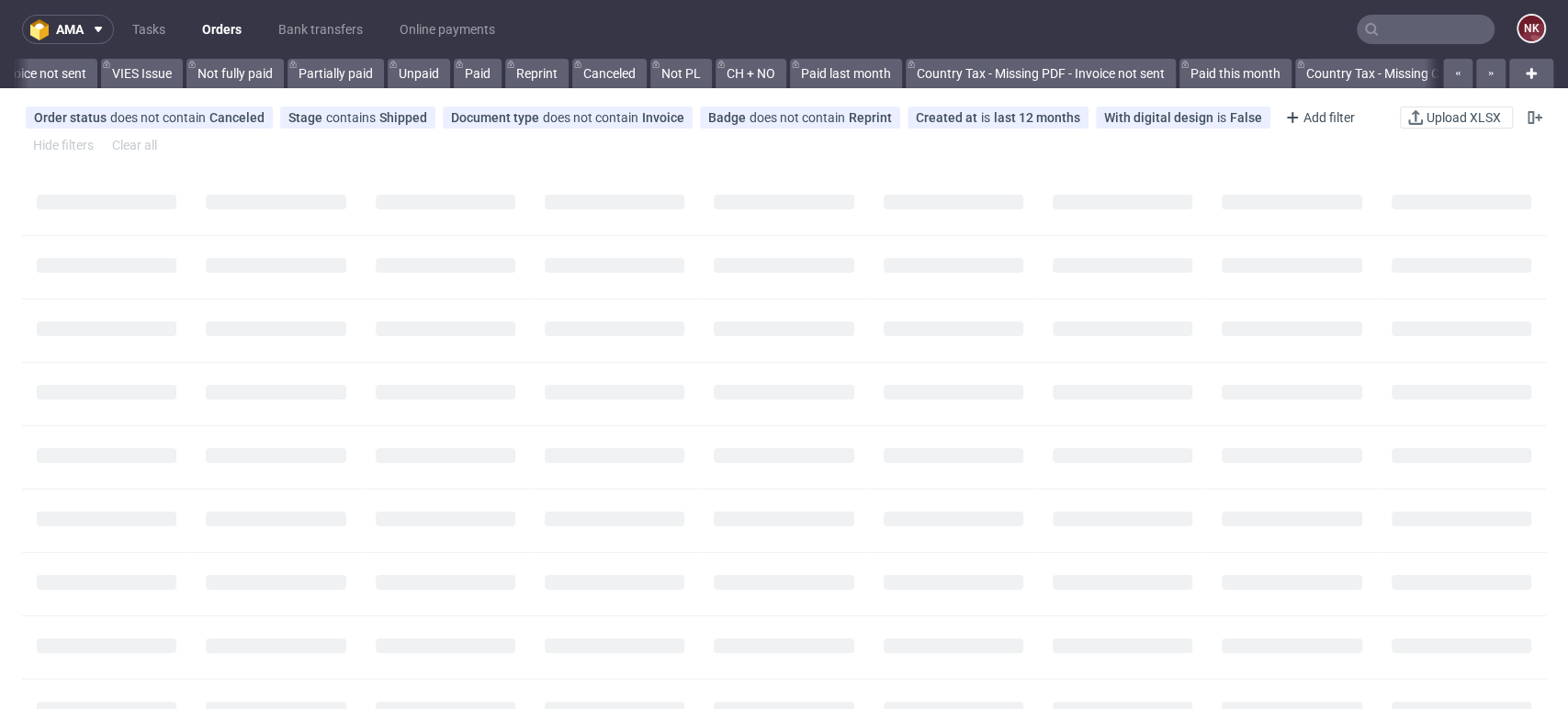
click at [1433, 25] on input "text" at bounding box center [1426, 29] width 138 height 29
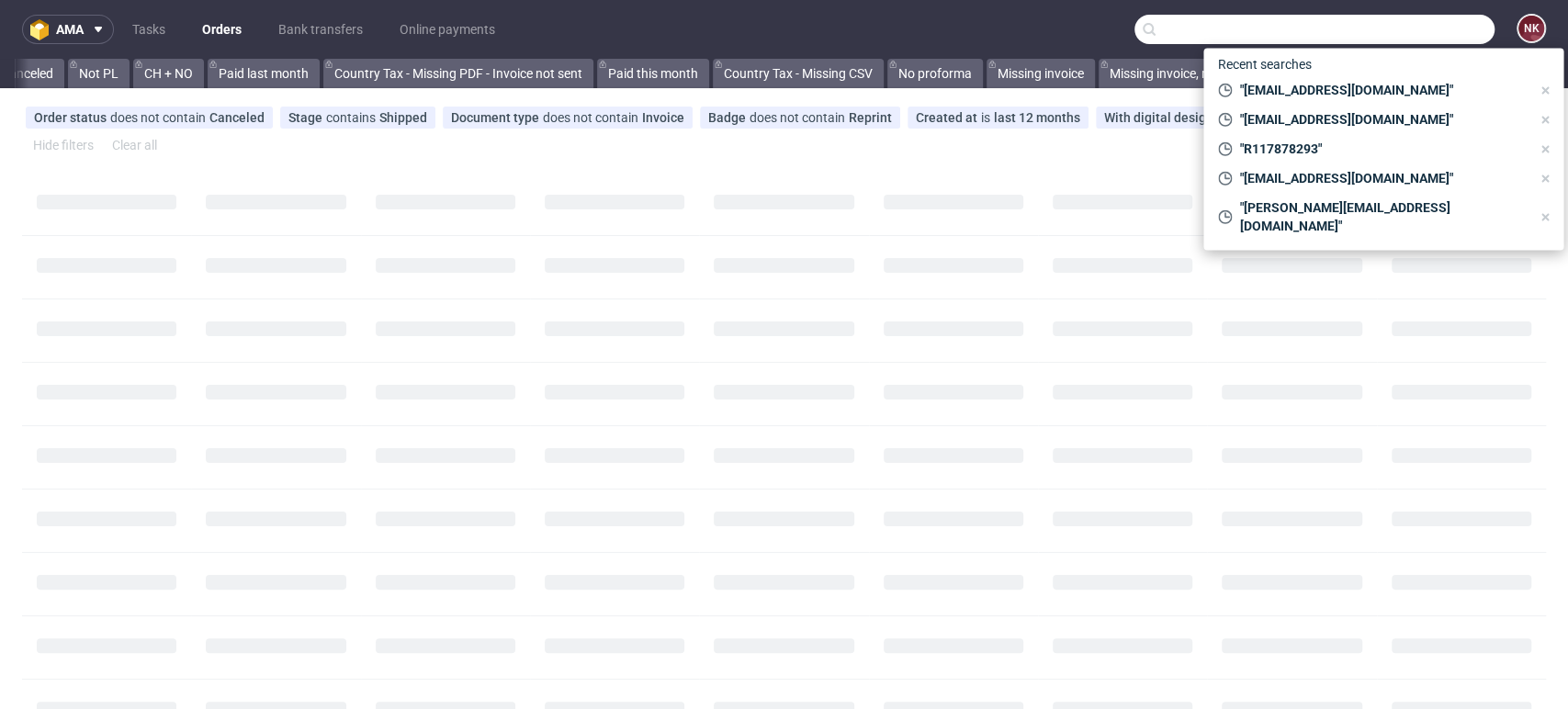
paste input "R971571618"
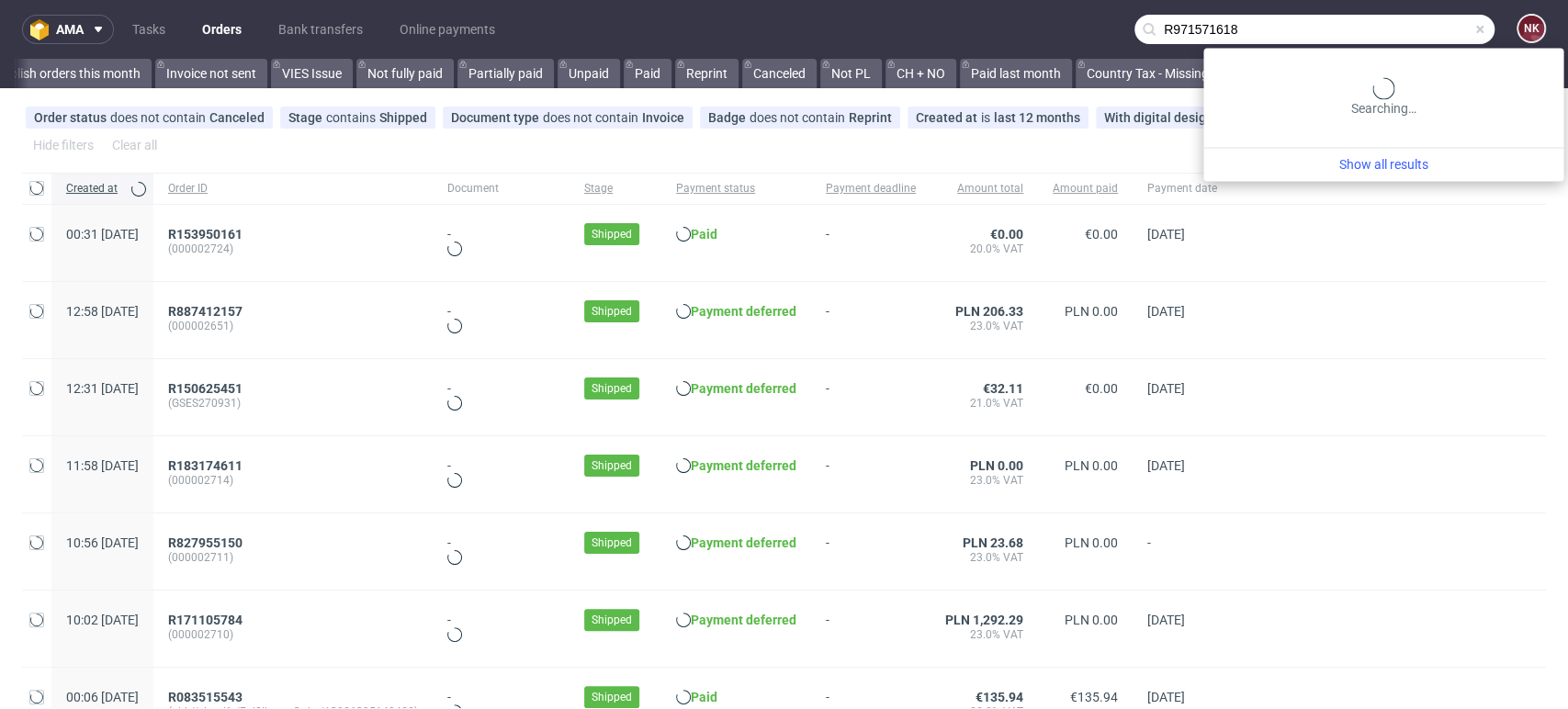
type input "R971571618"
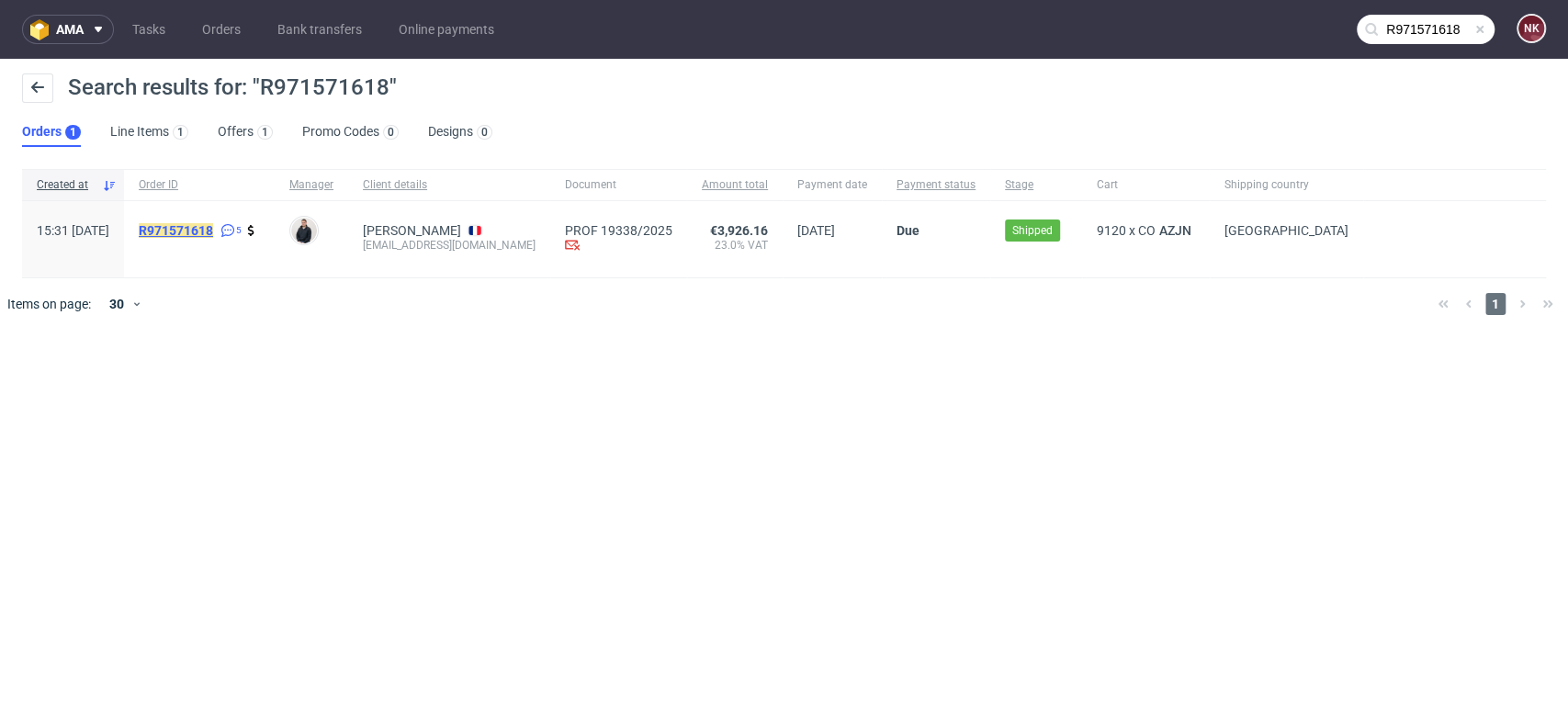
click at [213, 229] on mark "R971571618" at bounding box center [176, 230] width 75 height 15
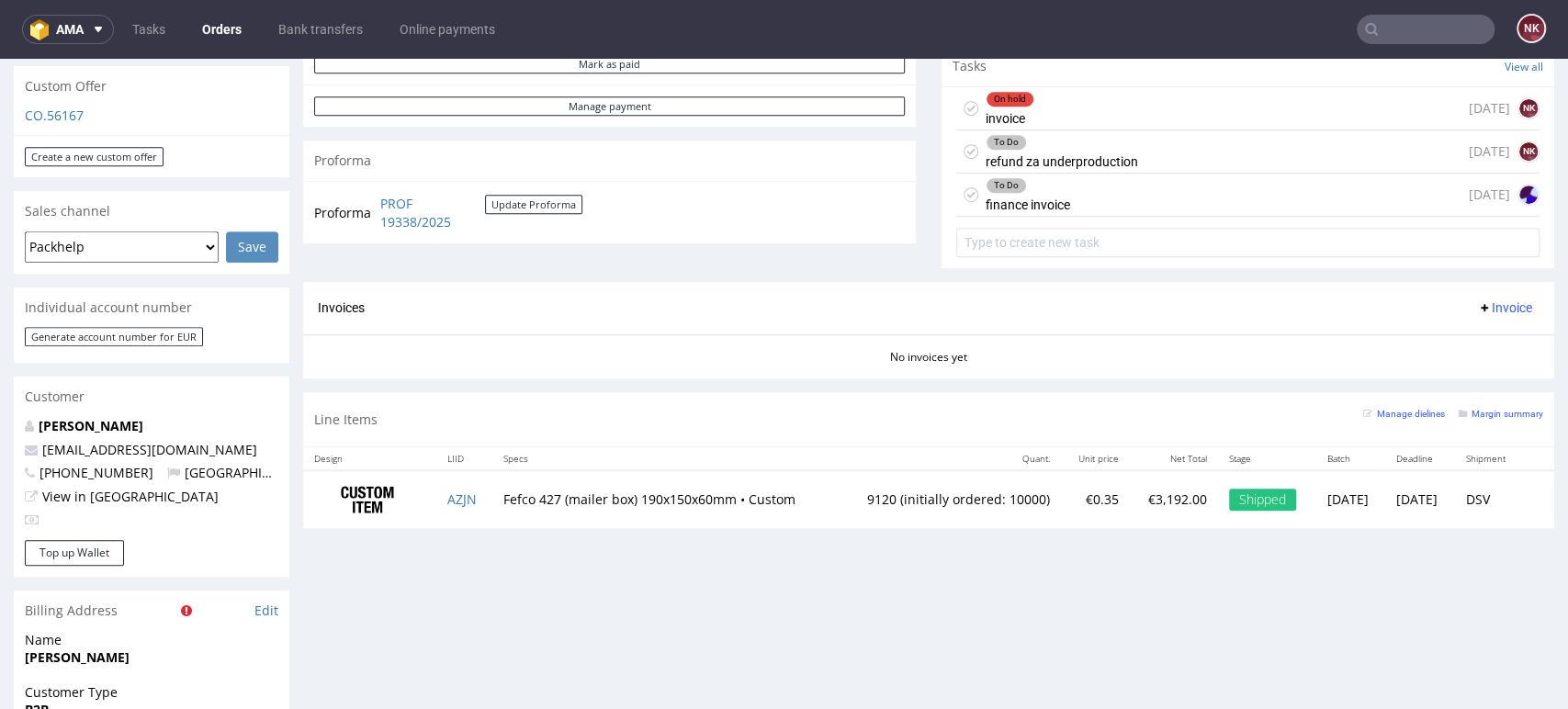
scroll to position [714, 0]
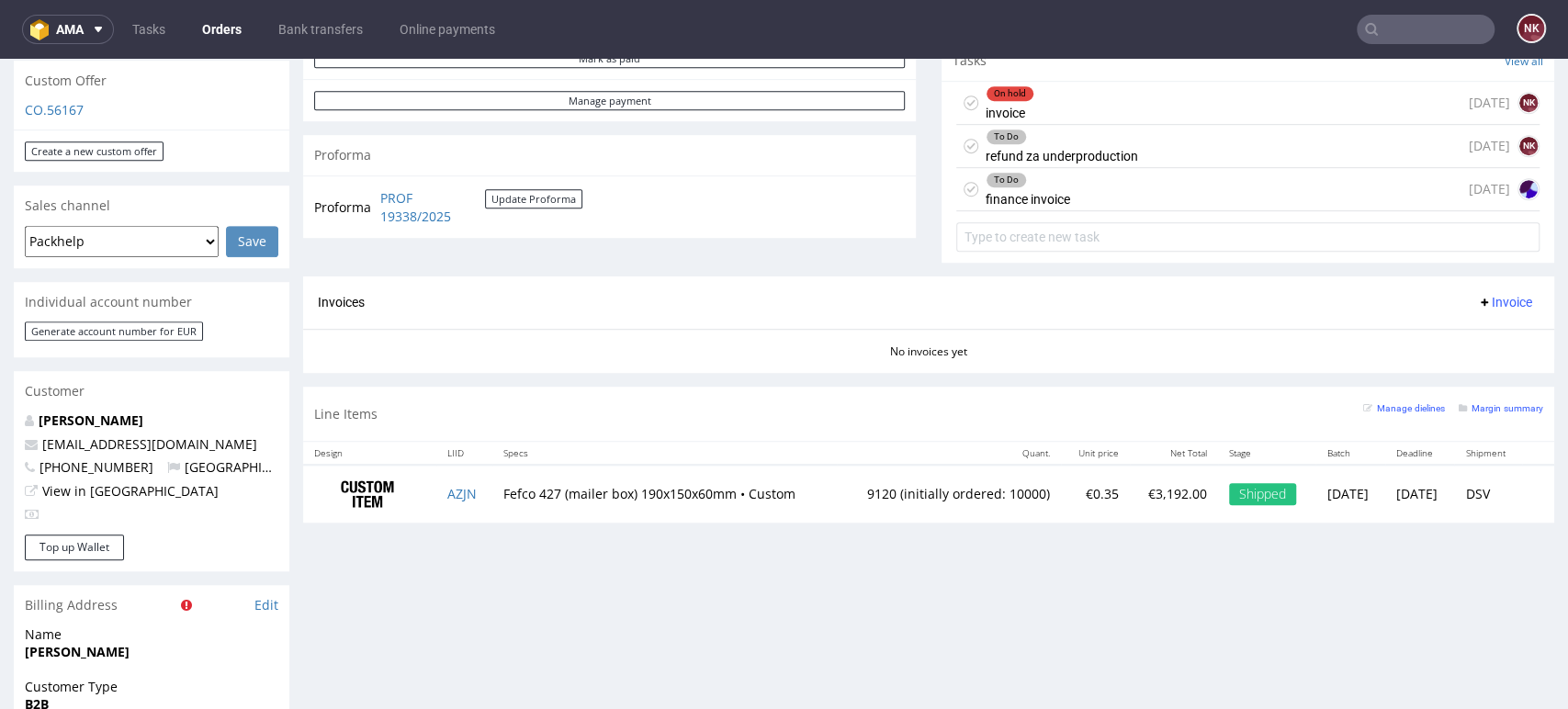
click at [1478, 611] on div "Progress Payment Due Payment “Received” Email - Line Items 1 DTP - Production -…" at bounding box center [930, 366] width 1252 height 1820
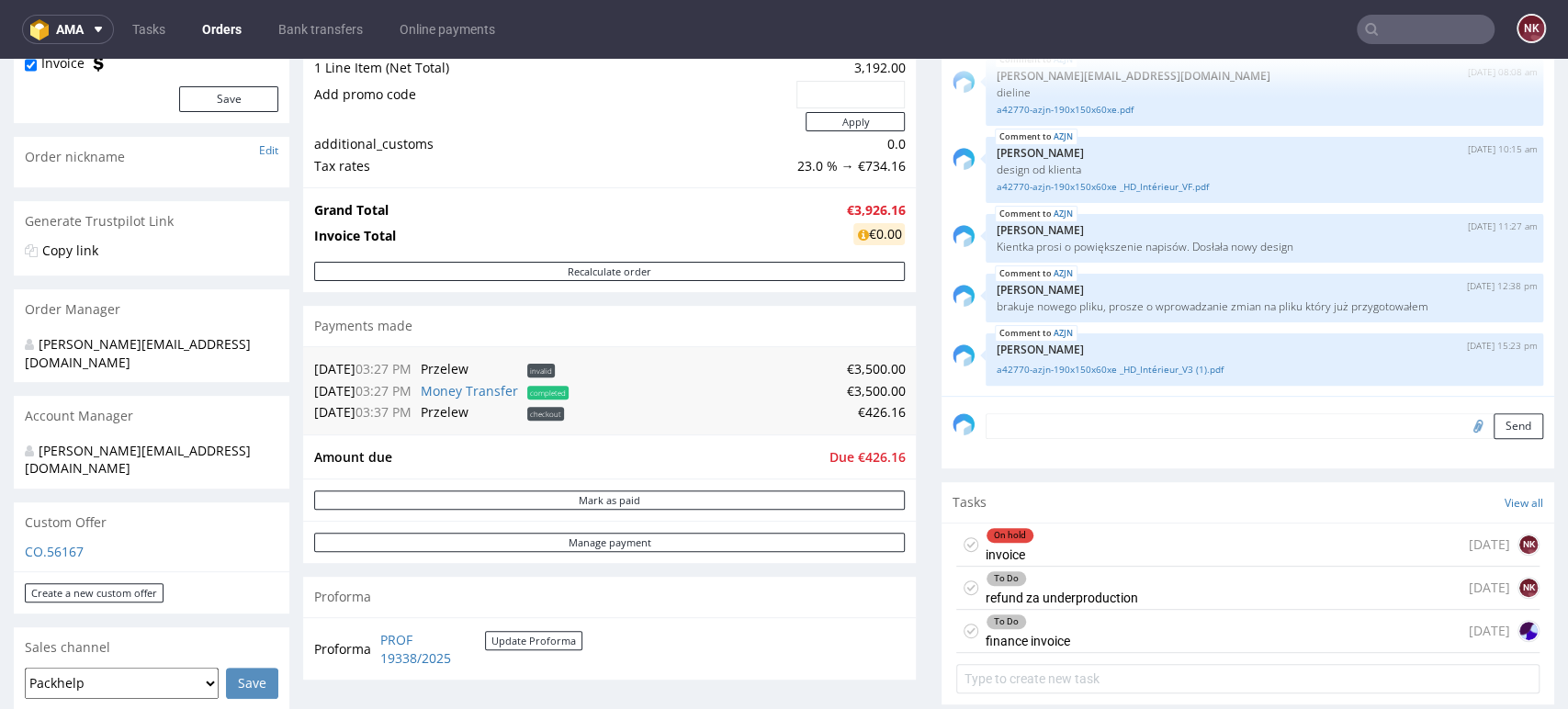
scroll to position [306, 0]
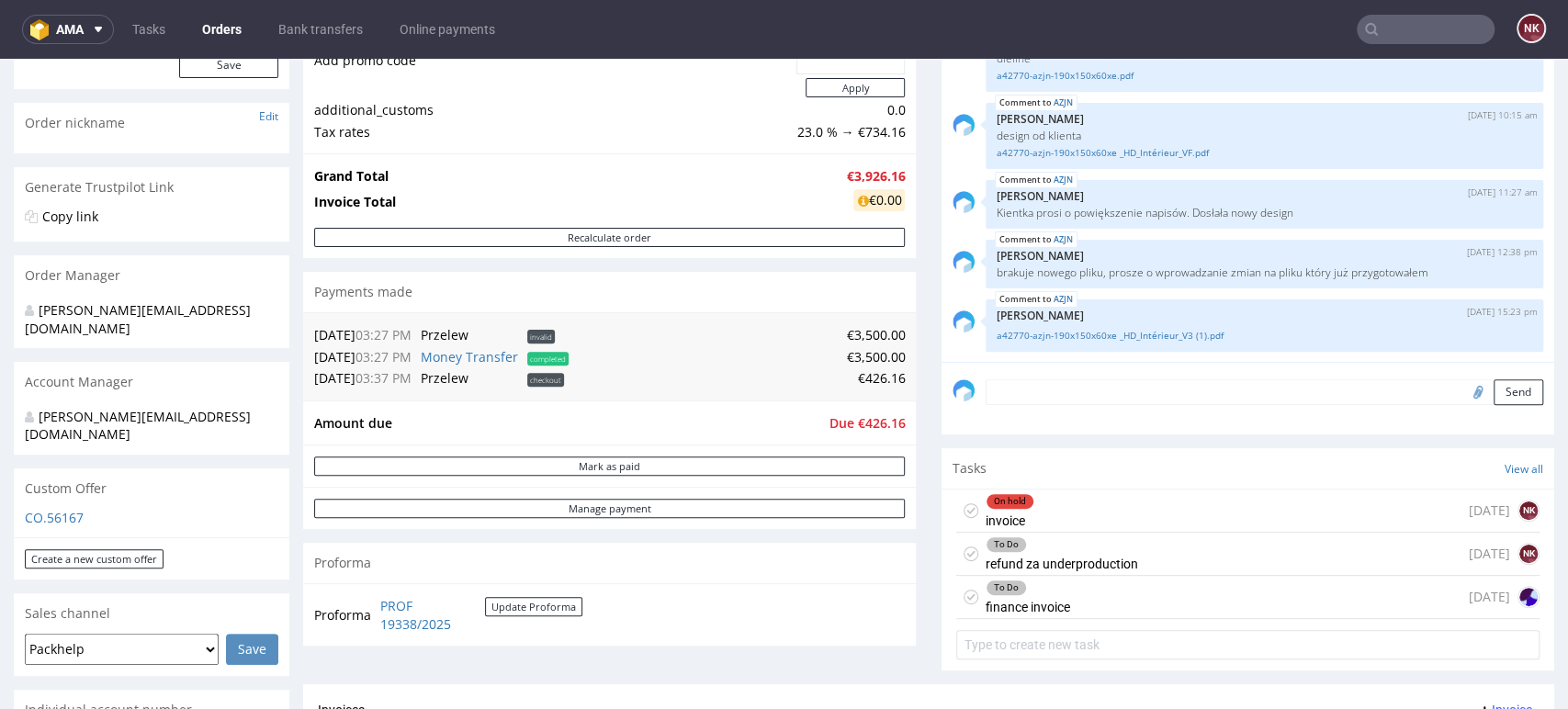
click at [1098, 603] on div "To Do finance invoice [DATE]" at bounding box center [1248, 597] width 583 height 44
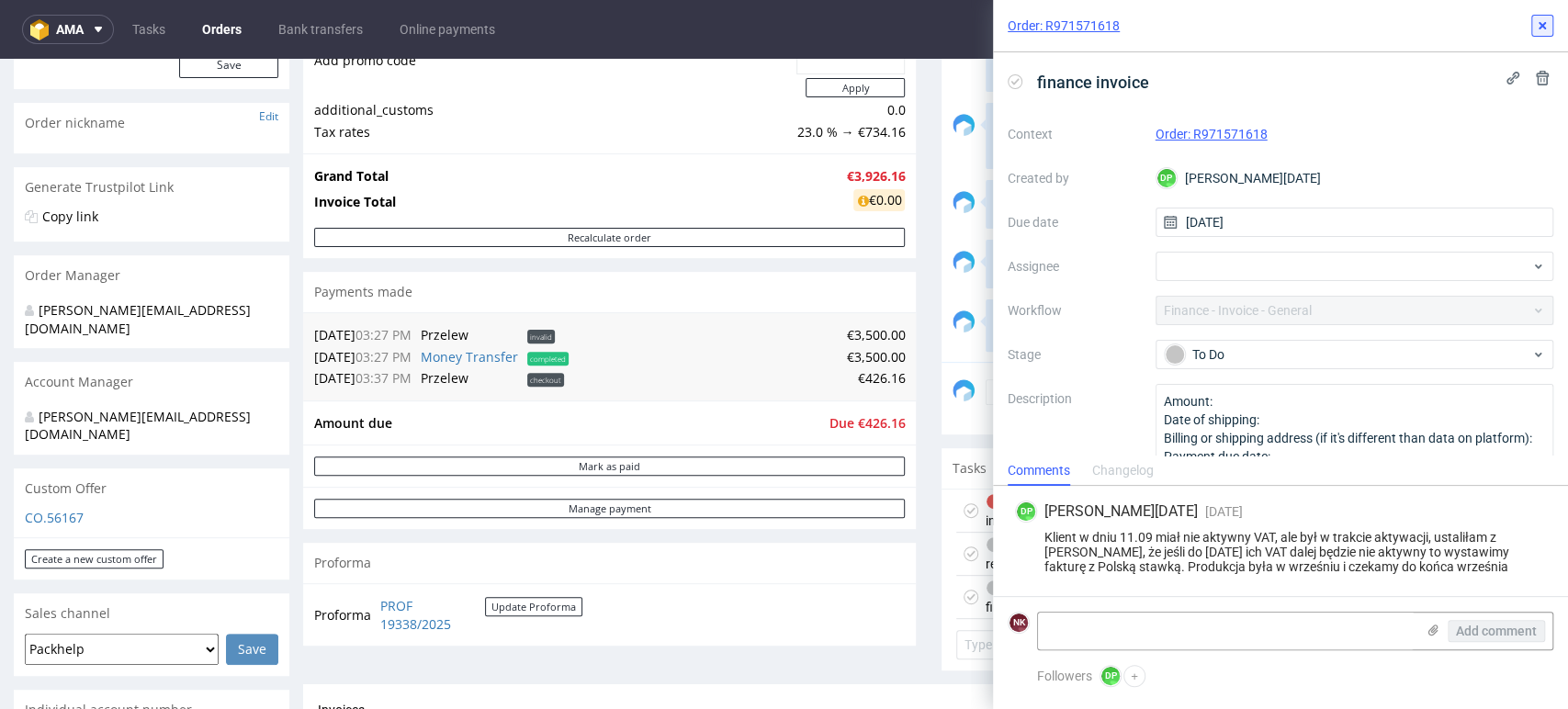
click at [1540, 26] on use at bounding box center [1543, 26] width 8 height 8
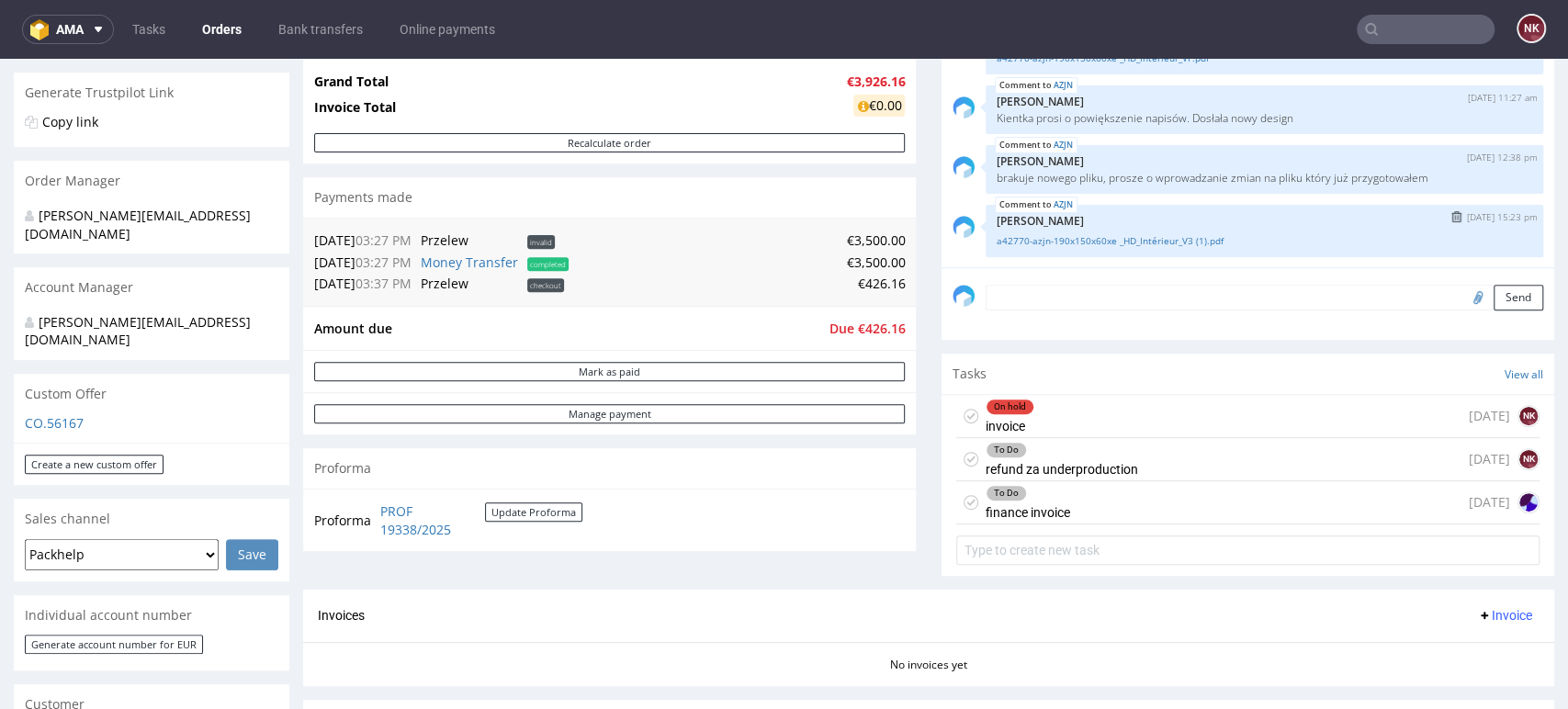
scroll to position [510, 0]
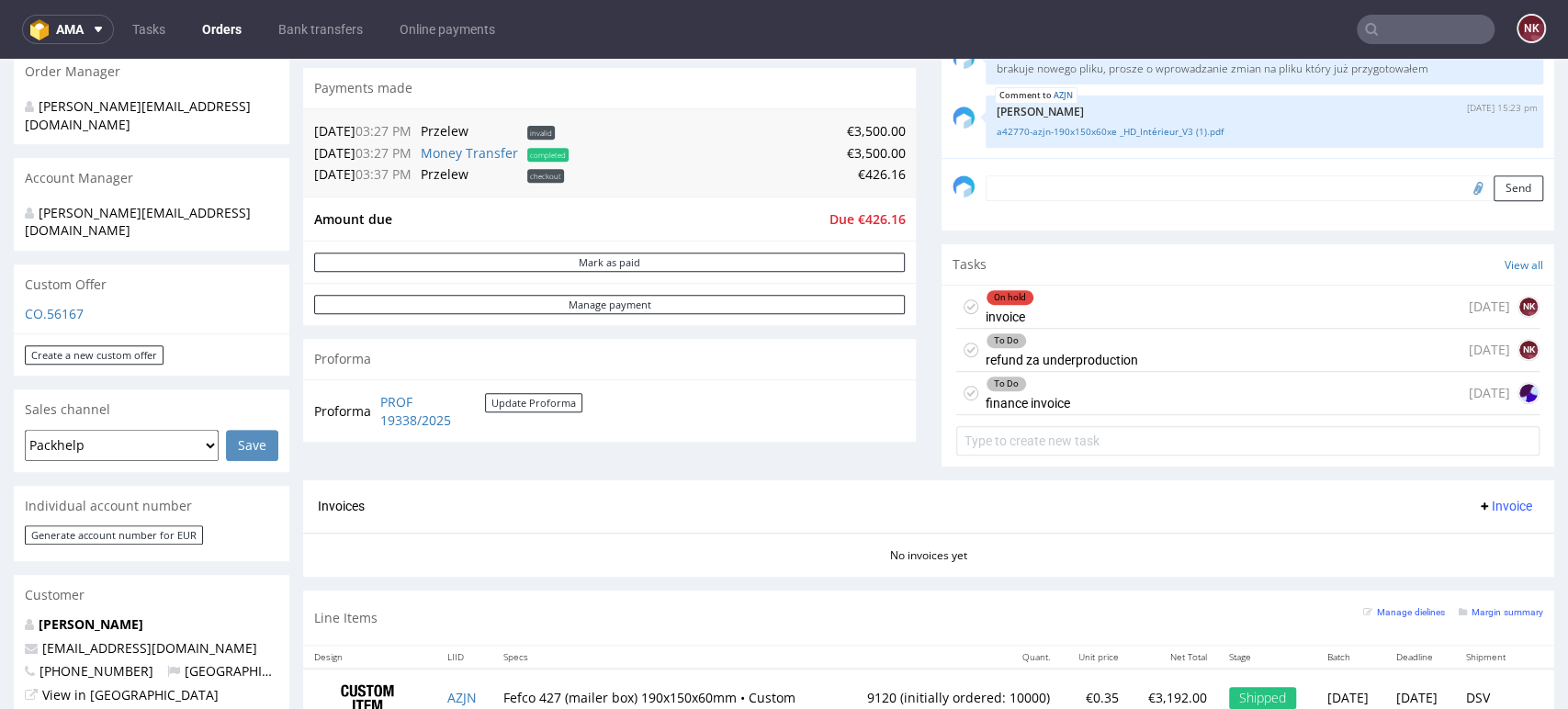
click at [1114, 189] on textarea at bounding box center [1264, 188] width 558 height 26
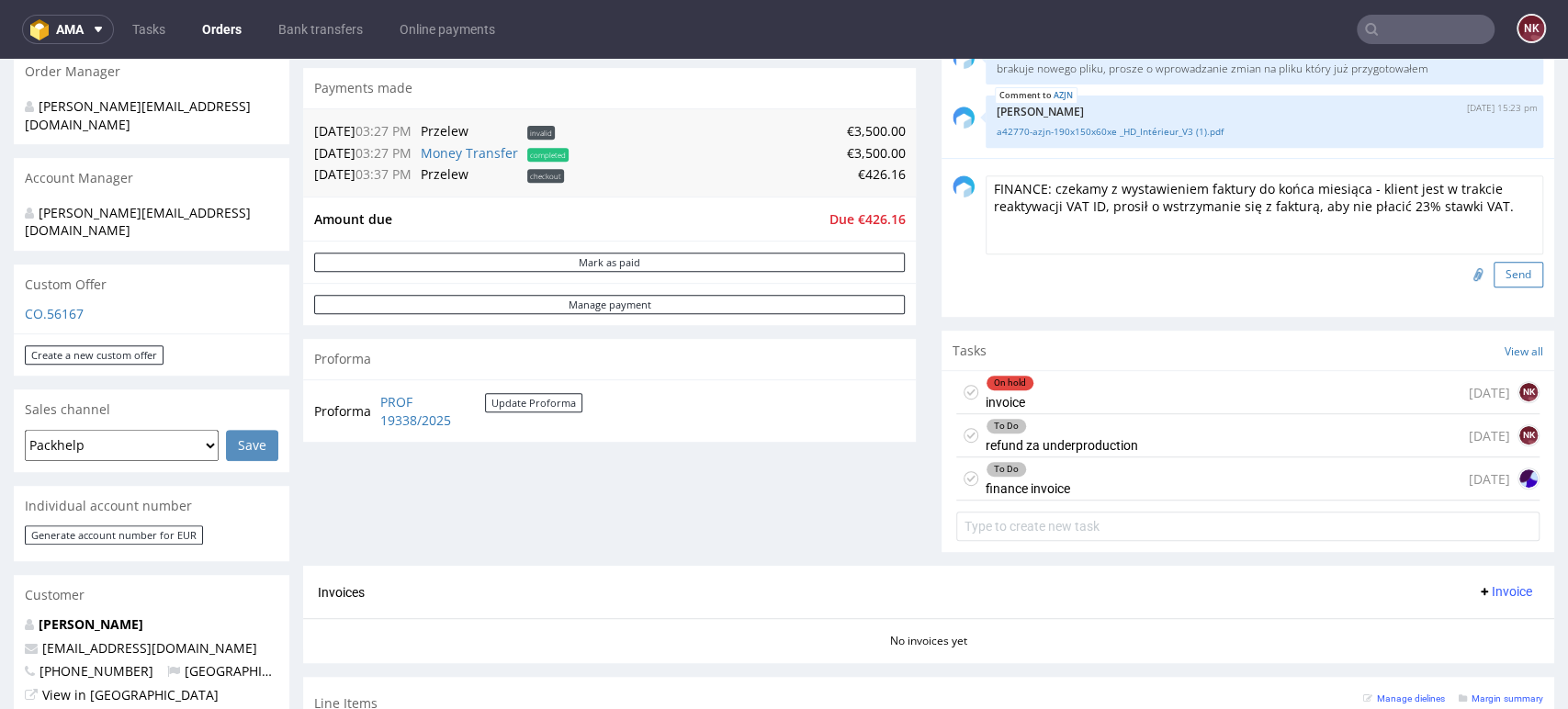
type textarea "FINANCE: czekamy z wystawieniem faktury do końca miesiąca - klient jest w trakc…"
click at [1494, 269] on button "Send" at bounding box center [1519, 274] width 49 height 26
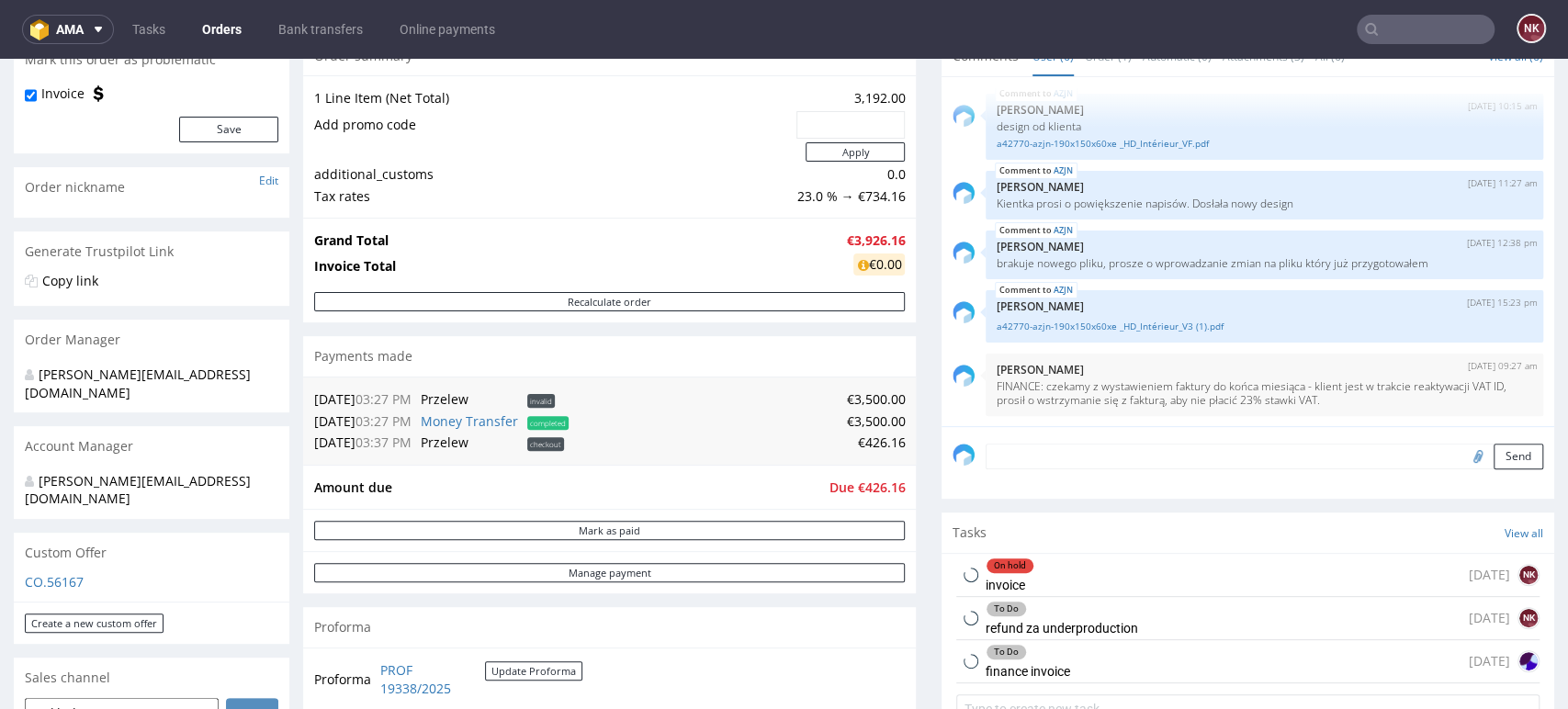
scroll to position [407, 0]
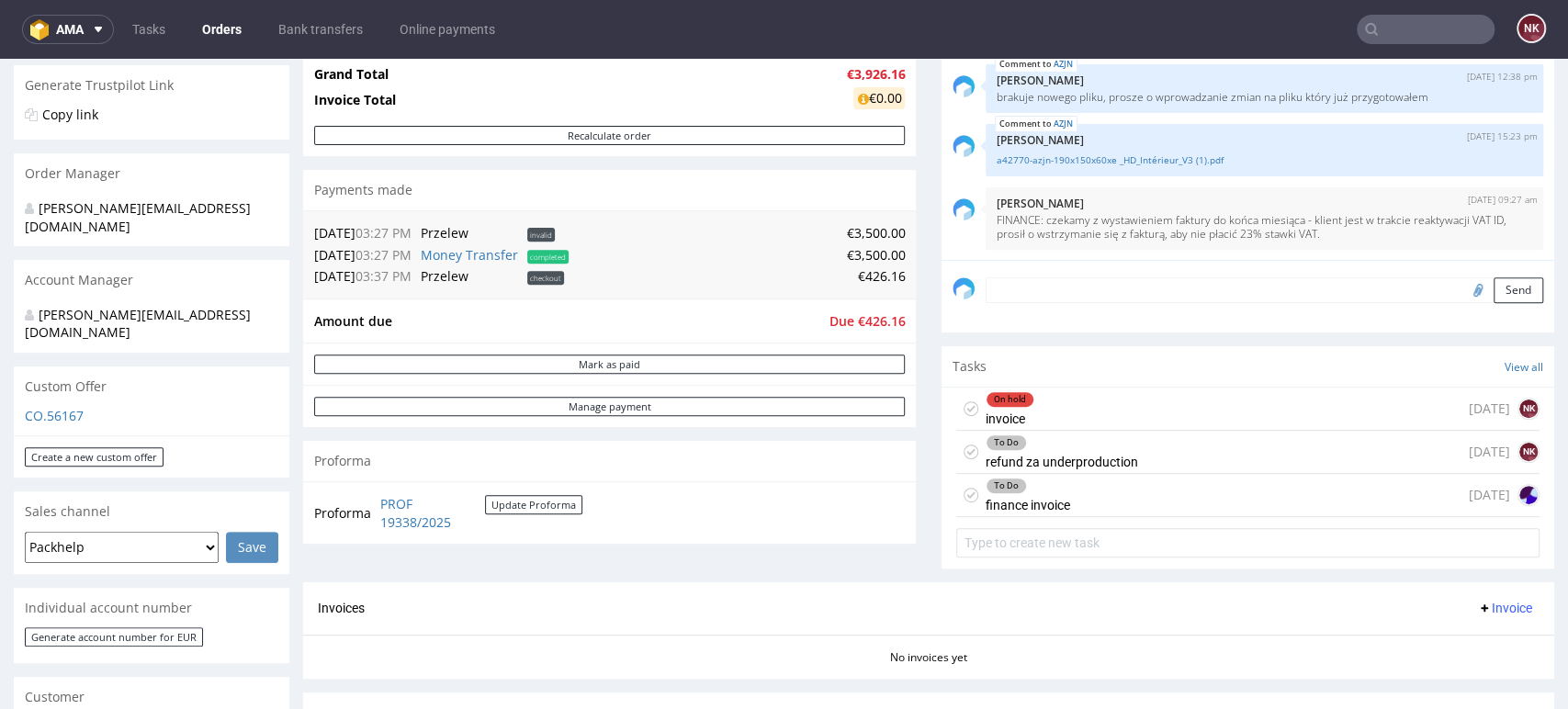
click at [1521, 564] on section "Tasks View all On hold invoice [DATE] NK To Do refund za underproduction [DATE]…" at bounding box center [1249, 457] width 613 height 222
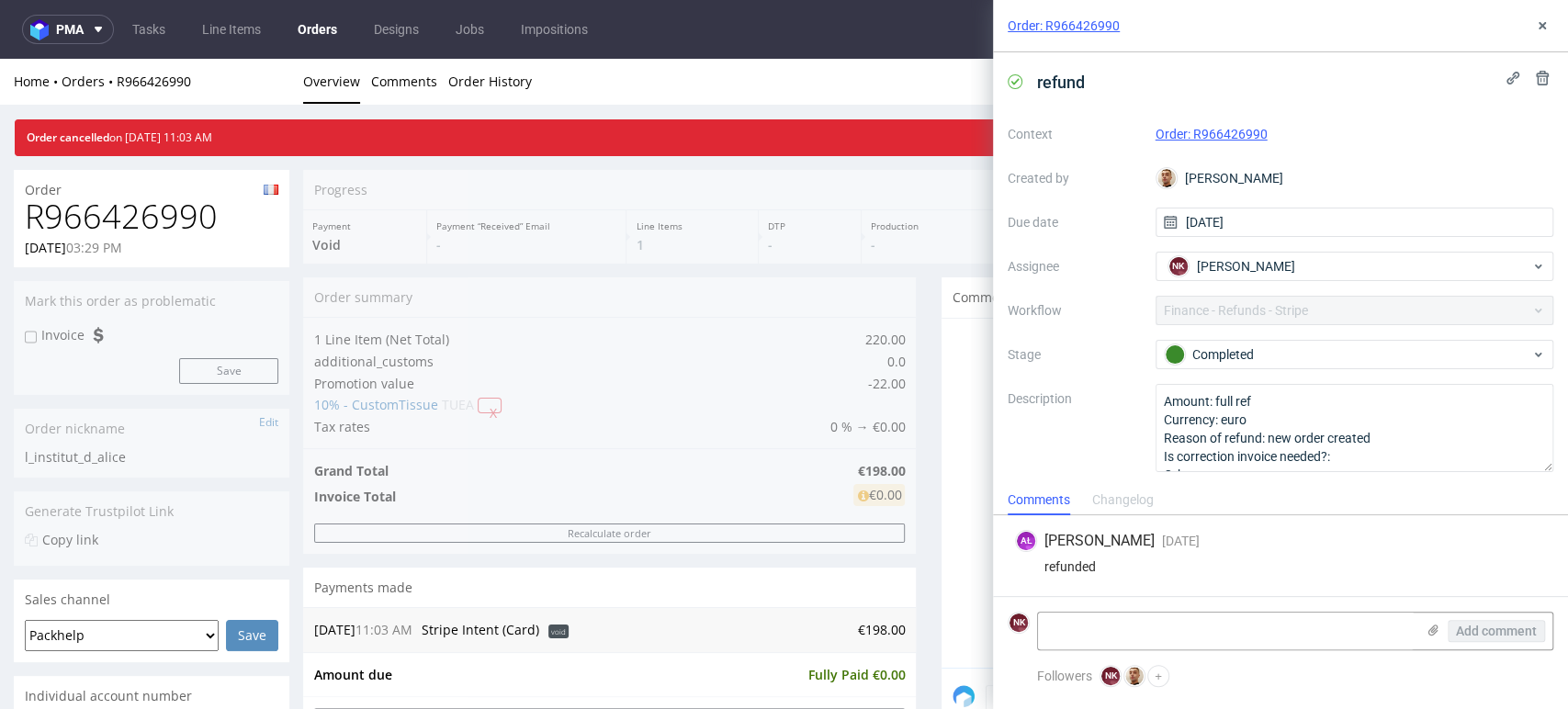
click at [120, 207] on h1 "R966426990" at bounding box center [151, 217] width 253 height 37
copy h1 "R966426990"
